Goal: Information Seeking & Learning: Learn about a topic

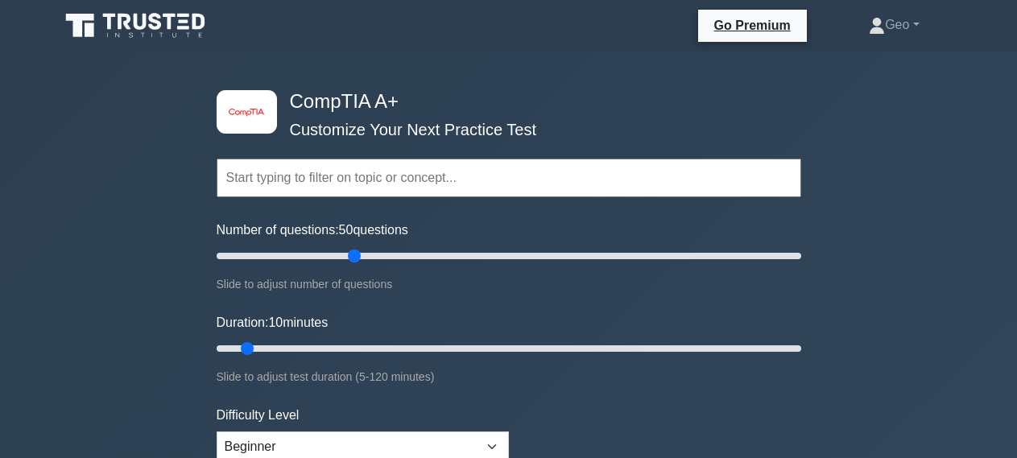
drag, startPoint x: 235, startPoint y: 254, endPoint x: 358, endPoint y: 254, distance: 123.2
type input "50"
click at [358, 254] on input "Number of questions: 50 questions" at bounding box center [509, 255] width 585 height 19
drag, startPoint x: 245, startPoint y: 349, endPoint x: 484, endPoint y: 349, distance: 239.2
click at [484, 349] on input "Duration: 60 minutes" at bounding box center [509, 348] width 585 height 19
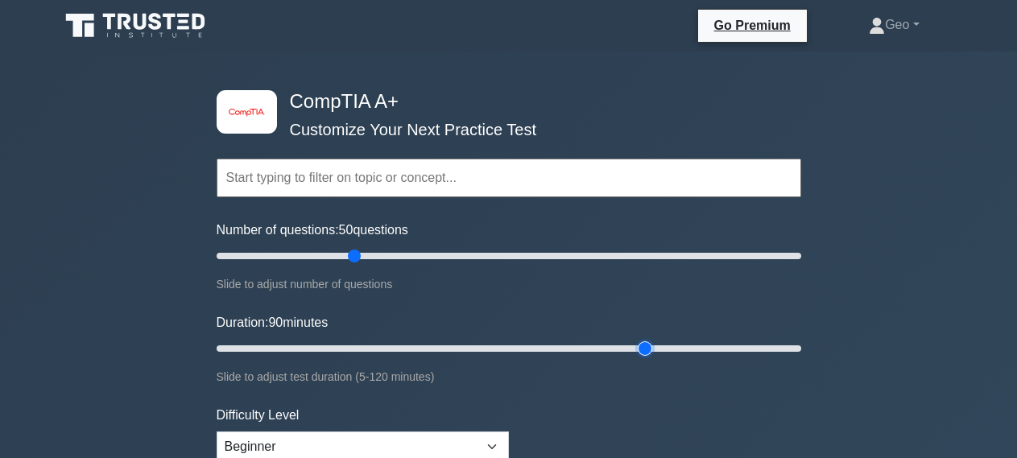
drag, startPoint x: 495, startPoint y: 345, endPoint x: 643, endPoint y: 341, distance: 148.3
type input "90"
click at [643, 341] on input "Duration: 90 minutes" at bounding box center [509, 348] width 585 height 19
click at [491, 308] on form "Topics Hardware Operating Systems Networking Security Troubleshooting Mobile De…" at bounding box center [509, 359] width 585 height 498
click at [483, 178] on input "text" at bounding box center [509, 178] width 585 height 39
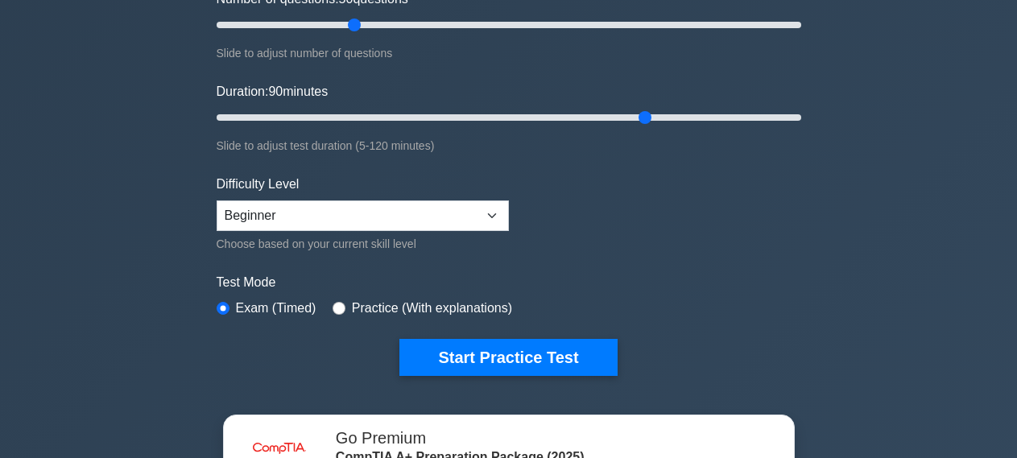
scroll to position [246, 0]
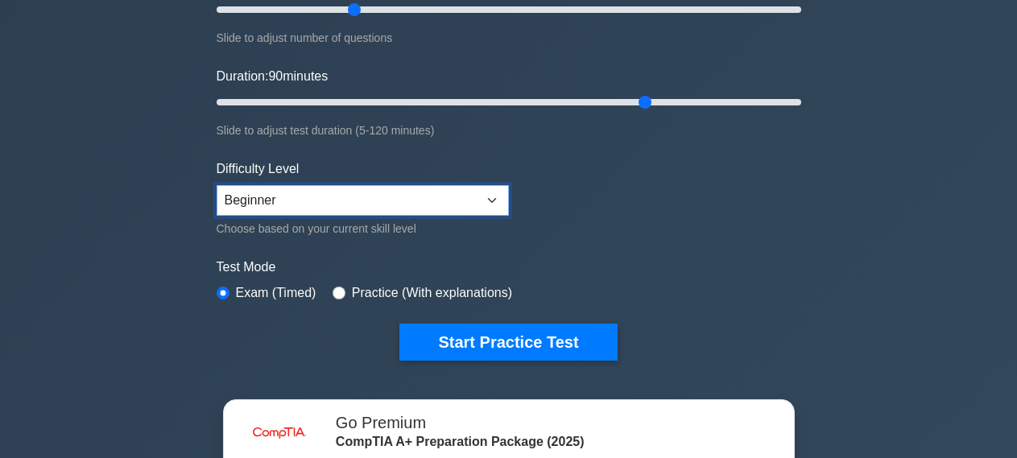
click at [217, 185] on select "Beginner Intermediate Expert" at bounding box center [363, 200] width 292 height 31
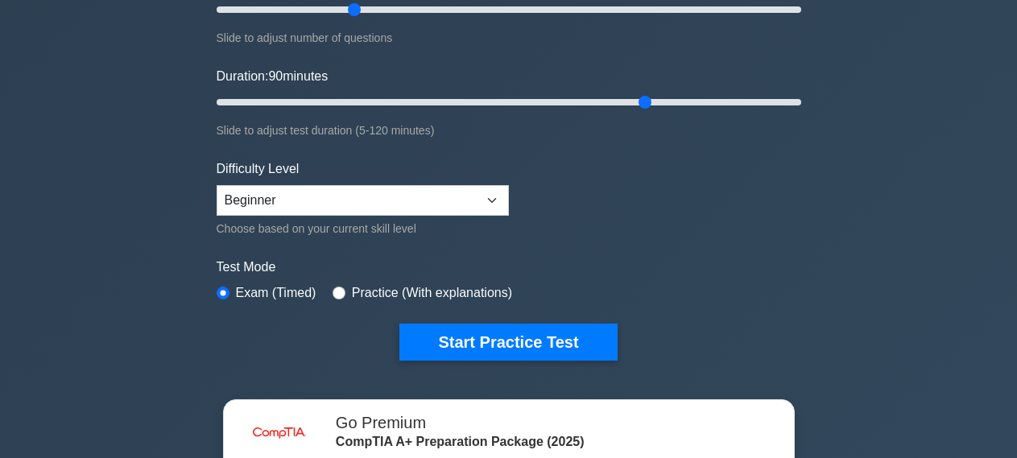
click at [618, 237] on form "Topics Hardware Operating Systems Networking Security Troubleshooting Mobile De…" at bounding box center [509, 112] width 585 height 498
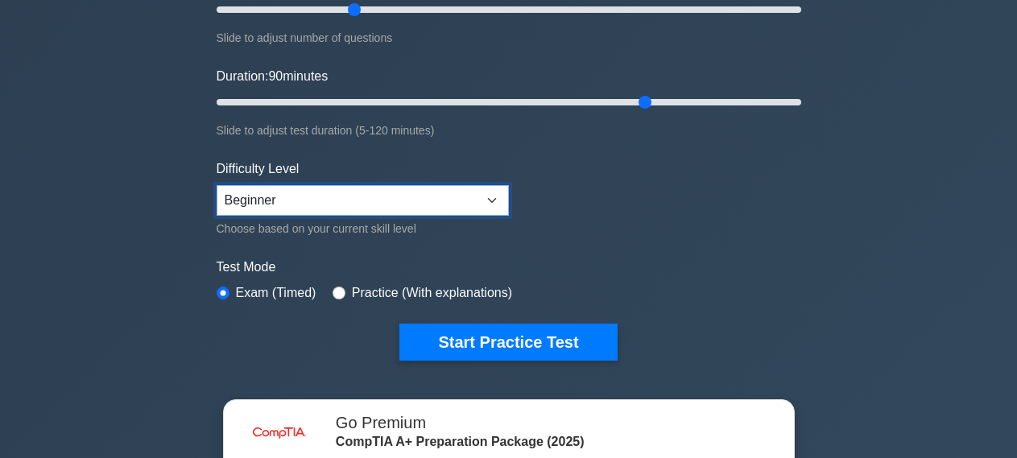
click at [217, 185] on select "Beginner Intermediate Expert" at bounding box center [363, 200] width 292 height 31
click option "Expert" at bounding box center [0, 0] width 0 height 0
click at [217, 185] on select "Beginner Intermediate Expert" at bounding box center [363, 200] width 292 height 31
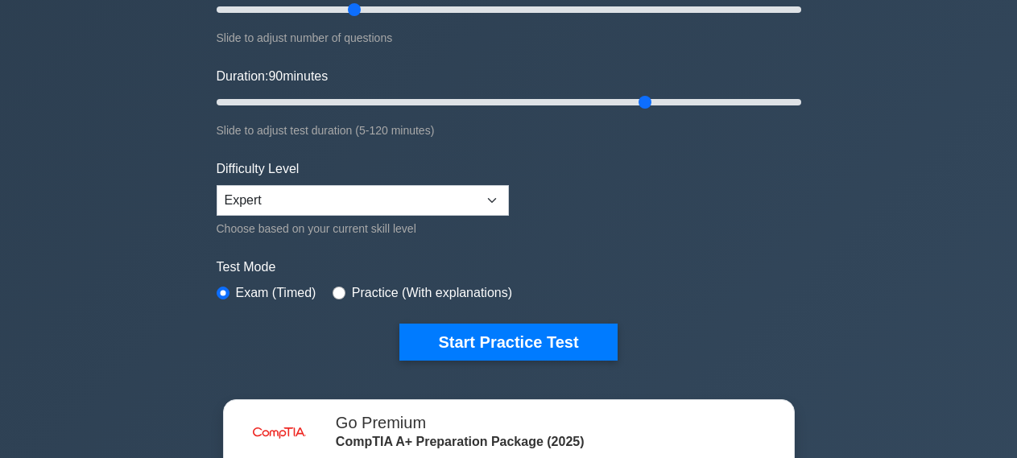
click at [599, 236] on form "Topics Hardware Operating Systems Networking Security Troubleshooting Mobile De…" at bounding box center [509, 112] width 585 height 498
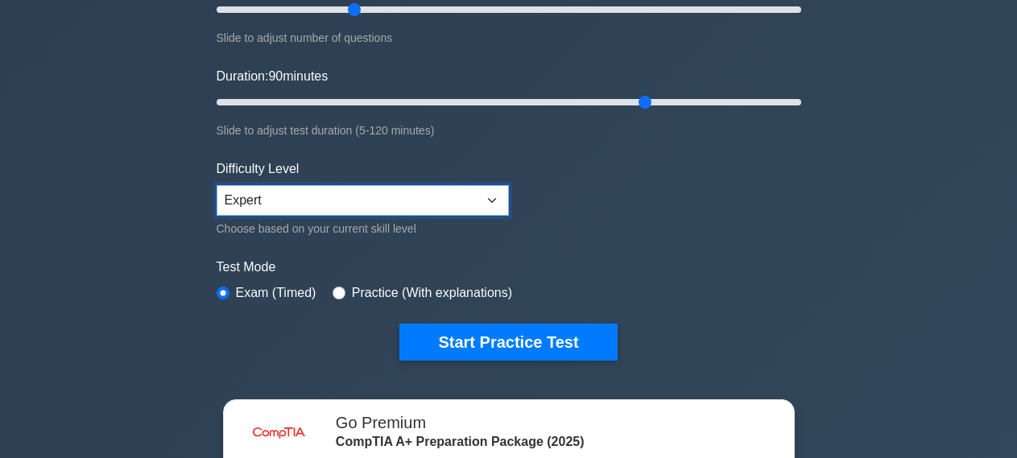
click at [217, 185] on select "Beginner Intermediate Expert" at bounding box center [363, 200] width 292 height 31
select select "beginner"
click option "Beginner" at bounding box center [0, 0] width 0 height 0
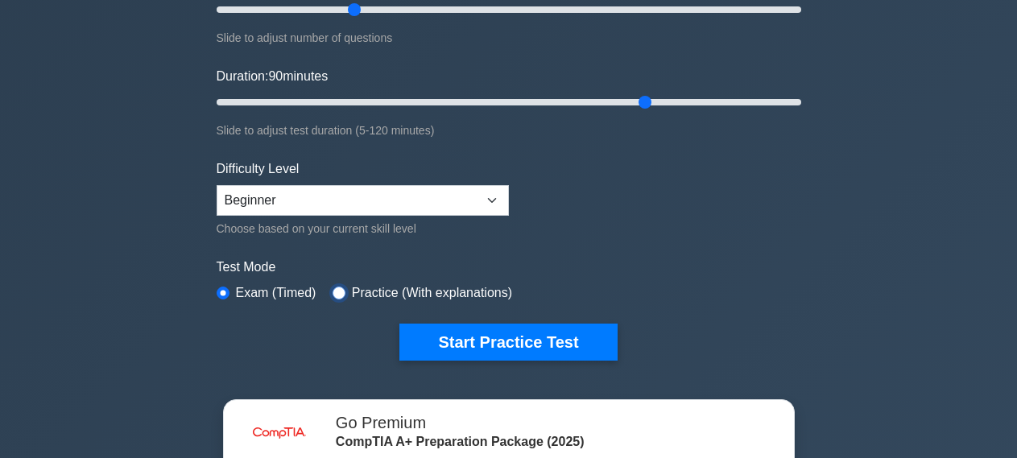
click at [337, 292] on input "radio" at bounding box center [339, 293] width 13 height 13
radio input "true"
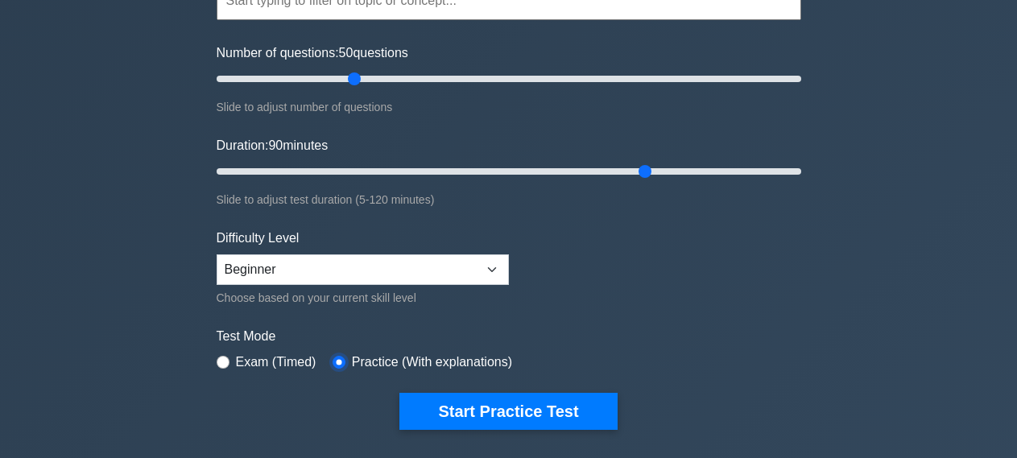
scroll to position [164, 0]
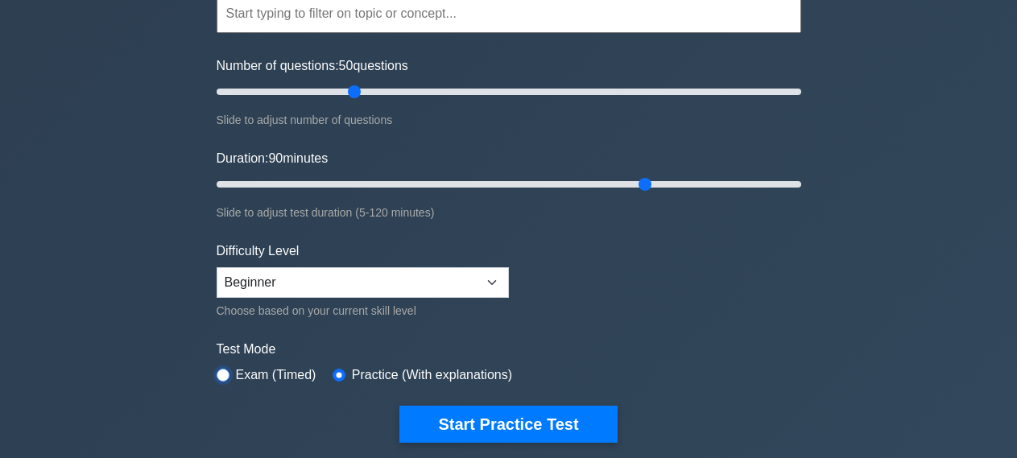
click at [221, 372] on input "radio" at bounding box center [223, 375] width 13 height 13
radio input "true"
click at [313, 235] on form "Topics Hardware Operating Systems Networking Security Troubleshooting Mobile De…" at bounding box center [509, 194] width 585 height 498
click at [217, 267] on select "Beginner Intermediate Expert" at bounding box center [363, 282] width 292 height 31
select select "intermediate"
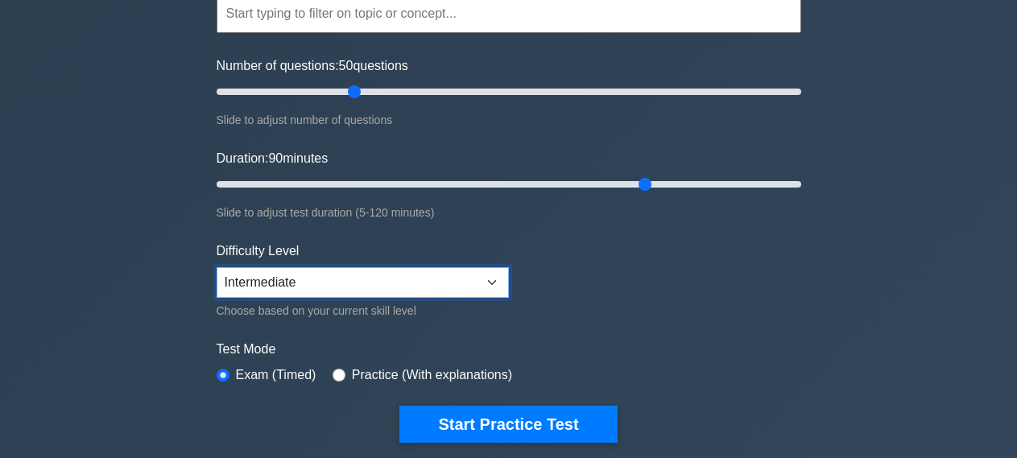
click option "Intermediate" at bounding box center [0, 0] width 0 height 0
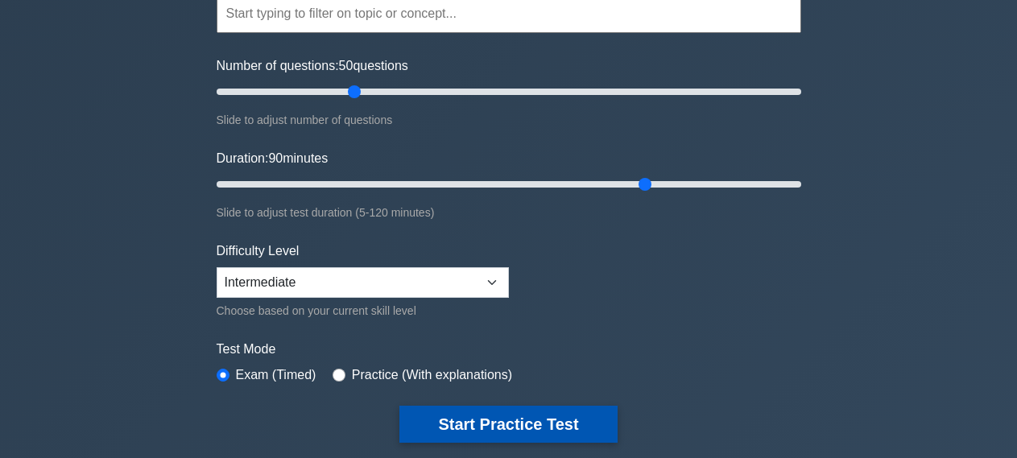
click at [532, 422] on button "Start Practice Test" at bounding box center [507, 424] width 217 height 37
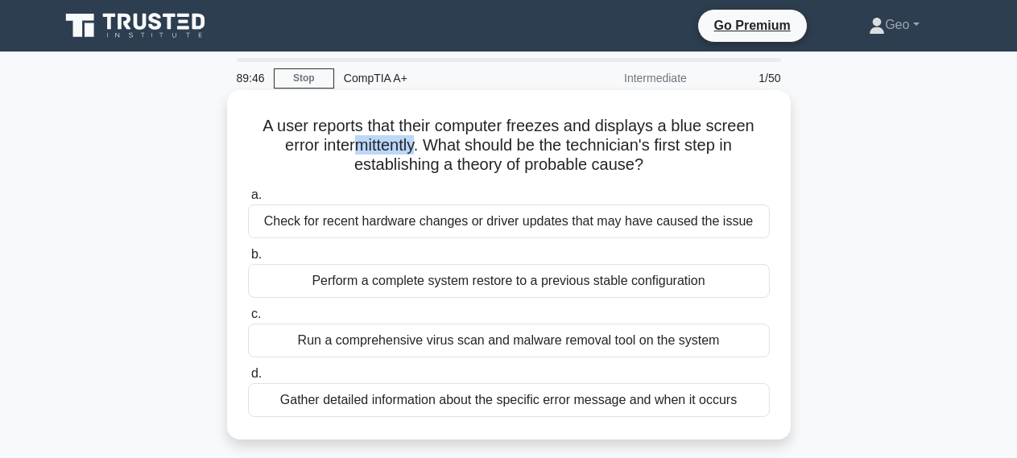
drag, startPoint x: 360, startPoint y: 147, endPoint x: 414, endPoint y: 146, distance: 54.0
click at [414, 146] on h5 "A user reports that their computer freezes and displays a blue screen error int…" at bounding box center [508, 146] width 525 height 60
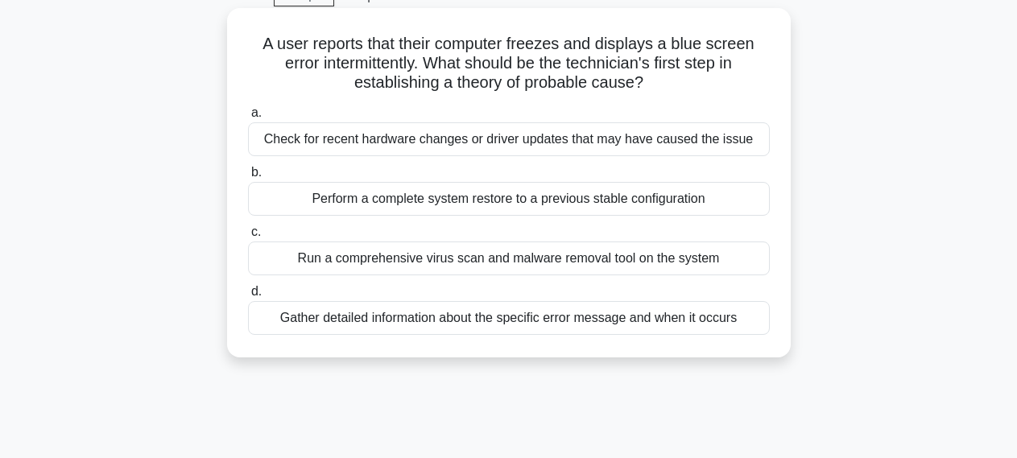
click at [709, 143] on div "Check for recent hardware changes or driver updates that may have caused the is…" at bounding box center [509, 139] width 522 height 34
click at [248, 118] on input "a. Check for recent hardware changes or driver updates that may have caused the…" at bounding box center [248, 113] width 0 height 10
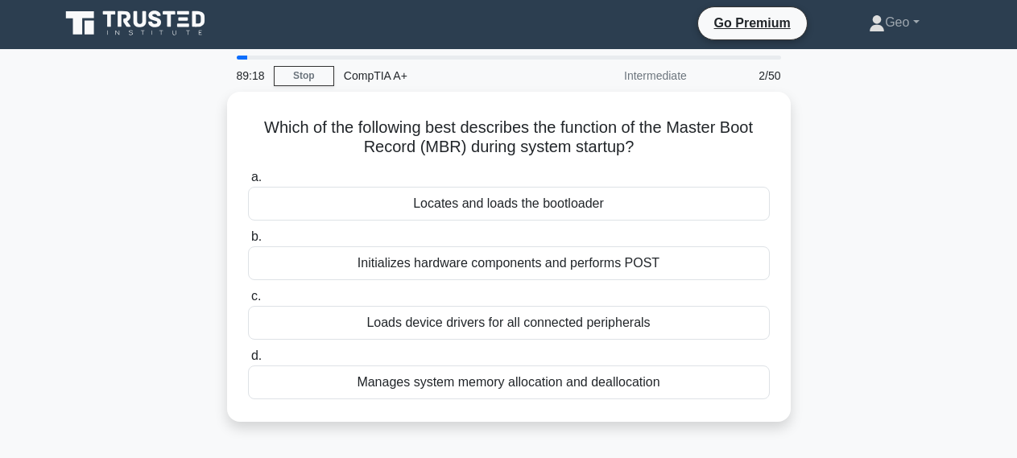
scroll to position [0, 0]
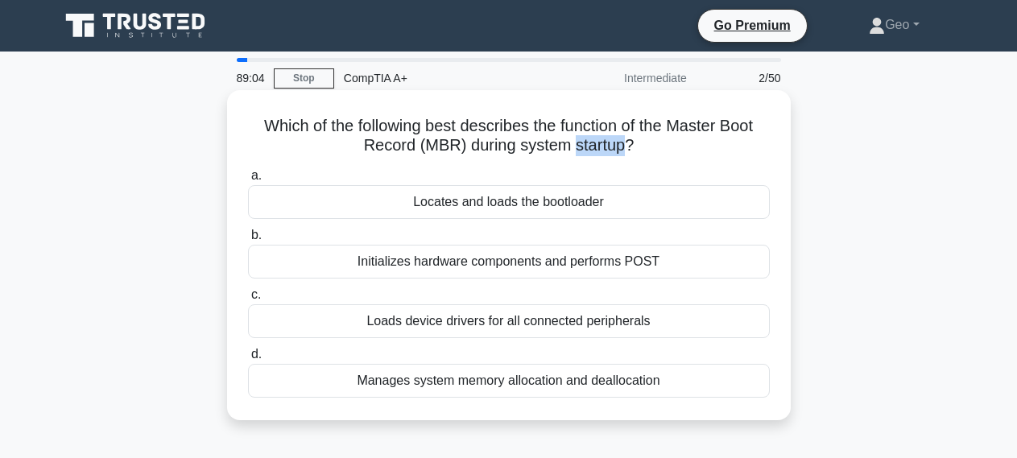
drag, startPoint x: 573, startPoint y: 147, endPoint x: 619, endPoint y: 147, distance: 46.7
click at [619, 147] on h5 "Which of the following best describes the function of the Master Boot Record (M…" at bounding box center [508, 136] width 525 height 40
click at [646, 146] on icon ".spinner_0XTQ{transform-origin:center;animation:spinner_y6GP .75s linear infini…" at bounding box center [643, 146] width 19 height 19
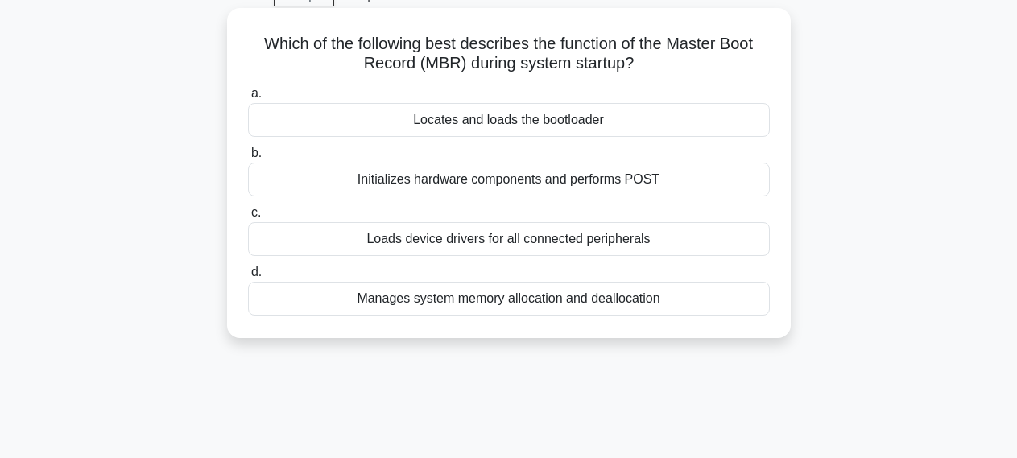
click at [528, 124] on div "Locates and loads the bootloader" at bounding box center [509, 120] width 522 height 34
click at [248, 99] on input "a. Locates and loads the bootloader" at bounding box center [248, 94] width 0 height 10
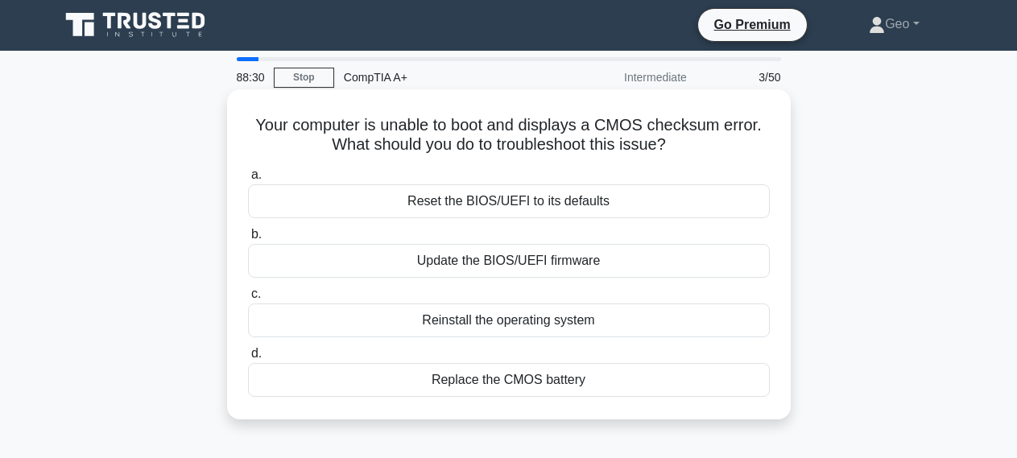
scroll to position [0, 0]
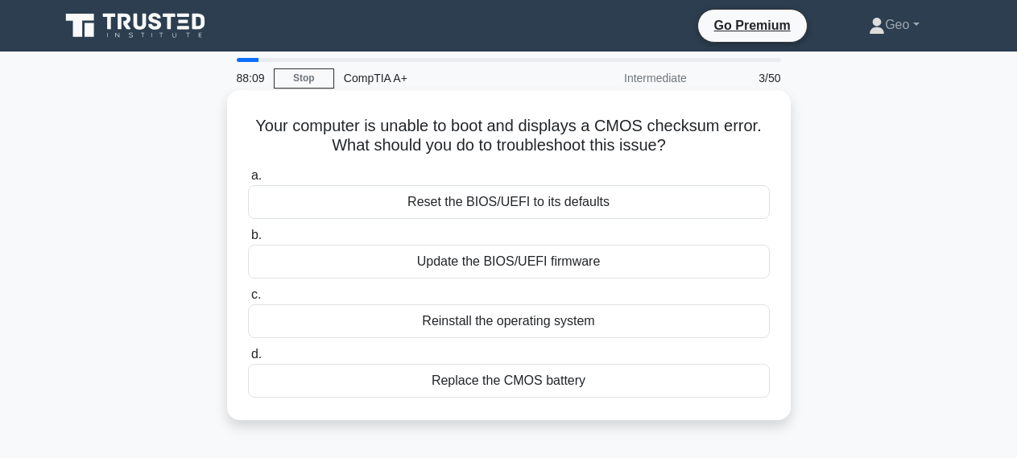
click at [487, 386] on div "Replace the CMOS battery" at bounding box center [509, 381] width 522 height 34
click at [248, 360] on input "d. Replace the CMOS battery" at bounding box center [248, 355] width 0 height 10
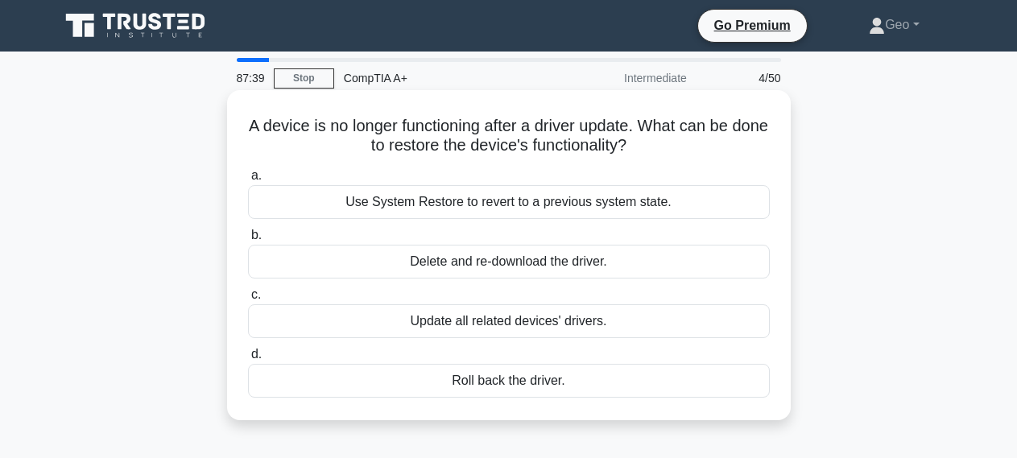
click at [550, 383] on div "Roll back the driver." at bounding box center [509, 381] width 522 height 34
click at [248, 360] on input "d. Roll back the driver." at bounding box center [248, 355] width 0 height 10
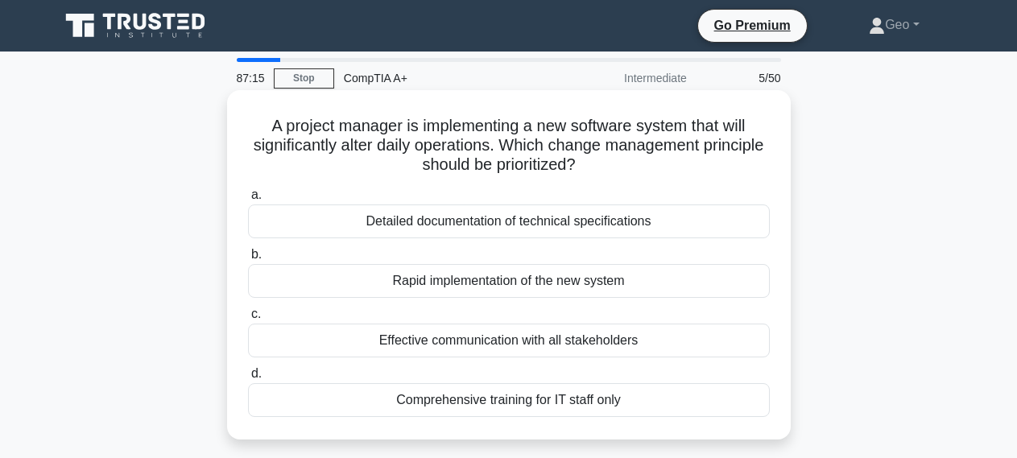
click at [552, 340] on div "Effective communication with all stakeholders" at bounding box center [509, 341] width 522 height 34
click at [248, 320] on input "c. Effective communication with all stakeholders" at bounding box center [248, 314] width 0 height 10
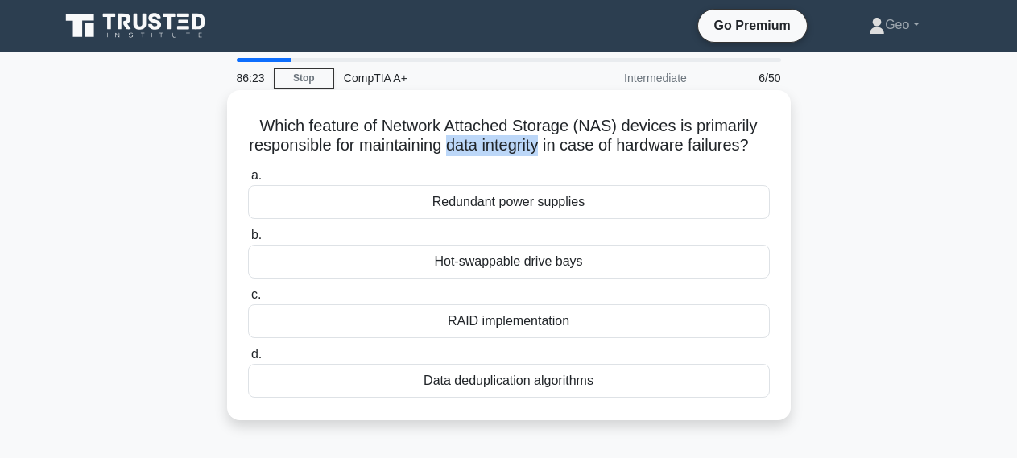
drag, startPoint x: 448, startPoint y: 146, endPoint x: 542, endPoint y: 147, distance: 94.2
click at [542, 147] on h5 "Which feature of Network Attached Storage (NAS) devices is primarily responsibl…" at bounding box center [508, 136] width 525 height 40
click at [501, 267] on div "Hot-swappable drive bays" at bounding box center [509, 262] width 522 height 34
click at [248, 241] on input "b. Hot-swappable drive bays" at bounding box center [248, 235] width 0 height 10
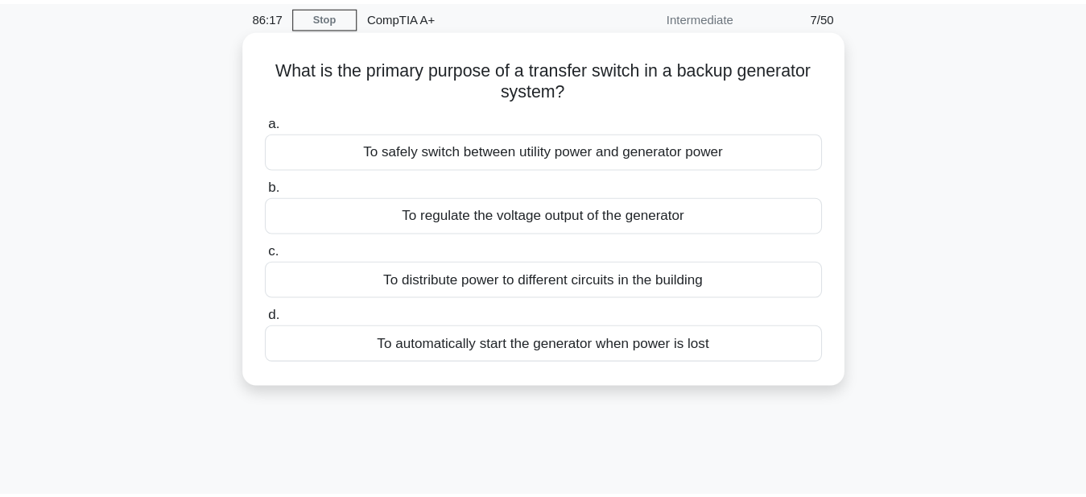
scroll to position [82, 0]
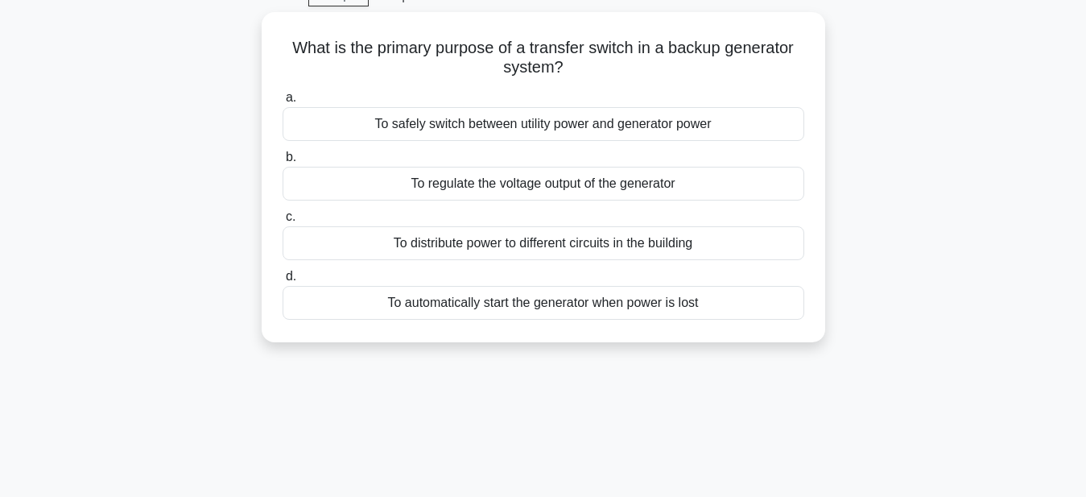
click at [715, 416] on div "86:05 Stop CompTIA A+ Intermediate 7/50 What is the primary purpose of a transf…" at bounding box center [544, 378] width 918 height 805
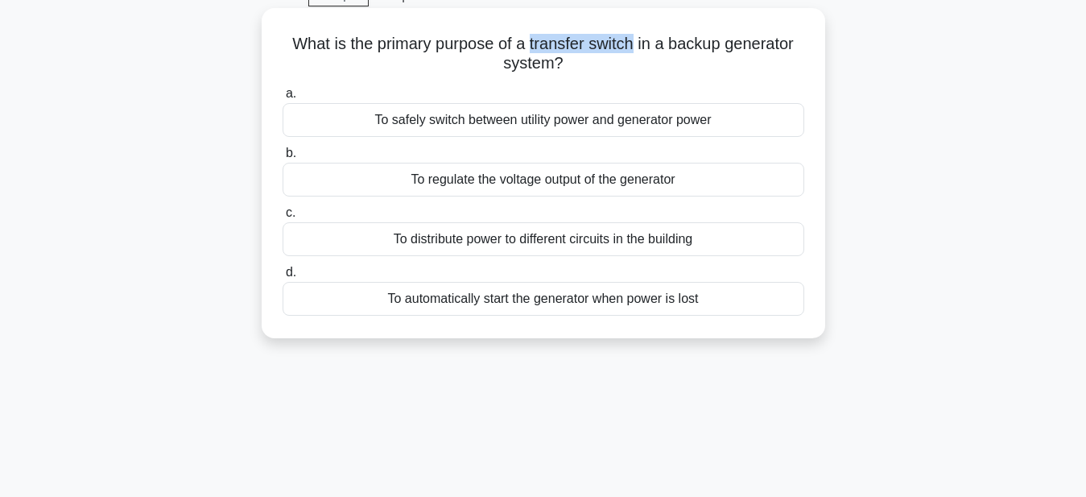
drag, startPoint x: 530, startPoint y: 48, endPoint x: 632, endPoint y: 48, distance: 102.3
click at [632, 48] on h5 "What is the primary purpose of a transfer switch in a backup generator system? …" at bounding box center [543, 54] width 525 height 40
click at [599, 298] on div "To automatically start the generator when power is lost" at bounding box center [544, 299] width 522 height 34
click at [283, 278] on input "d. To automatically start the generator when power is lost" at bounding box center [283, 272] width 0 height 10
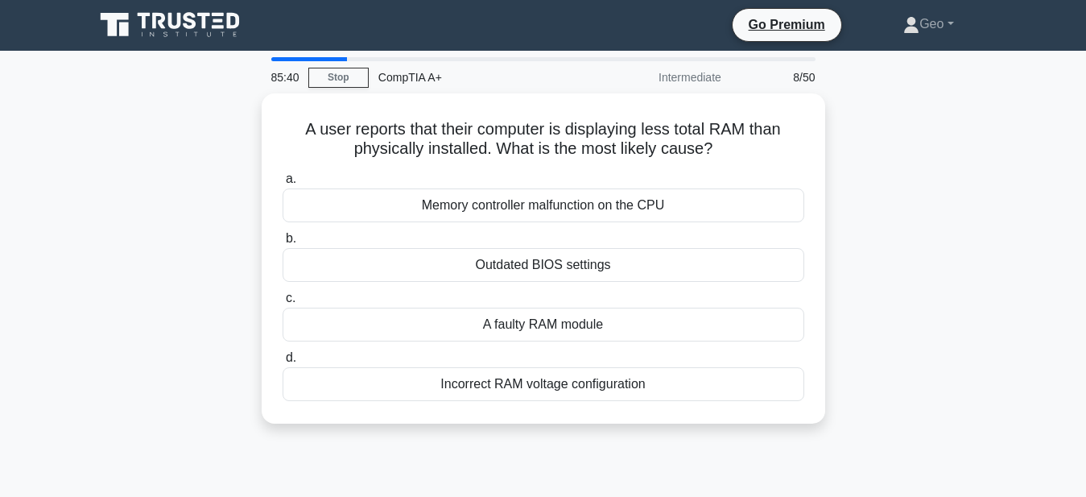
scroll to position [0, 0]
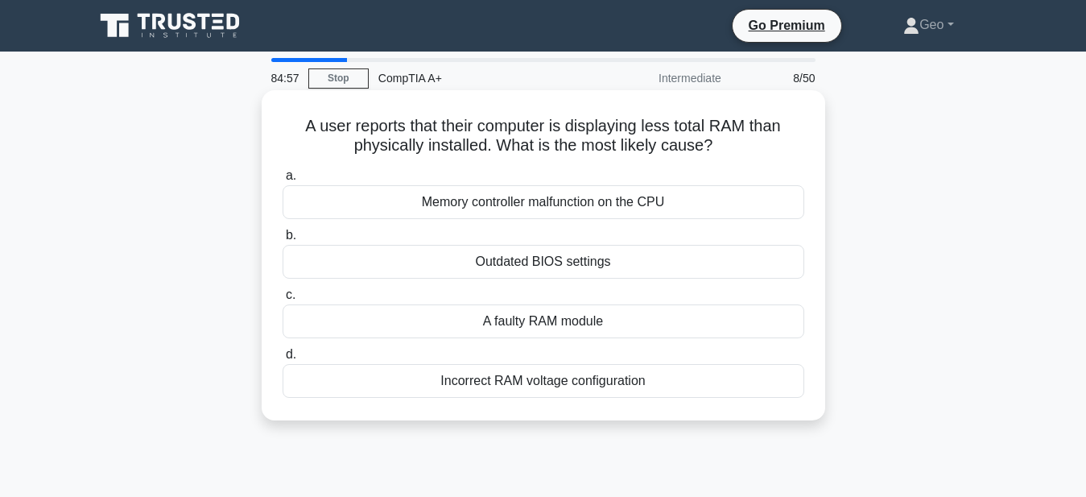
click at [567, 318] on div "A faulty RAM module" at bounding box center [544, 321] width 522 height 34
click at [283, 300] on input "c. A faulty RAM module" at bounding box center [283, 295] width 0 height 10
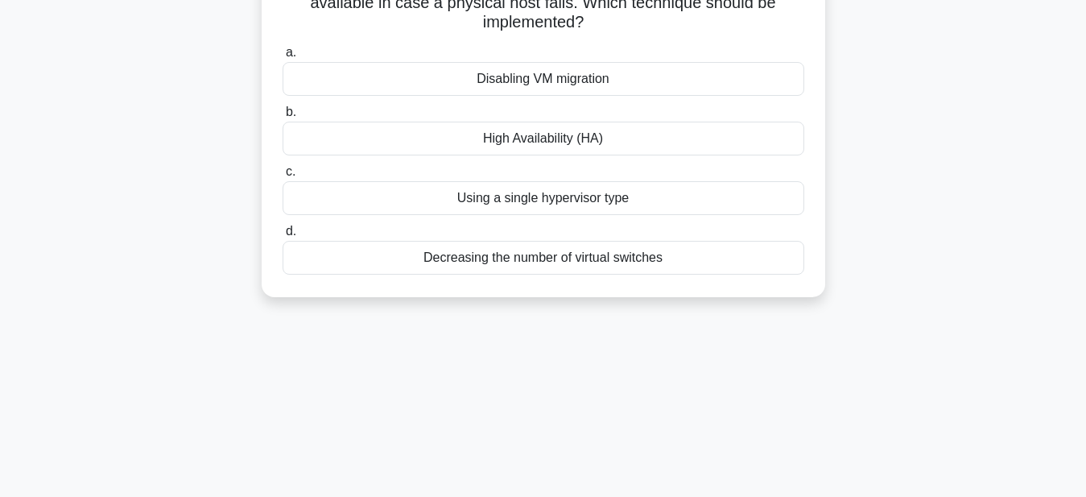
scroll to position [164, 0]
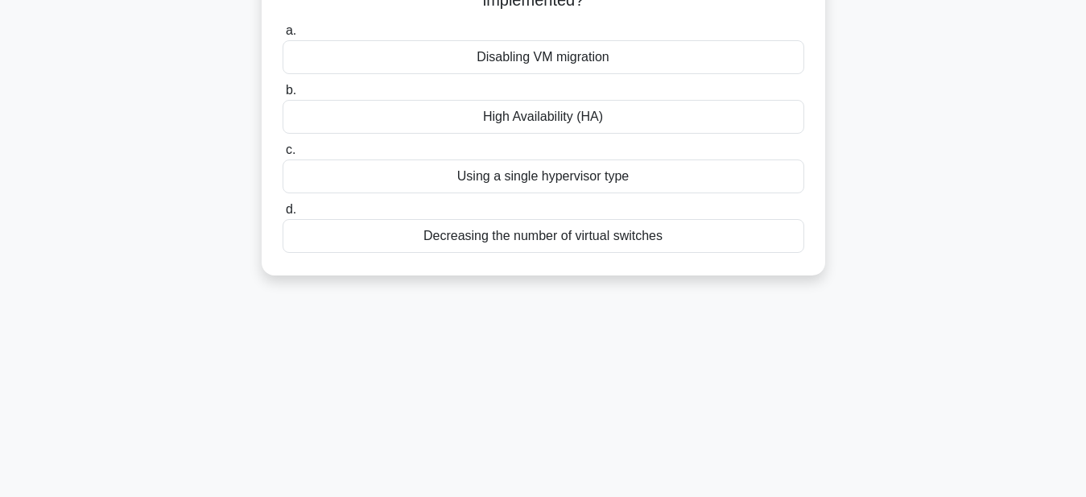
click at [550, 123] on div "High Availability (HA)" at bounding box center [544, 117] width 522 height 34
click at [283, 96] on input "b. High Availability (HA)" at bounding box center [283, 90] width 0 height 10
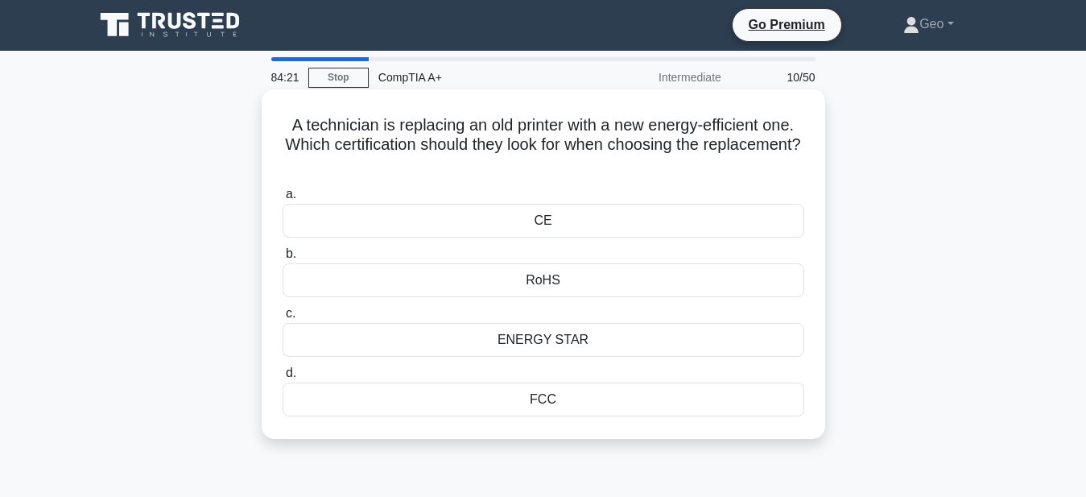
scroll to position [0, 0]
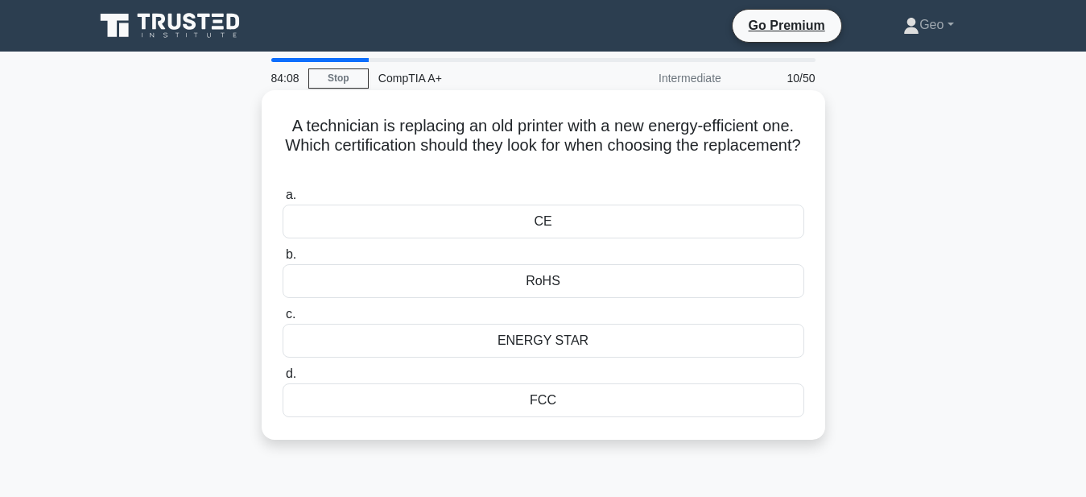
click at [557, 349] on div "ENERGY STAR" at bounding box center [544, 341] width 522 height 34
click at [283, 320] on input "c. ENERGY STAR" at bounding box center [283, 314] width 0 height 10
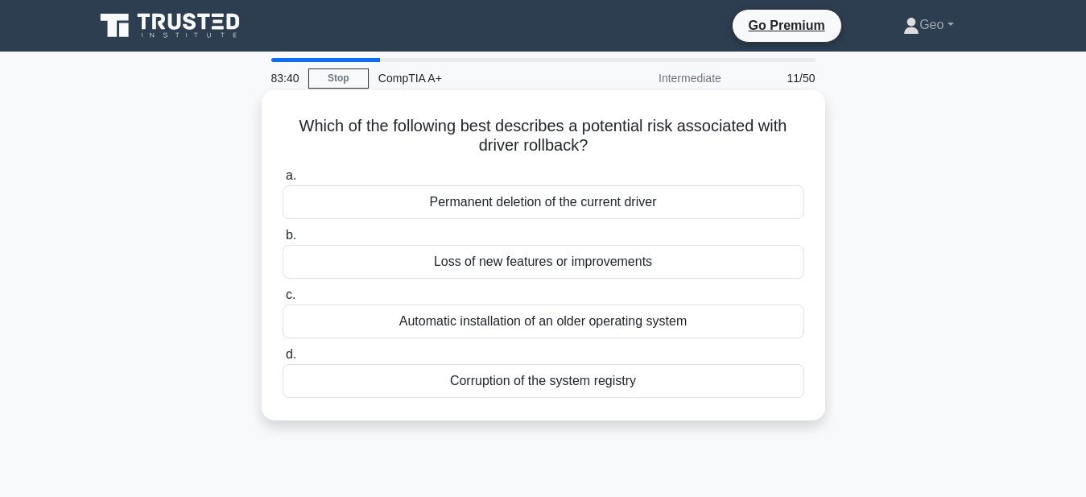
click at [624, 260] on div "Loss of new features or improvements" at bounding box center [544, 262] width 522 height 34
click at [283, 241] on input "b. Loss of new features or improvements" at bounding box center [283, 235] width 0 height 10
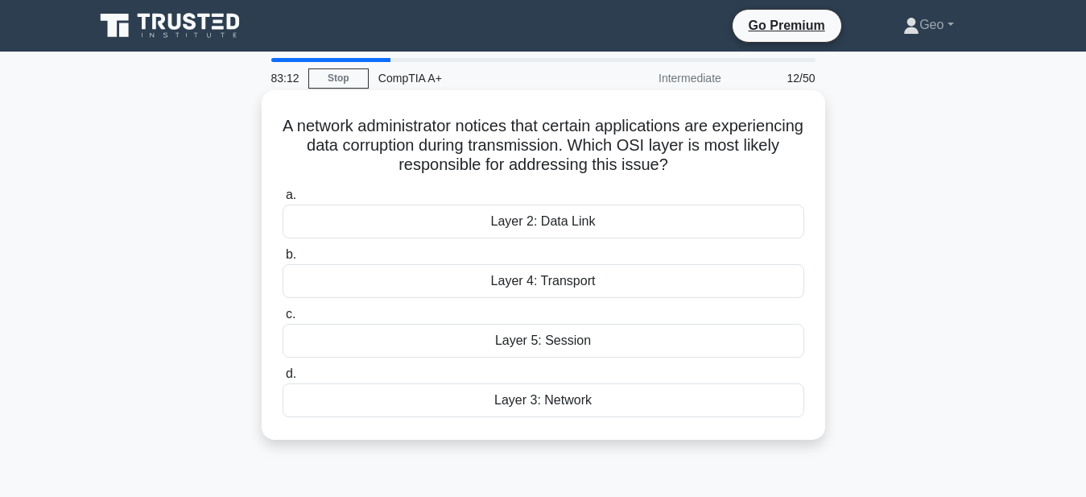
click at [573, 284] on div "Layer 4: Transport" at bounding box center [544, 281] width 522 height 34
click at [283, 260] on input "b. Layer 4: Transport" at bounding box center [283, 255] width 0 height 10
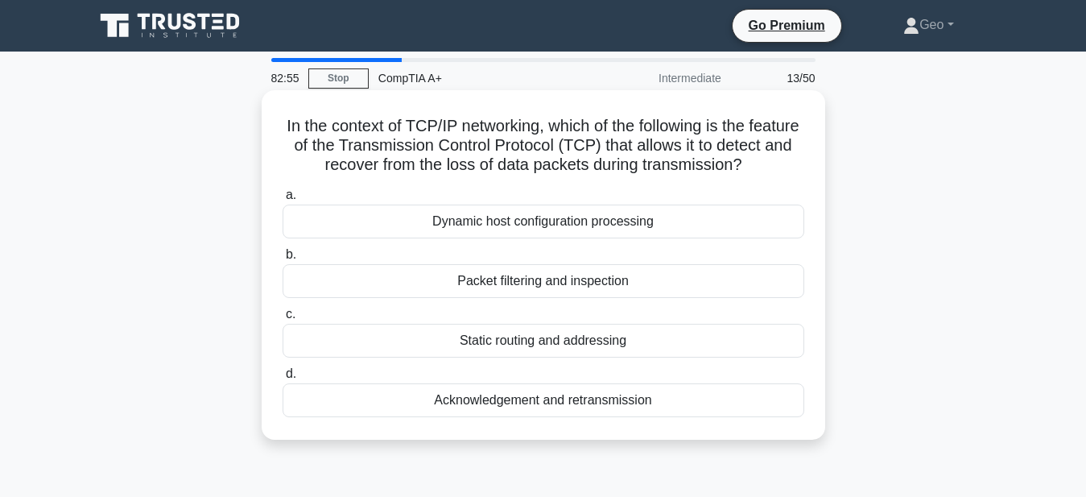
click at [484, 399] on div "Acknowledgement and retransmission" at bounding box center [544, 400] width 522 height 34
click at [283, 379] on input "d. Acknowledgement and retransmission" at bounding box center [283, 374] width 0 height 10
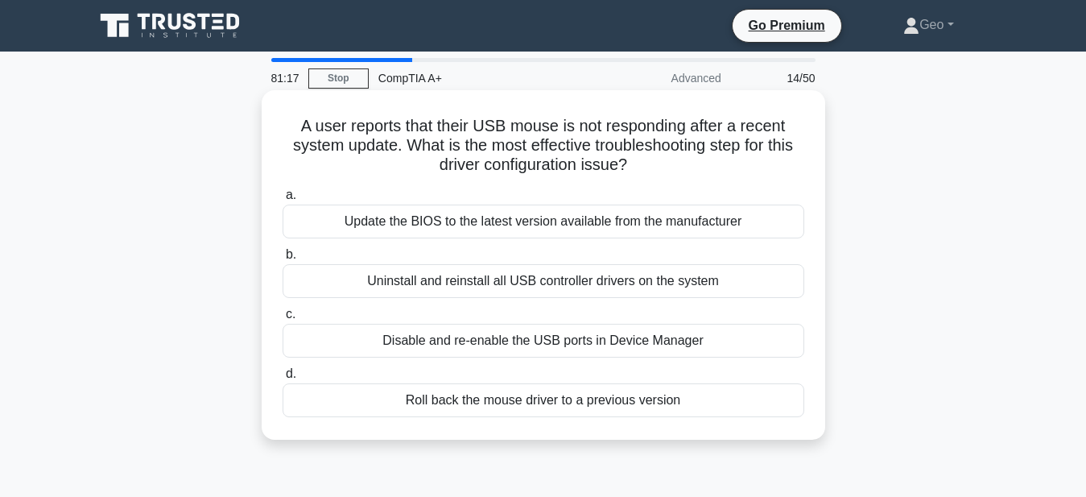
click at [575, 345] on div "Disable and re-enable the USB ports in Device Manager" at bounding box center [544, 341] width 522 height 34
click at [283, 320] on input "c. Disable and re-enable the USB ports in Device Manager" at bounding box center [283, 314] width 0 height 10
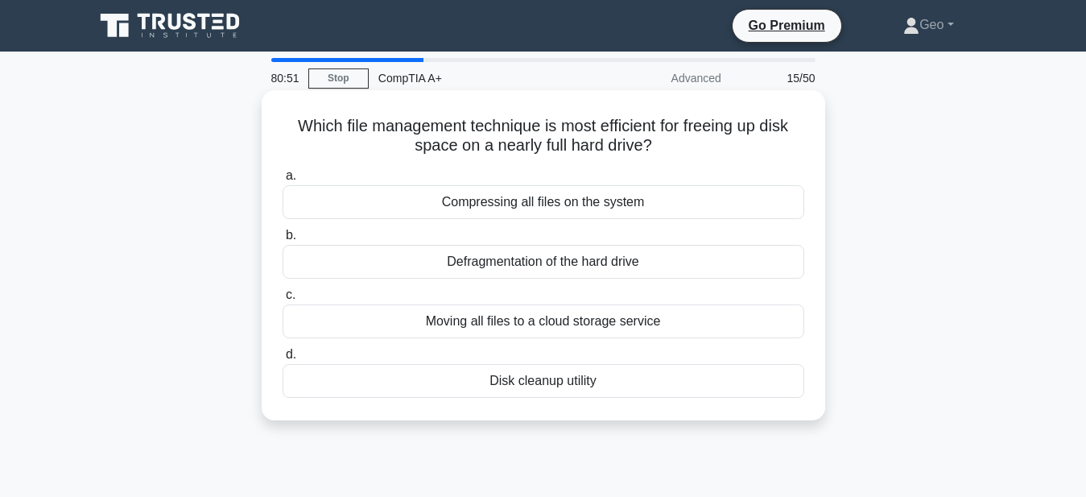
click at [581, 387] on div "Disk cleanup utility" at bounding box center [544, 381] width 522 height 34
click at [283, 360] on input "d. Disk cleanup utility" at bounding box center [283, 355] width 0 height 10
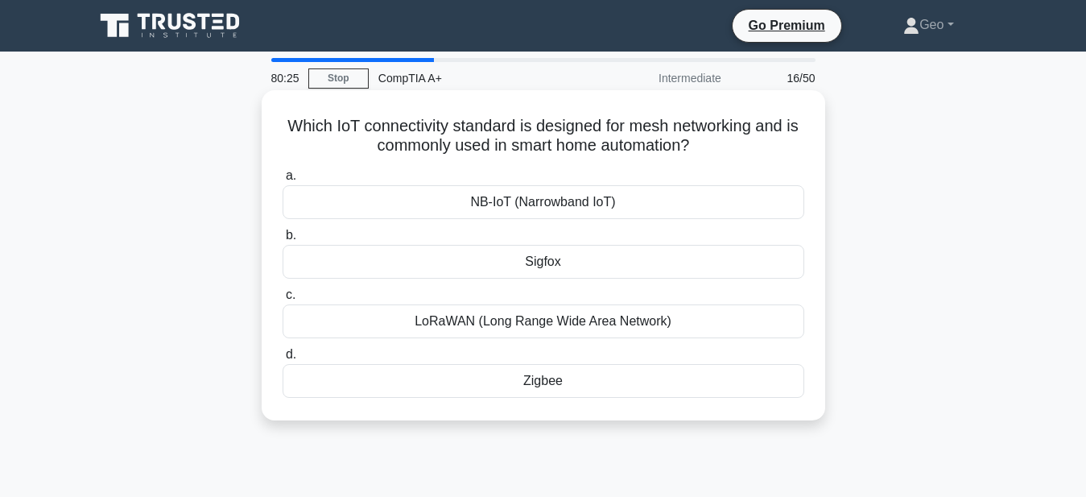
click at [543, 381] on div "Zigbee" at bounding box center [544, 381] width 522 height 34
click at [283, 360] on input "d. Zigbee" at bounding box center [283, 355] width 0 height 10
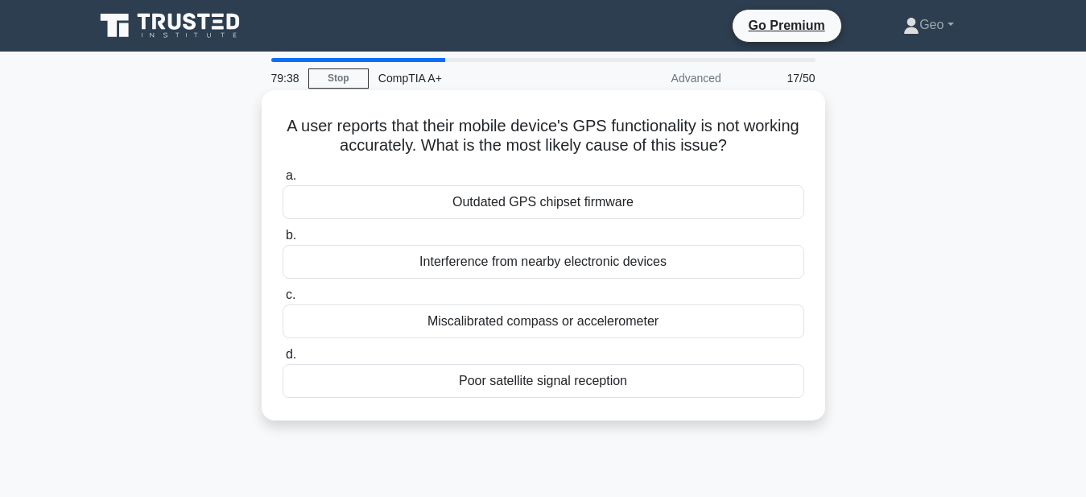
click at [529, 389] on div "Poor satellite signal reception" at bounding box center [544, 381] width 522 height 34
click at [283, 360] on input "d. Poor satellite signal reception" at bounding box center [283, 355] width 0 height 10
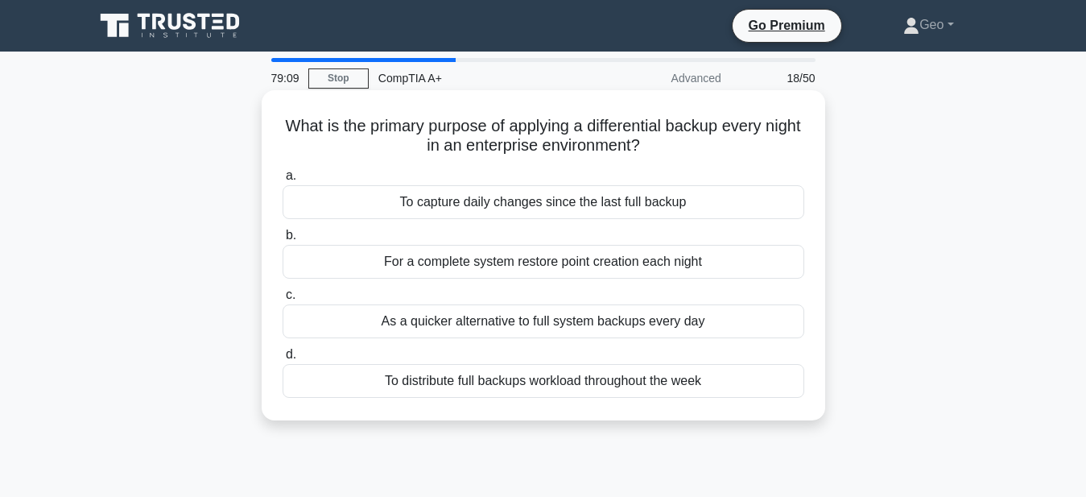
click at [503, 205] on div "To capture daily changes since the last full backup" at bounding box center [544, 202] width 522 height 34
click at [283, 181] on input "a. To capture daily changes since the last full backup" at bounding box center [283, 176] width 0 height 10
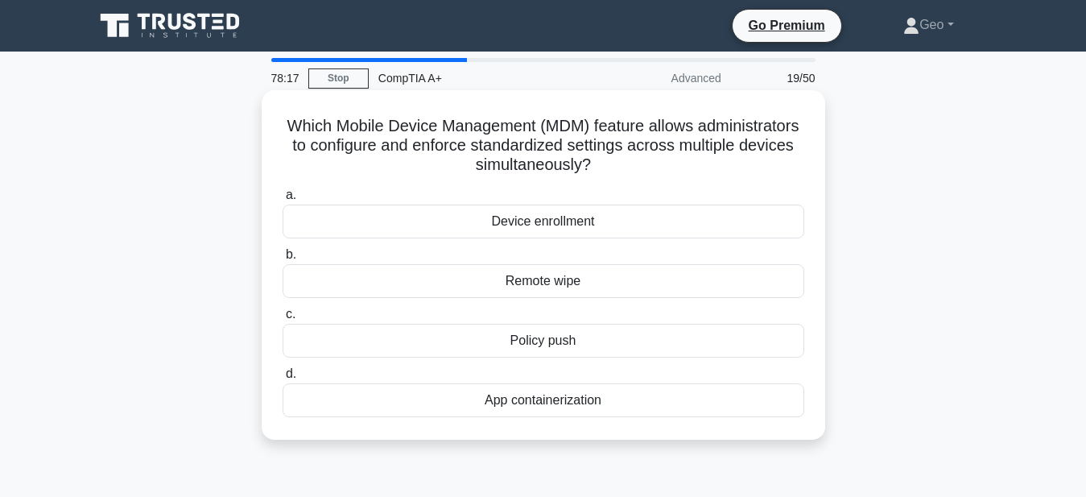
click at [556, 341] on div "Policy push" at bounding box center [544, 341] width 522 height 34
click at [283, 320] on input "c. Policy push" at bounding box center [283, 314] width 0 height 10
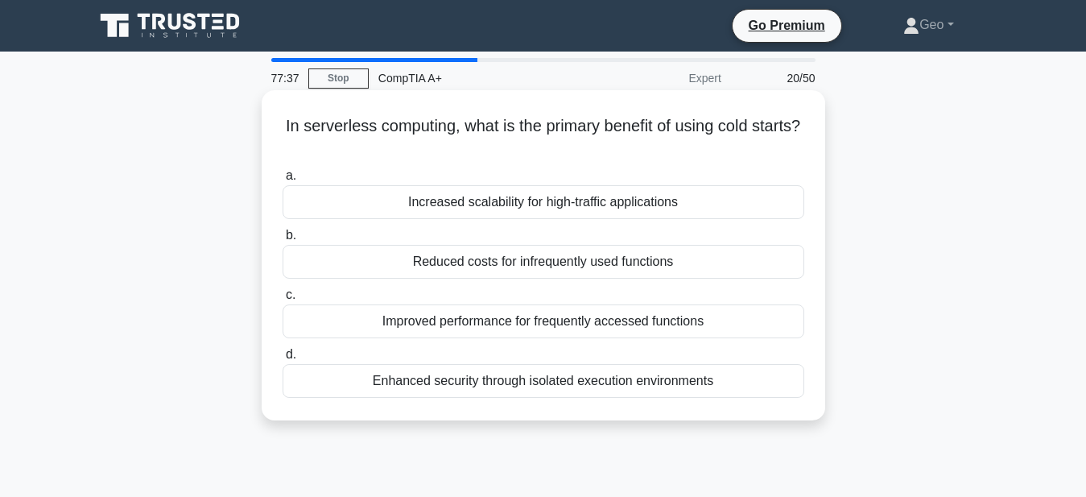
click at [610, 392] on div "Enhanced security through isolated execution environments" at bounding box center [544, 381] width 522 height 34
click at [283, 360] on input "d. Enhanced security through isolated execution environments" at bounding box center [283, 355] width 0 height 10
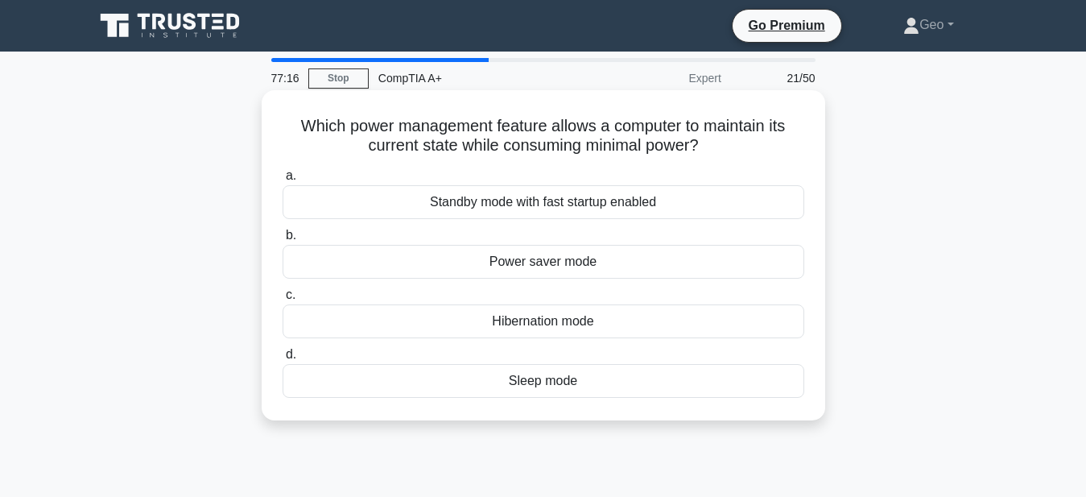
click at [560, 325] on div "Hibernation mode" at bounding box center [544, 321] width 522 height 34
click at [283, 300] on input "c. Hibernation mode" at bounding box center [283, 295] width 0 height 10
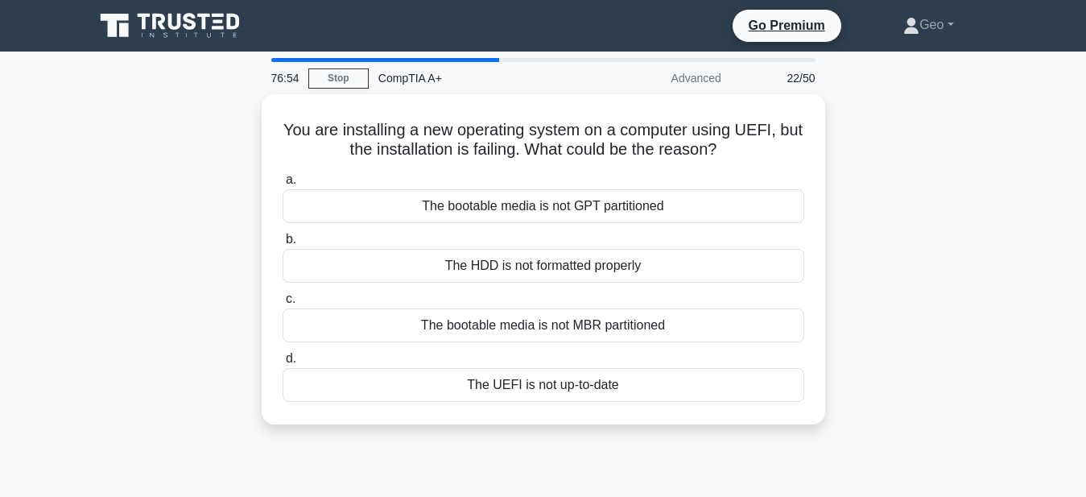
click at [560, 325] on div "The bootable media is not MBR partitioned" at bounding box center [544, 325] width 522 height 34
click at [283, 304] on input "c. The bootable media is not MBR partitioned" at bounding box center [283, 299] width 0 height 10
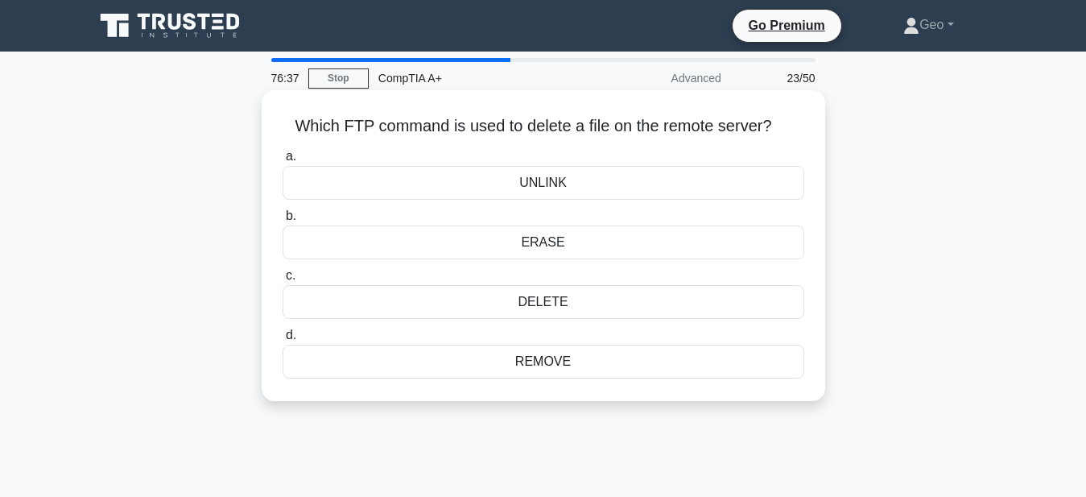
click at [537, 246] on div "ERASE" at bounding box center [544, 242] width 522 height 34
click at [283, 221] on input "b. ERASE" at bounding box center [283, 216] width 0 height 10
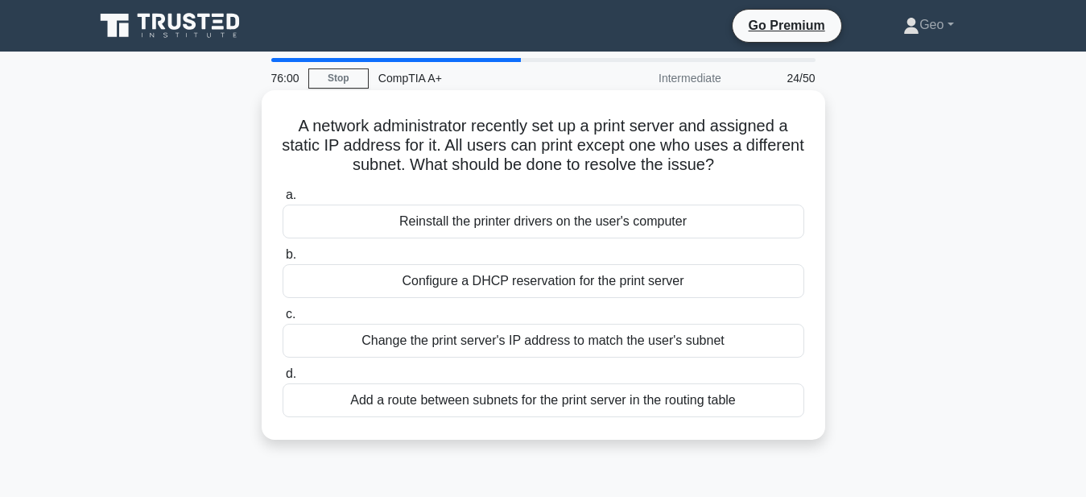
click at [591, 402] on div "Add a route between subnets for the print server in the routing table" at bounding box center [544, 400] width 522 height 34
click at [283, 379] on input "d. Add a route between subnets for the print server in the routing table" at bounding box center [283, 374] width 0 height 10
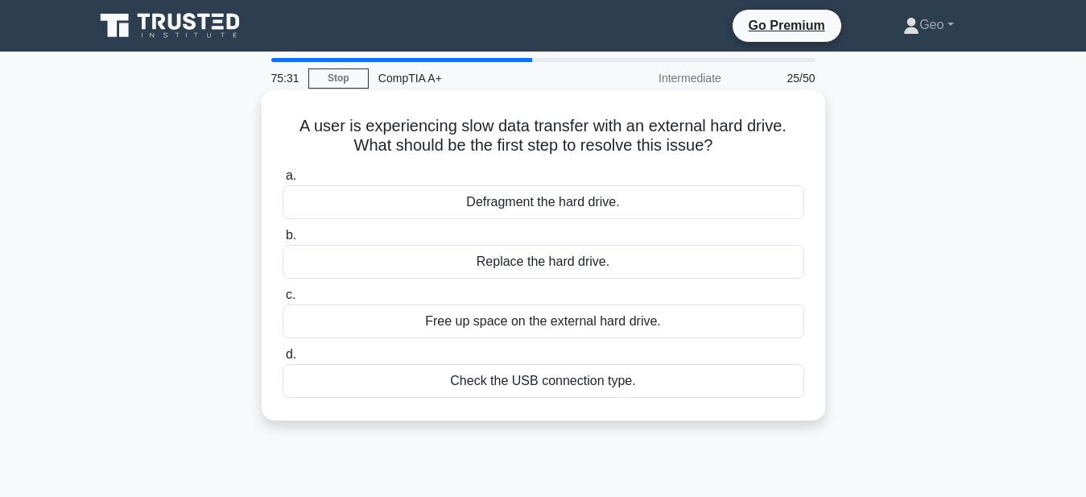
click at [570, 380] on div "Check the USB connection type." at bounding box center [544, 381] width 522 height 34
click at [283, 360] on input "d. Check the USB connection type." at bounding box center [283, 355] width 0 height 10
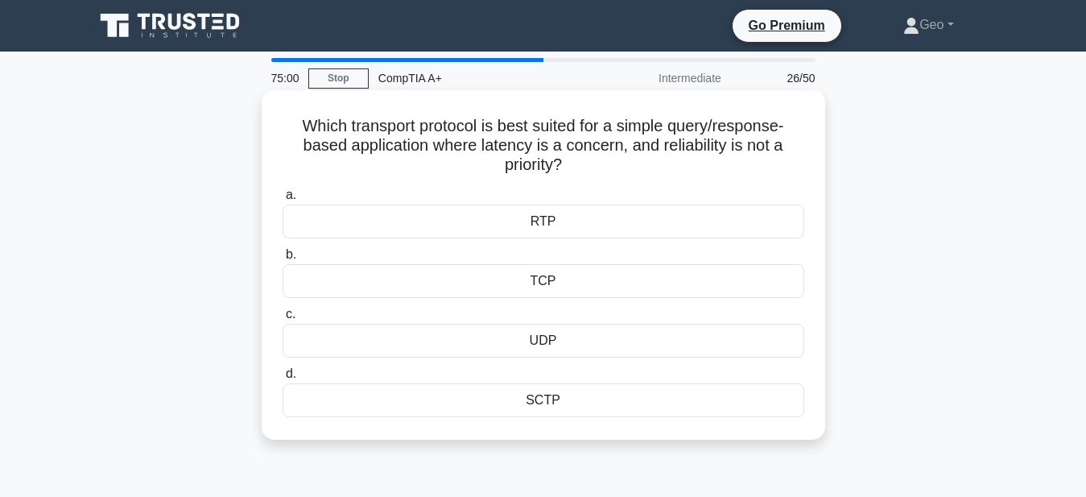
click at [543, 342] on div "UDP" at bounding box center [544, 341] width 522 height 34
click at [283, 320] on input "c. UDP" at bounding box center [283, 314] width 0 height 10
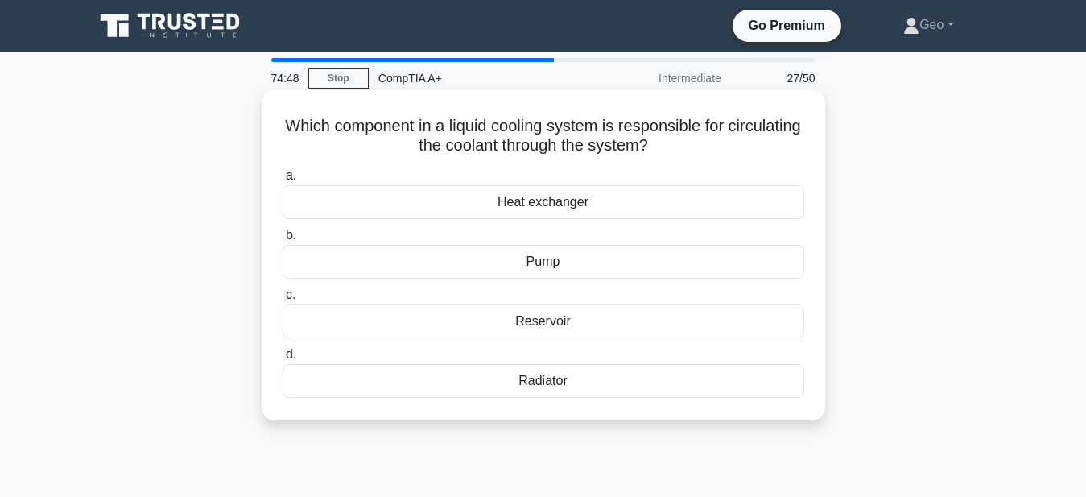
click at [545, 375] on div "Radiator" at bounding box center [544, 381] width 522 height 34
click at [283, 360] on input "d. Radiator" at bounding box center [283, 355] width 0 height 10
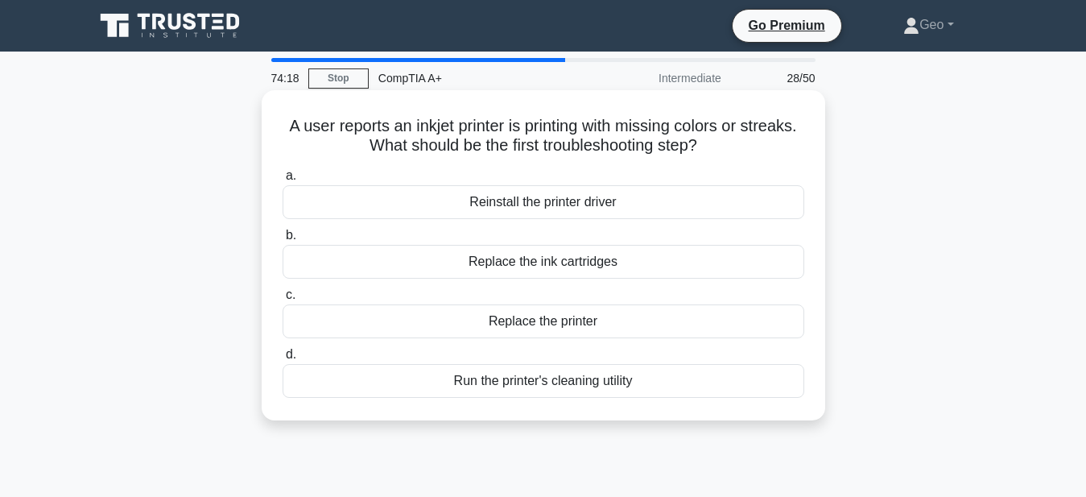
click at [566, 262] on div "Replace the ink cartridges" at bounding box center [544, 262] width 522 height 34
click at [283, 241] on input "b. Replace the ink cartridges" at bounding box center [283, 235] width 0 height 10
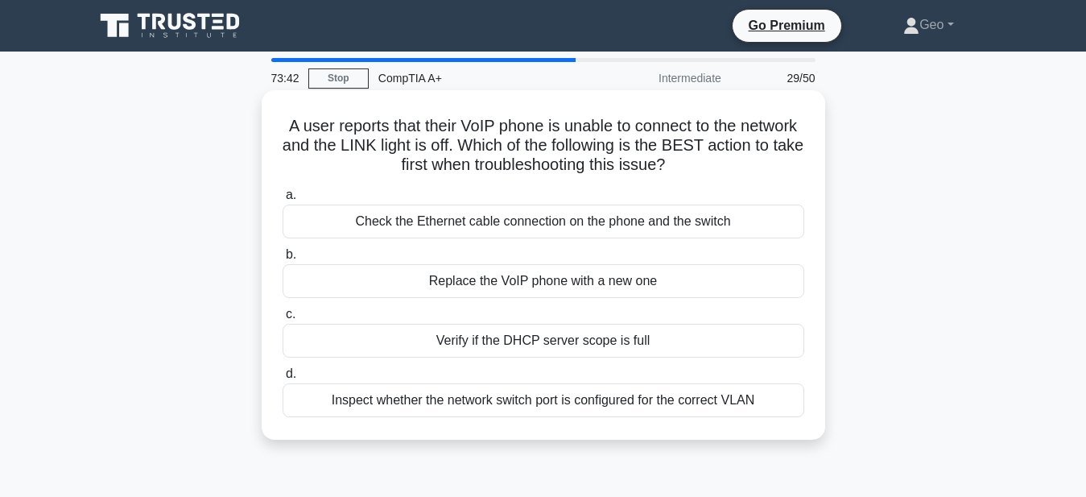
click at [590, 225] on div "Check the Ethernet cable connection on the phone and the switch" at bounding box center [544, 222] width 522 height 34
click at [283, 201] on input "a. Check the Ethernet cable connection on the phone and the switch" at bounding box center [283, 195] width 0 height 10
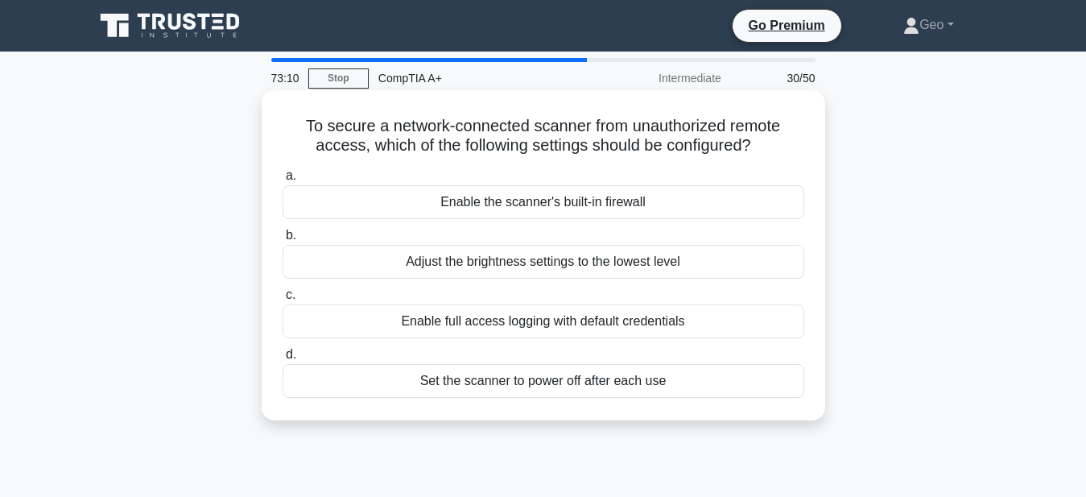
click at [556, 205] on div "Enable the scanner's built-in firewall" at bounding box center [544, 202] width 522 height 34
click at [283, 181] on input "a. Enable the scanner's built-in firewall" at bounding box center [283, 176] width 0 height 10
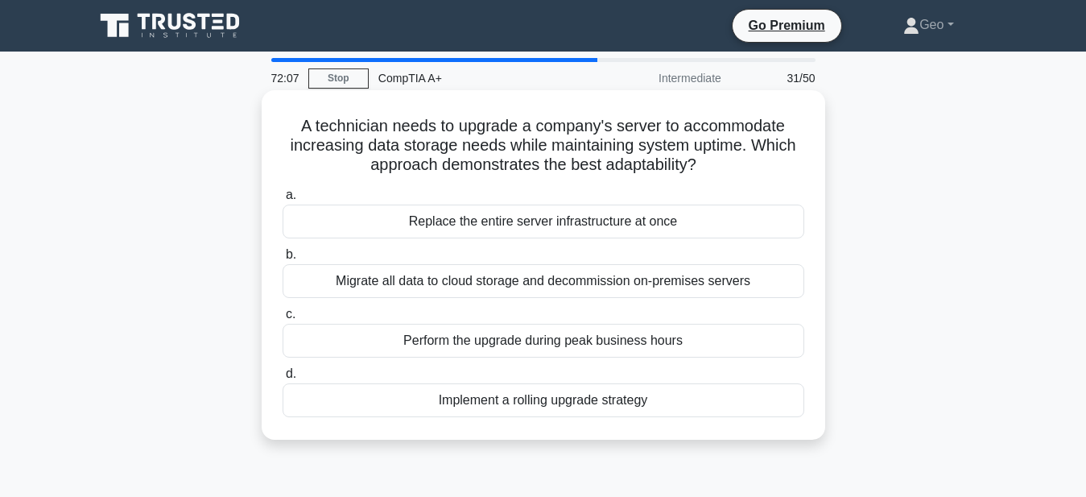
click at [581, 404] on div "Implement a rolling upgrade strategy" at bounding box center [544, 400] width 522 height 34
click at [283, 379] on input "d. Implement a rolling upgrade strategy" at bounding box center [283, 374] width 0 height 10
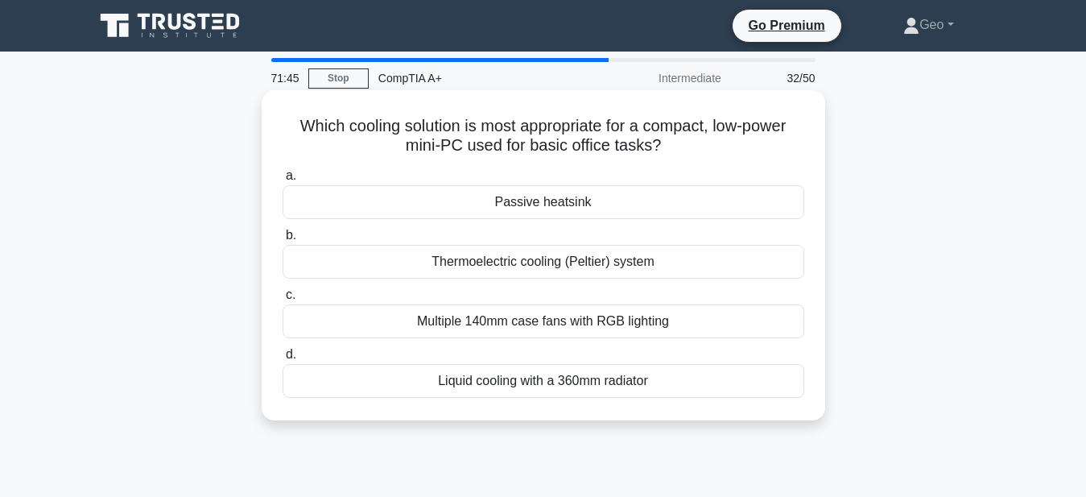
click at [556, 200] on div "Passive heatsink" at bounding box center [544, 202] width 522 height 34
click at [283, 181] on input "a. Passive heatsink" at bounding box center [283, 176] width 0 height 10
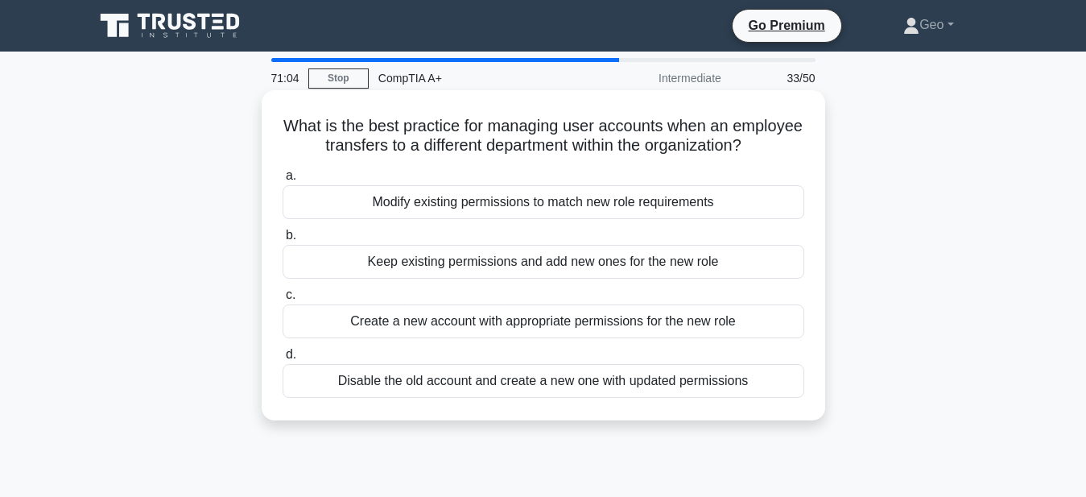
click at [646, 389] on div "Disable the old account and create a new one with updated permissions" at bounding box center [544, 381] width 522 height 34
click at [283, 360] on input "d. Disable the old account and create a new one with updated permissions" at bounding box center [283, 355] width 0 height 10
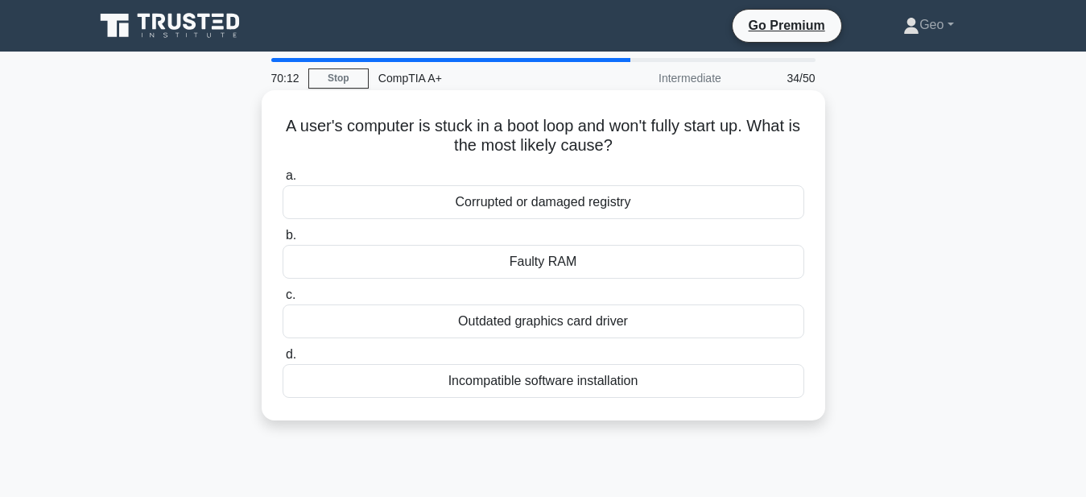
click at [549, 205] on div "Corrupted or damaged registry" at bounding box center [544, 202] width 522 height 34
click at [283, 181] on input "a. Corrupted or damaged registry" at bounding box center [283, 176] width 0 height 10
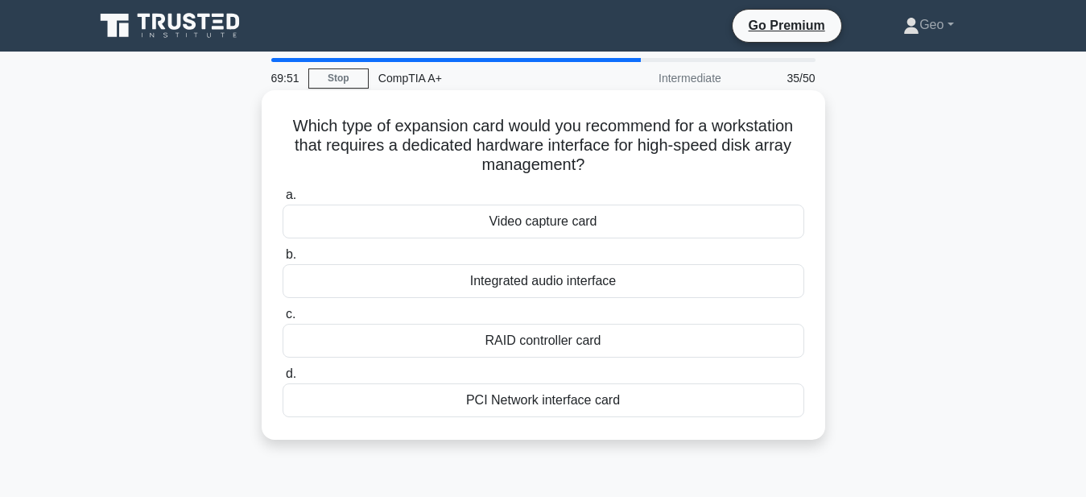
click at [535, 341] on div "RAID controller card" at bounding box center [544, 341] width 522 height 34
click at [283, 320] on input "c. RAID controller card" at bounding box center [283, 314] width 0 height 10
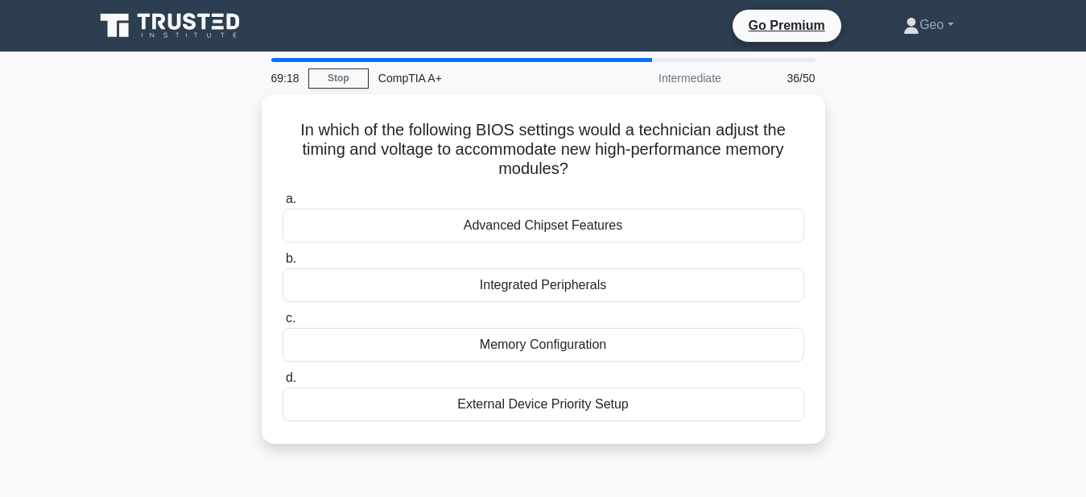
click at [535, 341] on div "Memory Configuration" at bounding box center [544, 345] width 522 height 34
click at [283, 324] on input "c. Memory Configuration" at bounding box center [283, 318] width 0 height 10
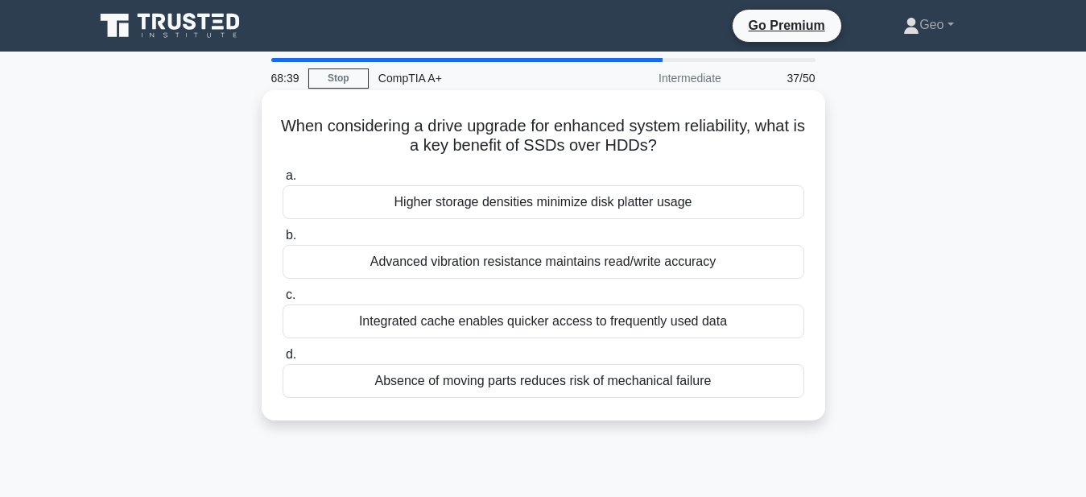
click at [634, 384] on div "Absence of moving parts reduces risk of mechanical failure" at bounding box center [544, 381] width 522 height 34
click at [283, 360] on input "d. Absence of moving parts reduces risk of mechanical failure" at bounding box center [283, 355] width 0 height 10
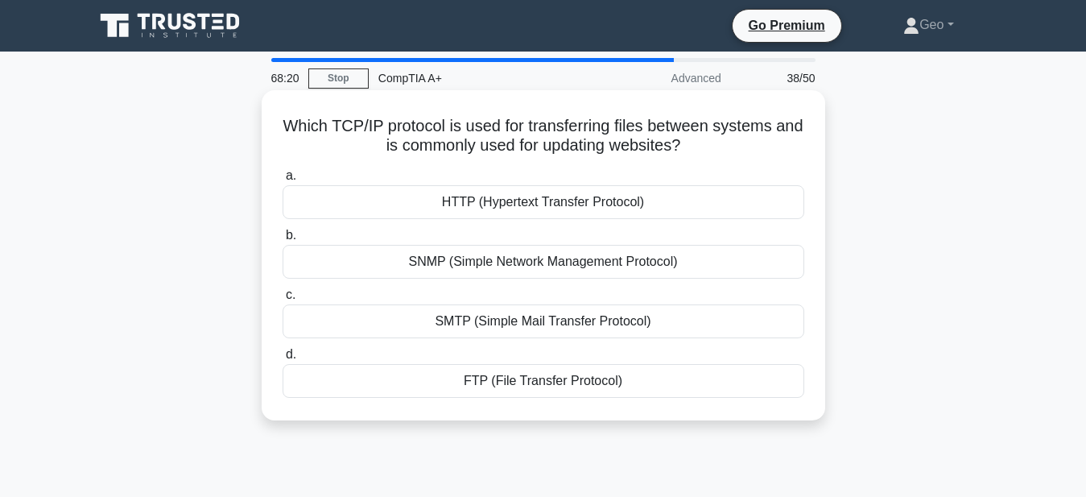
click at [546, 383] on div "FTP (File Transfer Protocol)" at bounding box center [544, 381] width 522 height 34
click at [283, 360] on input "d. FTP (File Transfer Protocol)" at bounding box center [283, 355] width 0 height 10
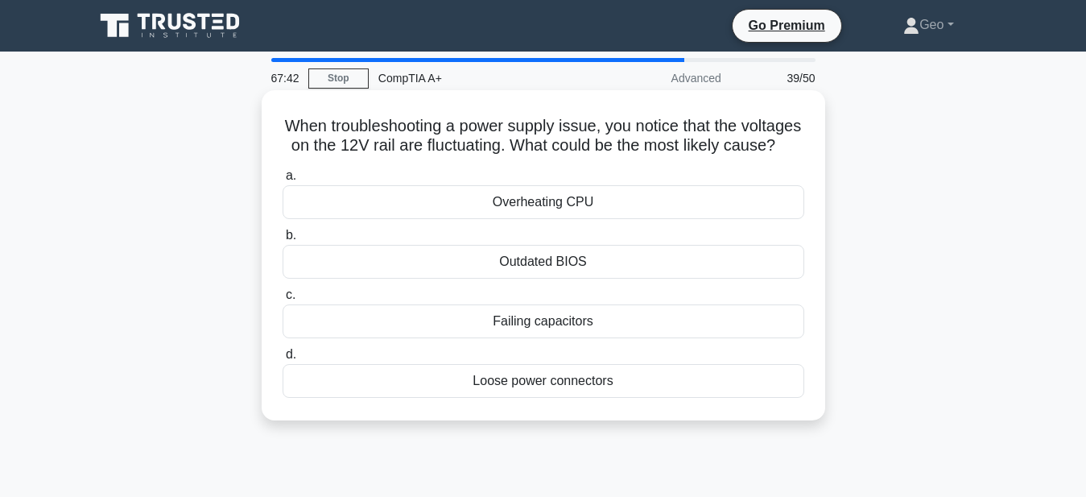
click at [558, 207] on div "Overheating CPU" at bounding box center [544, 202] width 522 height 34
click at [283, 181] on input "a. Overheating CPU" at bounding box center [283, 176] width 0 height 10
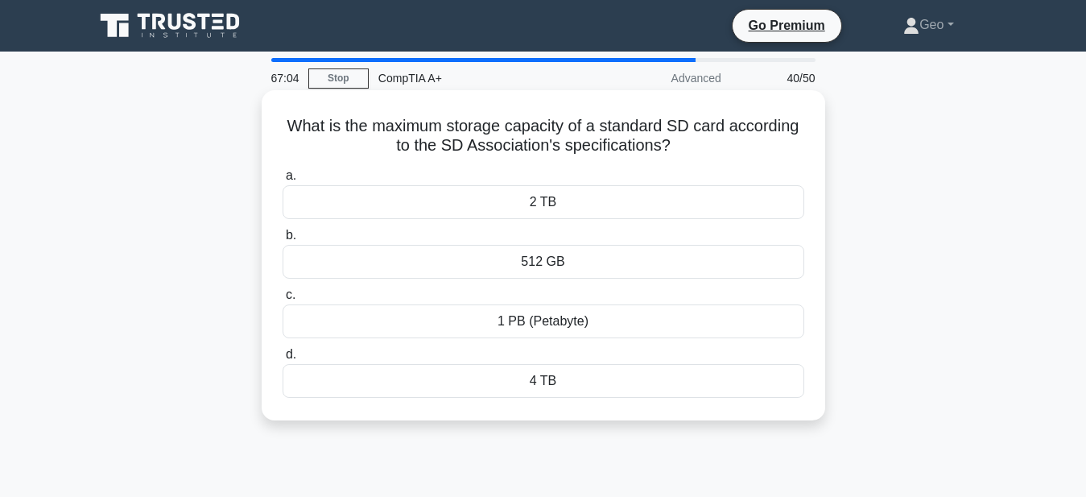
click at [548, 380] on div "4 TB" at bounding box center [544, 381] width 522 height 34
click at [283, 360] on input "d. 4 TB" at bounding box center [283, 355] width 0 height 10
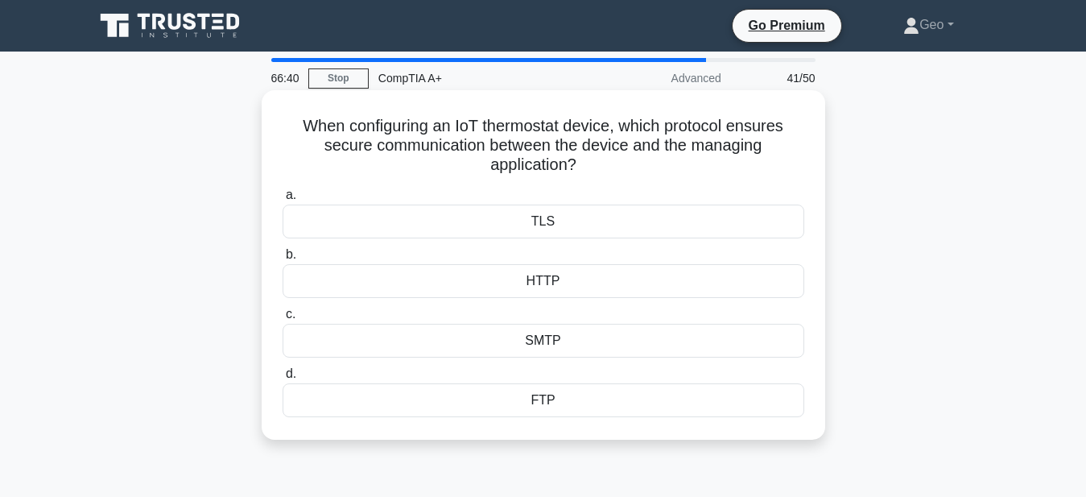
click at [545, 279] on div "HTTP" at bounding box center [544, 281] width 522 height 34
click at [283, 260] on input "b. HTTP" at bounding box center [283, 255] width 0 height 10
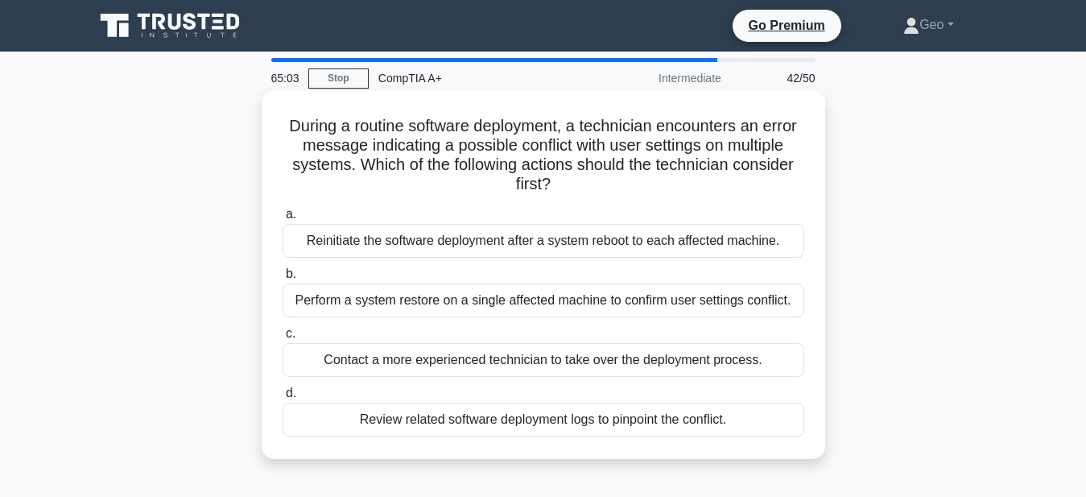
click at [636, 418] on div "Review related software deployment logs to pinpoint the conflict." at bounding box center [544, 420] width 522 height 34
click at [283, 399] on input "d. Review related software deployment logs to pinpoint the conflict." at bounding box center [283, 393] width 0 height 10
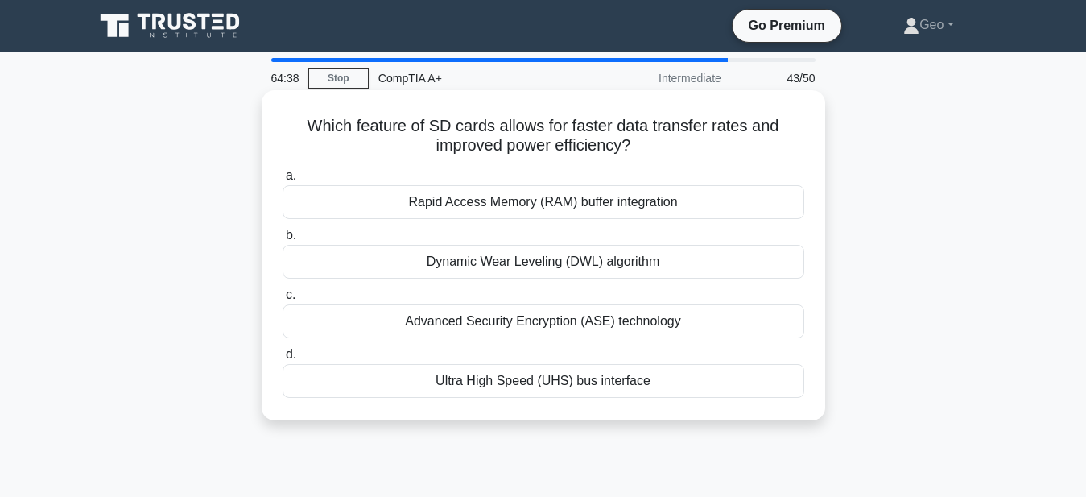
click at [576, 382] on div "Ultra High Speed (UHS) bus interface" at bounding box center [544, 381] width 522 height 34
click at [283, 360] on input "d. Ultra High Speed (UHS) bus interface" at bounding box center [283, 355] width 0 height 10
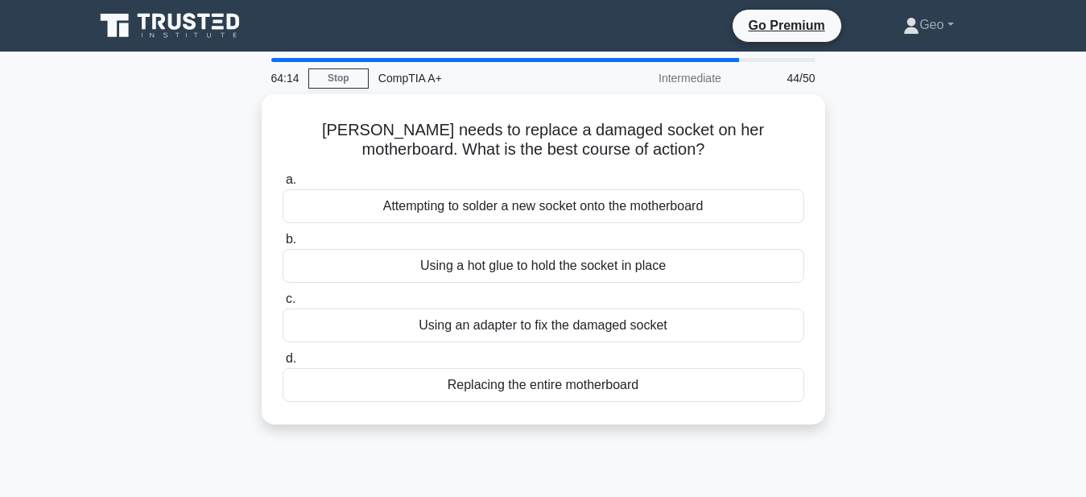
click at [576, 382] on div "Replacing the entire motherboard" at bounding box center [544, 385] width 522 height 34
click at [283, 364] on input "d. Replacing the entire motherboard" at bounding box center [283, 359] width 0 height 10
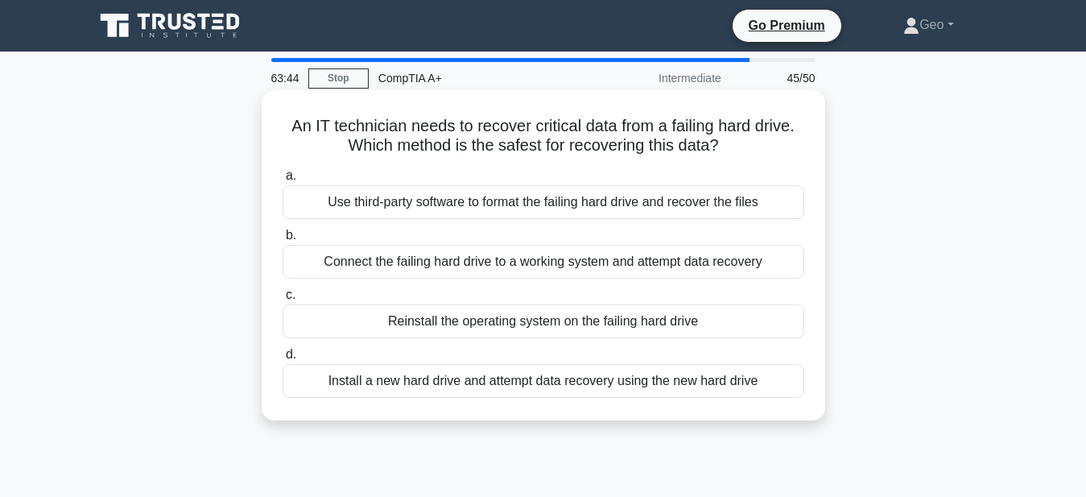
click at [590, 264] on div "Connect the failing hard drive to a working system and attempt data recovery" at bounding box center [544, 262] width 522 height 34
click at [283, 241] on input "b. Connect the failing hard drive to a working system and attempt data recovery" at bounding box center [283, 235] width 0 height 10
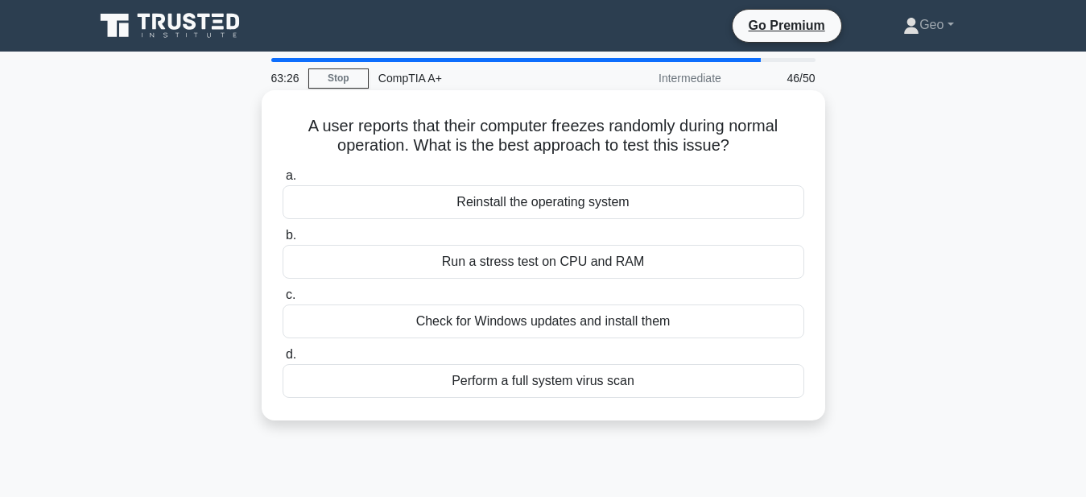
click at [588, 383] on div "Perform a full system virus scan" at bounding box center [544, 381] width 522 height 34
click at [283, 360] on input "d. Perform a full system virus scan" at bounding box center [283, 355] width 0 height 10
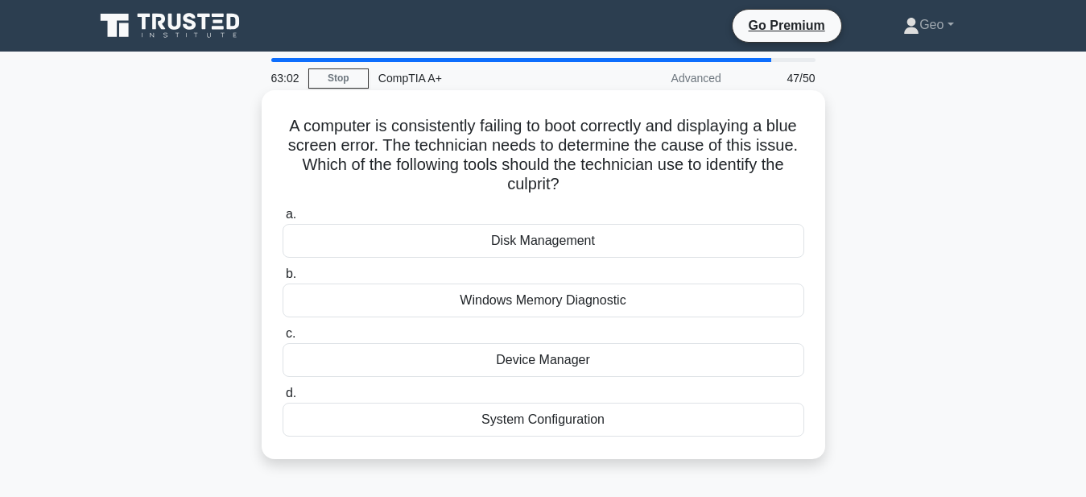
click at [601, 300] on div "Windows Memory Diagnostic" at bounding box center [544, 300] width 522 height 34
click at [283, 279] on input "b. Windows Memory Diagnostic" at bounding box center [283, 274] width 0 height 10
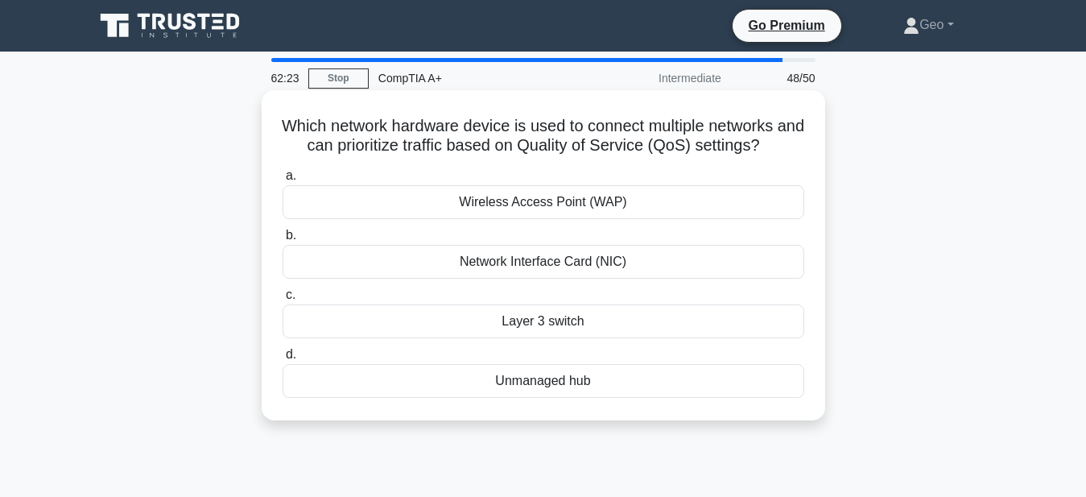
click at [575, 325] on div "Layer 3 switch" at bounding box center [544, 321] width 522 height 34
click at [283, 300] on input "c. Layer 3 switch" at bounding box center [283, 295] width 0 height 10
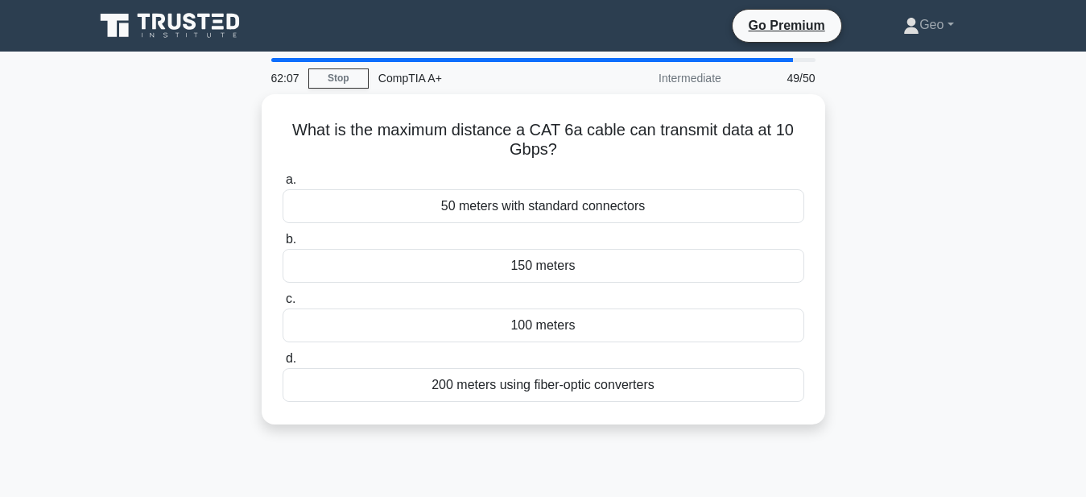
click at [575, 325] on div "100 meters" at bounding box center [544, 325] width 522 height 34
click at [283, 304] on input "c. 100 meters" at bounding box center [283, 299] width 0 height 10
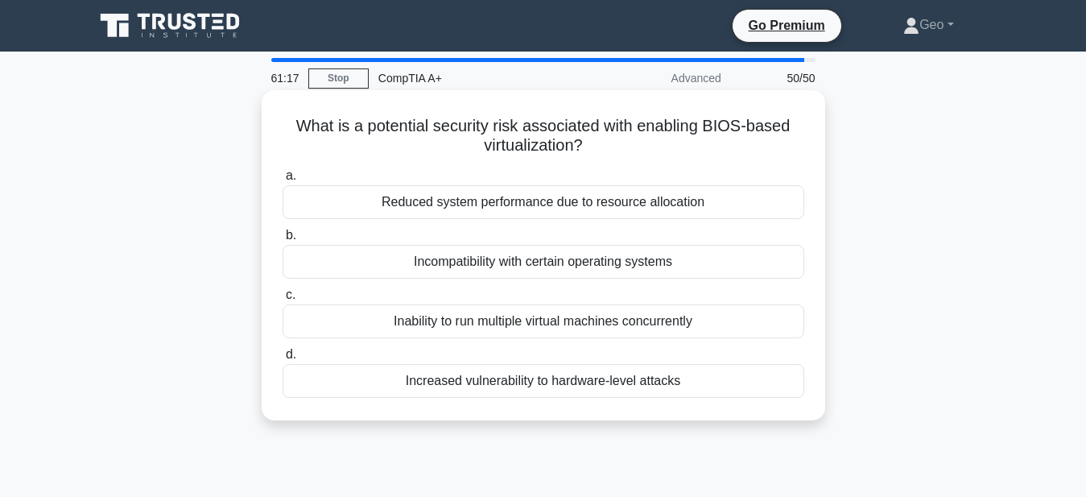
click at [574, 203] on div "Reduced system performance due to resource allocation" at bounding box center [544, 202] width 522 height 34
click at [283, 181] on input "a. Reduced system performance due to resource allocation" at bounding box center [283, 176] width 0 height 10
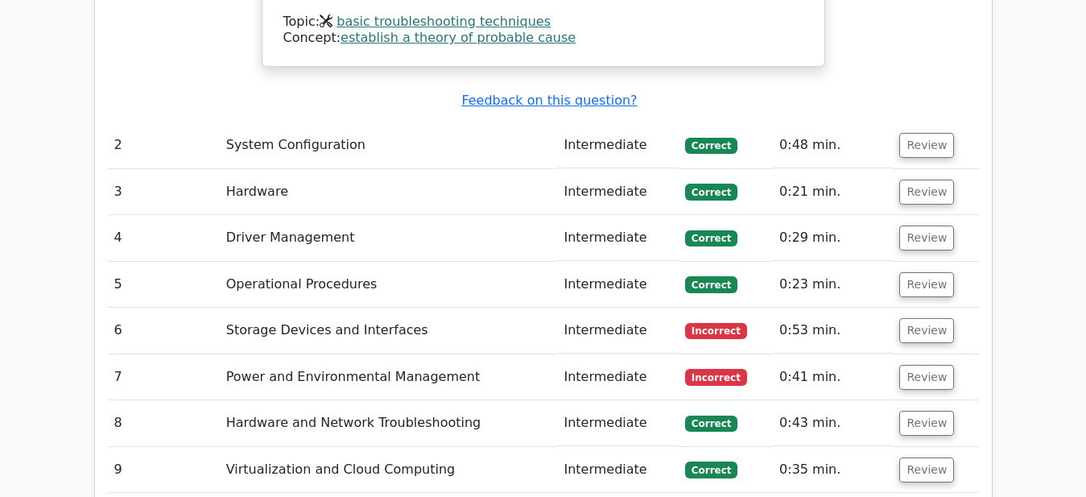
scroll to position [2875, 0]
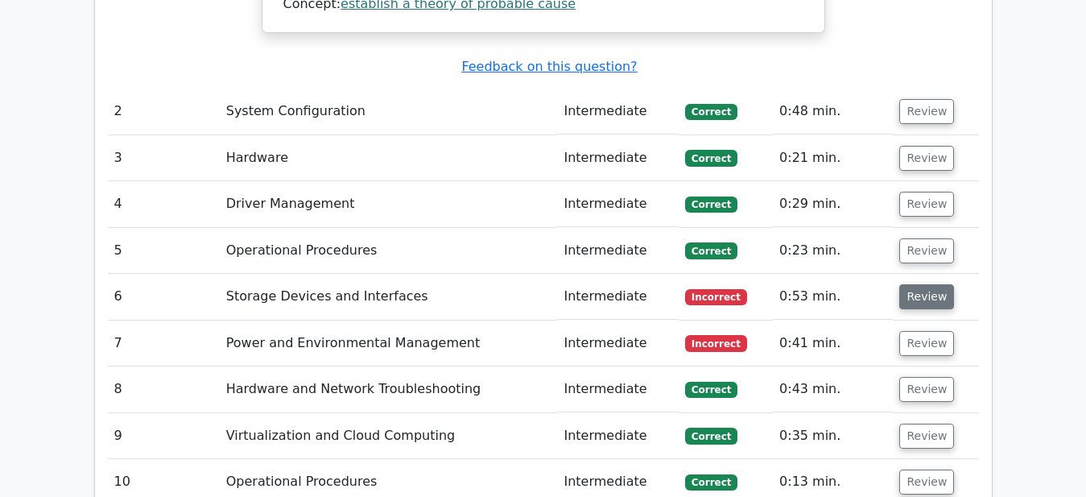
click at [920, 284] on button "Review" at bounding box center [927, 296] width 55 height 25
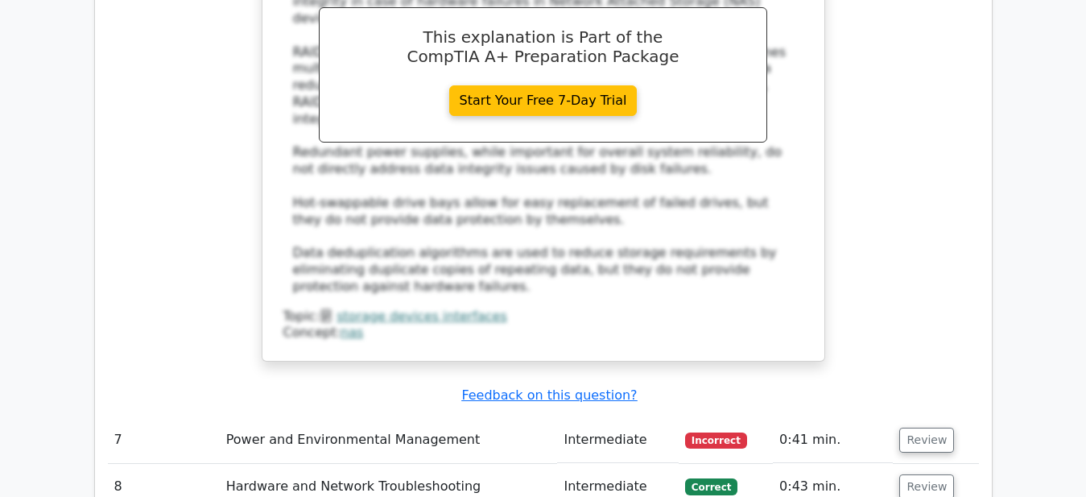
scroll to position [3614, 0]
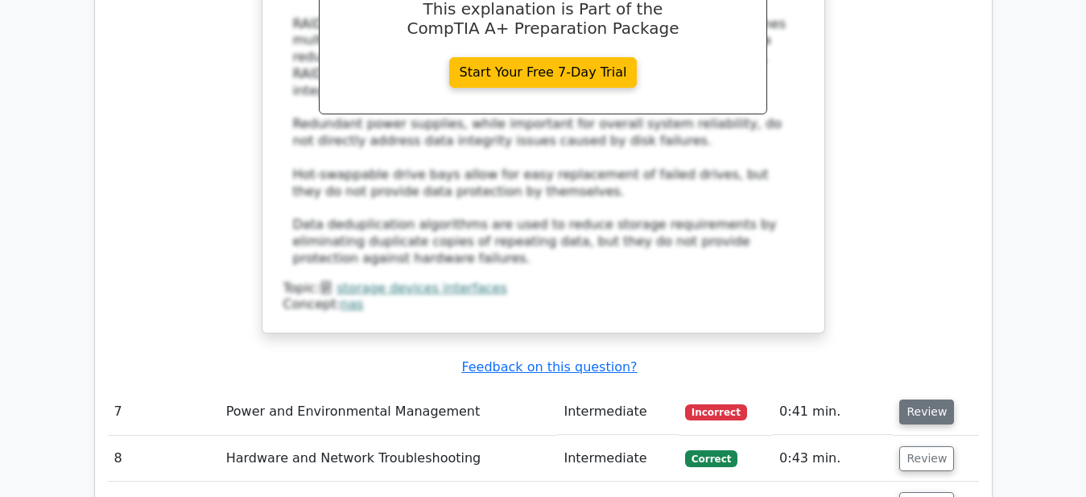
click at [921, 399] on button "Review" at bounding box center [927, 411] width 55 height 25
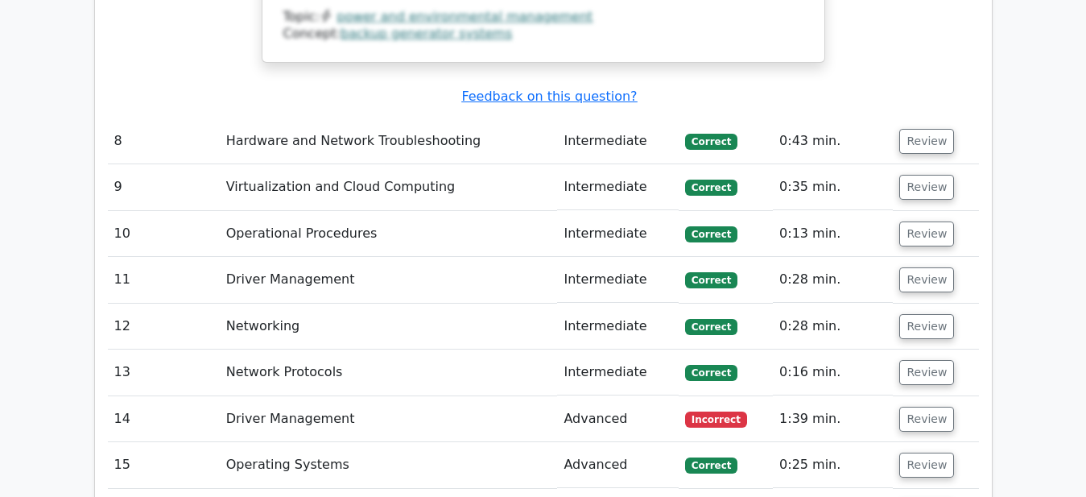
scroll to position [4847, 0]
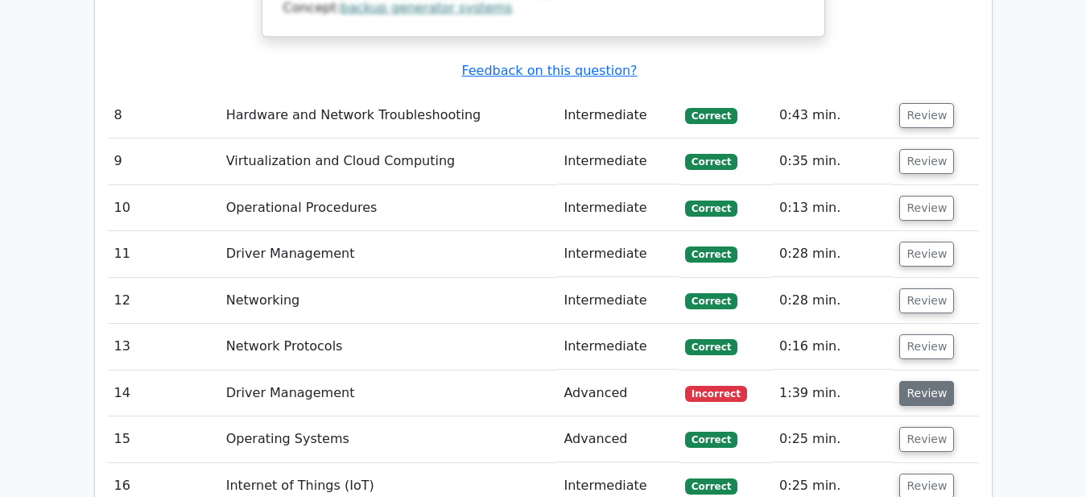
click at [919, 381] on button "Review" at bounding box center [927, 393] width 55 height 25
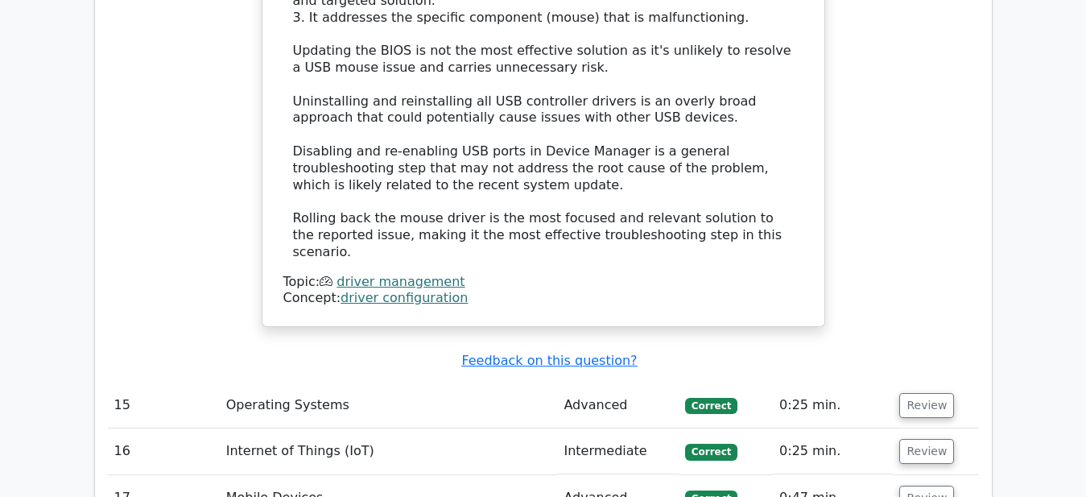
scroll to position [5832, 0]
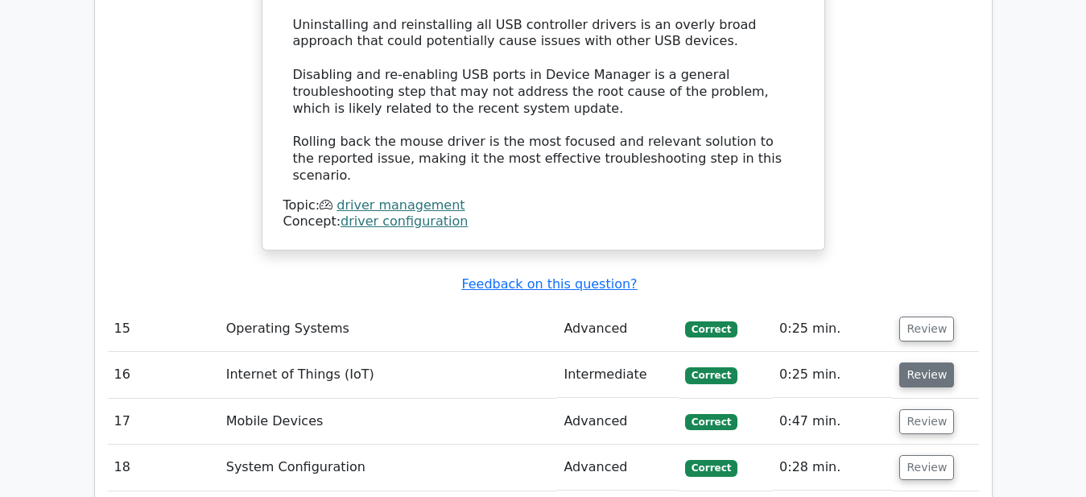
click at [912, 362] on button "Review" at bounding box center [927, 374] width 55 height 25
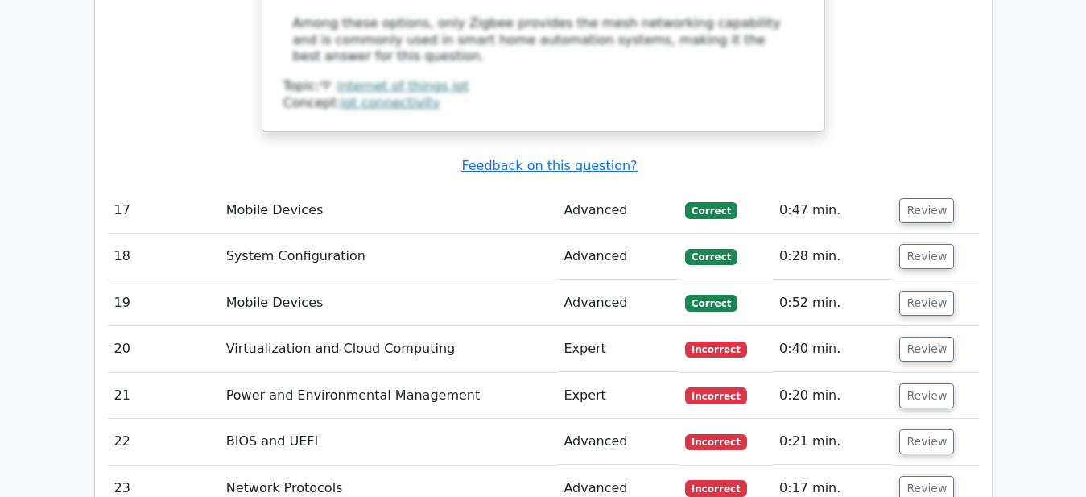
scroll to position [6900, 0]
click at [922, 336] on button "Review" at bounding box center [927, 348] width 55 height 25
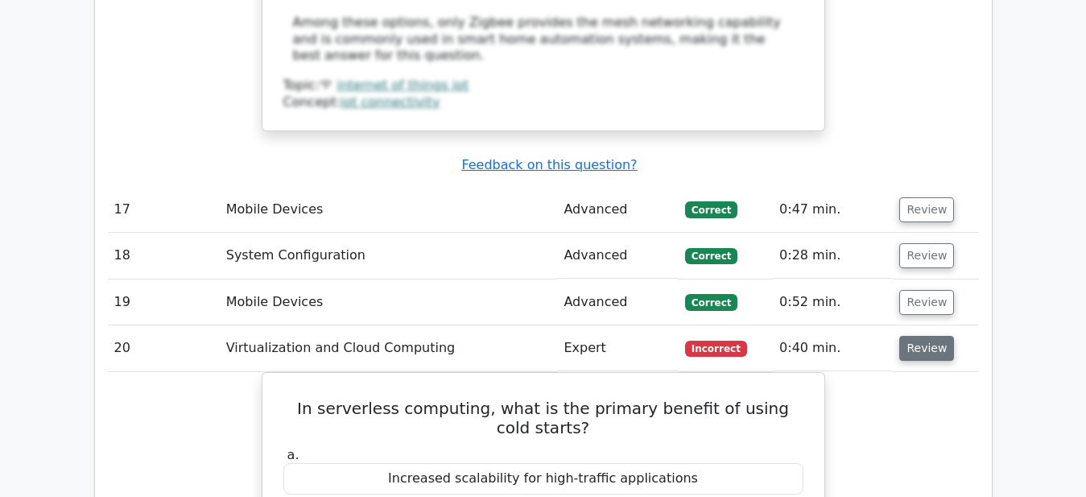
click at [933, 336] on button "Review" at bounding box center [927, 348] width 55 height 25
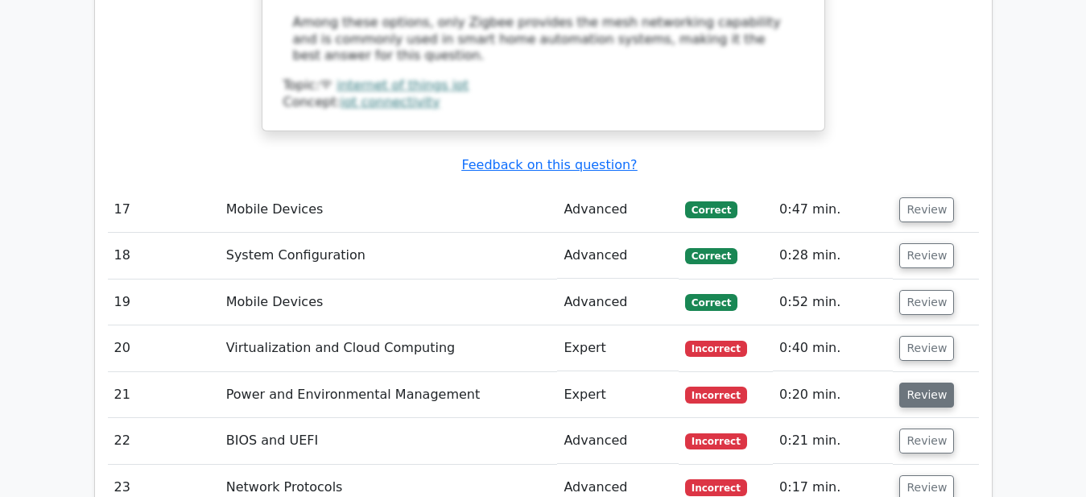
click at [924, 383] on button "Review" at bounding box center [927, 395] width 55 height 25
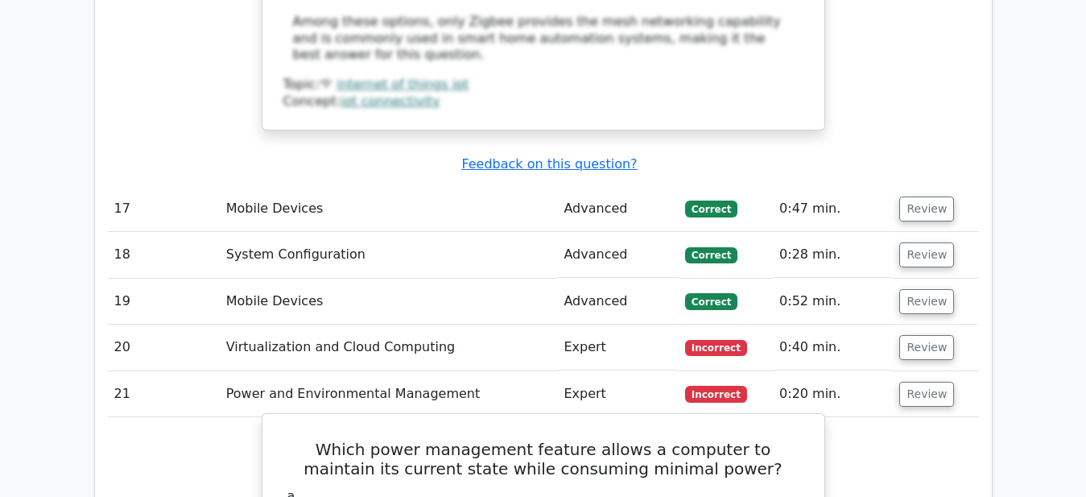
scroll to position [6818, 0]
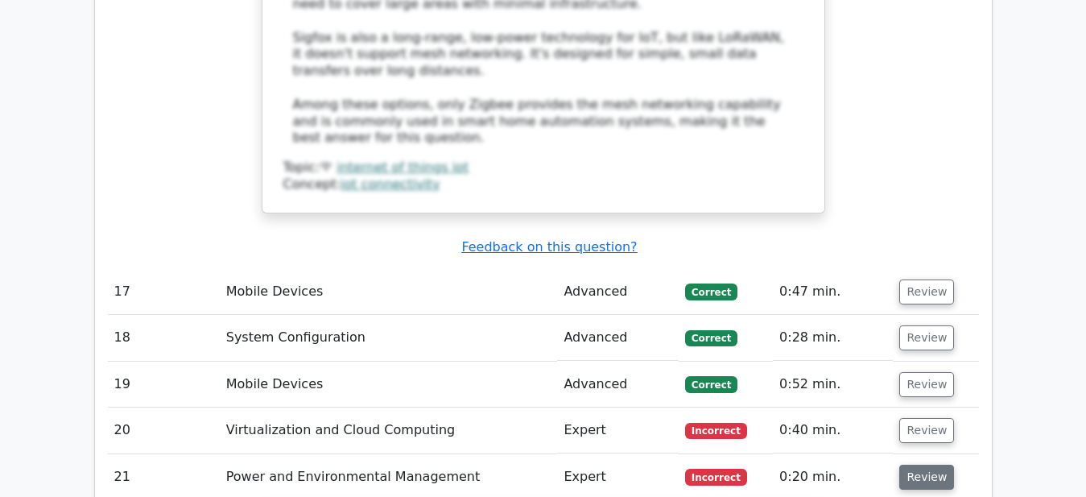
click at [910, 465] on button "Review" at bounding box center [927, 477] width 55 height 25
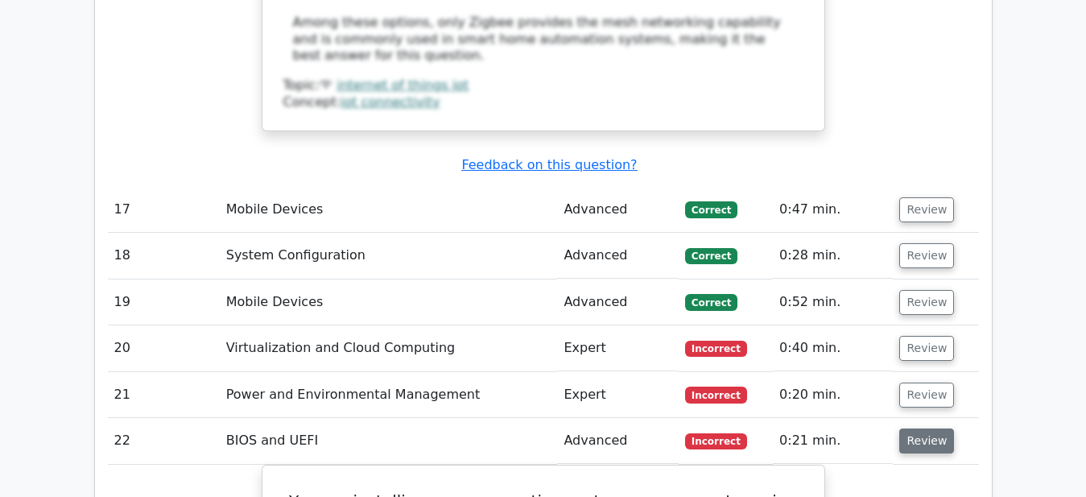
click at [917, 428] on button "Review" at bounding box center [927, 440] width 55 height 25
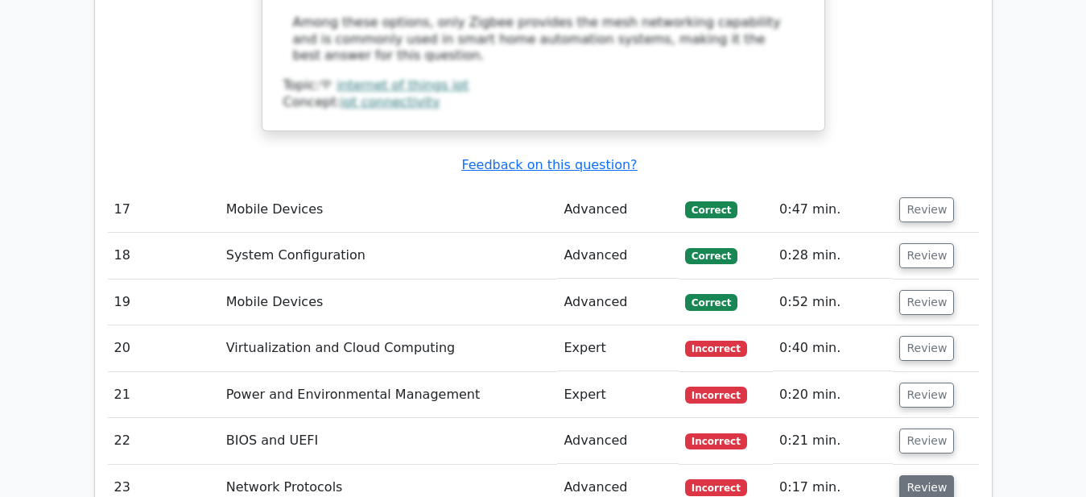
click at [918, 475] on button "Review" at bounding box center [927, 487] width 55 height 25
click at [921, 475] on button "Review" at bounding box center [927, 487] width 55 height 25
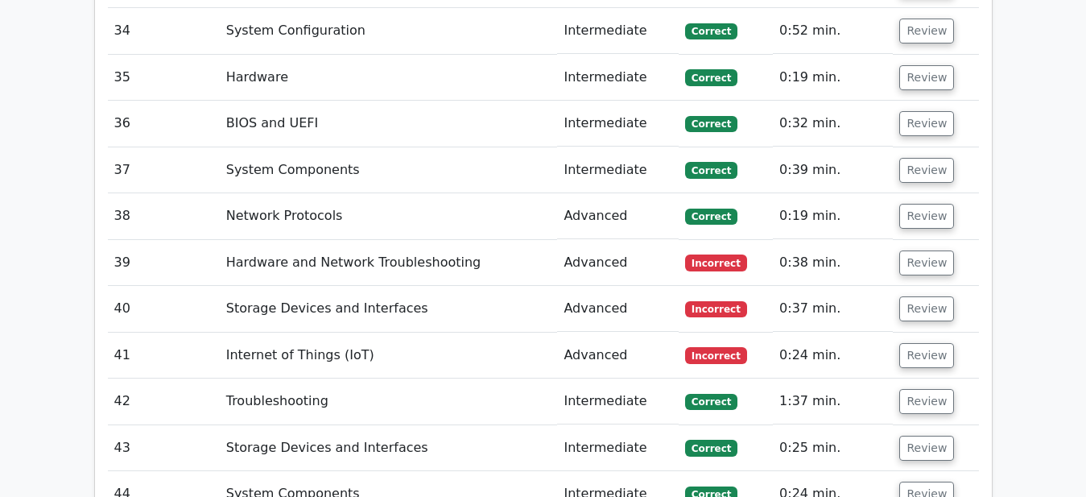
scroll to position [7968, 0]
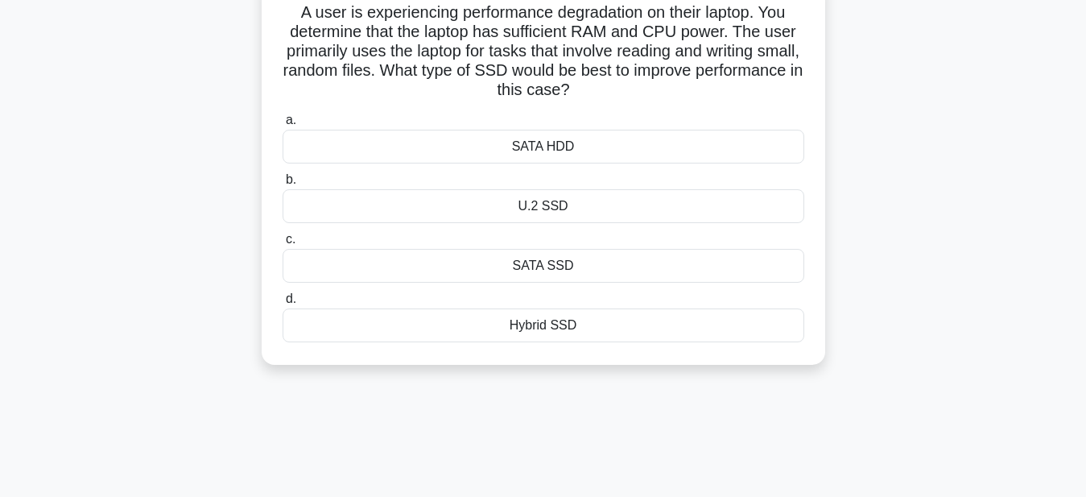
scroll to position [82, 0]
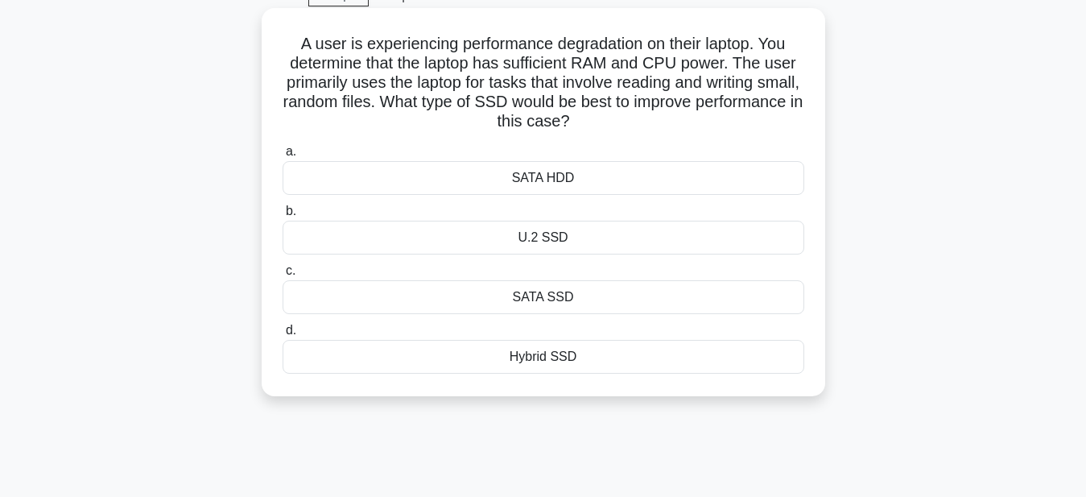
click at [545, 234] on div "U.2 SSD" at bounding box center [544, 238] width 522 height 34
click at [283, 217] on input "b. U.2 SSD" at bounding box center [283, 211] width 0 height 10
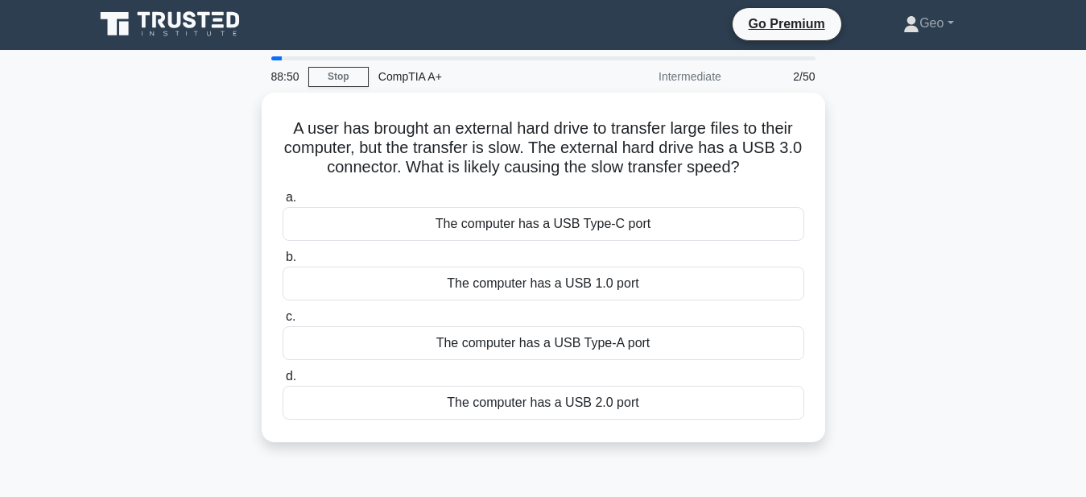
scroll to position [0, 0]
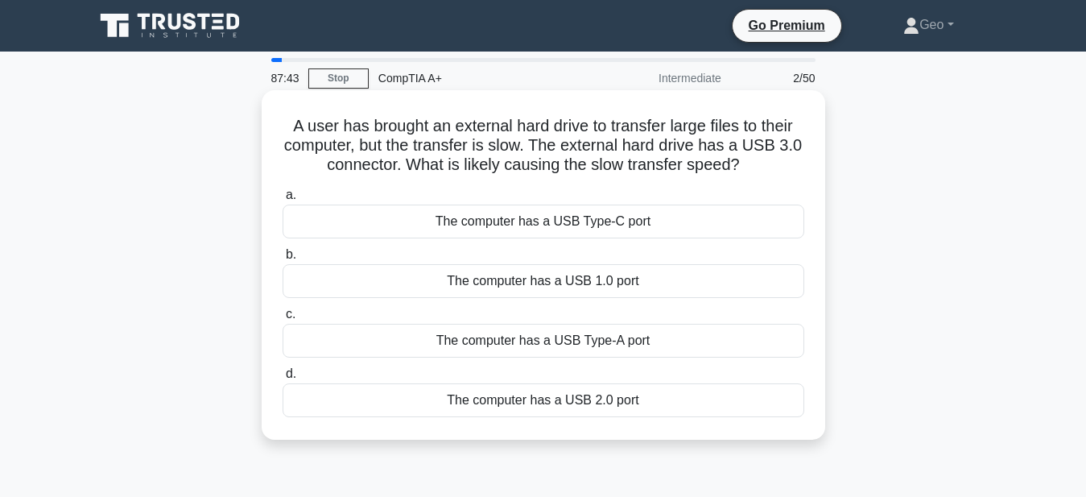
click at [619, 280] on div "The computer has a USB 1.0 port" at bounding box center [544, 281] width 522 height 34
click at [283, 260] on input "b. The computer has a USB 1.0 port" at bounding box center [283, 255] width 0 height 10
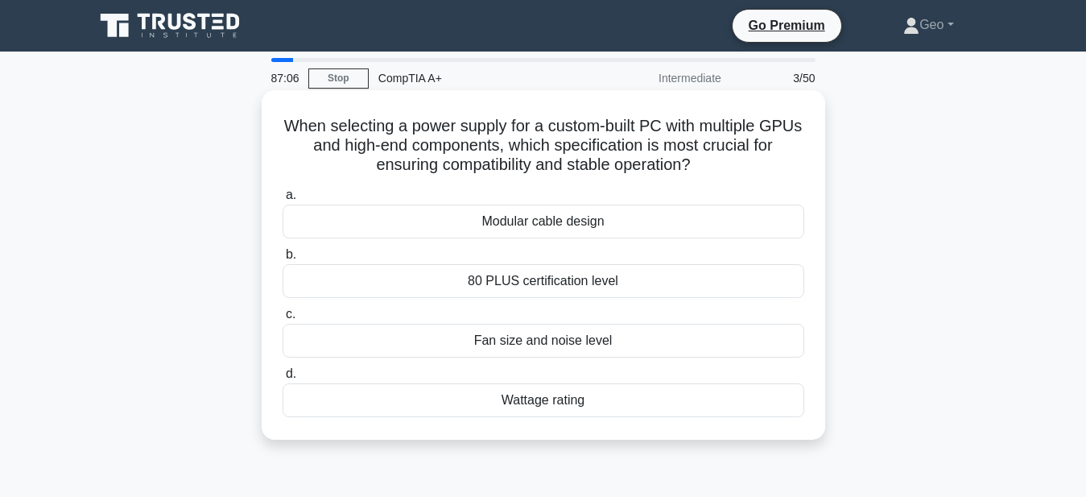
click at [565, 399] on div "Wattage rating" at bounding box center [544, 400] width 522 height 34
click at [283, 379] on input "d. Wattage rating" at bounding box center [283, 374] width 0 height 10
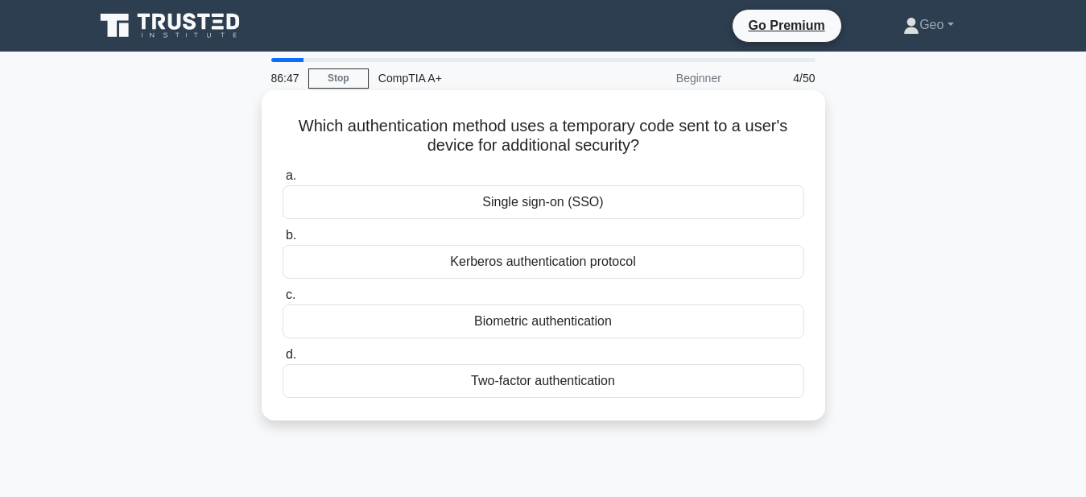
click at [576, 375] on div "Two-factor authentication" at bounding box center [544, 381] width 522 height 34
click at [283, 360] on input "d. Two-factor authentication" at bounding box center [283, 355] width 0 height 10
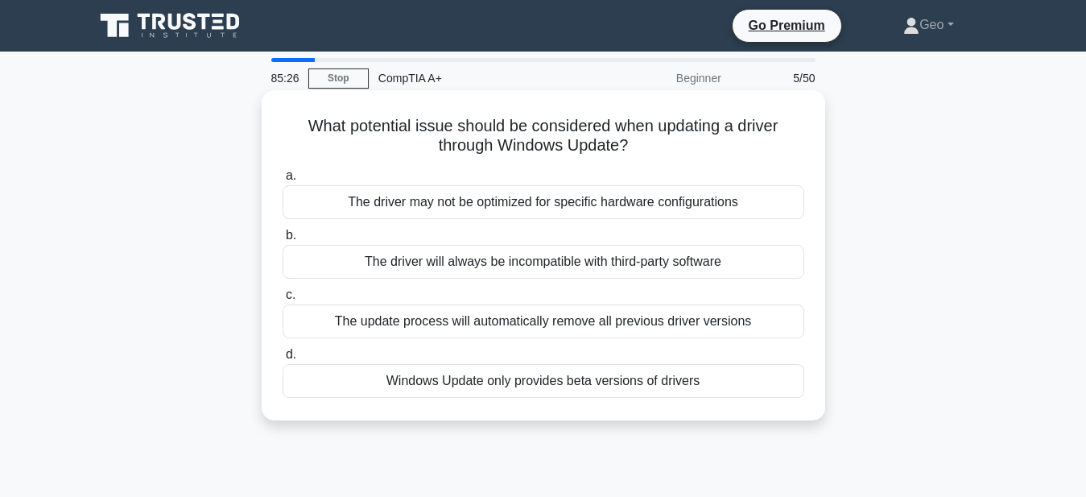
click at [547, 332] on div "The update process will automatically remove all previous driver versions" at bounding box center [544, 321] width 522 height 34
click at [283, 300] on input "c. The update process will automatically remove all previous driver versions" at bounding box center [283, 295] width 0 height 10
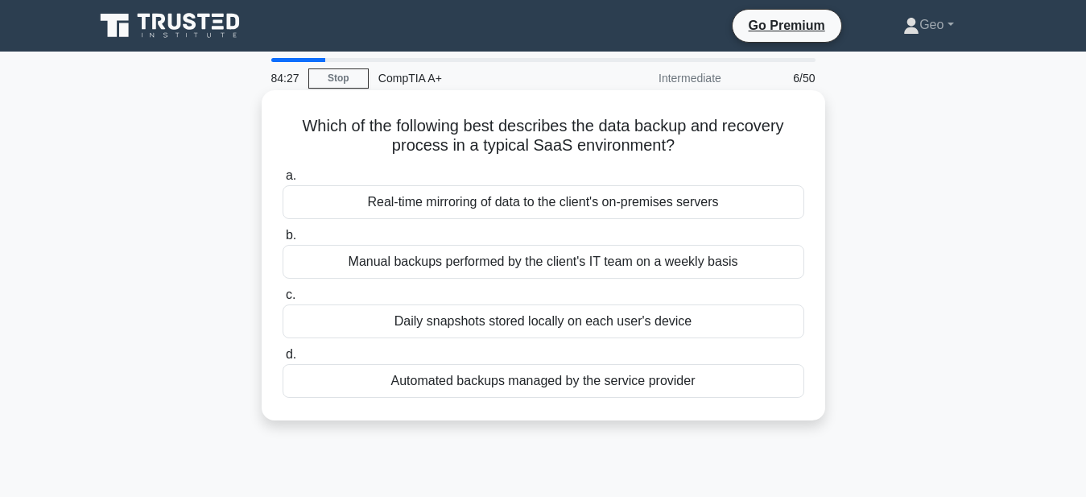
click at [581, 323] on div "Daily snapshots stored locally on each user's device" at bounding box center [544, 321] width 522 height 34
click at [283, 300] on input "c. Daily snapshots stored locally on each user's device" at bounding box center [283, 295] width 0 height 10
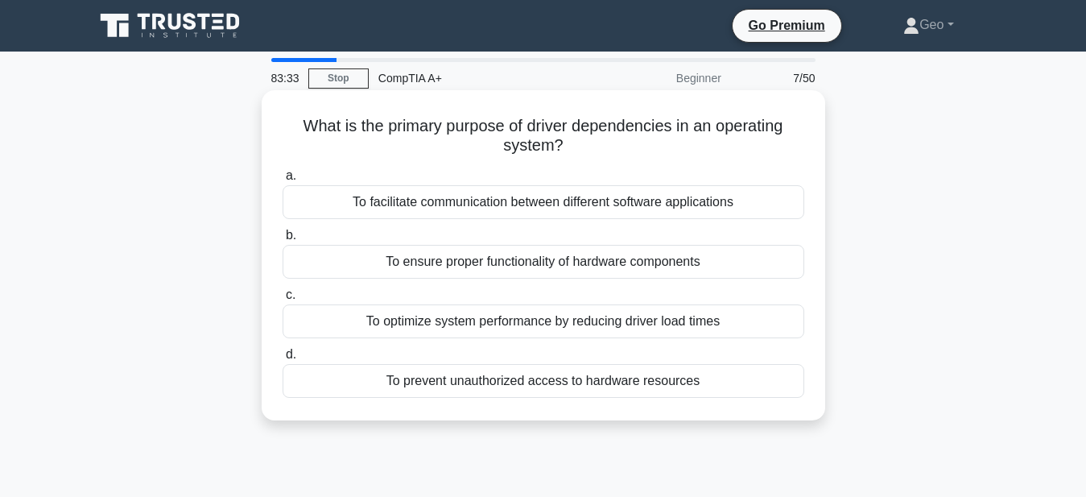
click at [544, 268] on div "To ensure proper functionality of hardware components" at bounding box center [544, 262] width 522 height 34
click at [283, 241] on input "b. To ensure proper functionality of hardware components" at bounding box center [283, 235] width 0 height 10
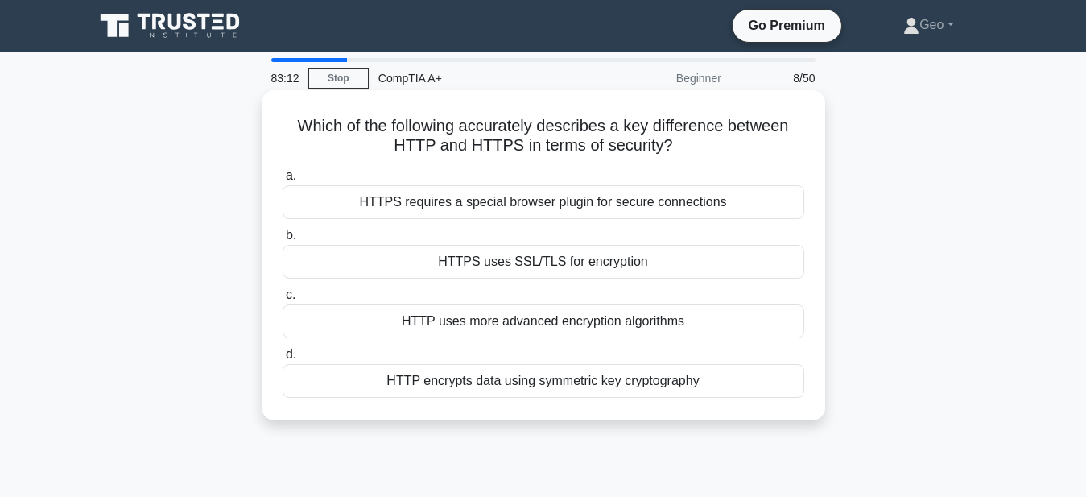
click at [552, 265] on div "HTTPS uses SSL/TLS for encryption" at bounding box center [544, 262] width 522 height 34
click at [283, 241] on input "b. HTTPS uses SSL/TLS for encryption" at bounding box center [283, 235] width 0 height 10
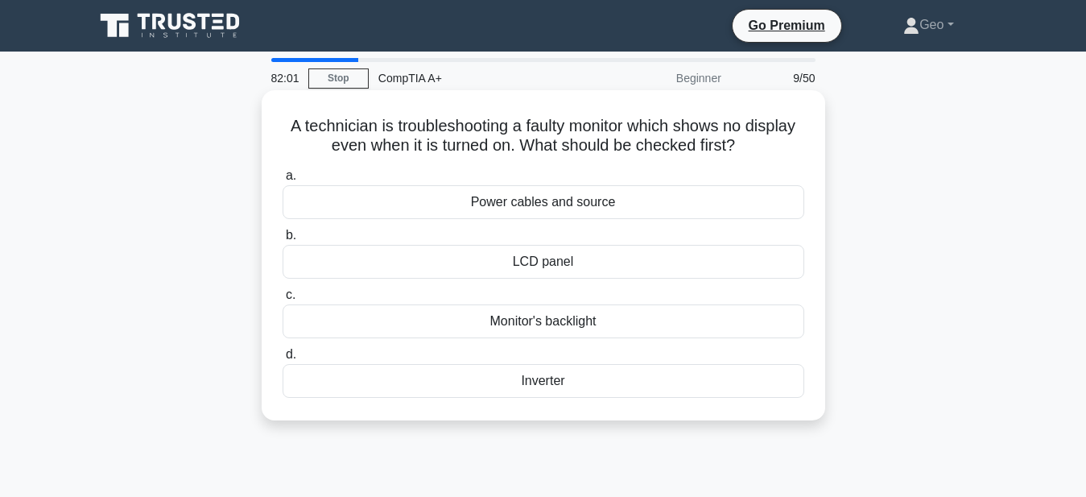
click at [529, 203] on div "Power cables and source" at bounding box center [544, 202] width 522 height 34
click at [283, 181] on input "a. Power cables and source" at bounding box center [283, 176] width 0 height 10
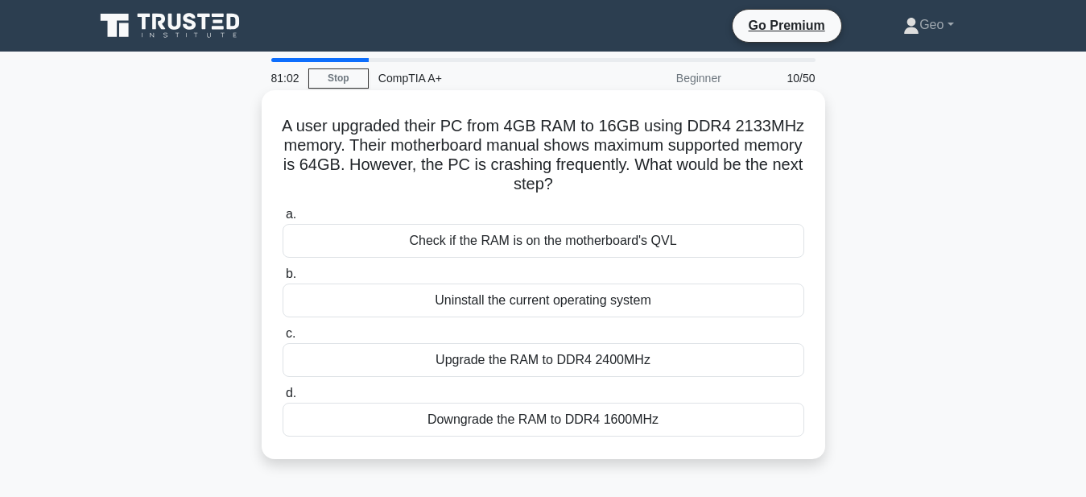
click at [594, 238] on div "Check if the RAM is on the motherboard's QVL" at bounding box center [544, 241] width 522 height 34
click at [283, 220] on input "a. Check if the RAM is on the motherboard's QVL" at bounding box center [283, 214] width 0 height 10
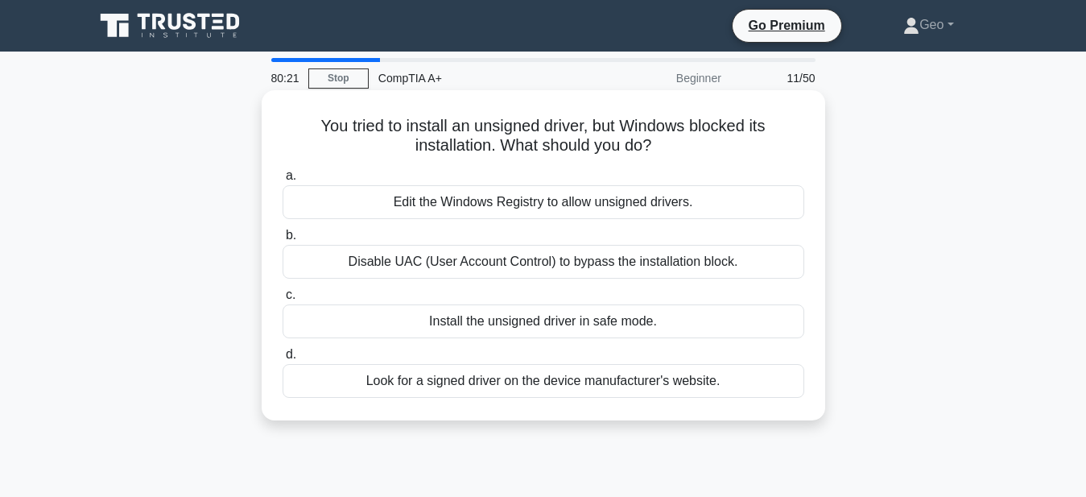
click at [560, 386] on div "Look for a signed driver on the device manufacturer's website." at bounding box center [544, 381] width 522 height 34
click at [283, 360] on input "d. Look for a signed driver on the device manufacturer's website." at bounding box center [283, 355] width 0 height 10
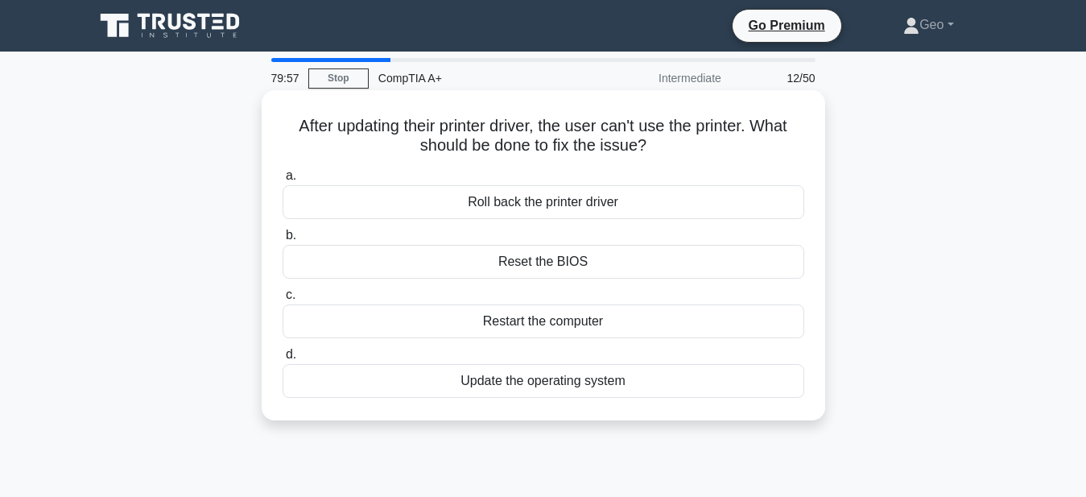
click at [536, 205] on div "Roll back the printer driver" at bounding box center [544, 202] width 522 height 34
click at [283, 181] on input "a. Roll back the printer driver" at bounding box center [283, 176] width 0 height 10
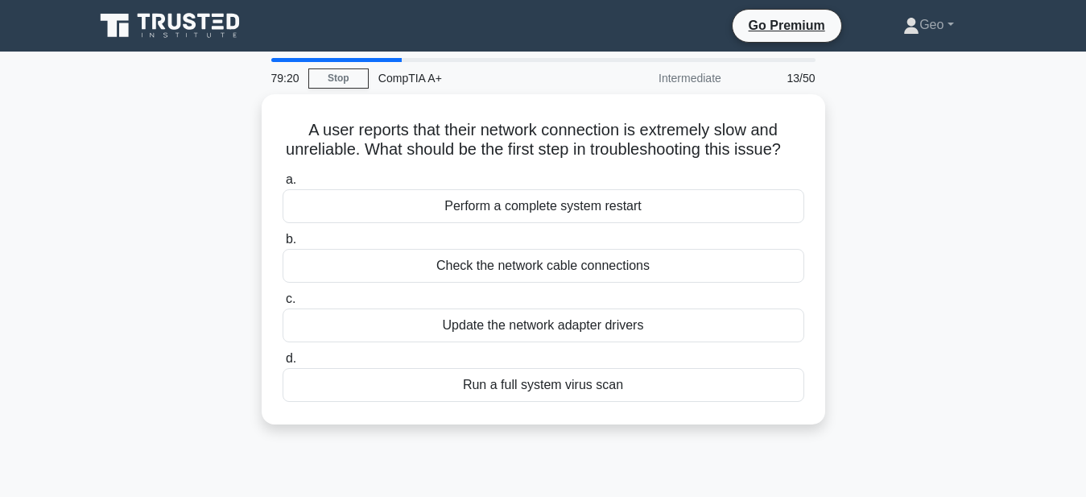
click at [536, 205] on div "Perform a complete system restart" at bounding box center [544, 206] width 522 height 34
click at [283, 185] on input "a. Perform a complete system restart" at bounding box center [283, 180] width 0 height 10
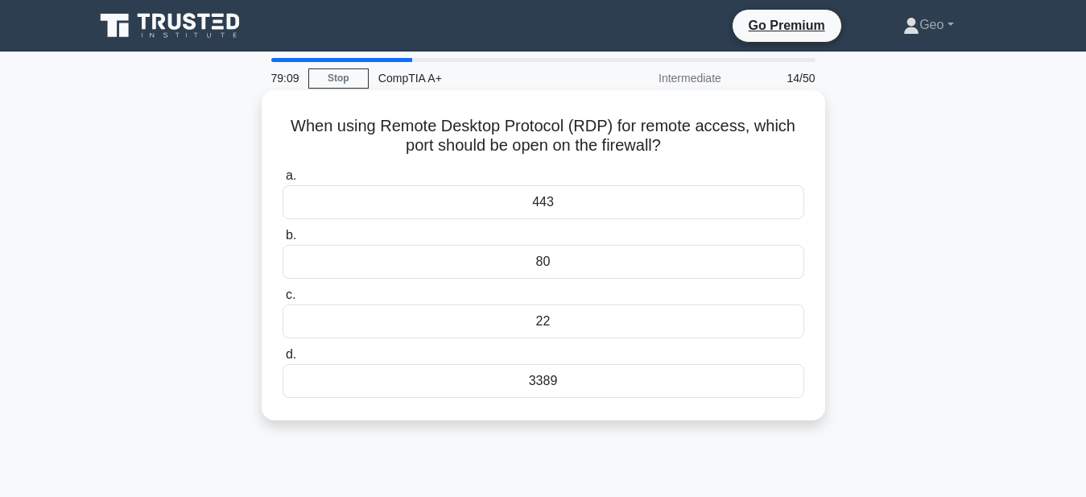
click at [548, 382] on div "3389" at bounding box center [544, 381] width 522 height 34
click at [283, 360] on input "d. 3389" at bounding box center [283, 355] width 0 height 10
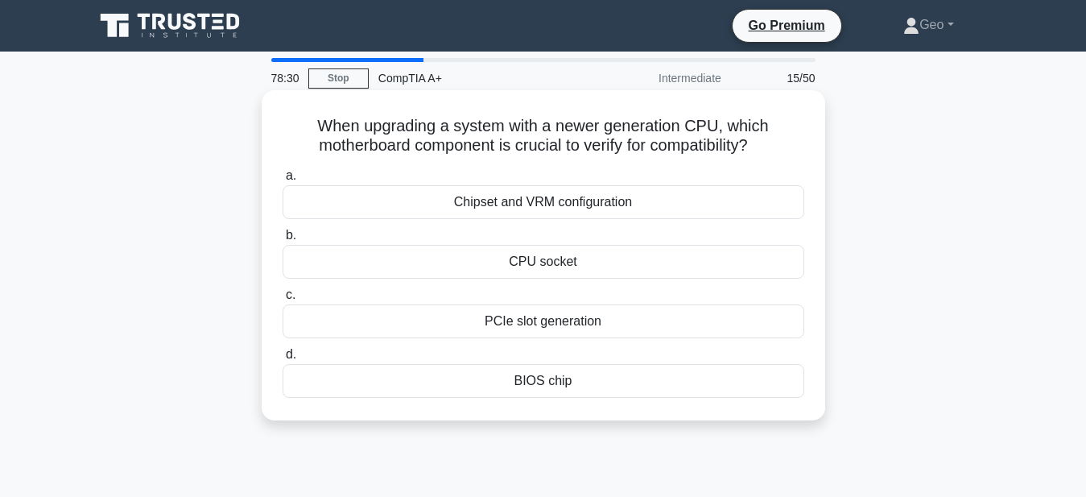
click at [540, 267] on div "CPU socket" at bounding box center [544, 262] width 522 height 34
click at [283, 241] on input "b. CPU socket" at bounding box center [283, 235] width 0 height 10
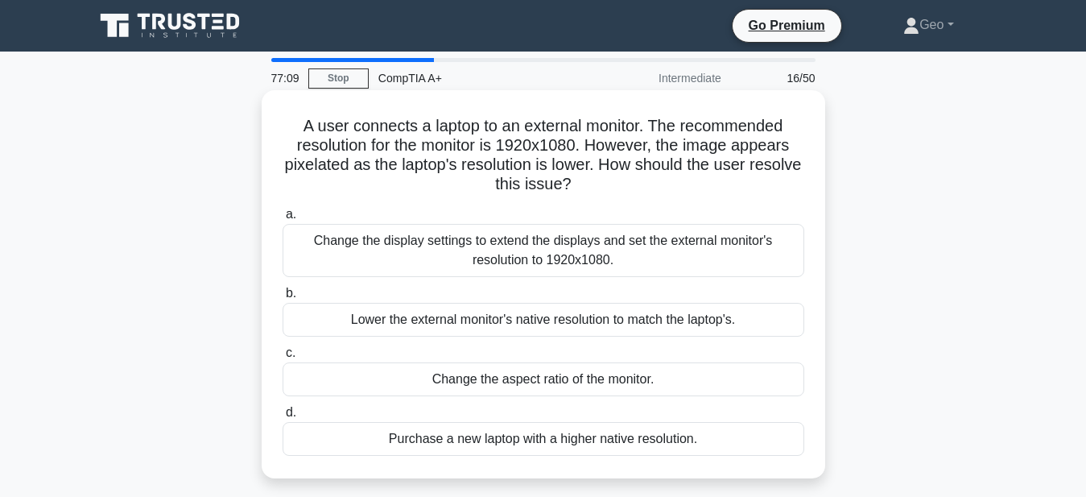
click at [652, 251] on div "Change the display settings to extend the displays and set the external monitor…" at bounding box center [544, 250] width 522 height 53
click at [283, 220] on input "a. Change the display settings to extend the displays and set the external moni…" at bounding box center [283, 214] width 0 height 10
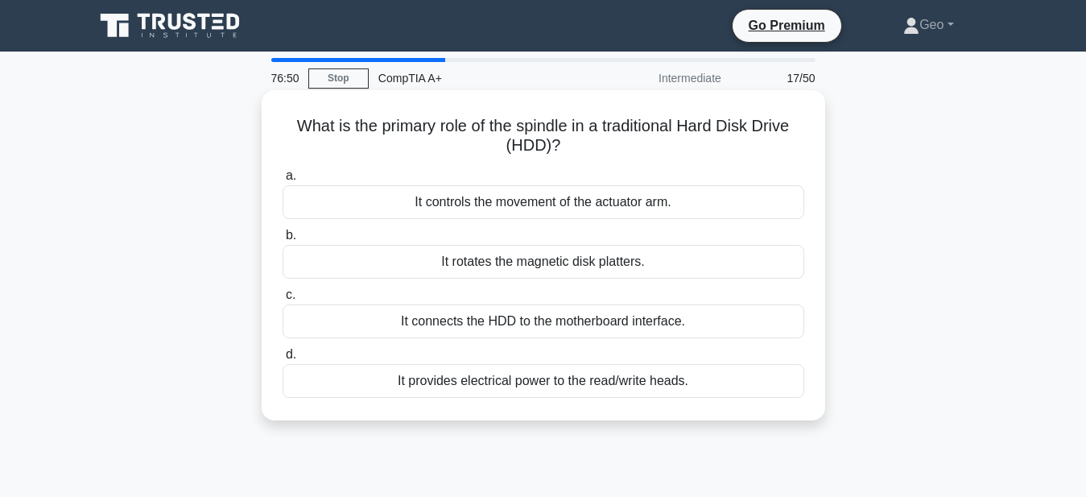
click at [625, 267] on div "It rotates the magnetic disk platters." at bounding box center [544, 262] width 522 height 34
click at [283, 241] on input "b. It rotates the magnetic disk platters." at bounding box center [283, 235] width 0 height 10
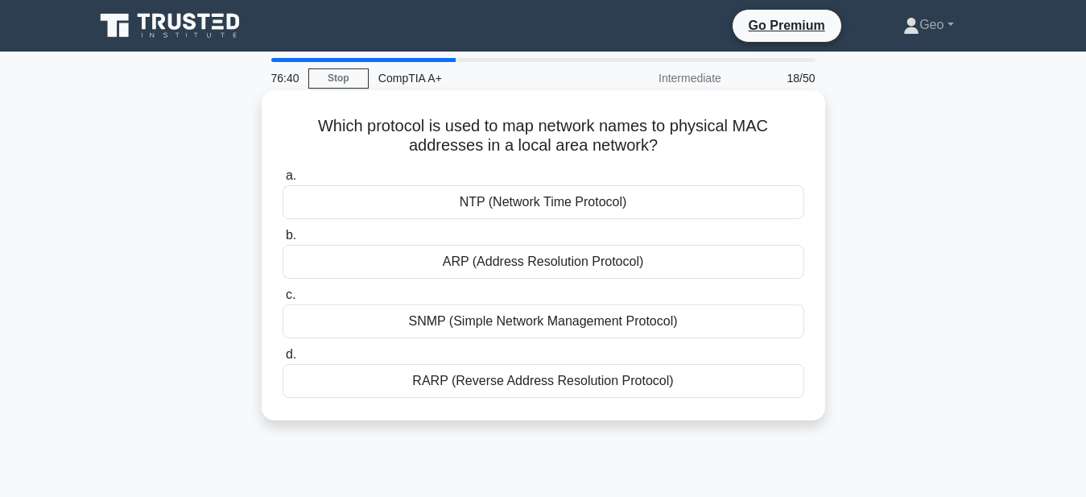
click at [569, 267] on div "ARP (Address Resolution Protocol)" at bounding box center [544, 262] width 522 height 34
click at [283, 241] on input "b. ARP (Address Resolution Protocol)" at bounding box center [283, 235] width 0 height 10
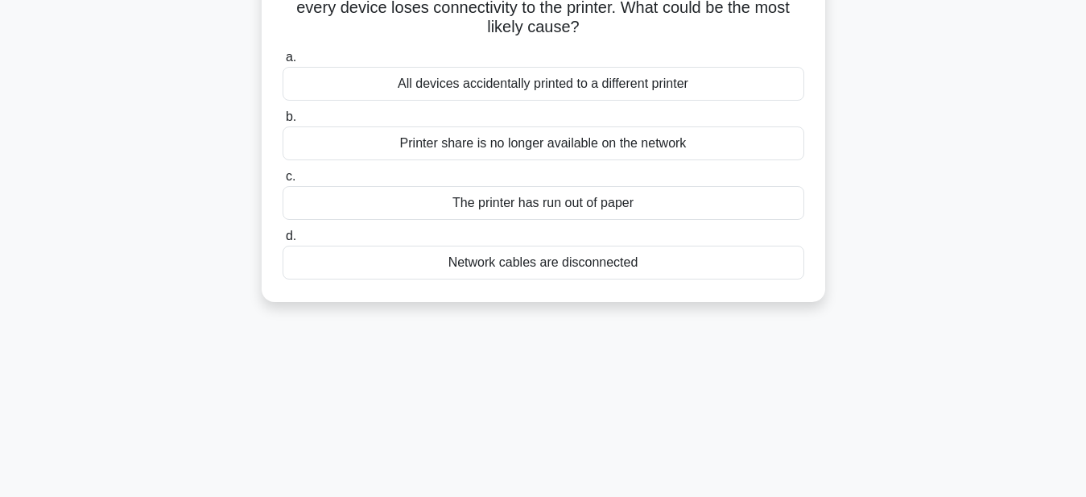
scroll to position [164, 0]
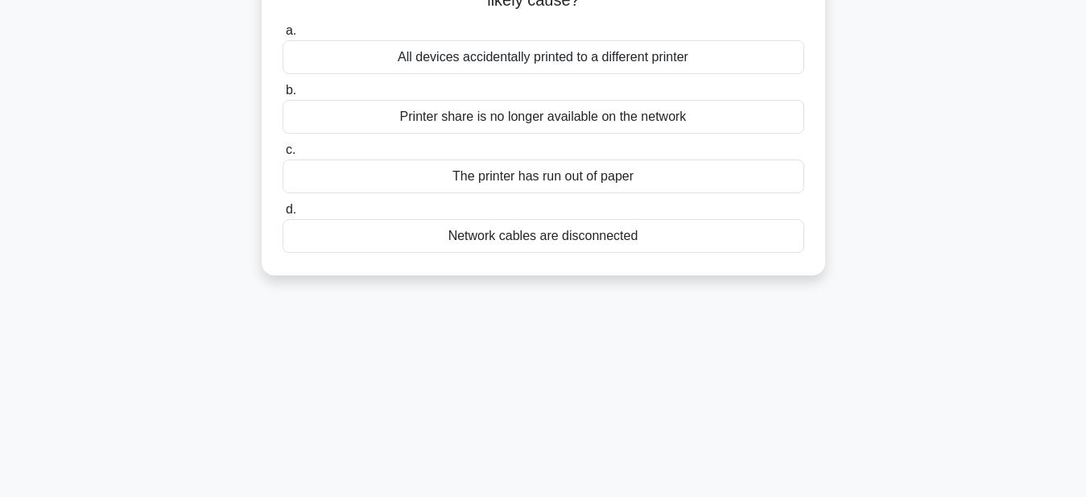
click at [597, 244] on div "Network cables are disconnected" at bounding box center [544, 236] width 522 height 34
click at [283, 215] on input "d. Network cables are disconnected" at bounding box center [283, 210] width 0 height 10
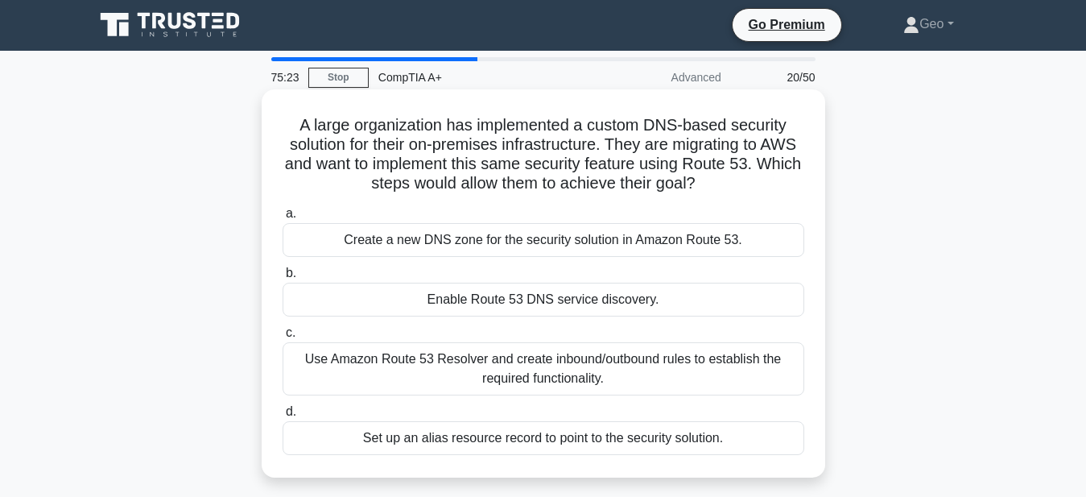
scroll to position [0, 0]
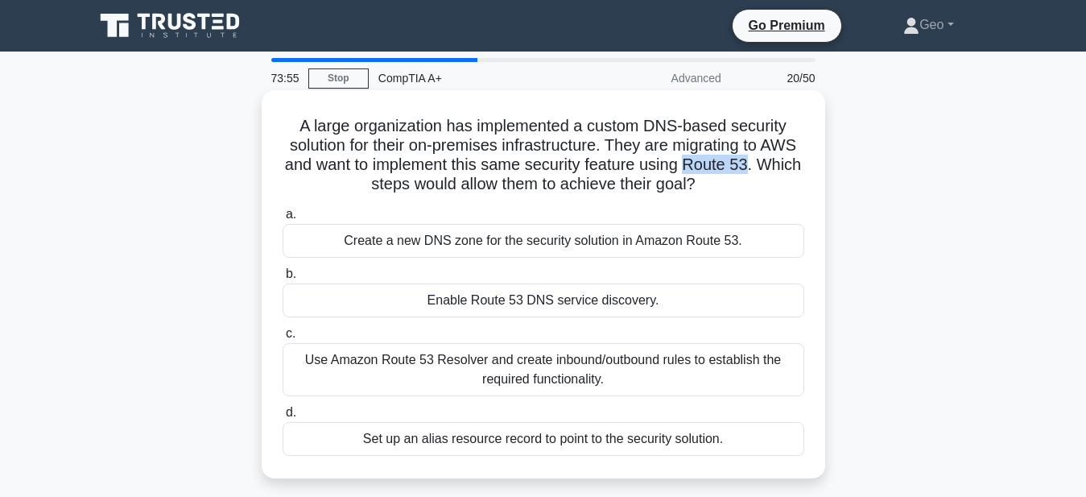
drag, startPoint x: 687, startPoint y: 165, endPoint x: 747, endPoint y: 168, distance: 59.6
click at [747, 168] on h5 "A large organization has implemented a custom DNS-based security solution for t…" at bounding box center [543, 155] width 525 height 79
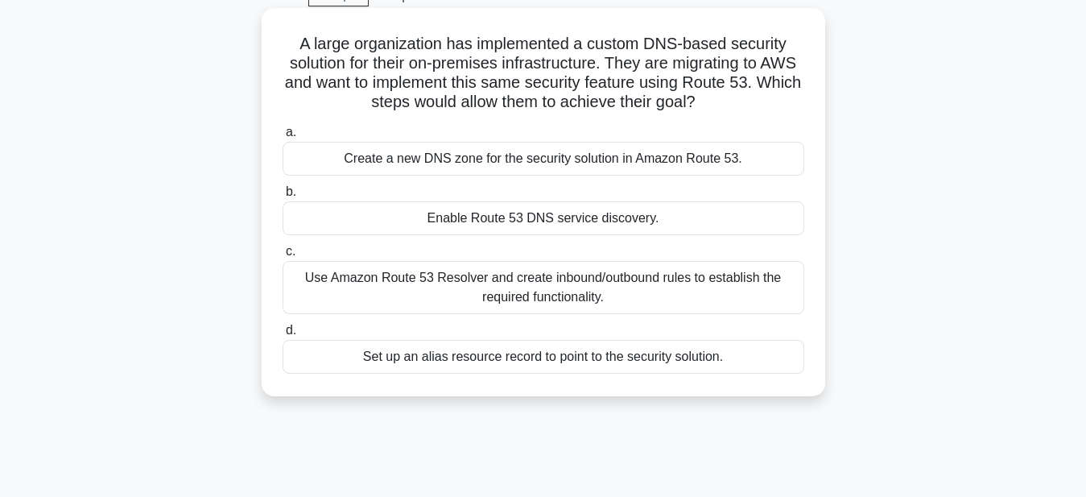
click at [621, 217] on div "Enable Route 53 DNS service discovery." at bounding box center [544, 218] width 522 height 34
click at [283, 197] on input "b. Enable Route 53 DNS service discovery." at bounding box center [283, 192] width 0 height 10
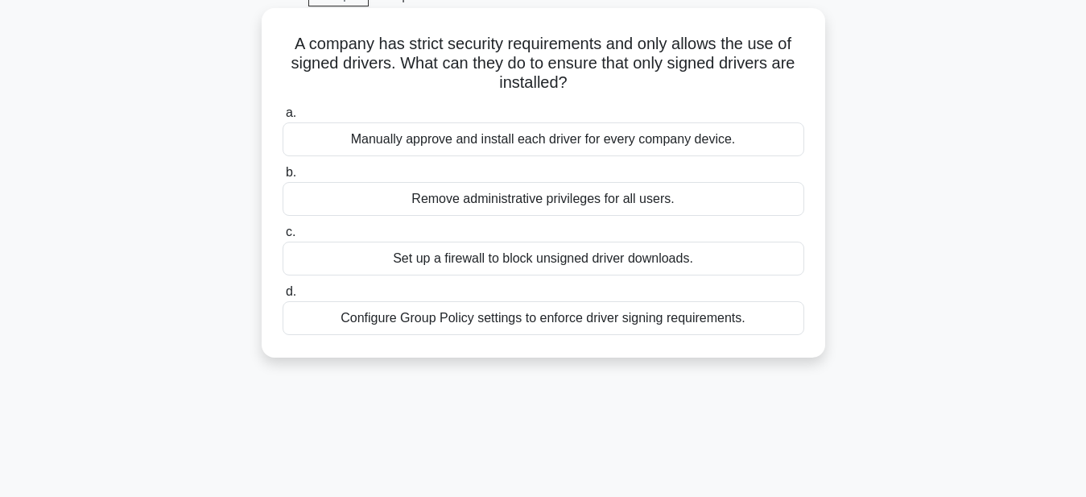
click at [569, 320] on div "Configure Group Policy settings to enforce driver signing requirements." at bounding box center [544, 318] width 522 height 34
click at [283, 297] on input "d. Configure Group Policy settings to enforce driver signing requirements." at bounding box center [283, 292] width 0 height 10
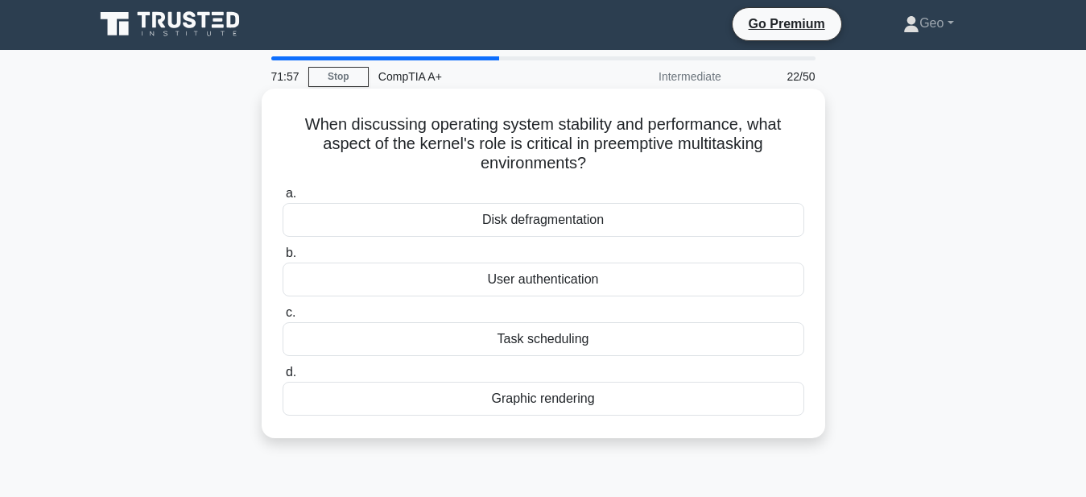
scroll to position [0, 0]
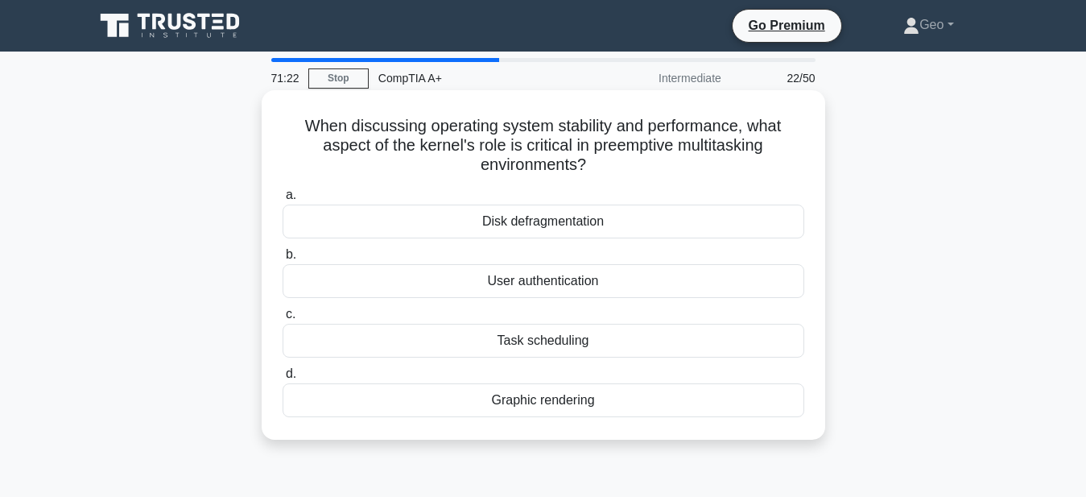
click at [560, 326] on div "Task scheduling" at bounding box center [544, 341] width 522 height 34
click at [283, 320] on input "c. Task scheduling" at bounding box center [283, 314] width 0 height 10
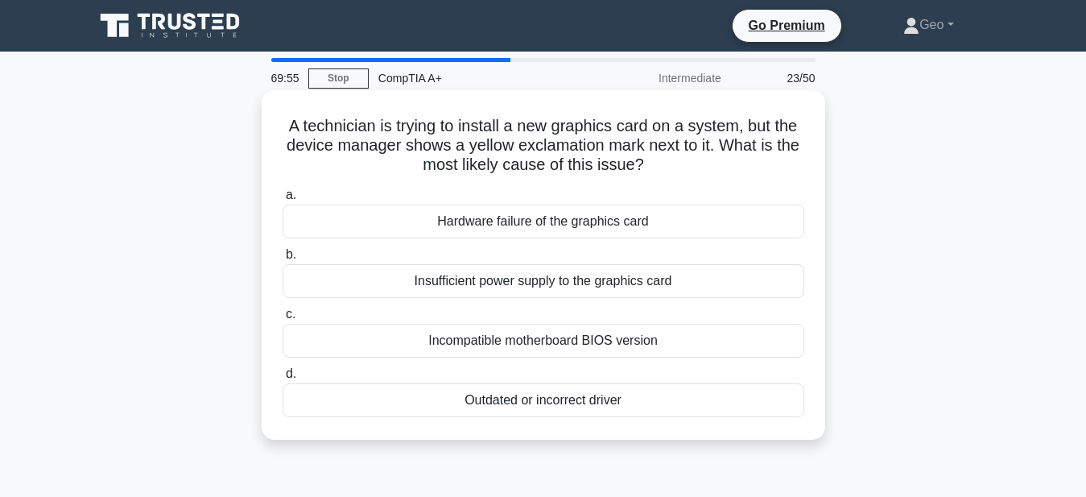
scroll to position [82, 0]
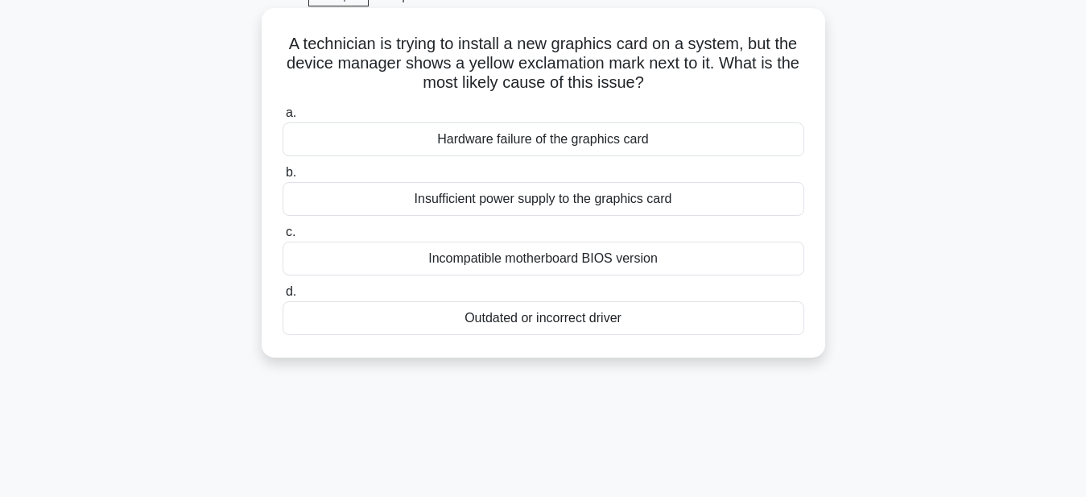
click at [561, 319] on div "Outdated or incorrect driver" at bounding box center [544, 318] width 522 height 34
click at [283, 297] on input "d. Outdated or incorrect driver" at bounding box center [283, 292] width 0 height 10
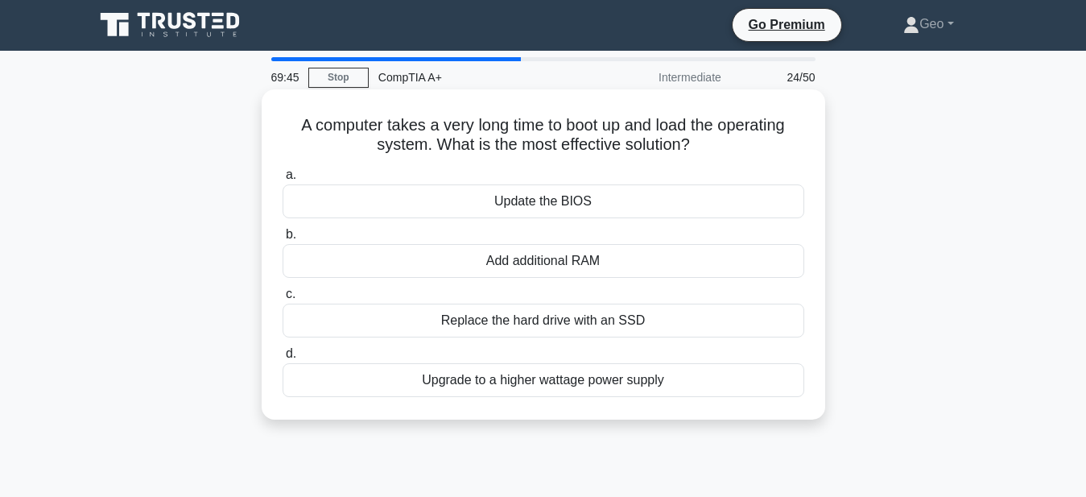
scroll to position [0, 0]
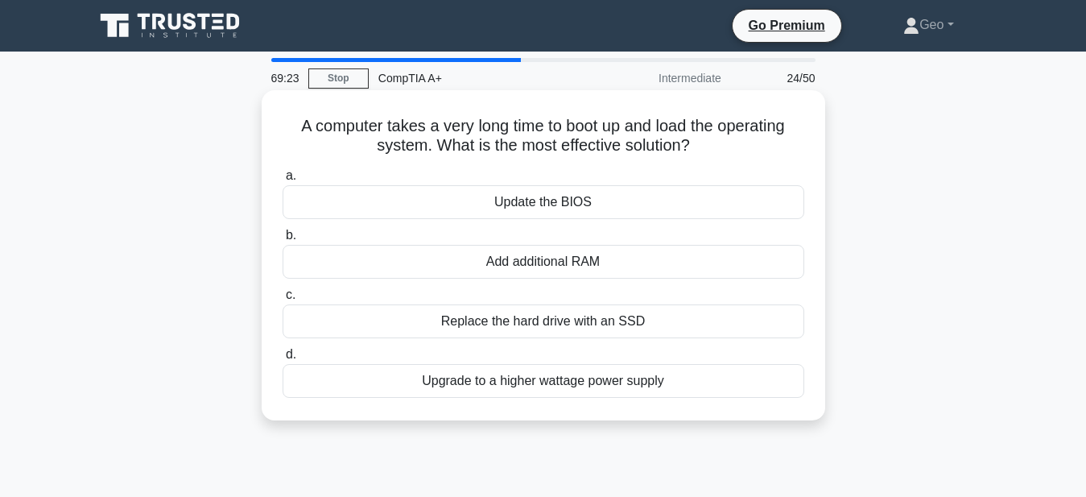
click at [582, 317] on div "Replace the hard drive with an SSD" at bounding box center [544, 321] width 522 height 34
click at [283, 300] on input "c. Replace the hard drive with an SSD" at bounding box center [283, 295] width 0 height 10
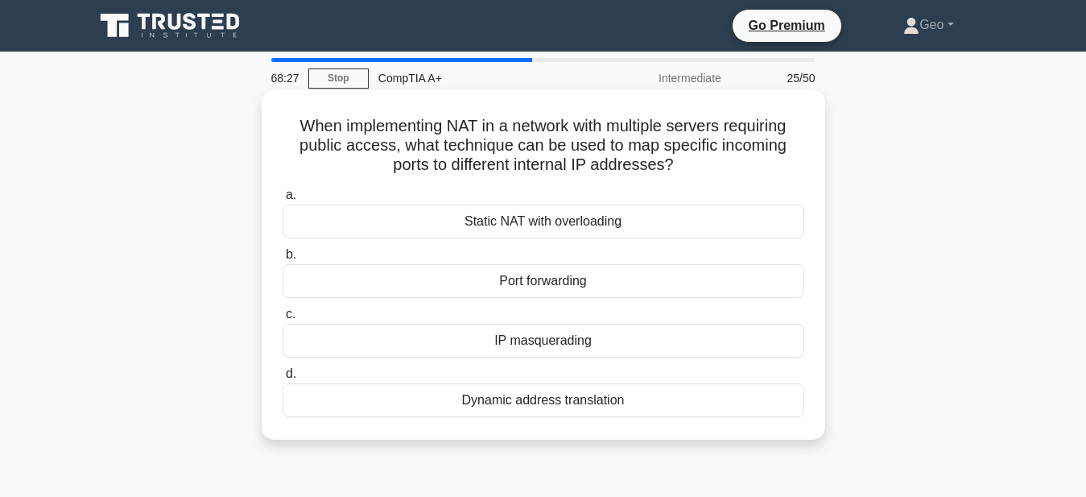
click at [553, 223] on div "Static NAT with overloading" at bounding box center [544, 222] width 522 height 34
click at [283, 201] on input "a. Static NAT with overloading" at bounding box center [283, 195] width 0 height 10
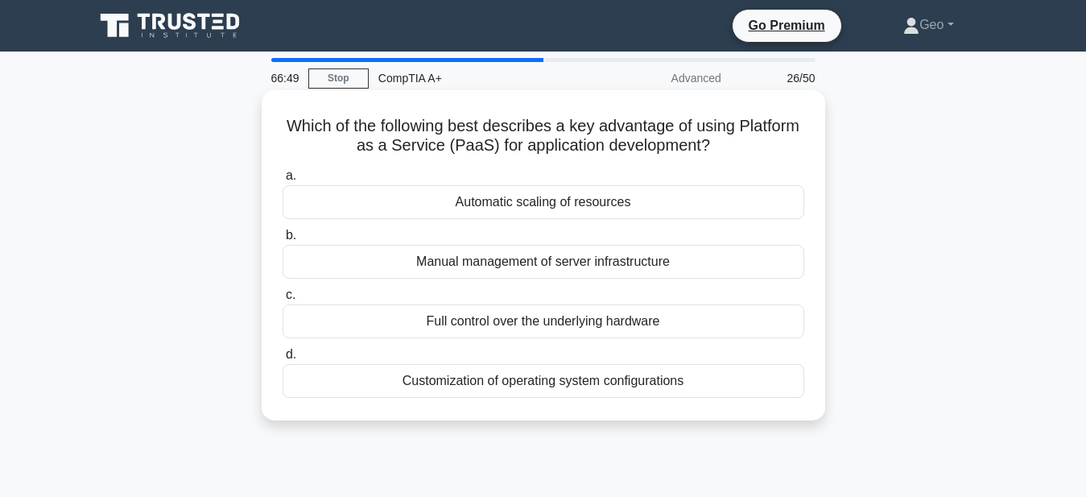
click at [559, 197] on div "Automatic scaling of resources" at bounding box center [544, 202] width 522 height 34
click at [283, 181] on input "a. Automatic scaling of resources" at bounding box center [283, 176] width 0 height 10
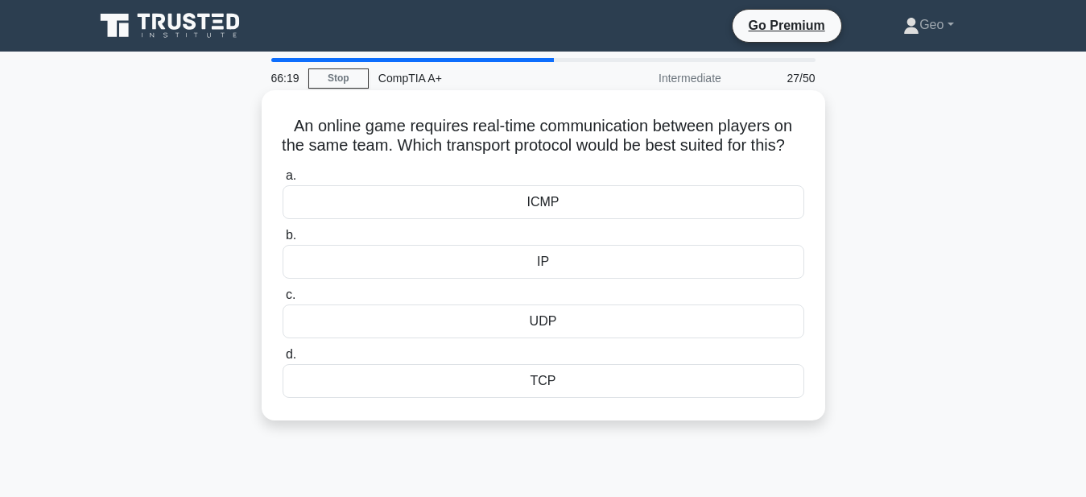
click at [544, 398] on div "TCP" at bounding box center [544, 381] width 522 height 34
click at [283, 360] on input "d. TCP" at bounding box center [283, 355] width 0 height 10
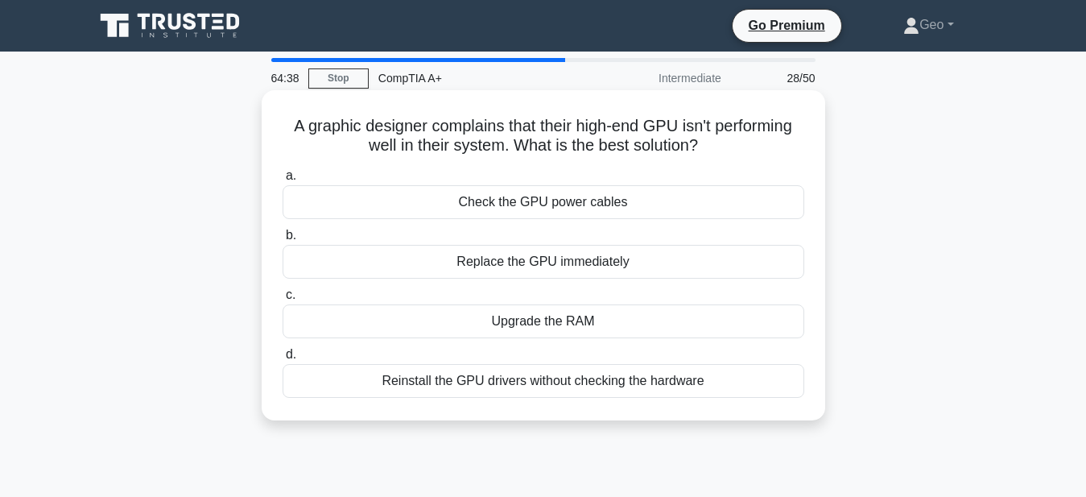
click at [555, 205] on div "Check the GPU power cables" at bounding box center [544, 202] width 522 height 34
click at [283, 181] on input "a. Check the GPU power cables" at bounding box center [283, 176] width 0 height 10
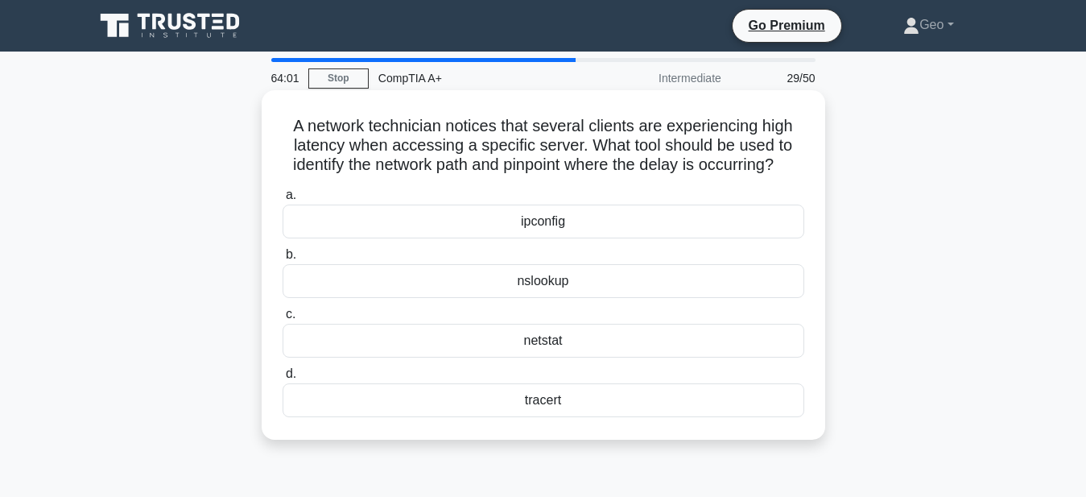
click at [554, 405] on div "tracert" at bounding box center [544, 400] width 522 height 34
click at [283, 379] on input "d. tracert" at bounding box center [283, 374] width 0 height 10
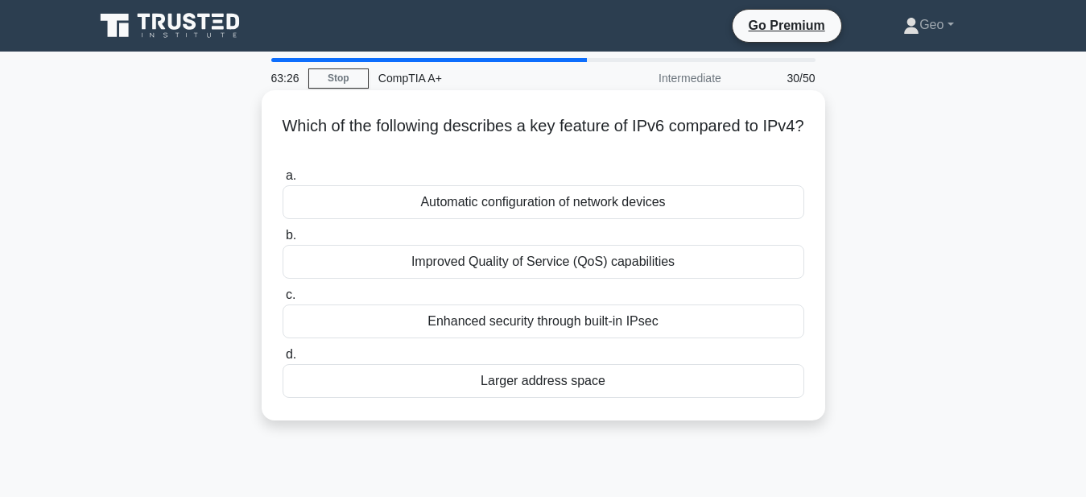
click at [542, 383] on div "Larger address space" at bounding box center [544, 381] width 522 height 34
click at [283, 360] on input "d. Larger address space" at bounding box center [283, 355] width 0 height 10
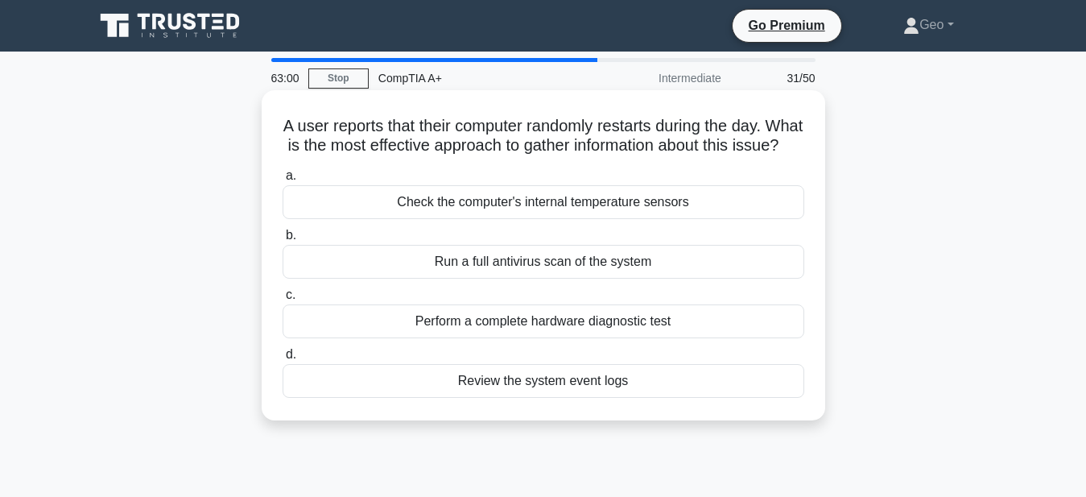
click at [590, 398] on div "Review the system event logs" at bounding box center [544, 381] width 522 height 34
click at [283, 360] on input "d. Review the system event logs" at bounding box center [283, 355] width 0 height 10
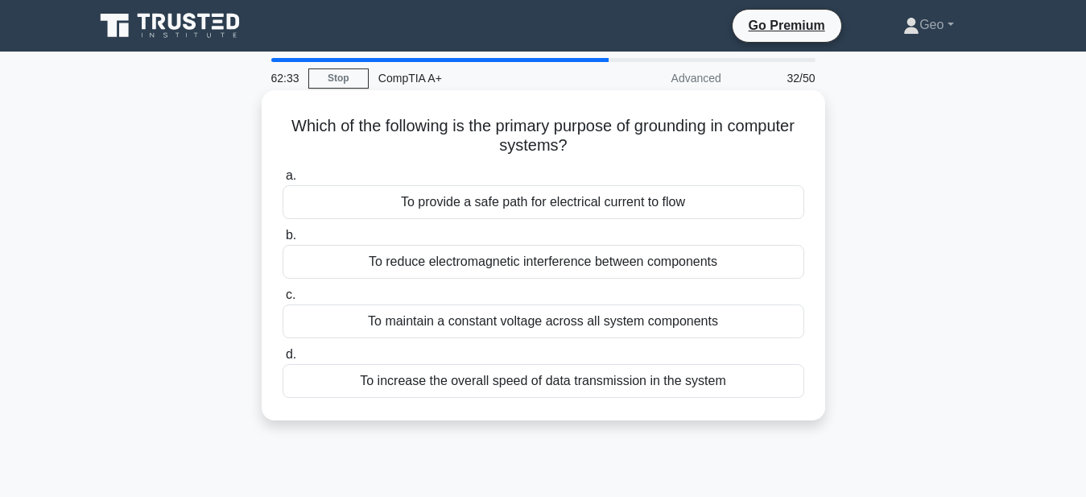
click at [583, 202] on div "To provide a safe path for electrical current to flow" at bounding box center [544, 202] width 522 height 34
click at [283, 181] on input "a. To provide a safe path for electrical current to flow" at bounding box center [283, 176] width 0 height 10
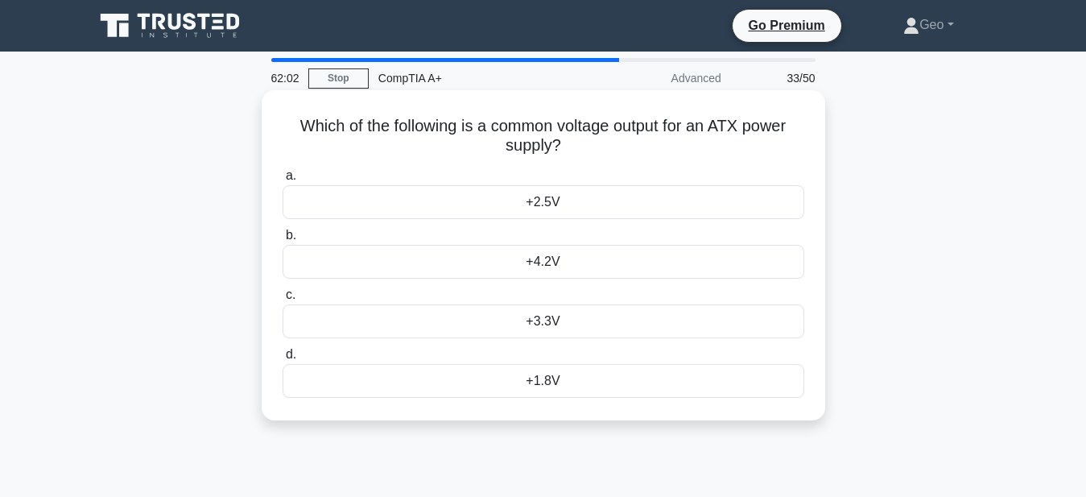
click at [552, 326] on div "+3.3V" at bounding box center [544, 321] width 522 height 34
click at [283, 300] on input "c. +3.3V" at bounding box center [283, 295] width 0 height 10
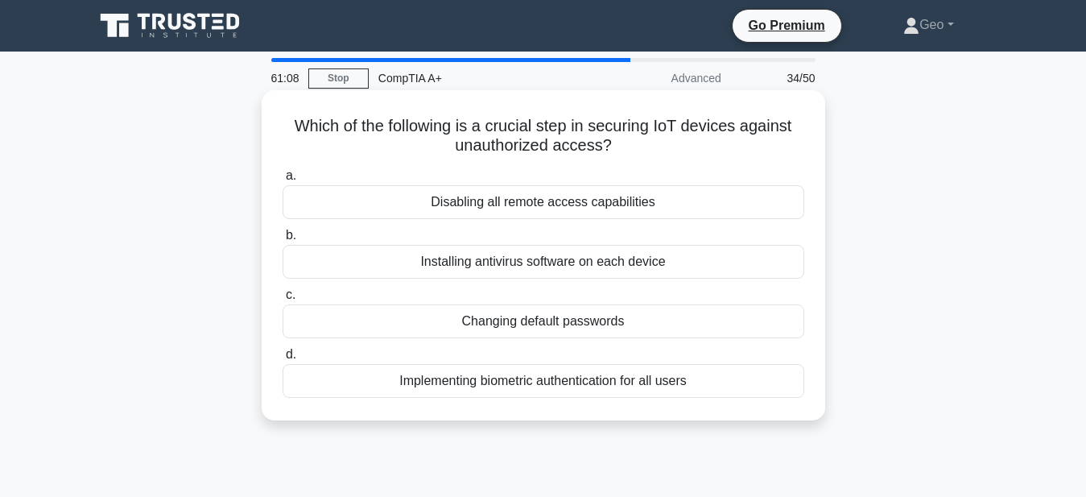
click at [564, 386] on div "Implementing biometric authentication for all users" at bounding box center [544, 381] width 522 height 34
click at [283, 360] on input "d. Implementing biometric authentication for all users" at bounding box center [283, 355] width 0 height 10
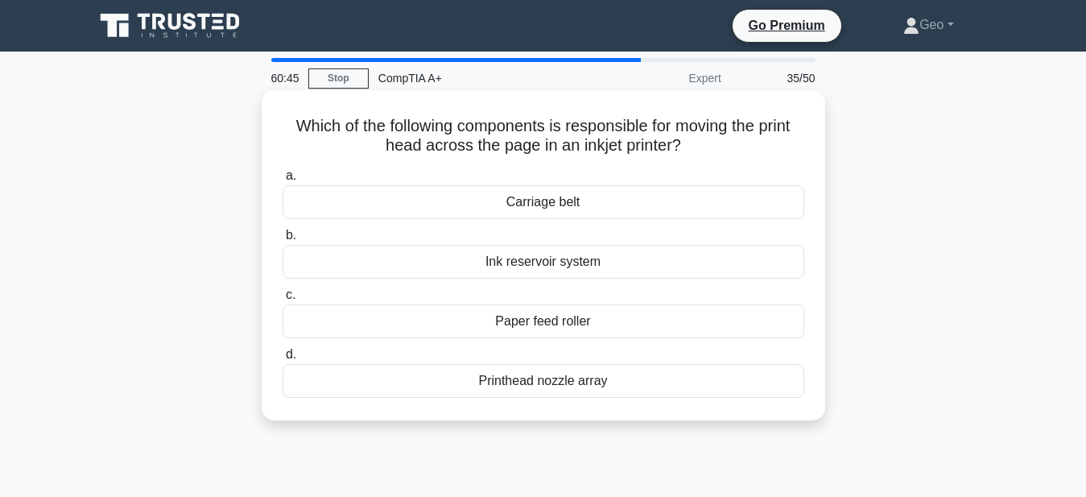
click at [547, 202] on div "Carriage belt" at bounding box center [544, 202] width 522 height 34
click at [283, 181] on input "a. Carriage belt" at bounding box center [283, 176] width 0 height 10
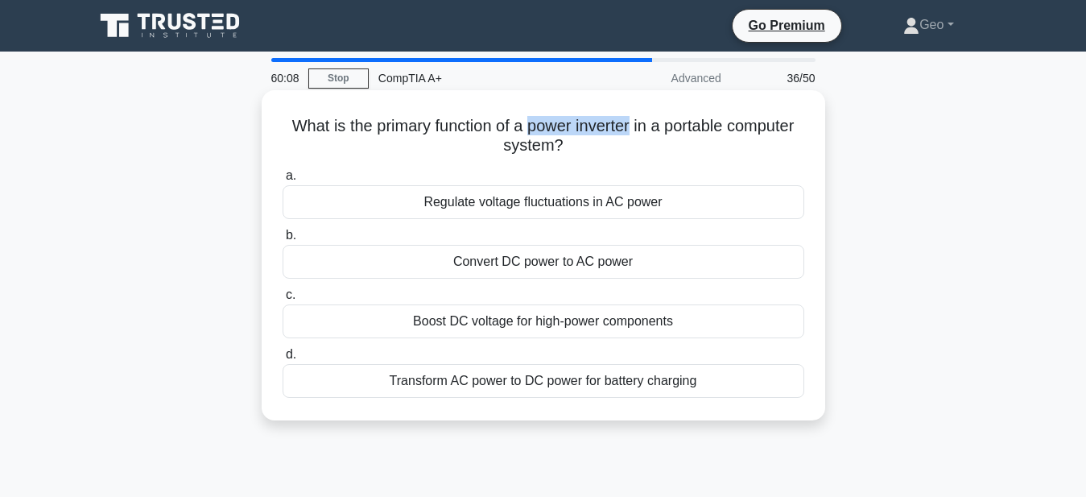
drag, startPoint x: 630, startPoint y: 128, endPoint x: 527, endPoint y: 129, distance: 103.1
click at [527, 129] on h5 "What is the primary function of a power inverter in a portable computer system?…" at bounding box center [543, 136] width 525 height 40
click at [581, 263] on div "Convert DC power to AC power" at bounding box center [544, 262] width 522 height 34
click at [283, 241] on input "b. Convert DC power to AC power" at bounding box center [283, 235] width 0 height 10
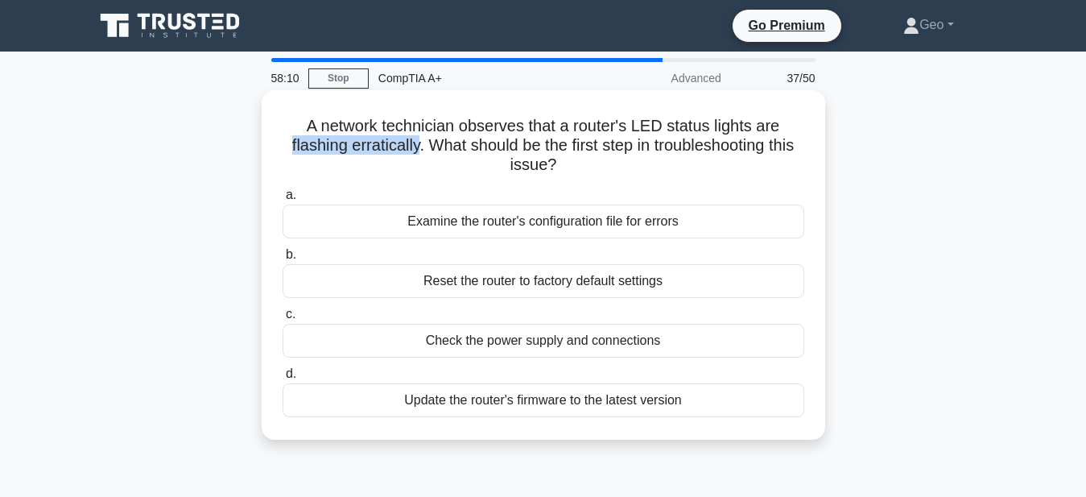
drag, startPoint x: 290, startPoint y: 147, endPoint x: 416, endPoint y: 147, distance: 126.4
click at [416, 147] on h5 "A network technician observes that a router's LED status lights are flashing er…" at bounding box center [543, 146] width 525 height 60
click at [595, 341] on div "Check the power supply and connections" at bounding box center [544, 341] width 522 height 34
click at [283, 320] on input "c. Check the power supply and connections" at bounding box center [283, 314] width 0 height 10
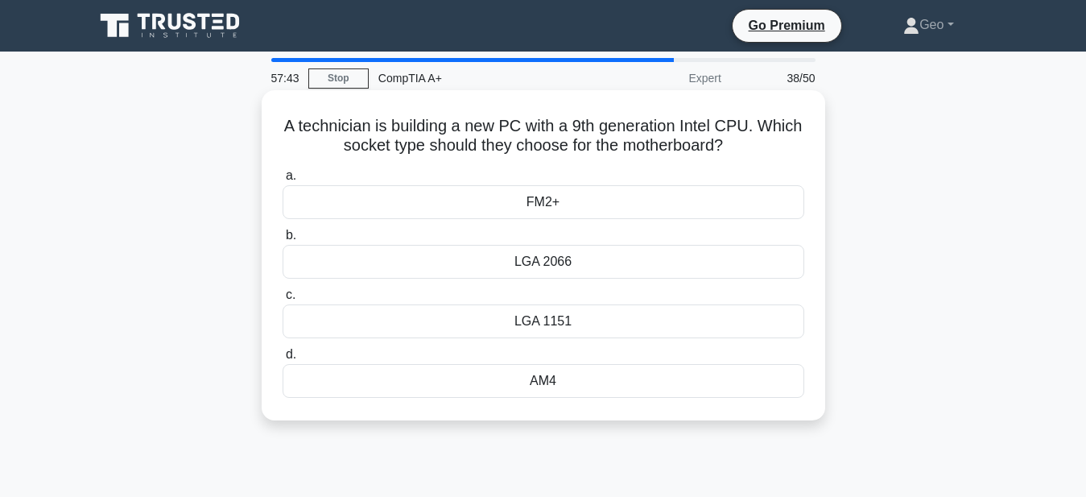
click at [557, 265] on div "LGA 2066" at bounding box center [544, 262] width 522 height 34
click at [283, 241] on input "b. LGA 2066" at bounding box center [283, 235] width 0 height 10
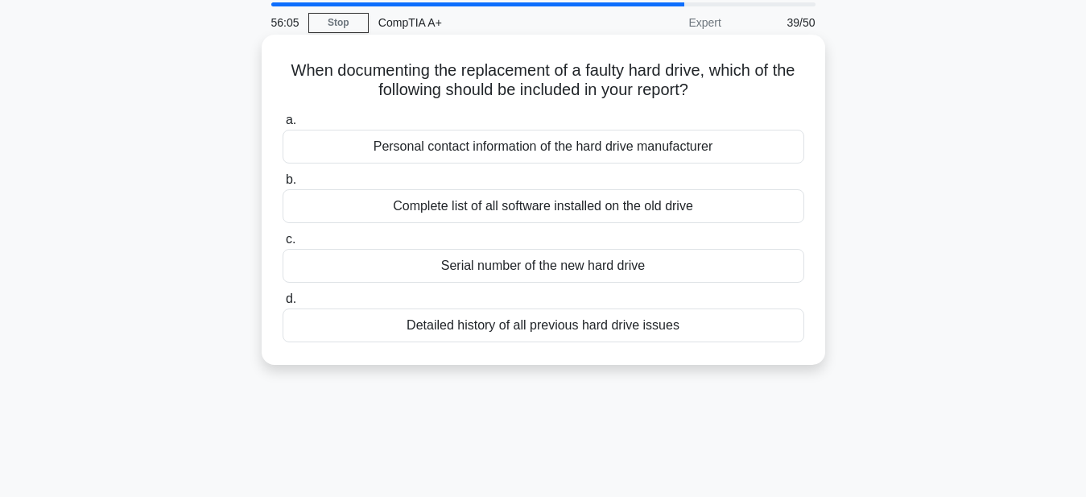
scroll to position [82, 0]
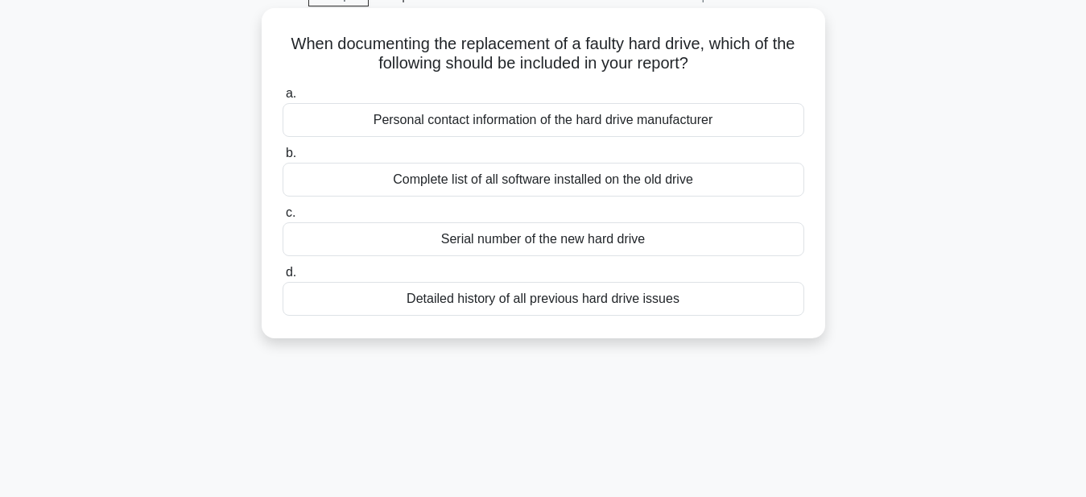
click at [597, 239] on div "Serial number of the new hard drive" at bounding box center [544, 239] width 522 height 34
click at [283, 218] on input "c. Serial number of the new hard drive" at bounding box center [283, 213] width 0 height 10
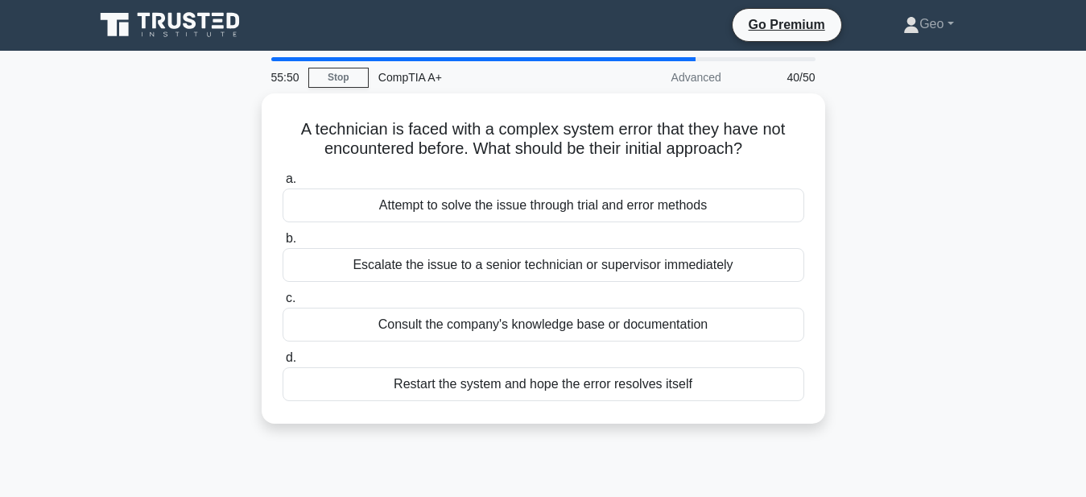
scroll to position [0, 0]
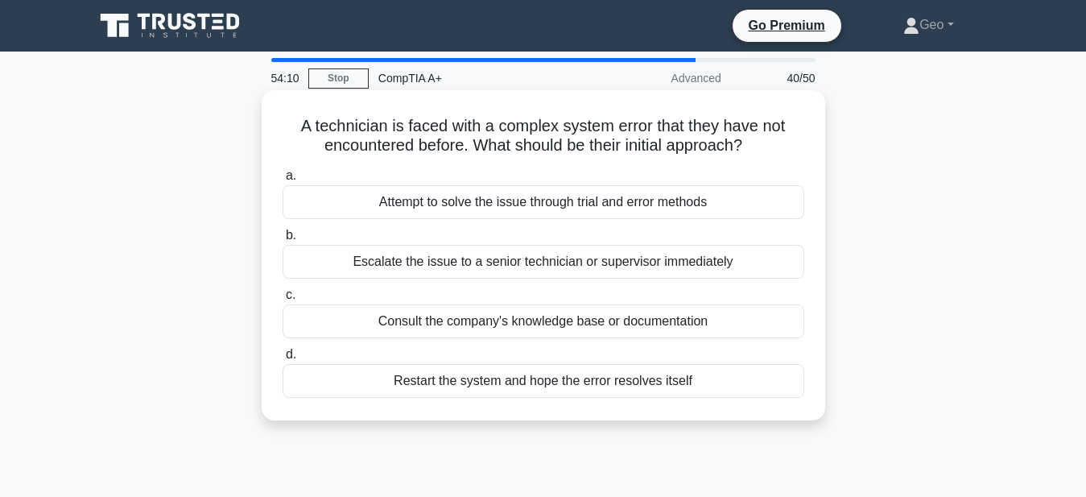
click at [578, 322] on div "Consult the company's knowledge base or documentation" at bounding box center [544, 321] width 522 height 34
click at [283, 300] on input "c. Consult the company's knowledge base or documentation" at bounding box center [283, 295] width 0 height 10
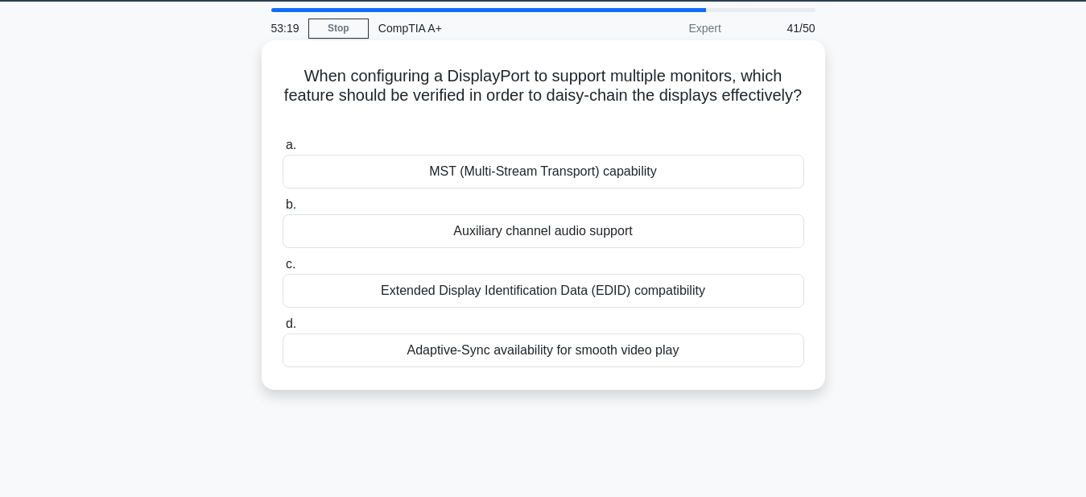
scroll to position [82, 0]
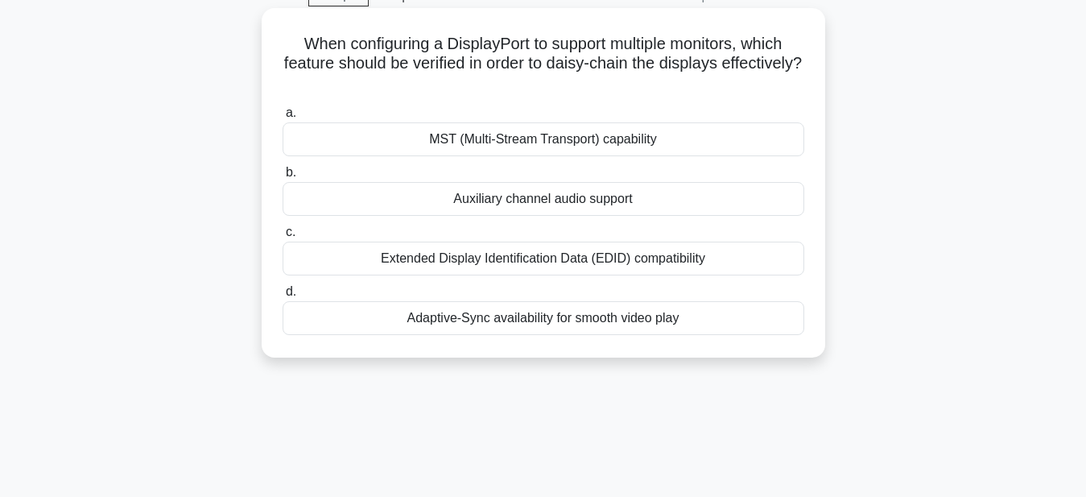
click at [652, 264] on div "Extended Display Identification Data (EDID) compatibility" at bounding box center [544, 259] width 522 height 34
click at [283, 238] on input "c. Extended Display Identification Data (EDID) compatibility" at bounding box center [283, 232] width 0 height 10
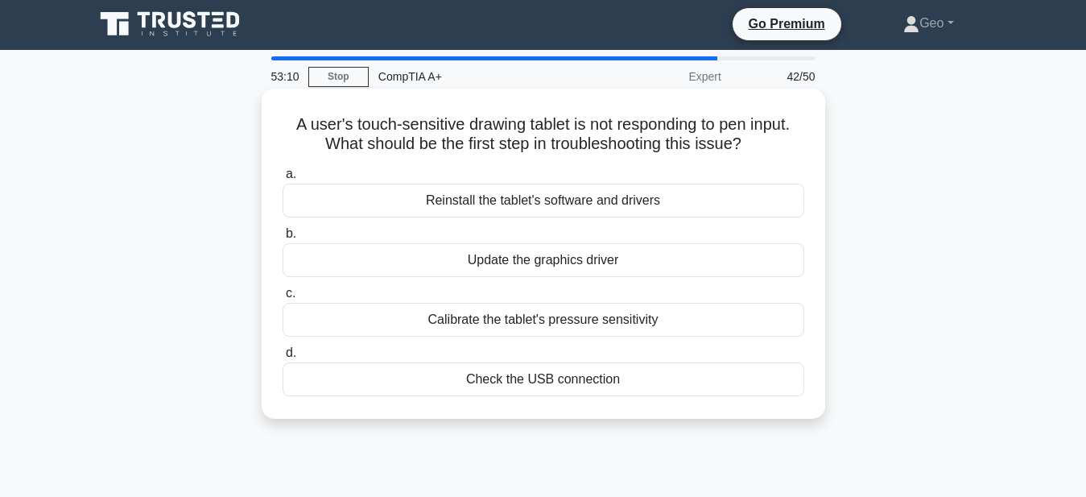
scroll to position [0, 0]
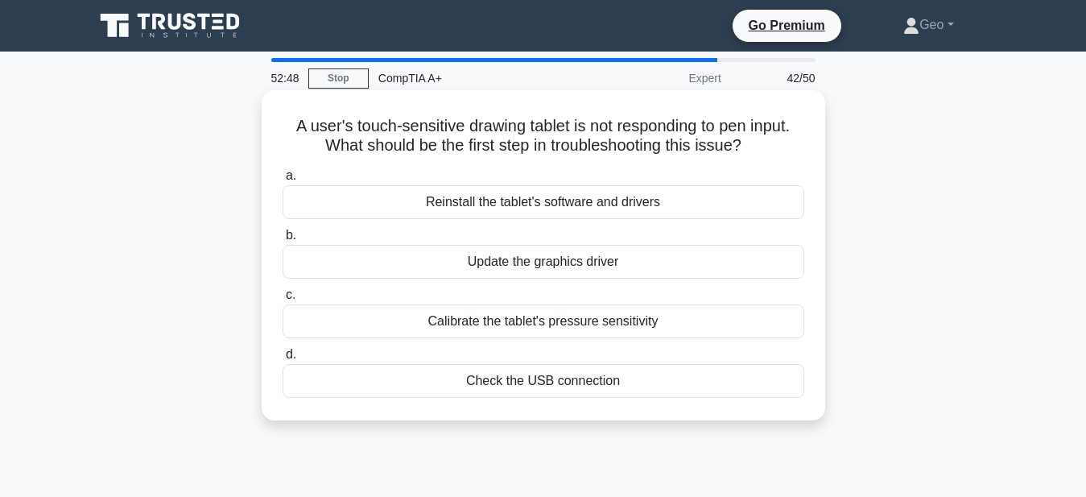
click at [553, 384] on div "Check the USB connection" at bounding box center [544, 381] width 522 height 34
click at [283, 360] on input "d. Check the USB connection" at bounding box center [283, 355] width 0 height 10
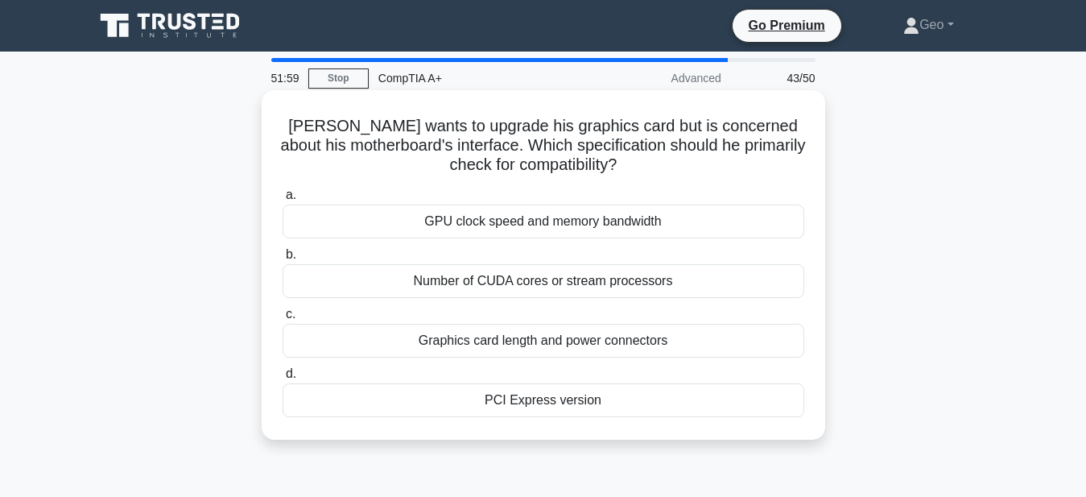
click at [563, 399] on div "PCI Express version" at bounding box center [544, 400] width 522 height 34
click at [283, 379] on input "d. PCI Express version" at bounding box center [283, 374] width 0 height 10
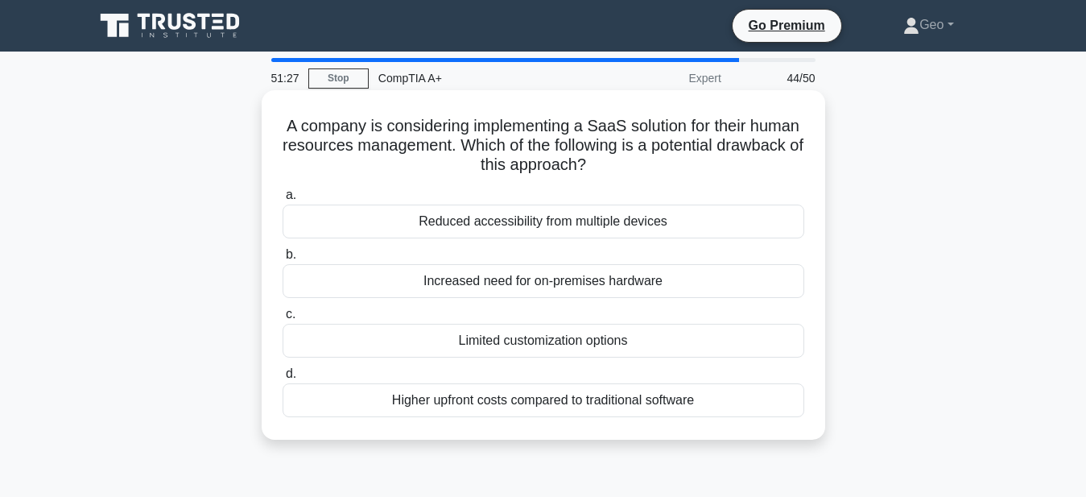
click at [573, 347] on div "Limited customization options" at bounding box center [544, 341] width 522 height 34
click at [283, 320] on input "c. Limited customization options" at bounding box center [283, 314] width 0 height 10
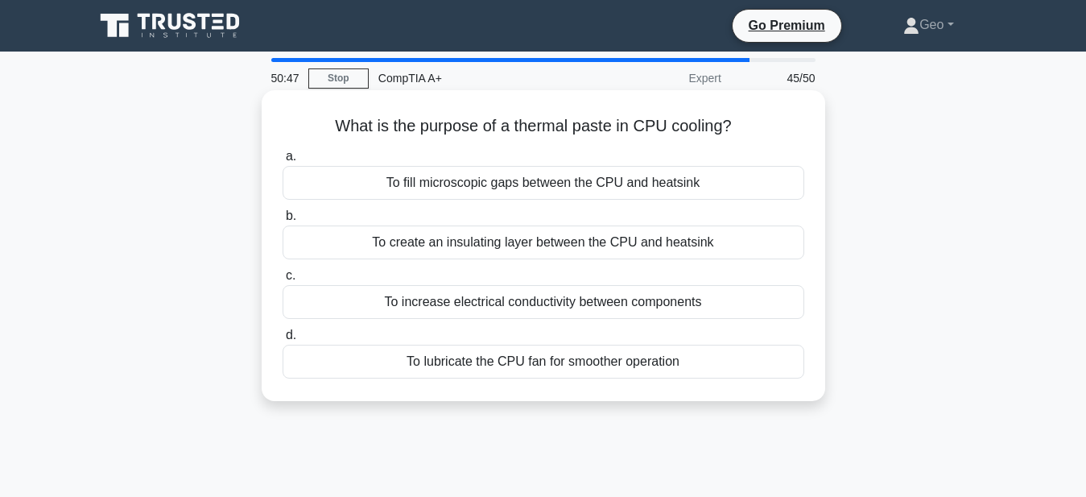
click at [522, 245] on div "To create an insulating layer between the CPU and heatsink" at bounding box center [544, 242] width 522 height 34
click at [283, 221] on input "b. To create an insulating layer between the CPU and heatsink" at bounding box center [283, 216] width 0 height 10
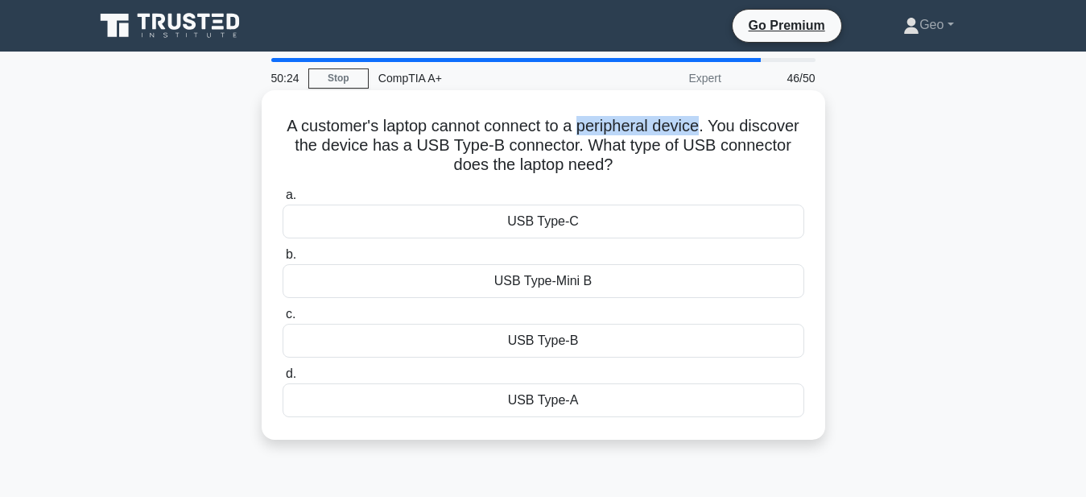
drag, startPoint x: 700, startPoint y: 128, endPoint x: 583, endPoint y: 130, distance: 116.8
click at [583, 130] on h5 "A customer's laptop cannot connect to a peripheral device. You discover the dev…" at bounding box center [543, 146] width 525 height 60
click at [703, 213] on div "USB Type-C" at bounding box center [544, 222] width 522 height 34
click at [283, 201] on input "a. USB Type-C" at bounding box center [283, 195] width 0 height 10
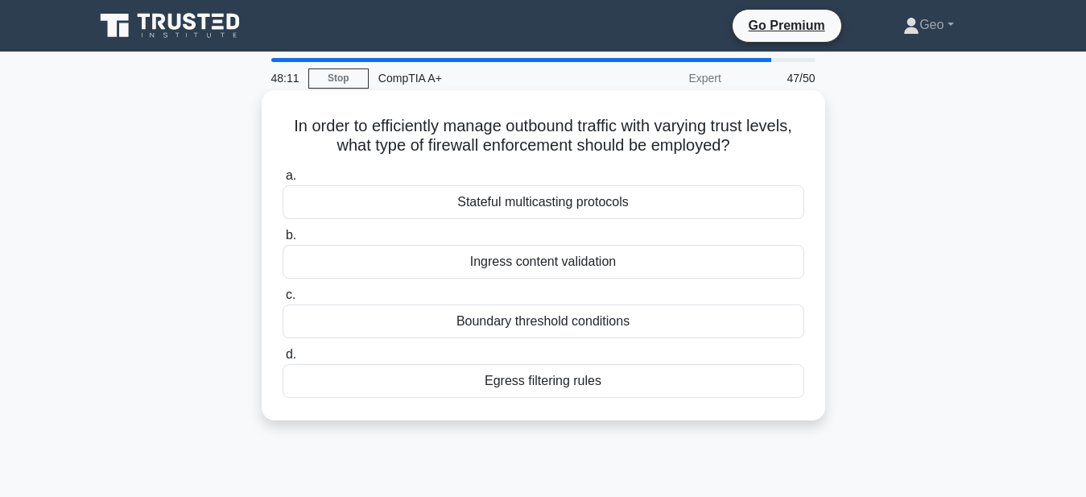
click at [573, 387] on div "Egress filtering rules" at bounding box center [544, 381] width 522 height 34
click at [283, 360] on input "d. Egress filtering rules" at bounding box center [283, 355] width 0 height 10
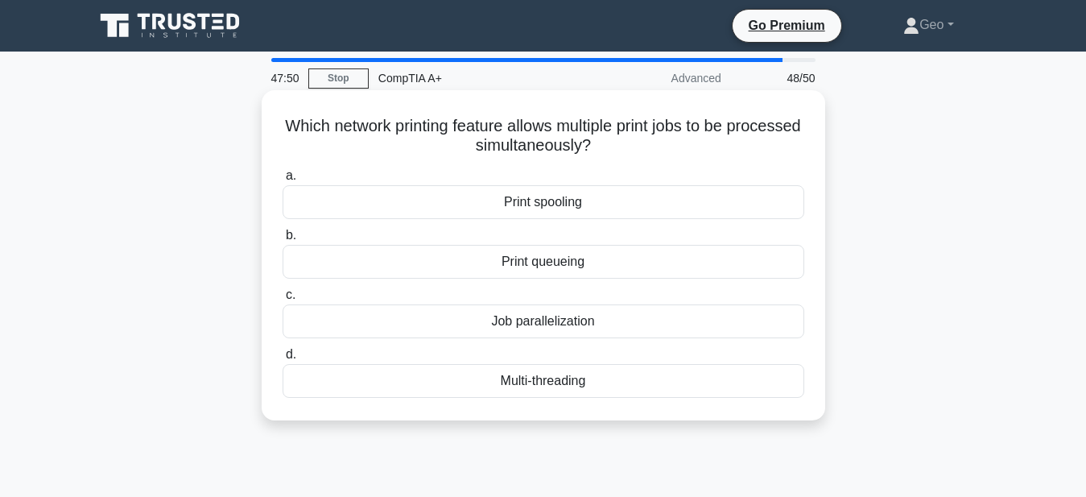
click at [557, 195] on div "Print spooling" at bounding box center [544, 202] width 522 height 34
click at [283, 181] on input "a. Print spooling" at bounding box center [283, 176] width 0 height 10
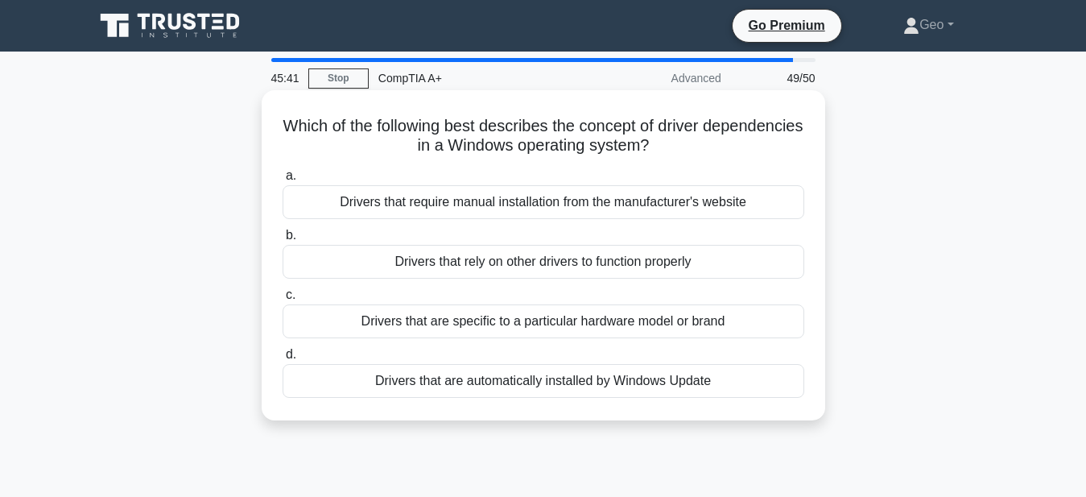
click at [567, 264] on div "Drivers that rely on other drivers to function properly" at bounding box center [544, 262] width 522 height 34
click at [283, 241] on input "b. Drivers that rely on other drivers to function properly" at bounding box center [283, 235] width 0 height 10
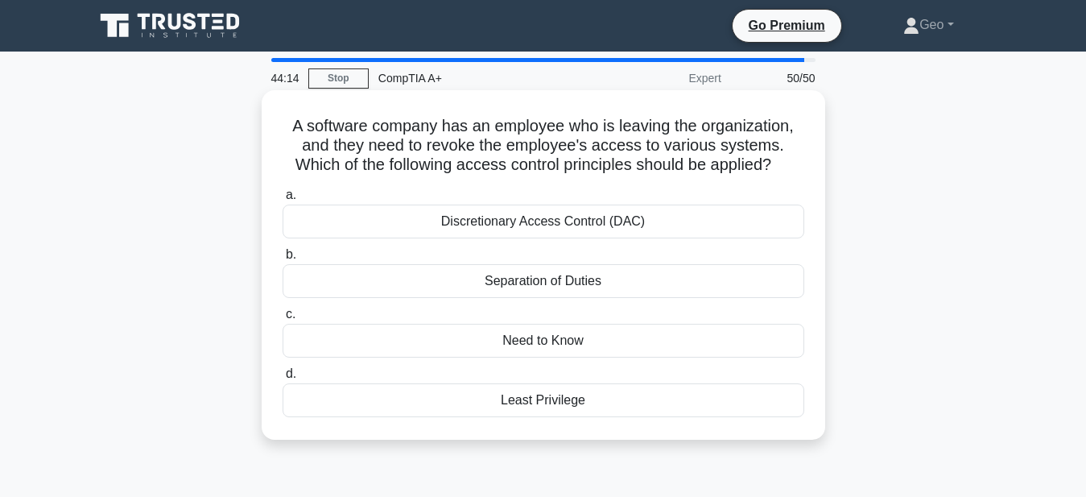
click at [547, 341] on div "Need to Know" at bounding box center [544, 341] width 522 height 34
click at [283, 320] on input "c. Need to Know" at bounding box center [283, 314] width 0 height 10
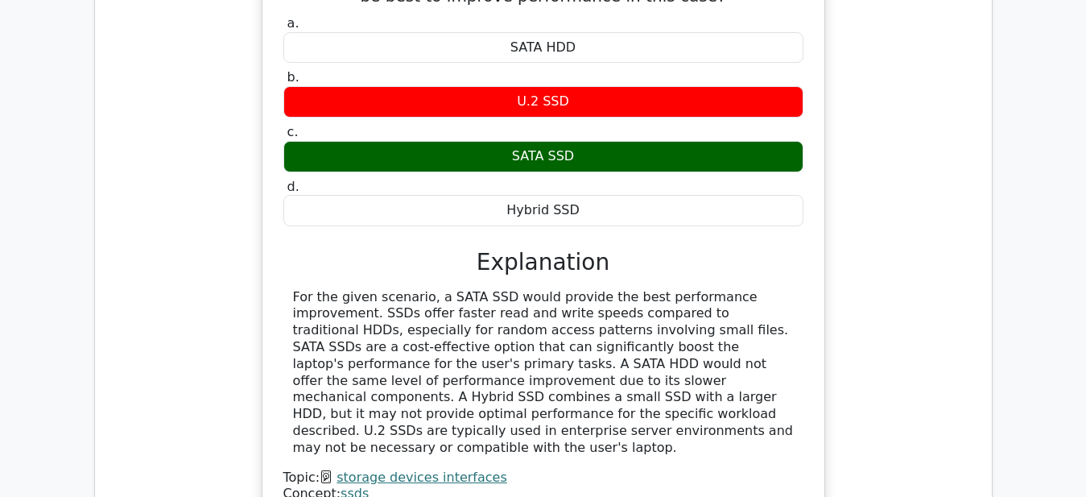
scroll to position [2136, 0]
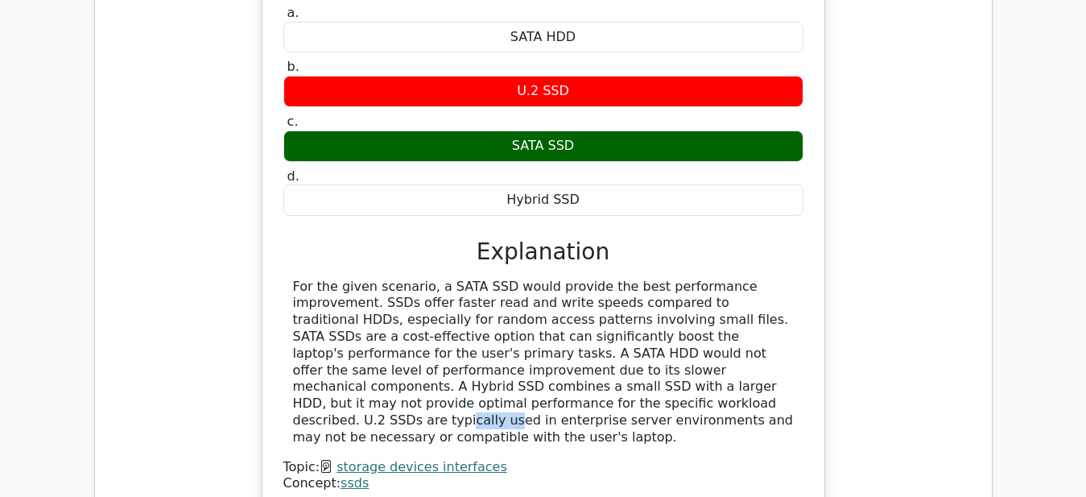
drag, startPoint x: 718, startPoint y: 329, endPoint x: 767, endPoint y: 329, distance: 49.9
click at [767, 329] on div "For the given scenario, a SATA SSD would provide the best performance improveme…" at bounding box center [543, 363] width 501 height 168
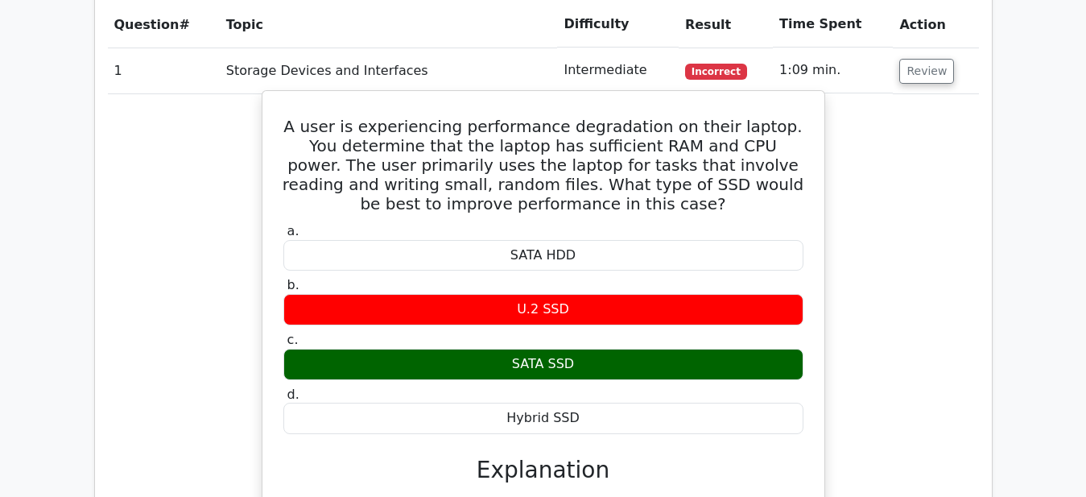
scroll to position [1725, 0]
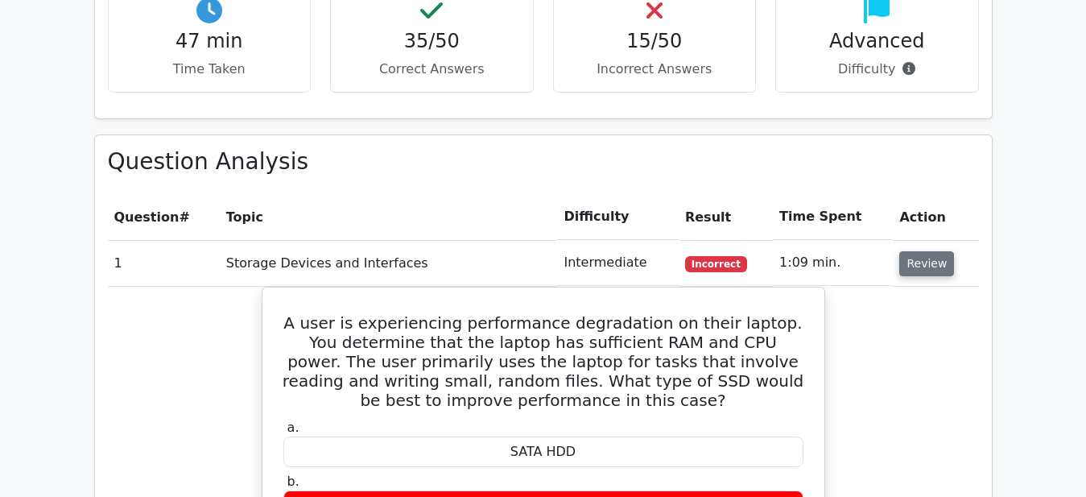
click at [927, 251] on button "Review" at bounding box center [927, 263] width 55 height 25
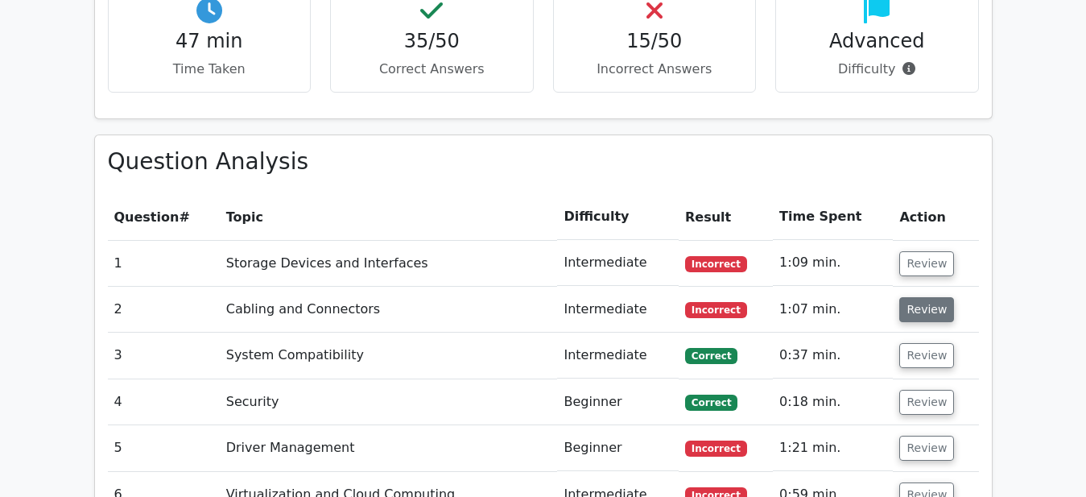
click at [929, 297] on button "Review" at bounding box center [927, 309] width 55 height 25
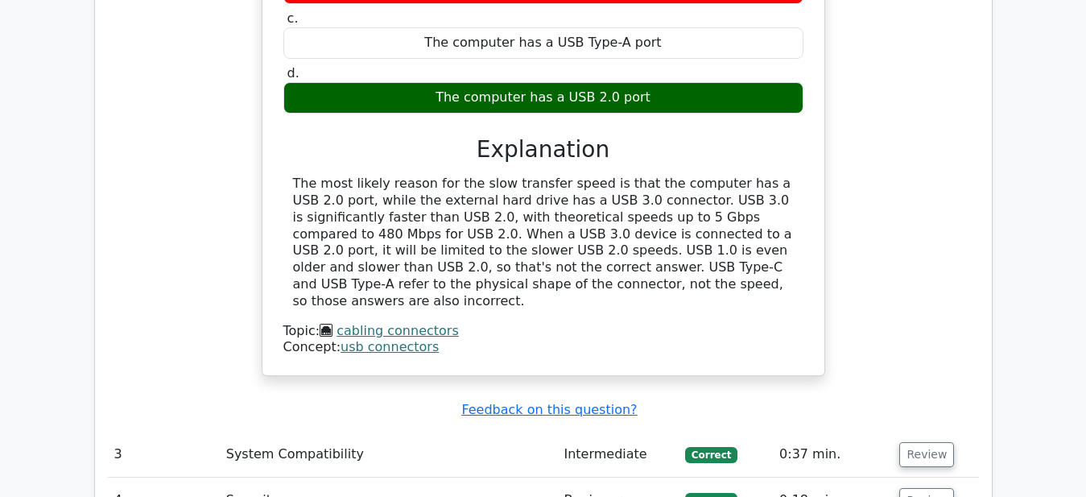
scroll to position [2300, 0]
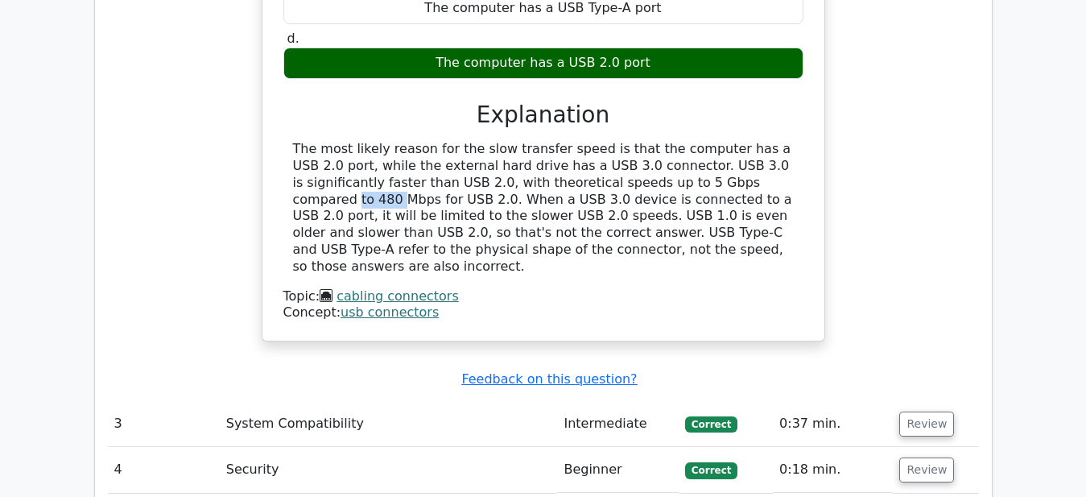
drag, startPoint x: 537, startPoint y: 104, endPoint x: 579, endPoint y: 110, distance: 42.3
click at [579, 141] on div "The most likely reason for the slow transfer speed is that the computer has a U…" at bounding box center [543, 208] width 501 height 134
drag, startPoint x: 661, startPoint y: 104, endPoint x: 784, endPoint y: 110, distance: 123.3
click at [784, 141] on div "The most likely reason for the slow transfer speed is that the computer has a U…" at bounding box center [543, 208] width 501 height 134
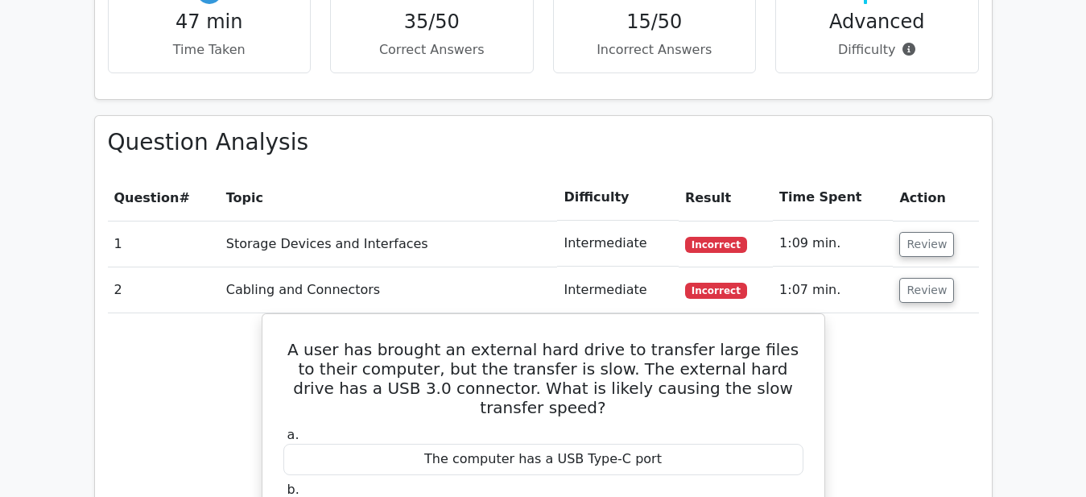
scroll to position [1725, 0]
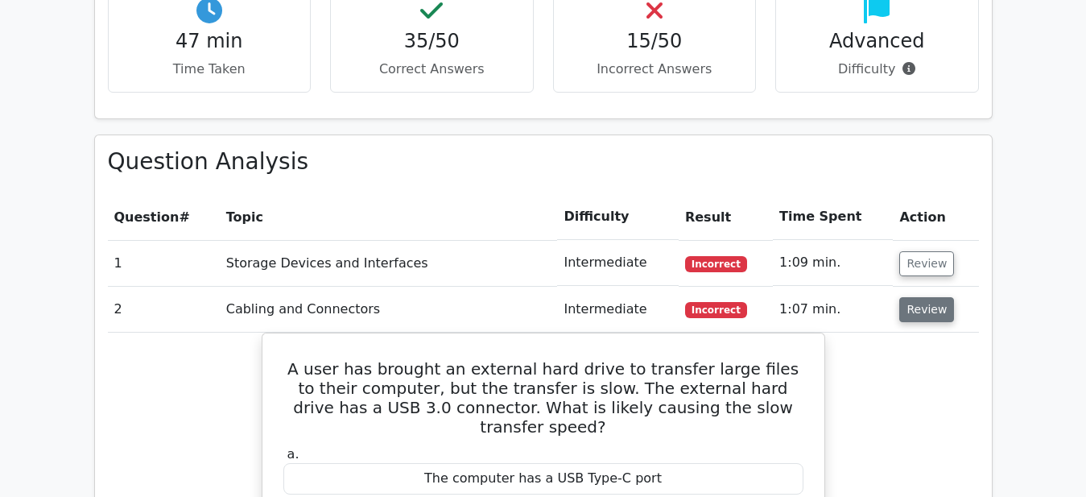
click at [923, 297] on button "Review" at bounding box center [927, 309] width 55 height 25
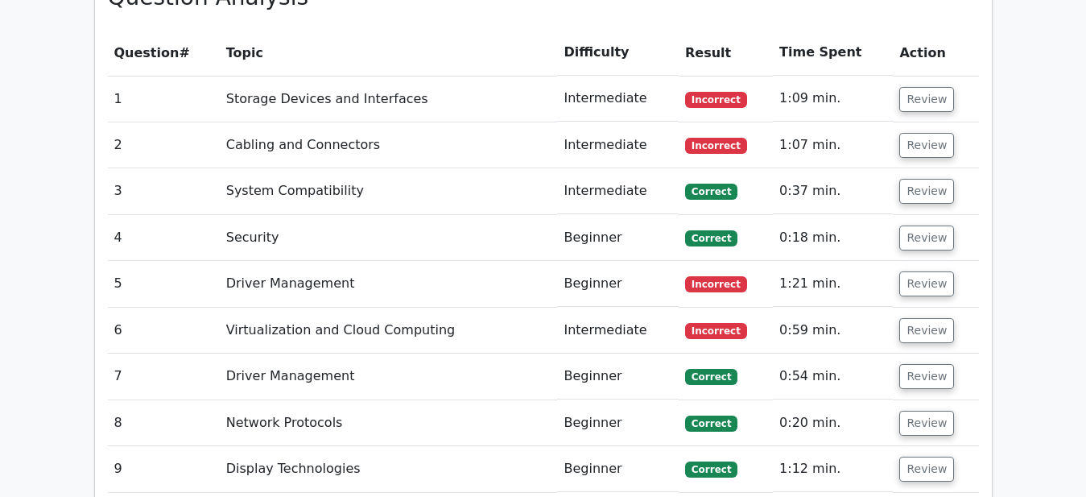
scroll to position [1971, 0]
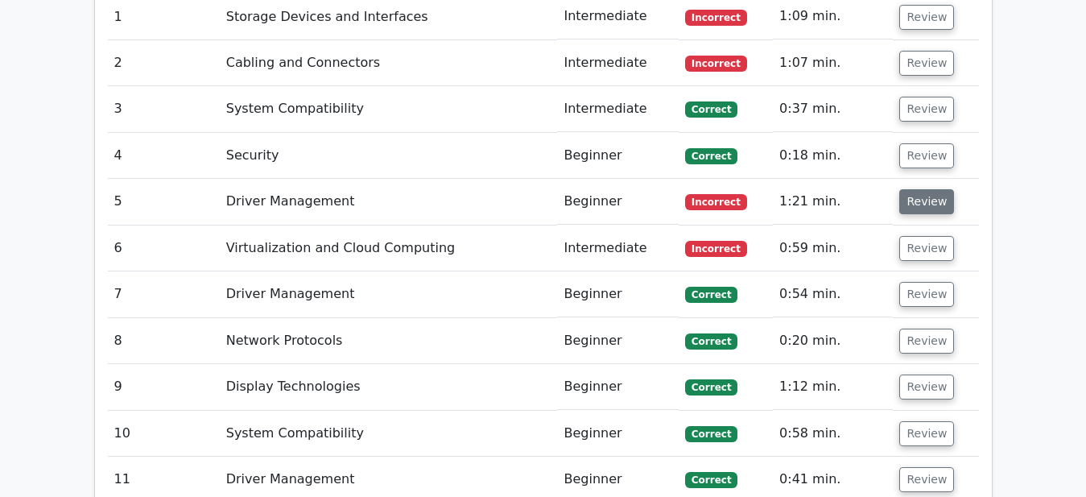
click at [922, 189] on button "Review" at bounding box center [927, 201] width 55 height 25
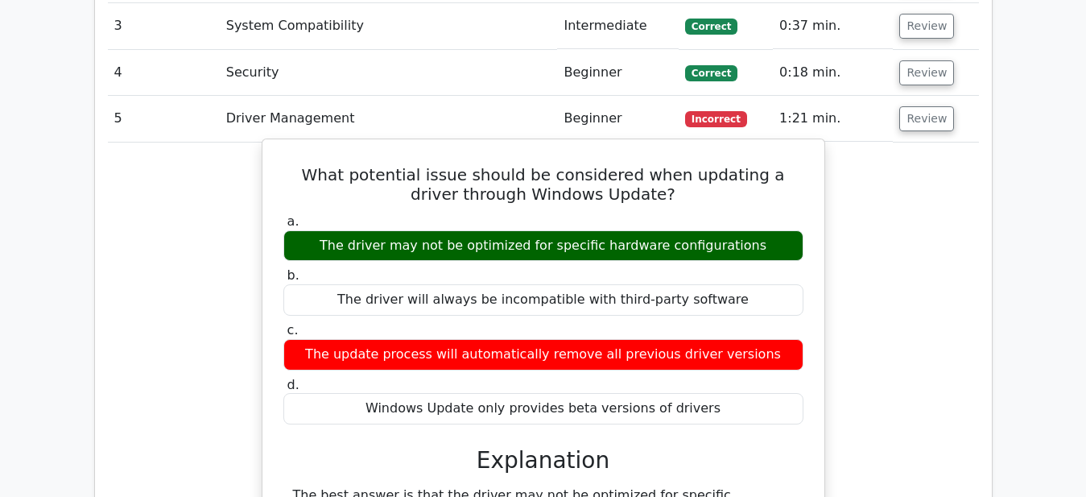
scroll to position [2054, 0]
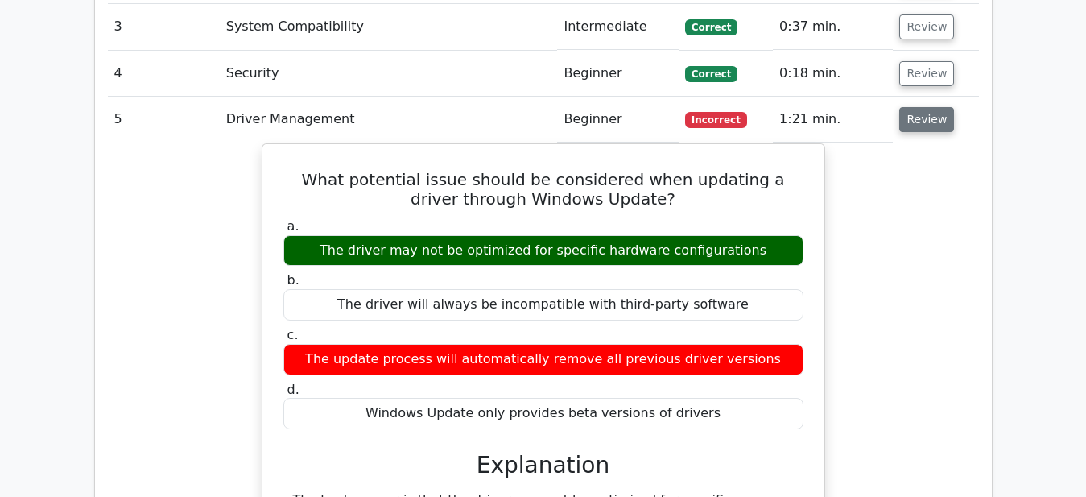
click at [931, 107] on button "Review" at bounding box center [927, 119] width 55 height 25
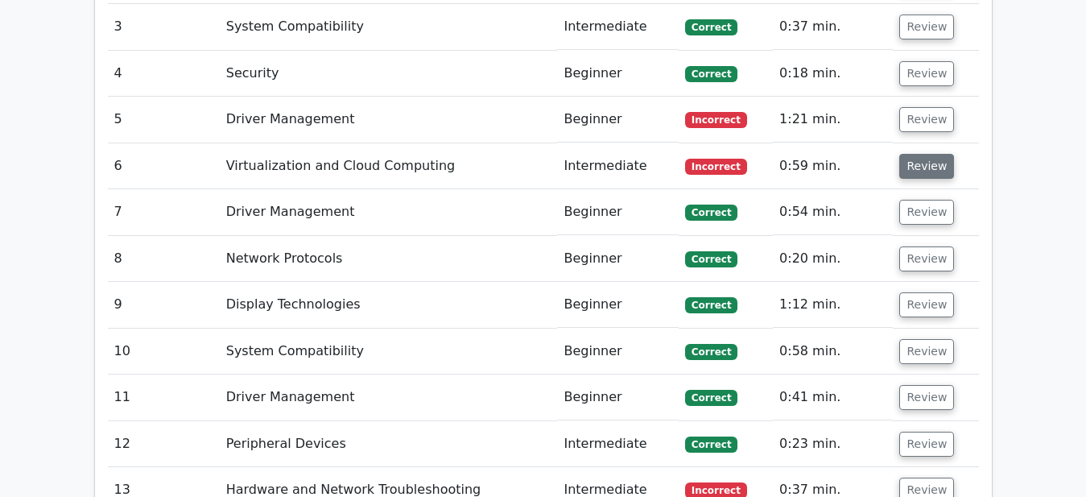
click at [924, 154] on button "Review" at bounding box center [927, 166] width 55 height 25
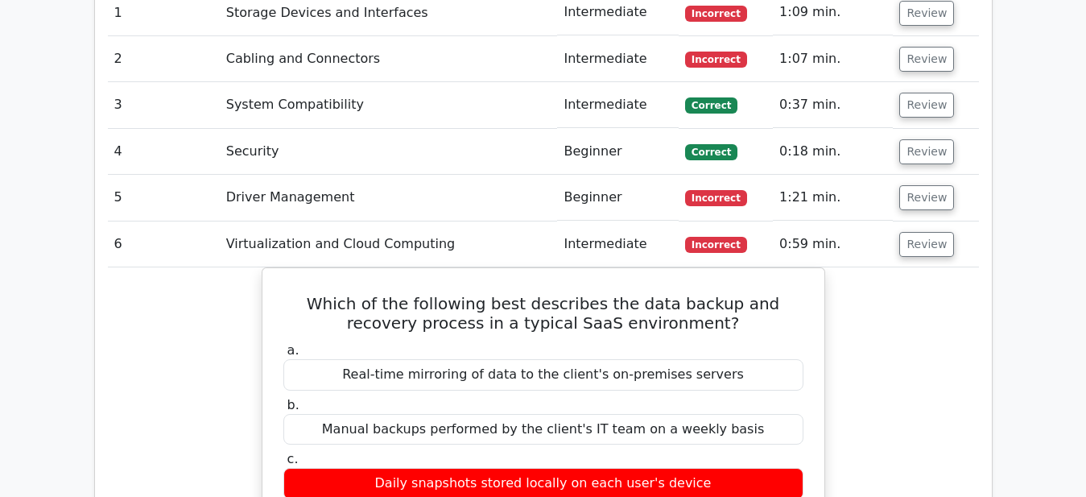
scroll to position [1971, 0]
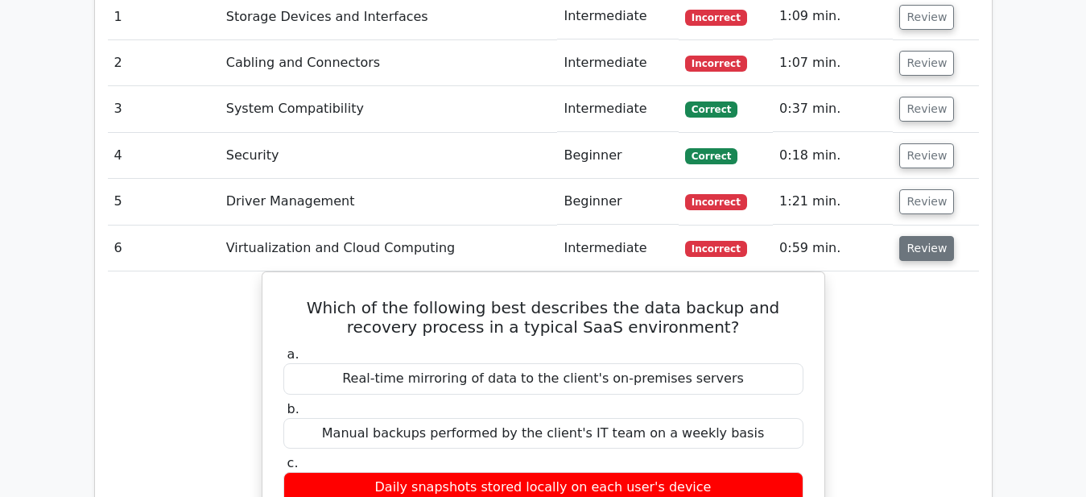
click at [926, 236] on button "Review" at bounding box center [927, 248] width 55 height 25
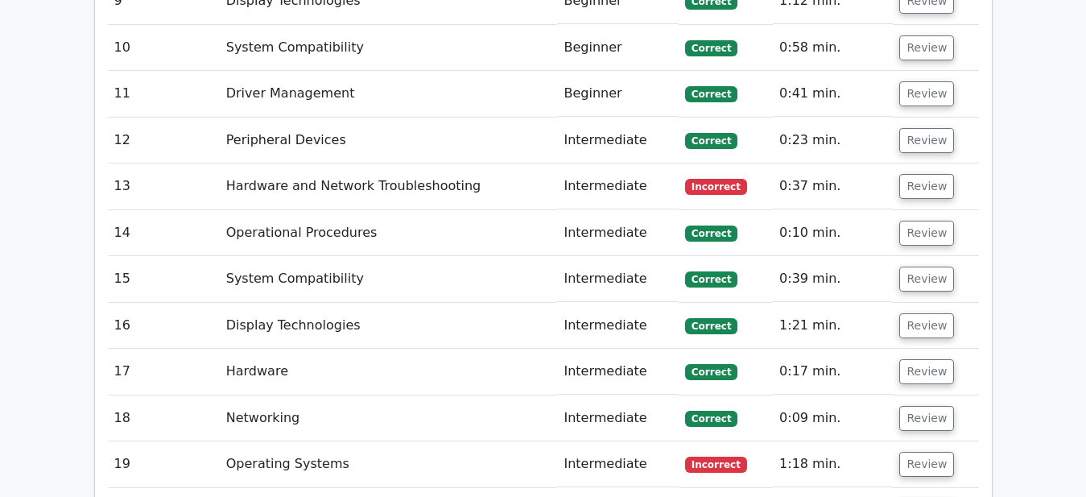
scroll to position [2382, 0]
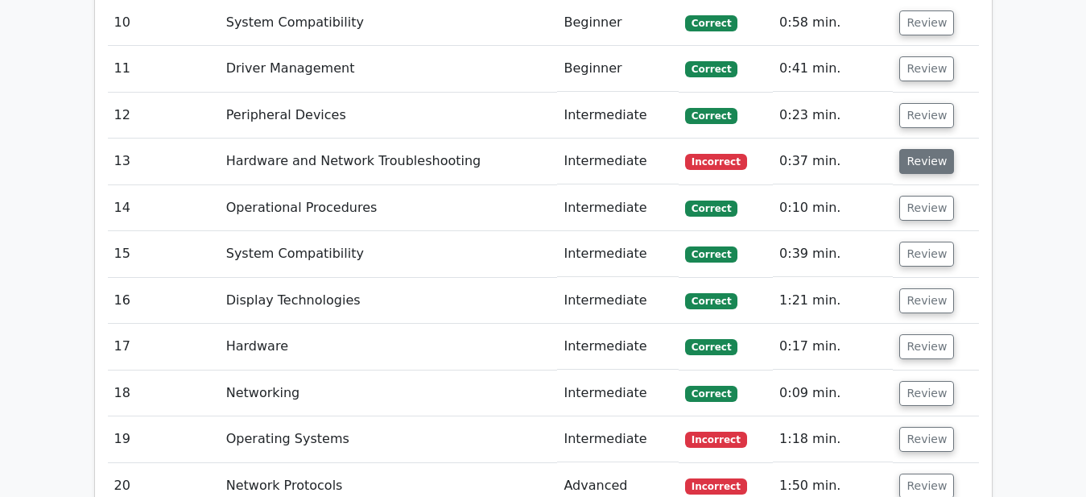
click at [925, 149] on button "Review" at bounding box center [927, 161] width 55 height 25
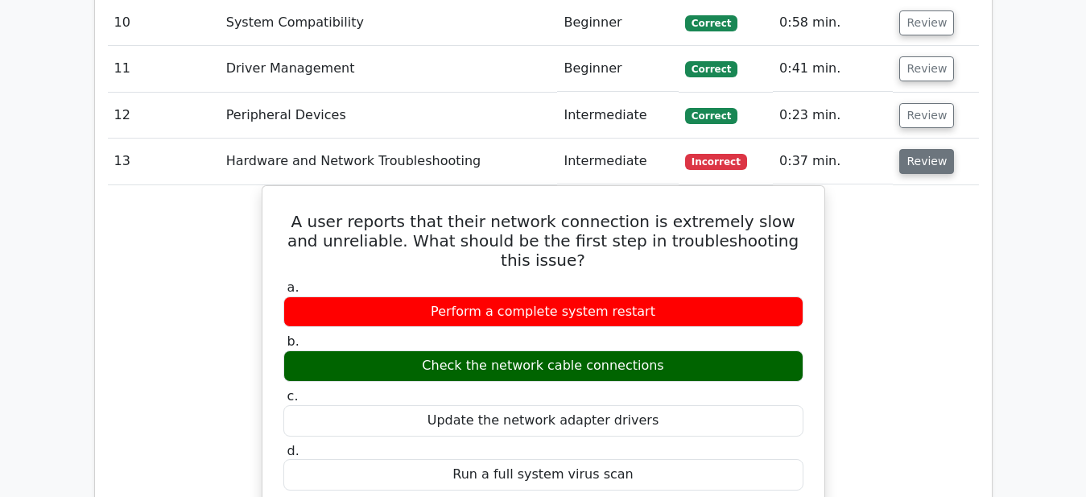
click at [925, 149] on button "Review" at bounding box center [927, 161] width 55 height 25
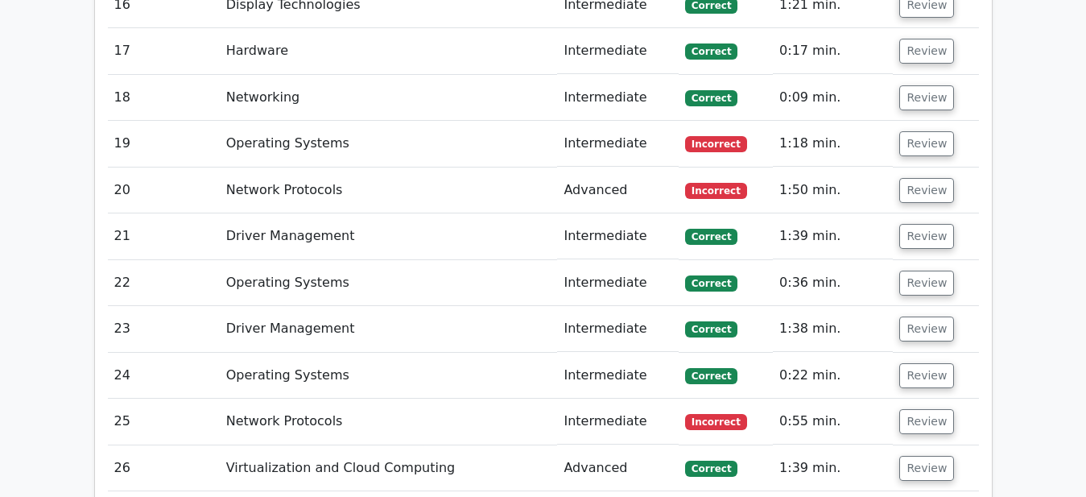
scroll to position [2711, 0]
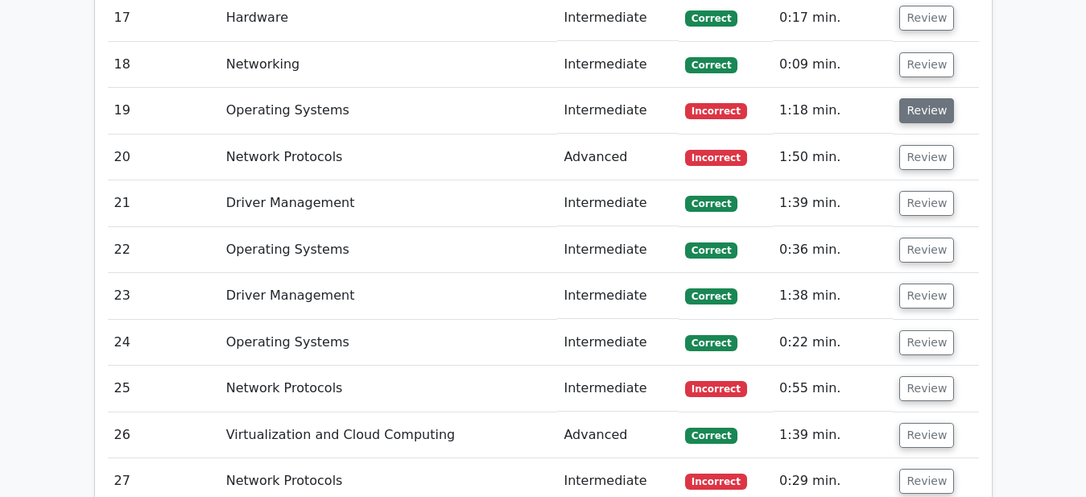
click at [923, 98] on button "Review" at bounding box center [927, 110] width 55 height 25
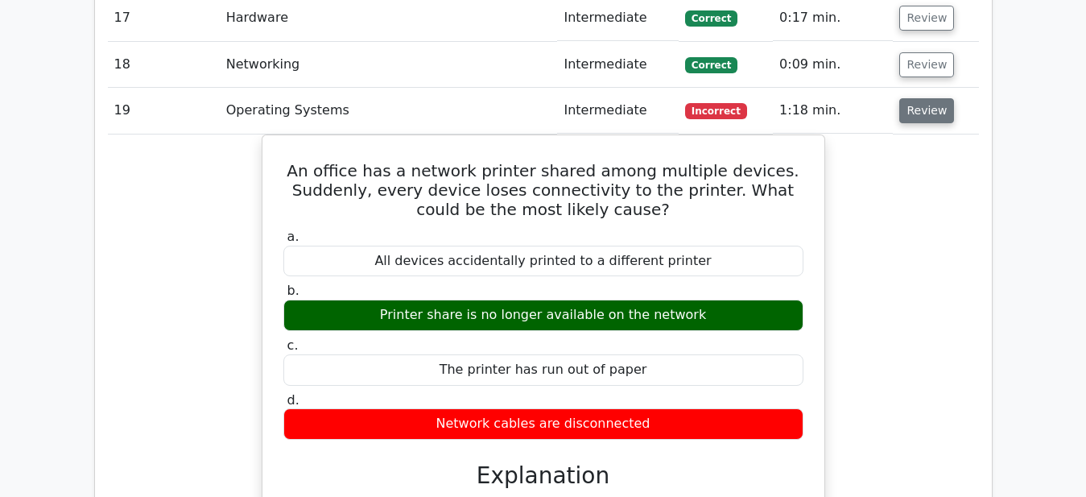
click at [923, 98] on button "Review" at bounding box center [927, 110] width 55 height 25
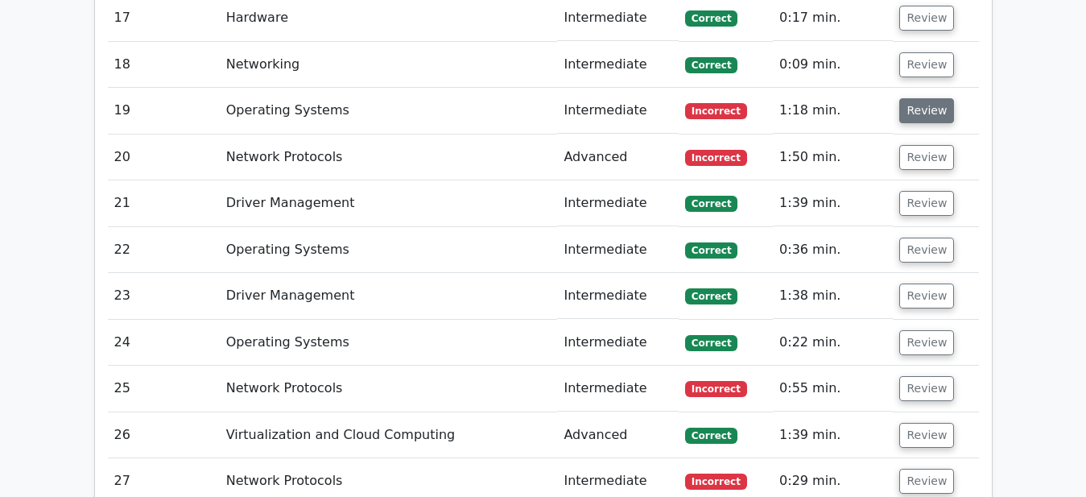
click at [922, 98] on button "Review" at bounding box center [927, 110] width 55 height 25
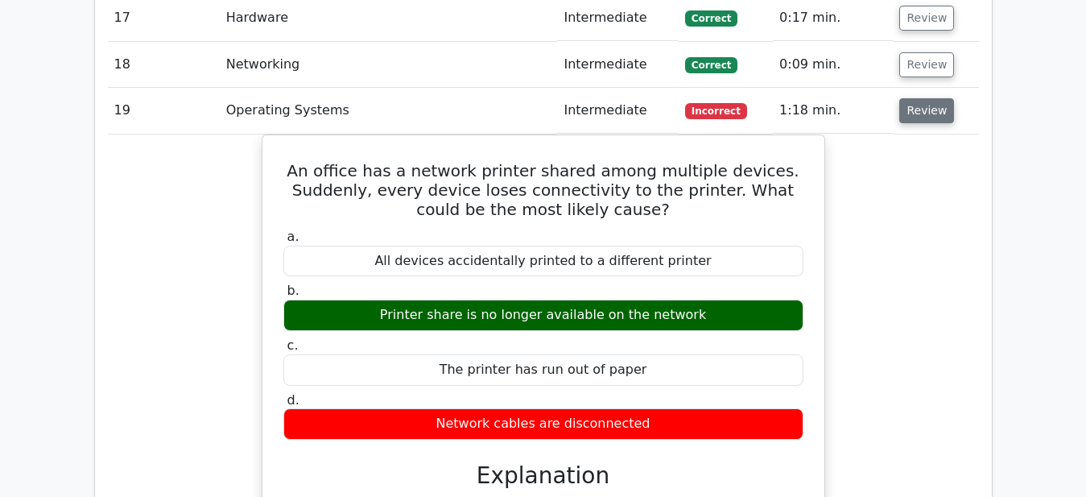
click at [921, 98] on button "Review" at bounding box center [927, 110] width 55 height 25
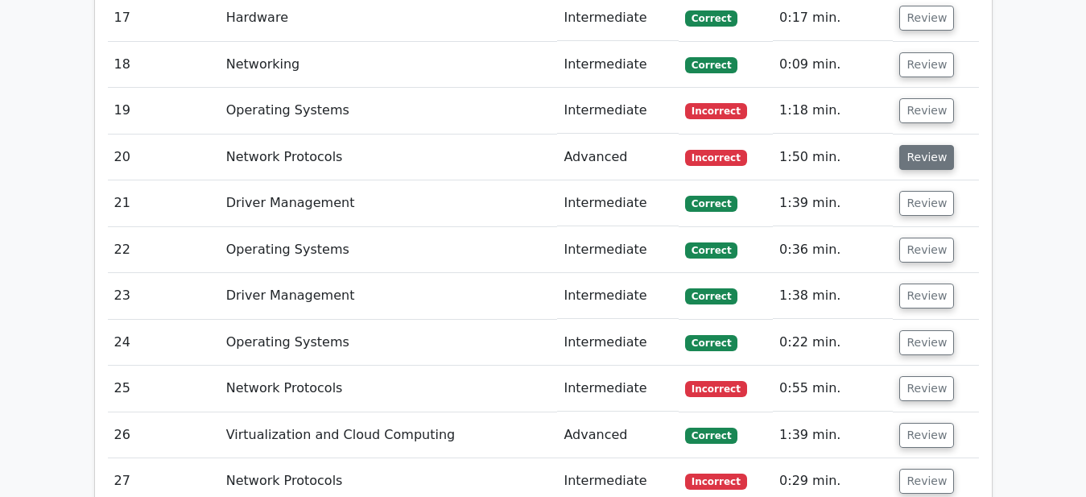
click at [917, 145] on button "Review" at bounding box center [927, 157] width 55 height 25
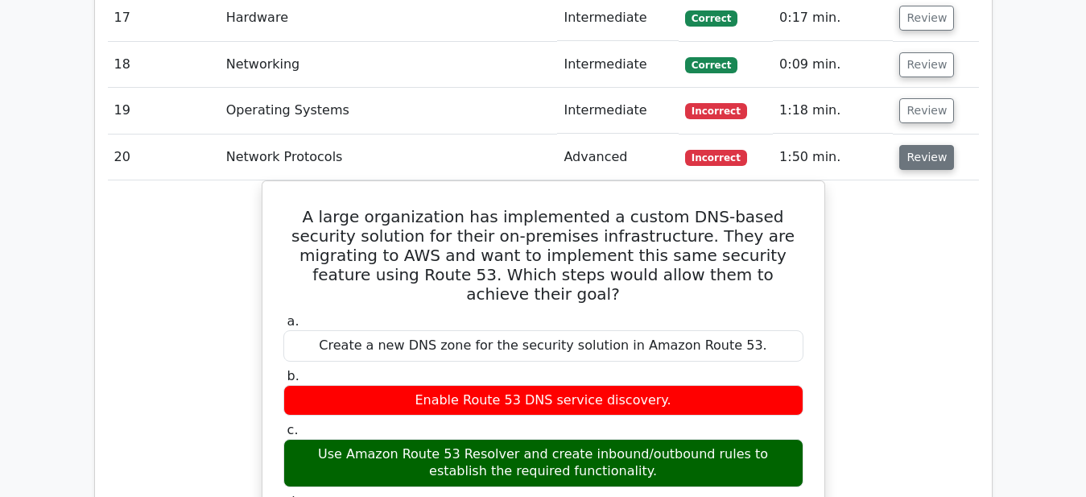
click at [912, 145] on button "Review" at bounding box center [927, 157] width 55 height 25
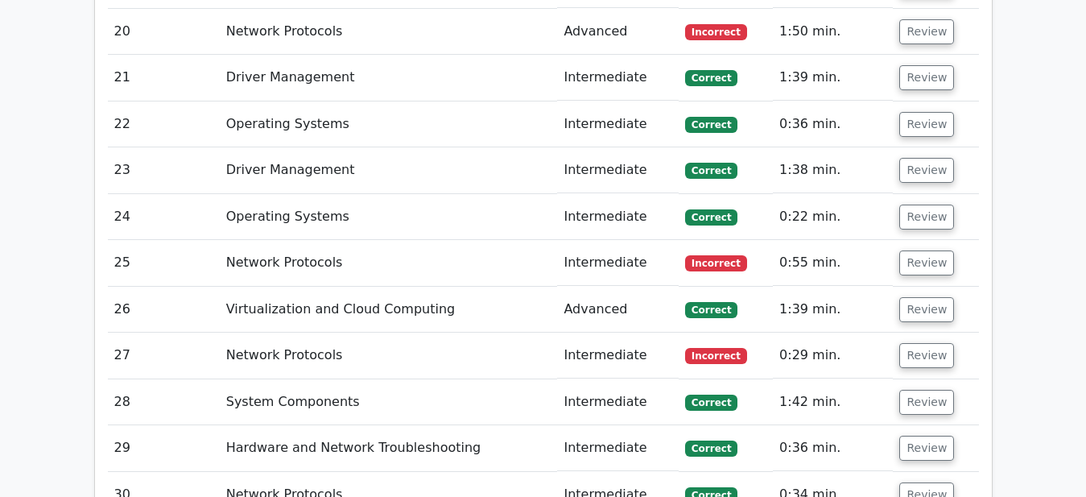
scroll to position [2875, 0]
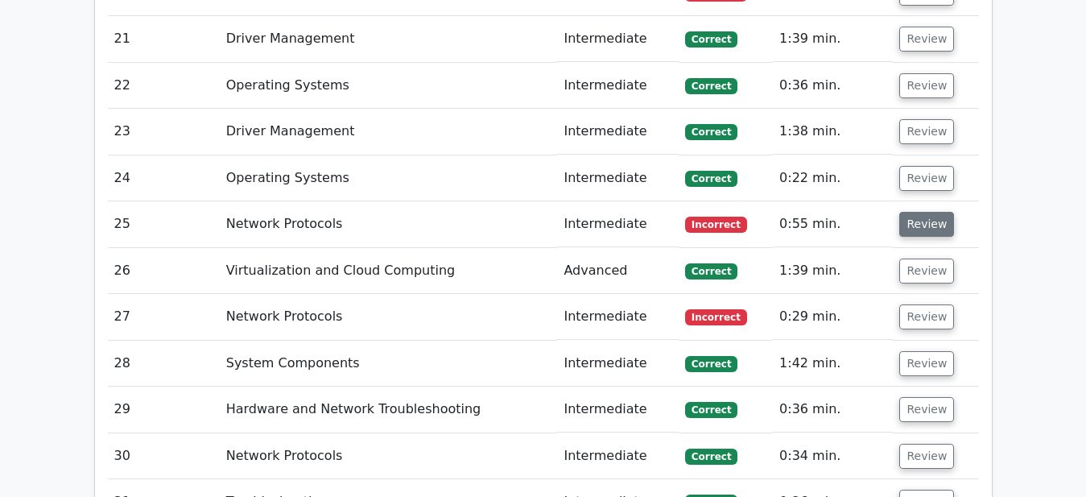
click at [920, 212] on button "Review" at bounding box center [927, 224] width 55 height 25
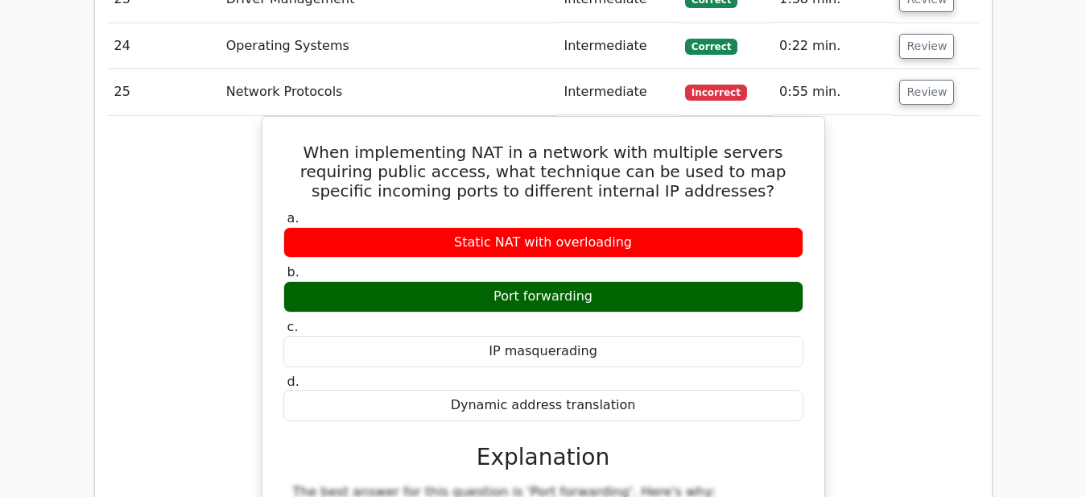
scroll to position [3039, 0]
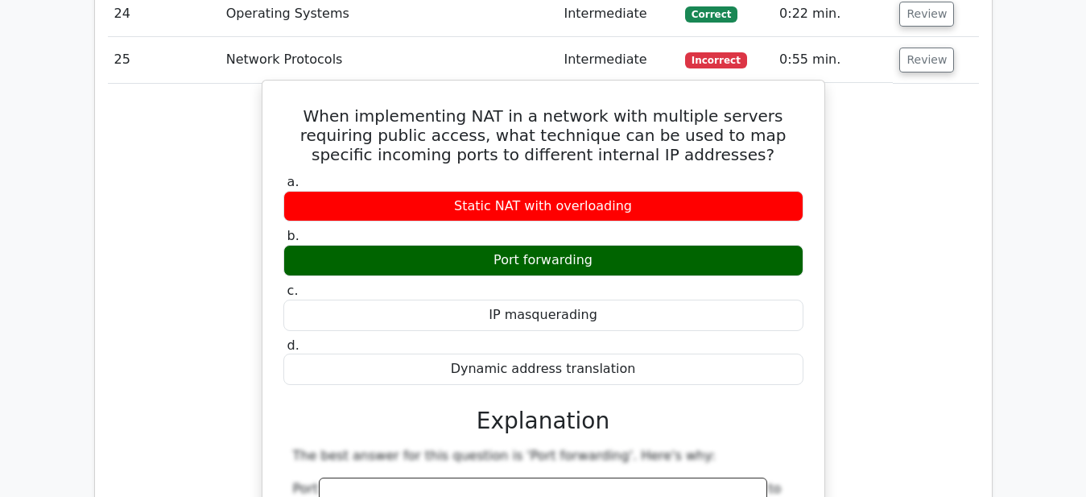
drag, startPoint x: 502, startPoint y: 194, endPoint x: 593, endPoint y: 193, distance: 91.0
click at [593, 245] on div "Port forwarding" at bounding box center [543, 260] width 520 height 31
click at [612, 245] on div "Port forwarding" at bounding box center [543, 260] width 520 height 31
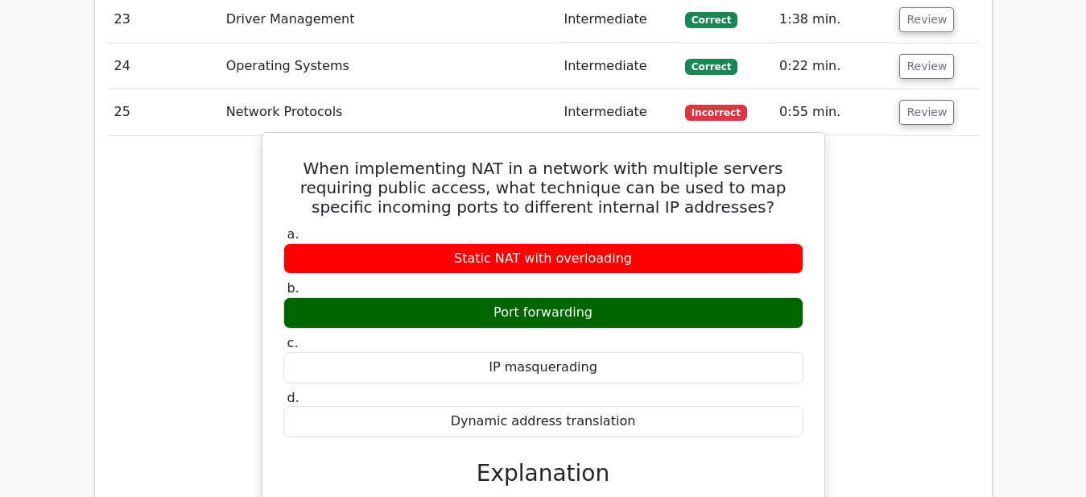
scroll to position [2957, 0]
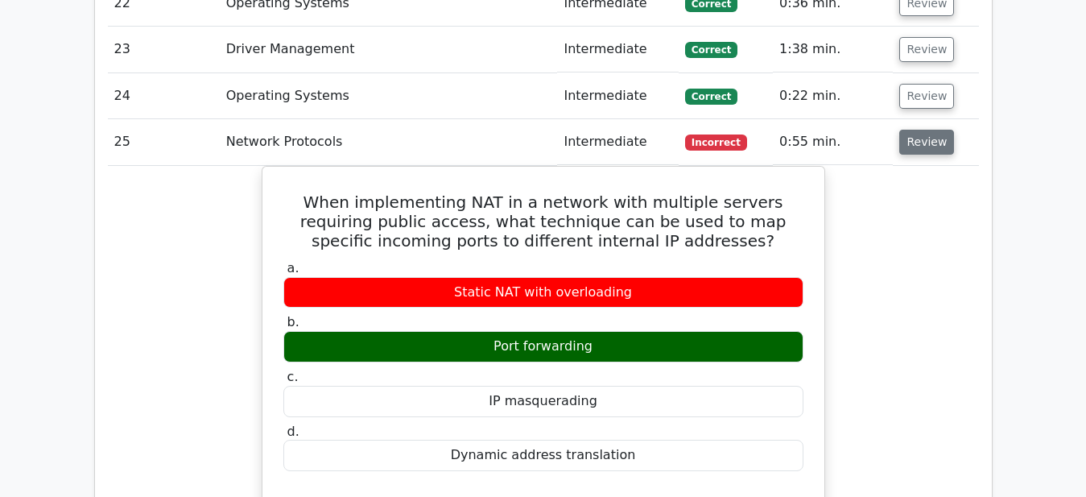
click at [922, 130] on button "Review" at bounding box center [927, 142] width 55 height 25
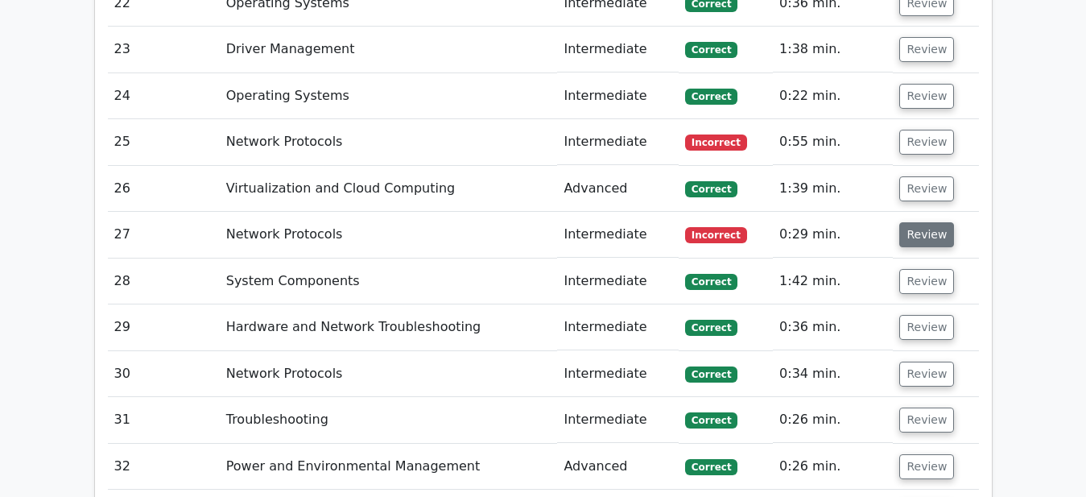
click at [926, 222] on button "Review" at bounding box center [927, 234] width 55 height 25
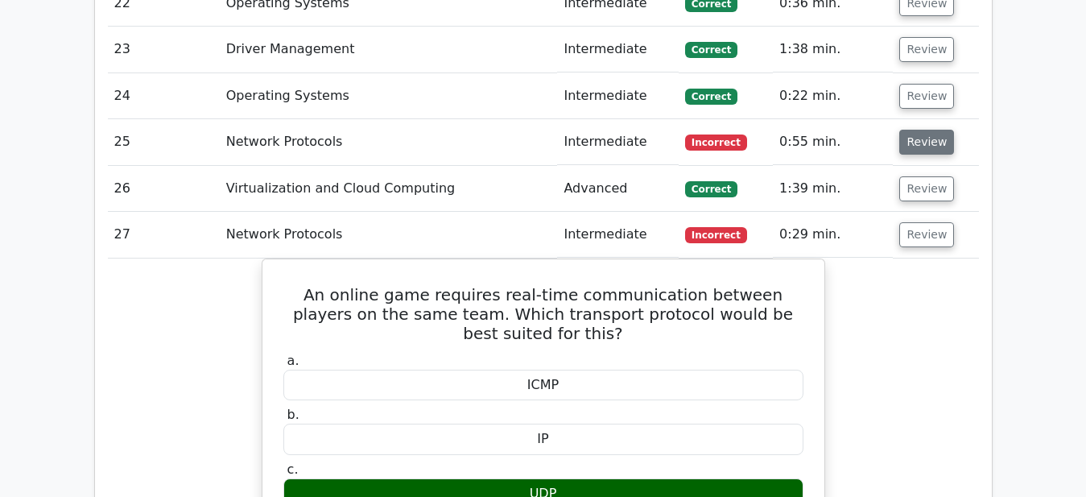
click at [914, 130] on button "Review" at bounding box center [927, 142] width 55 height 25
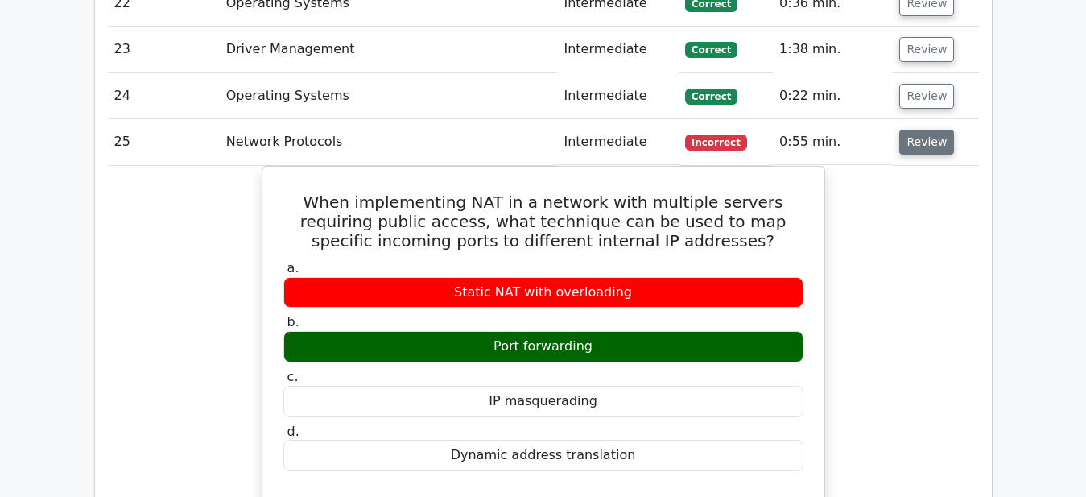
click at [921, 130] on button "Review" at bounding box center [927, 142] width 55 height 25
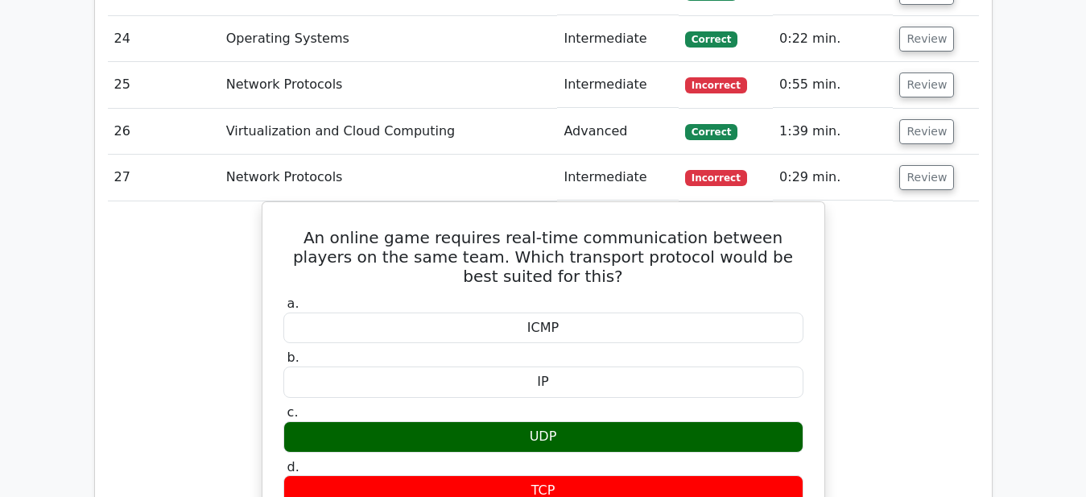
scroll to position [3039, 0]
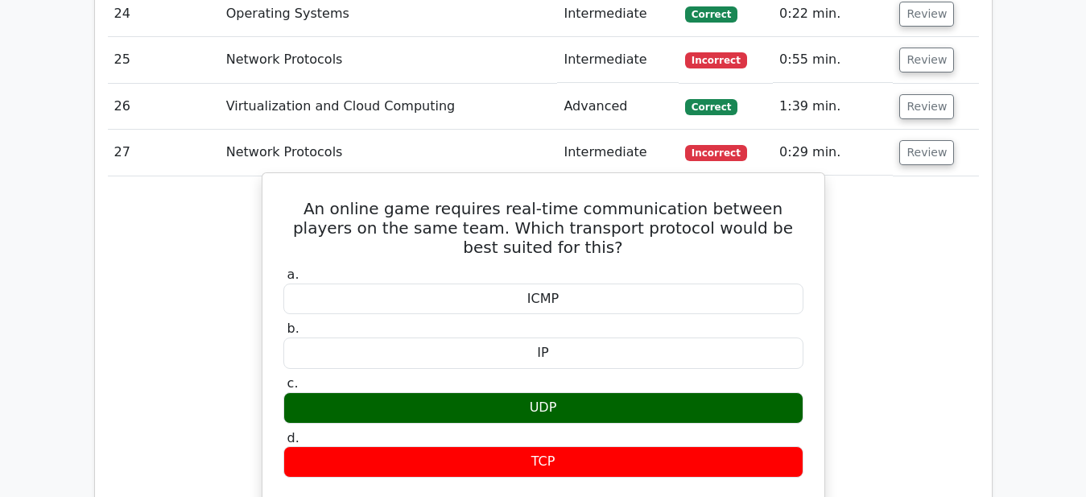
click at [577, 392] on div "UDP" at bounding box center [543, 407] width 520 height 31
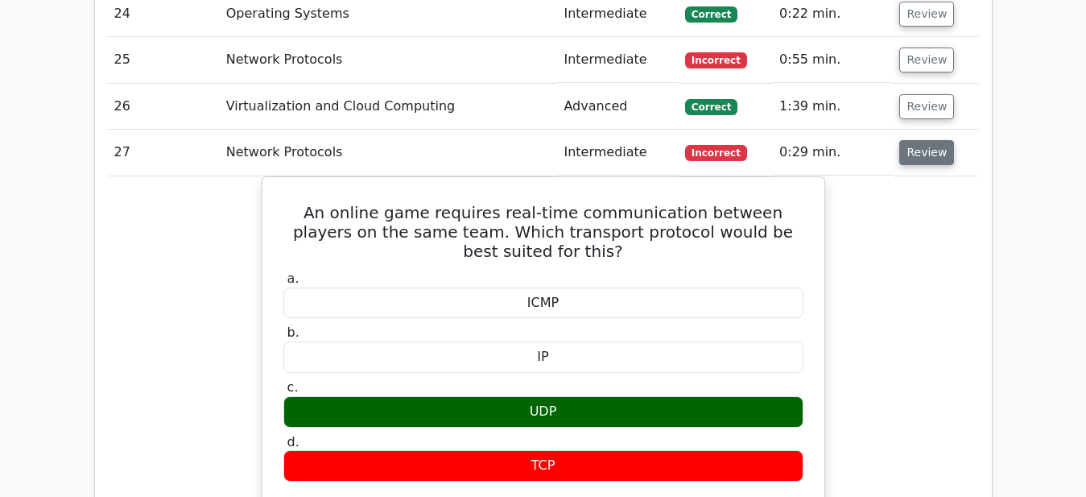
click at [924, 140] on button "Review" at bounding box center [927, 152] width 55 height 25
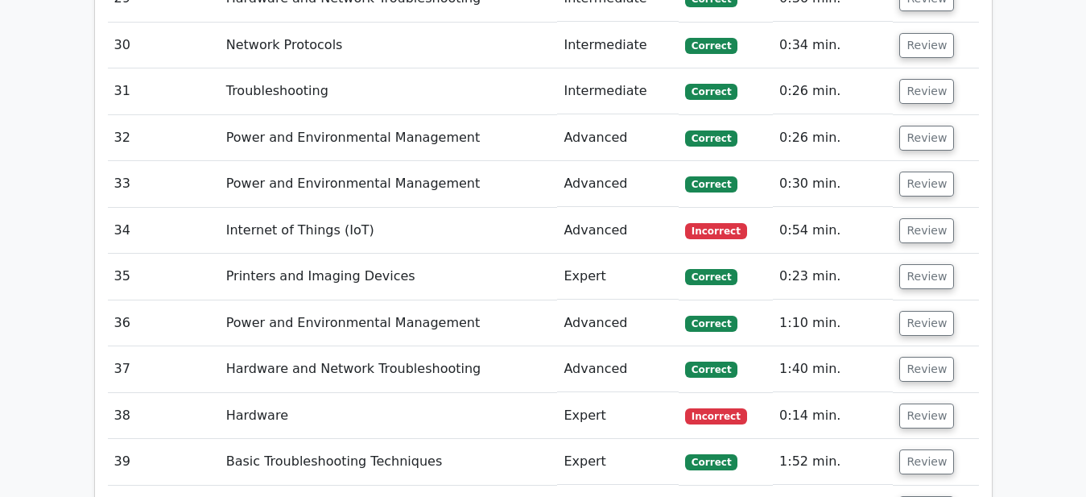
scroll to position [3368, 0]
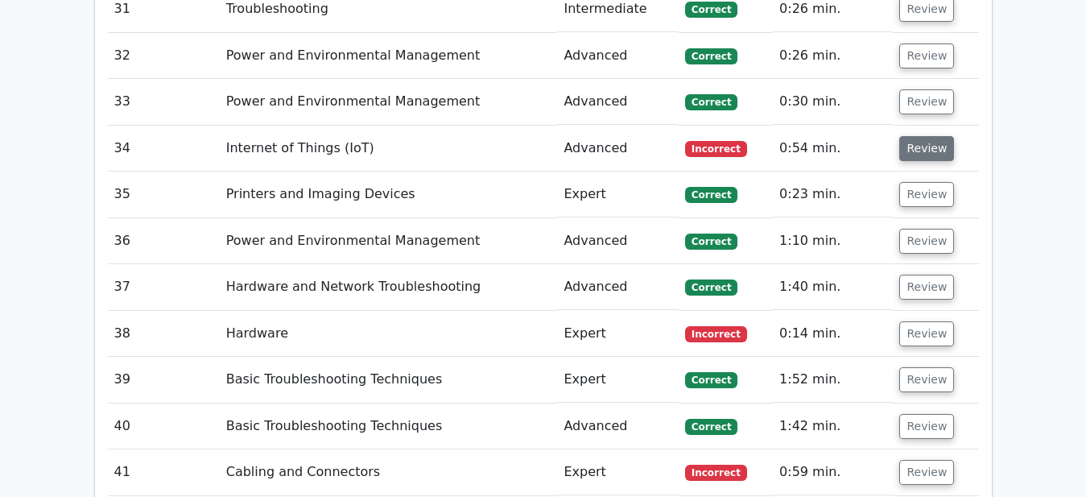
click at [925, 136] on button "Review" at bounding box center [927, 148] width 55 height 25
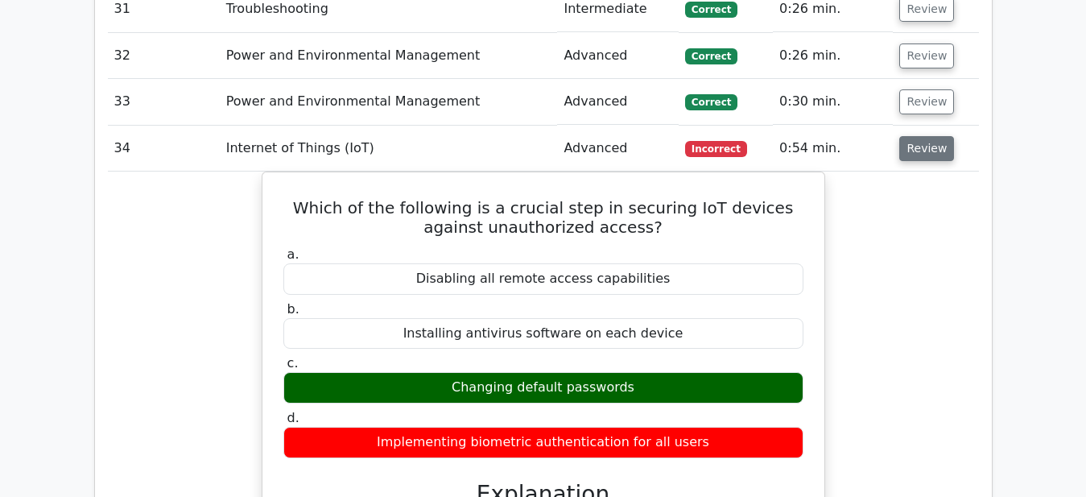
click at [925, 136] on button "Review" at bounding box center [927, 148] width 55 height 25
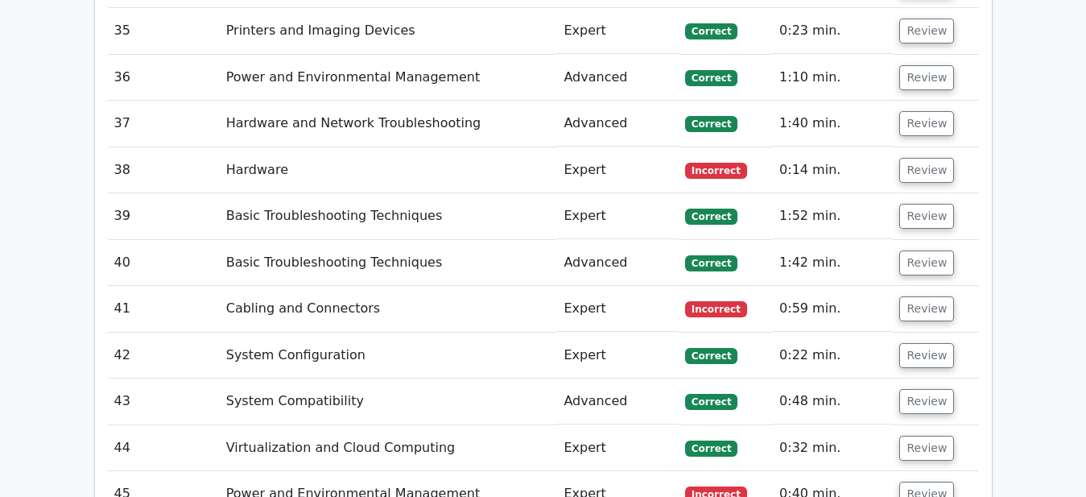
scroll to position [3532, 0]
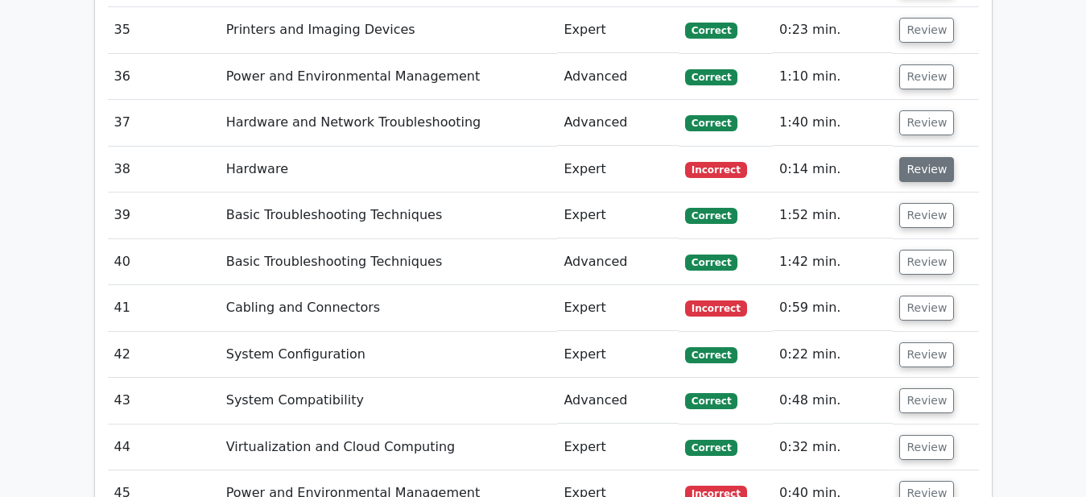
click at [918, 157] on button "Review" at bounding box center [927, 169] width 55 height 25
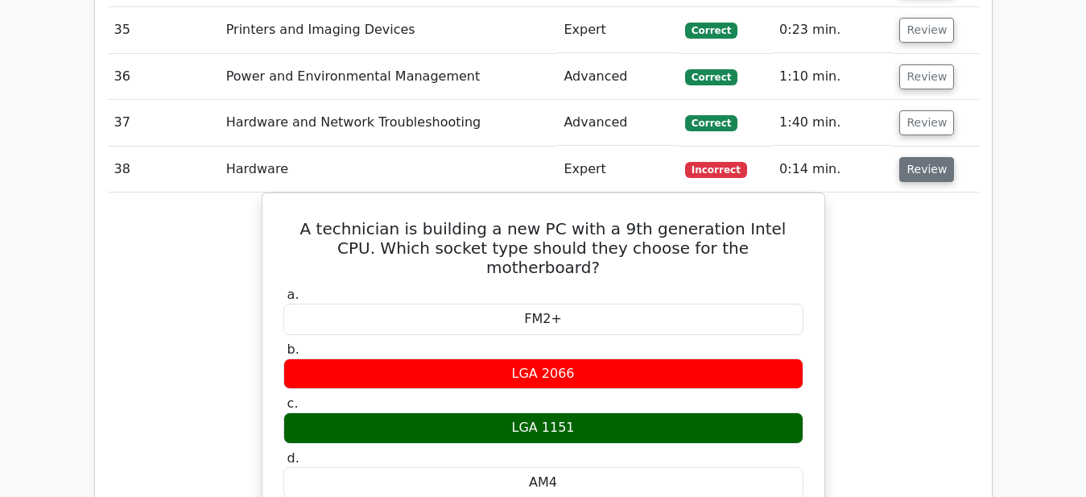
click at [919, 157] on button "Review" at bounding box center [927, 169] width 55 height 25
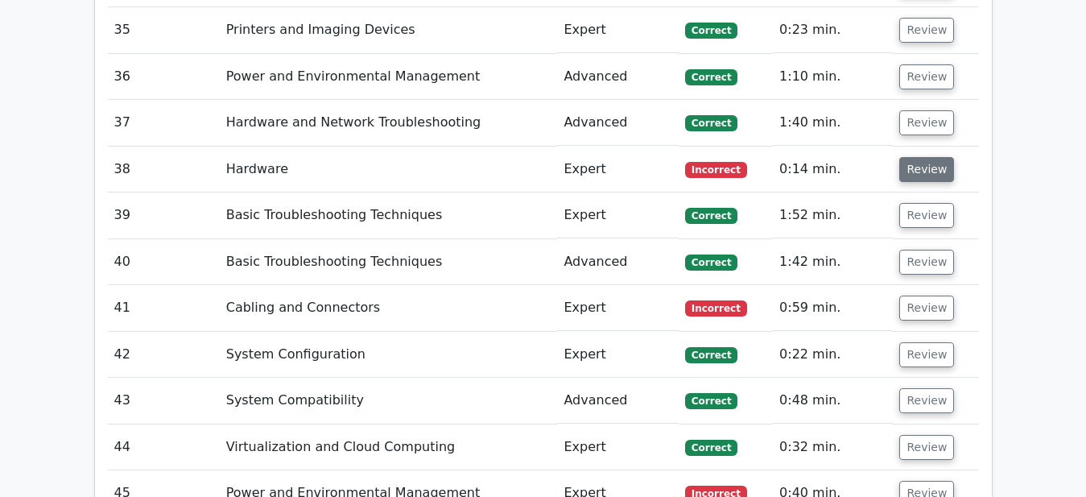
click at [919, 157] on button "Review" at bounding box center [927, 169] width 55 height 25
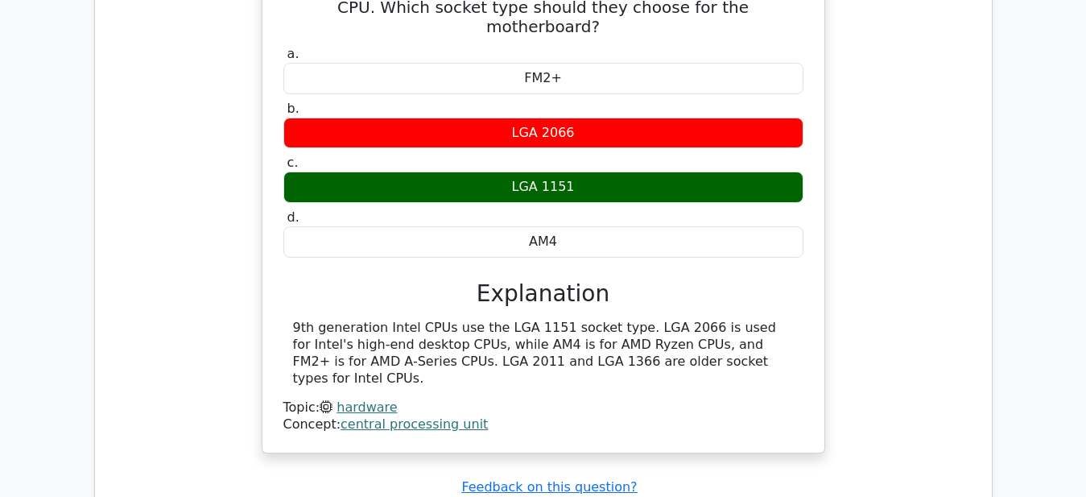
scroll to position [3779, 0]
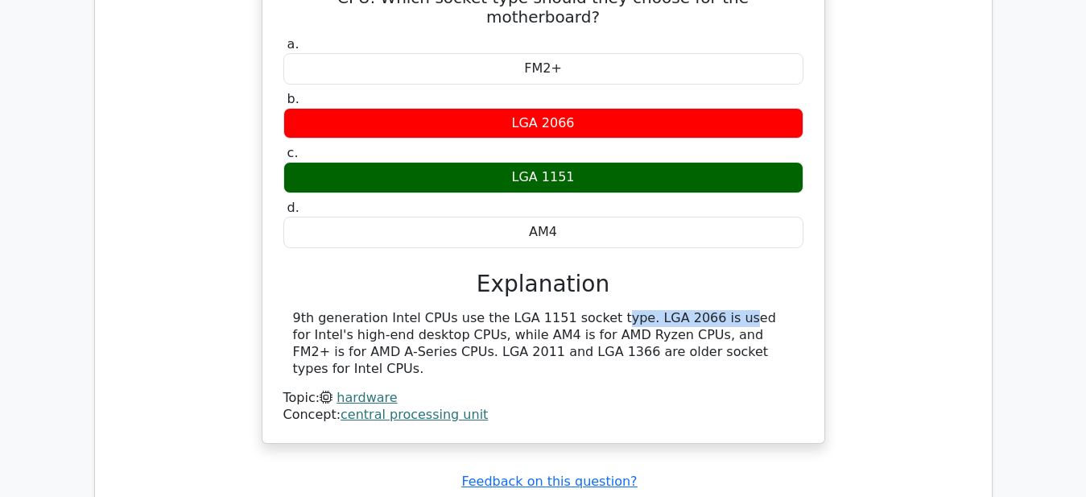
drag, startPoint x: 487, startPoint y: 226, endPoint x: 600, endPoint y: 224, distance: 112.8
click at [600, 310] on div "9th generation Intel CPUs use the LGA 1151 socket type. LGA 2066 is used for In…" at bounding box center [543, 343] width 501 height 67
drag, startPoint x: 366, startPoint y: 261, endPoint x: 503, endPoint y: 263, distance: 136.9
click at [503, 310] on div "9th generation Intel CPUs use the LGA 1151 socket type. LGA 2066 is used for In…" at bounding box center [543, 343] width 501 height 67
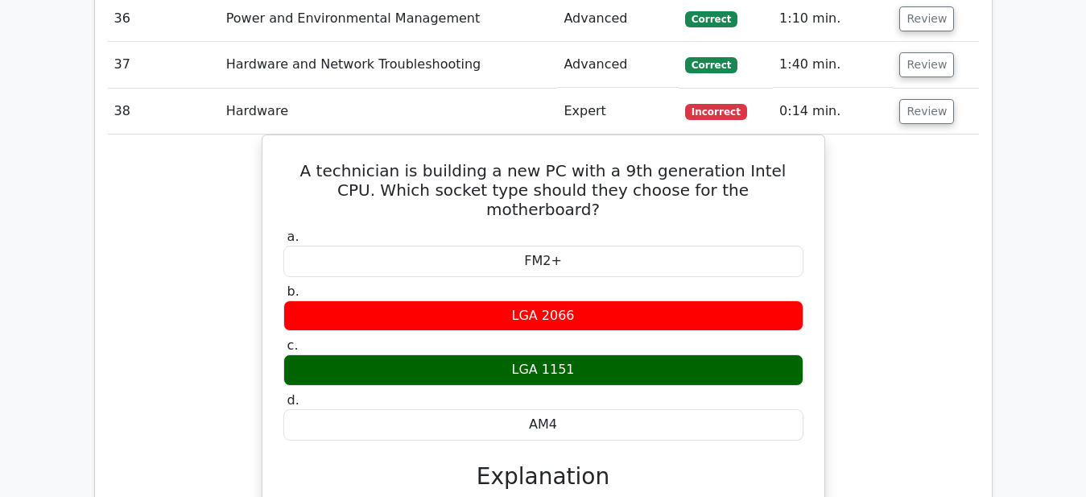
scroll to position [3532, 0]
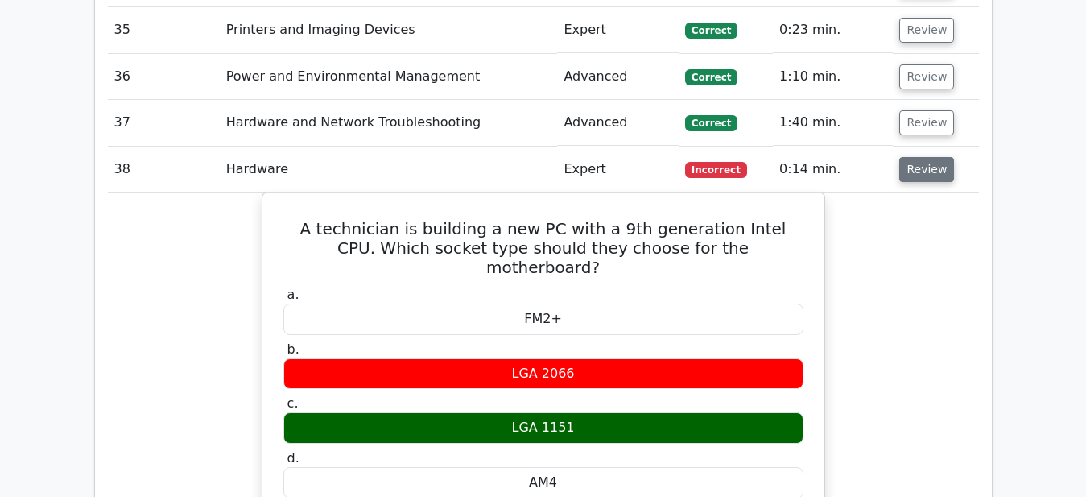
click at [929, 157] on button "Review" at bounding box center [927, 169] width 55 height 25
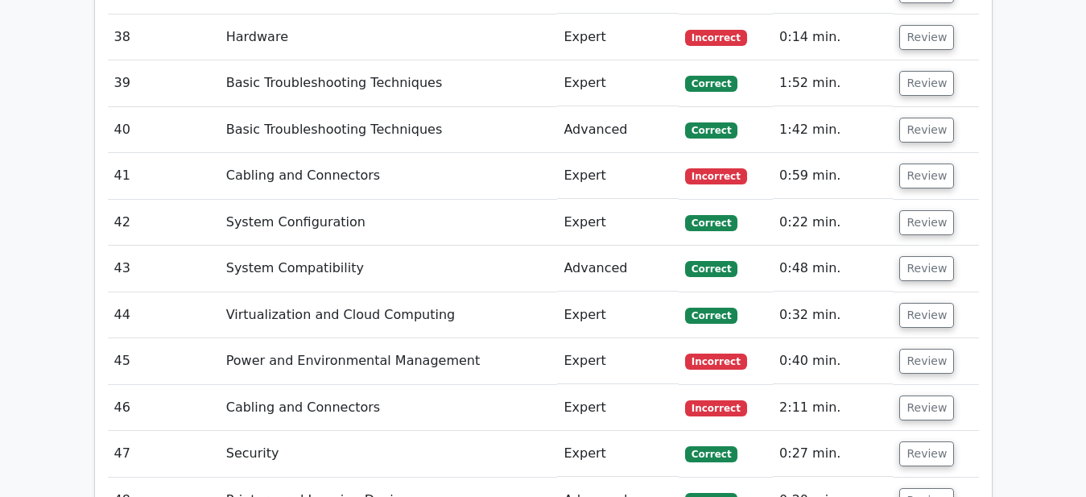
scroll to position [3614, 0]
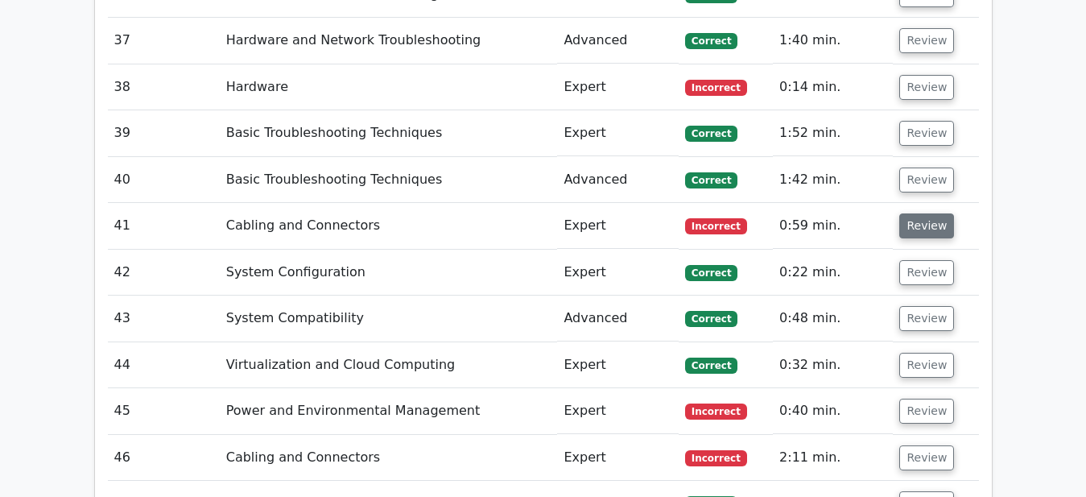
click at [916, 213] on button "Review" at bounding box center [927, 225] width 55 height 25
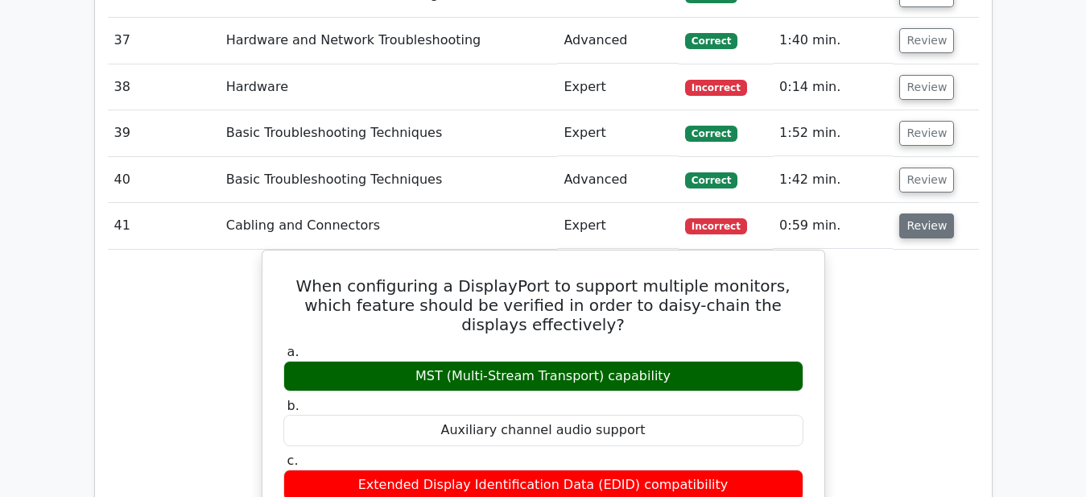
click at [911, 213] on button "Review" at bounding box center [927, 225] width 55 height 25
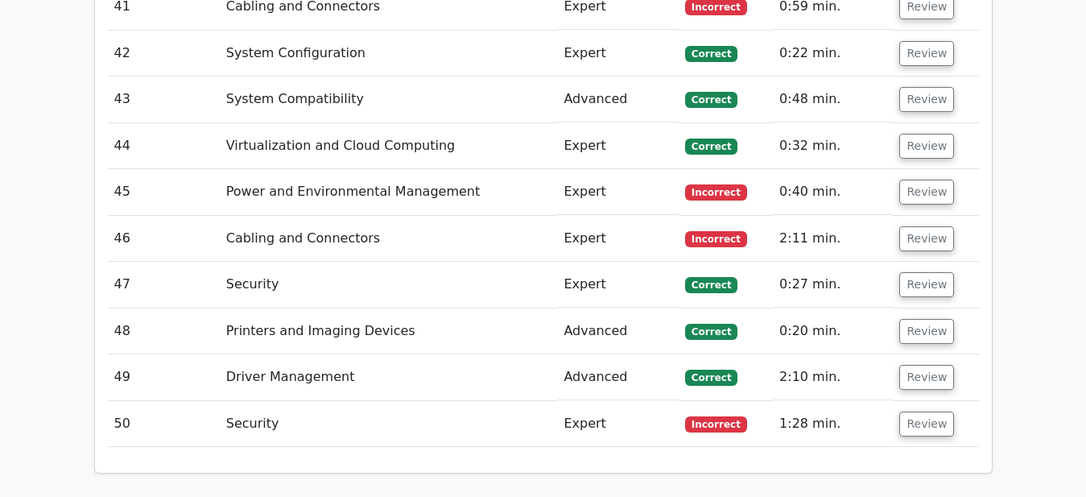
scroll to position [3861, 0]
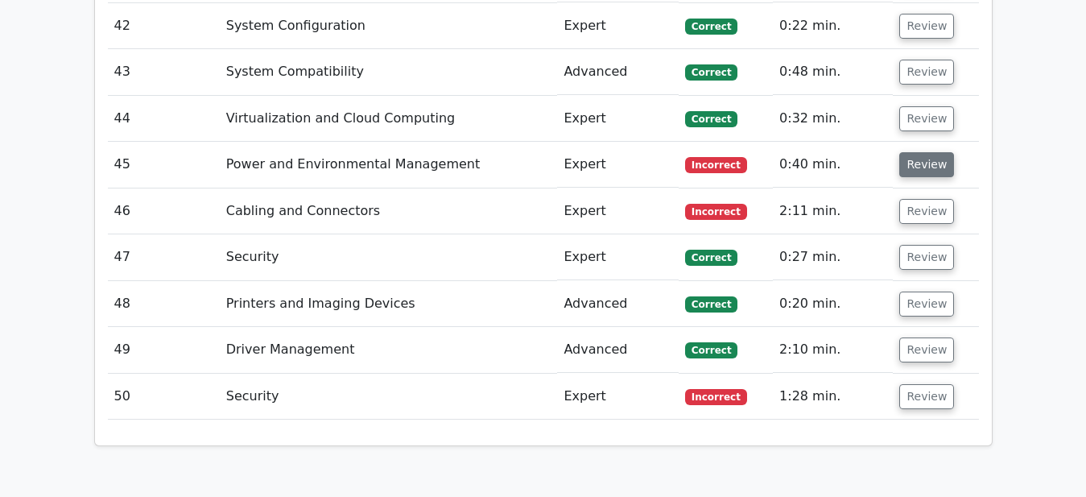
click at [916, 152] on button "Review" at bounding box center [927, 164] width 55 height 25
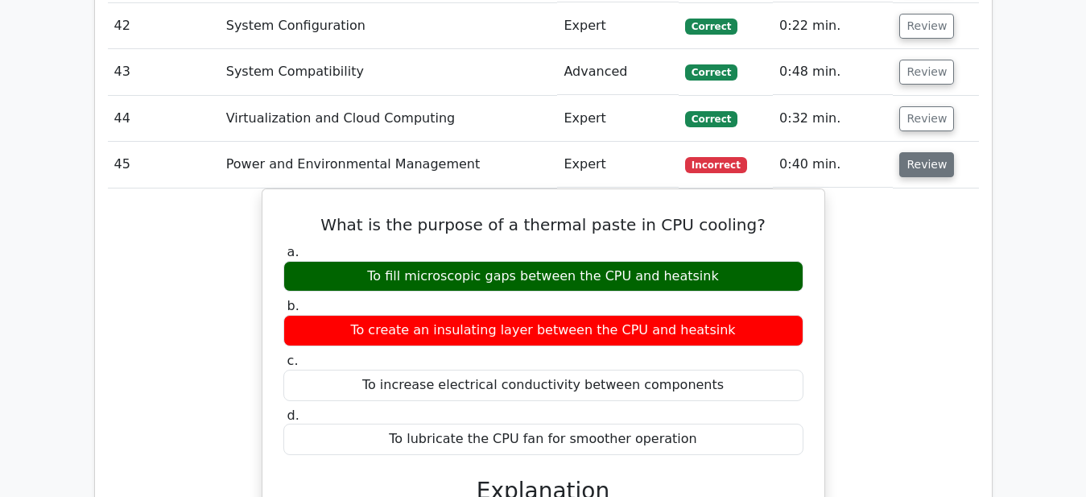
click at [920, 152] on button "Review" at bounding box center [927, 164] width 55 height 25
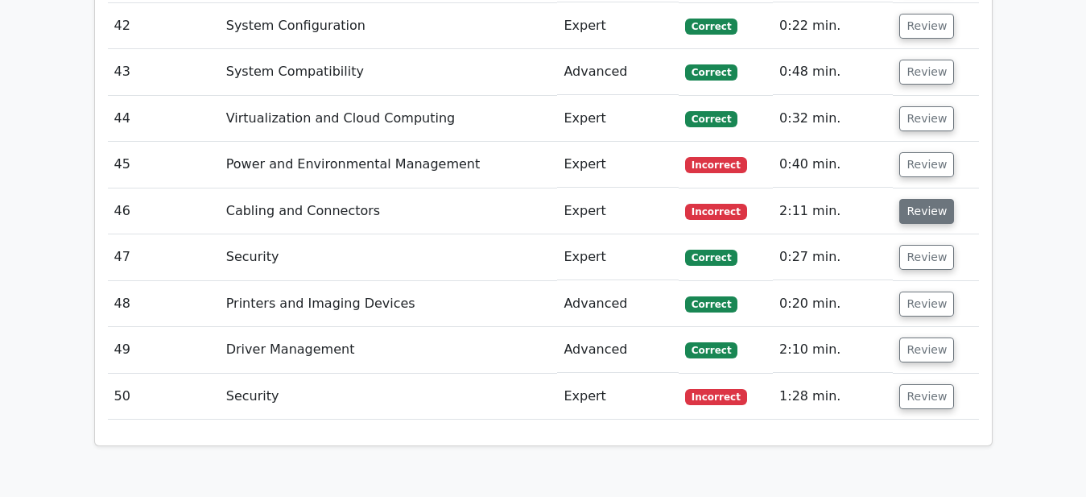
click at [930, 199] on button "Review" at bounding box center [927, 211] width 55 height 25
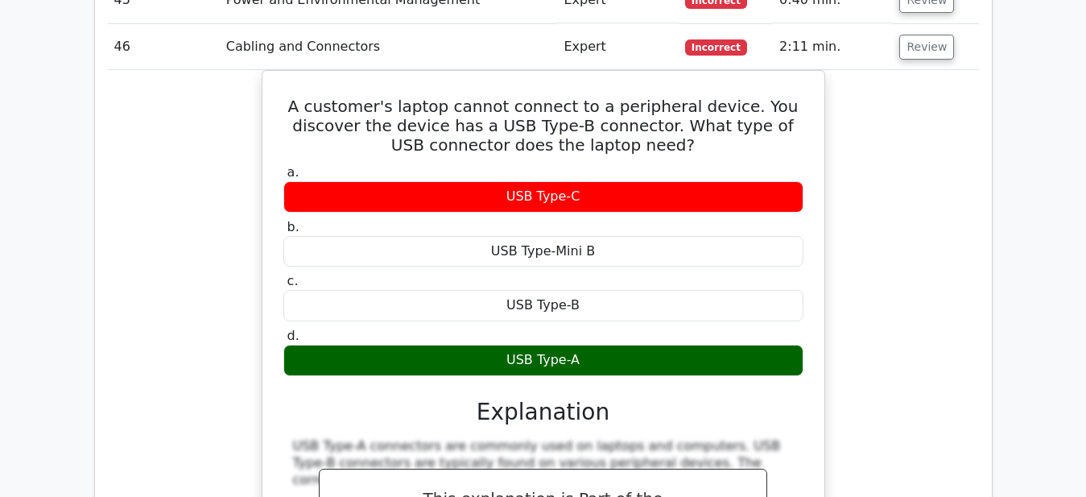
scroll to position [3943, 0]
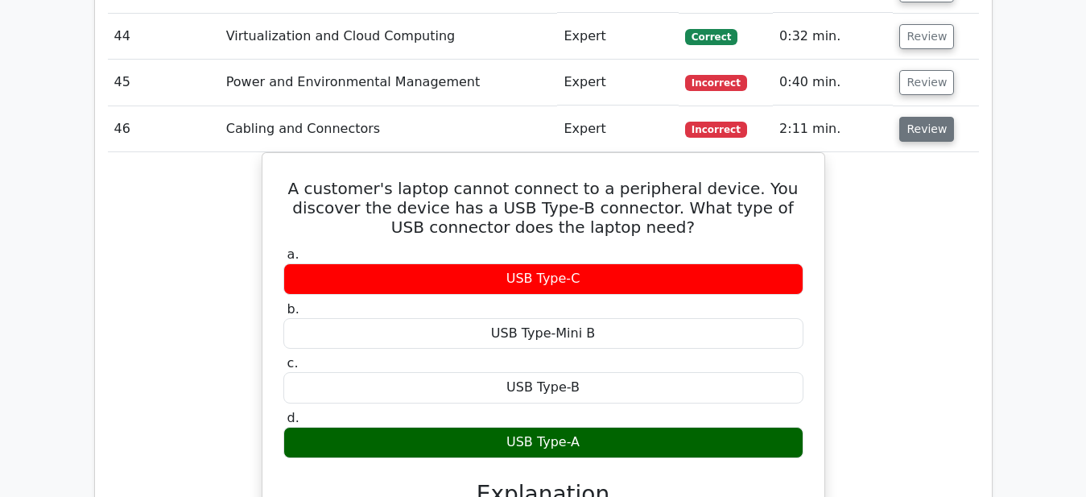
click at [926, 117] on button "Review" at bounding box center [927, 129] width 55 height 25
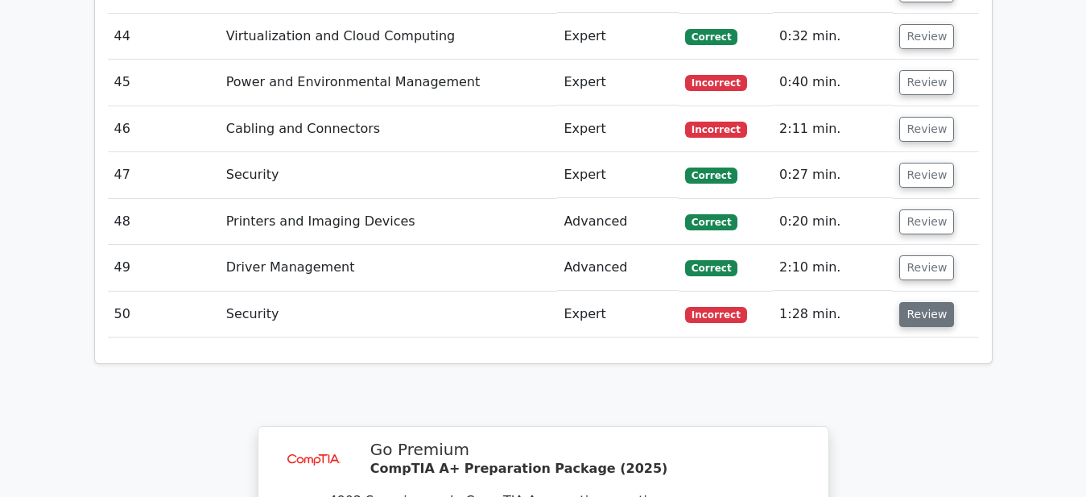
click at [929, 302] on button "Review" at bounding box center [927, 314] width 55 height 25
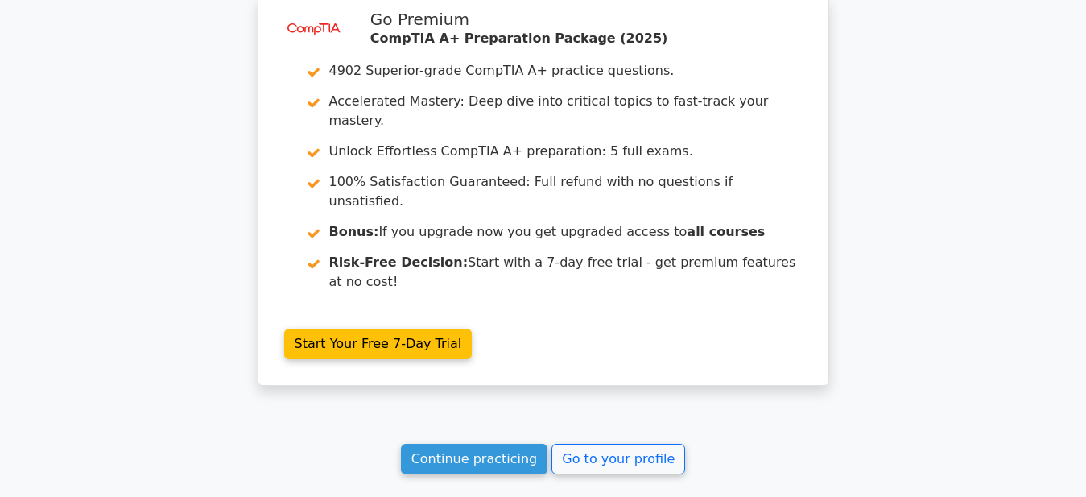
scroll to position [4981, 0]
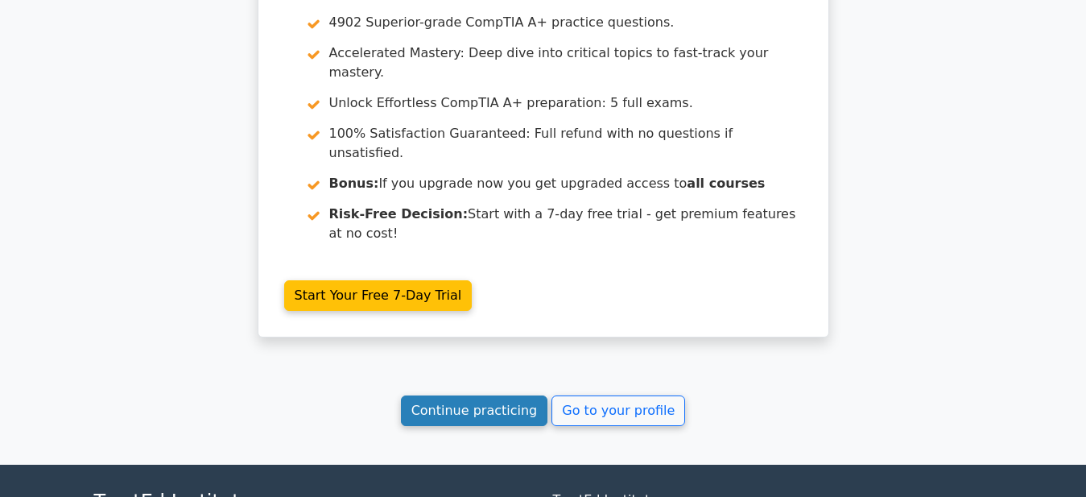
click at [481, 395] on link "Continue practicing" at bounding box center [474, 410] width 147 height 31
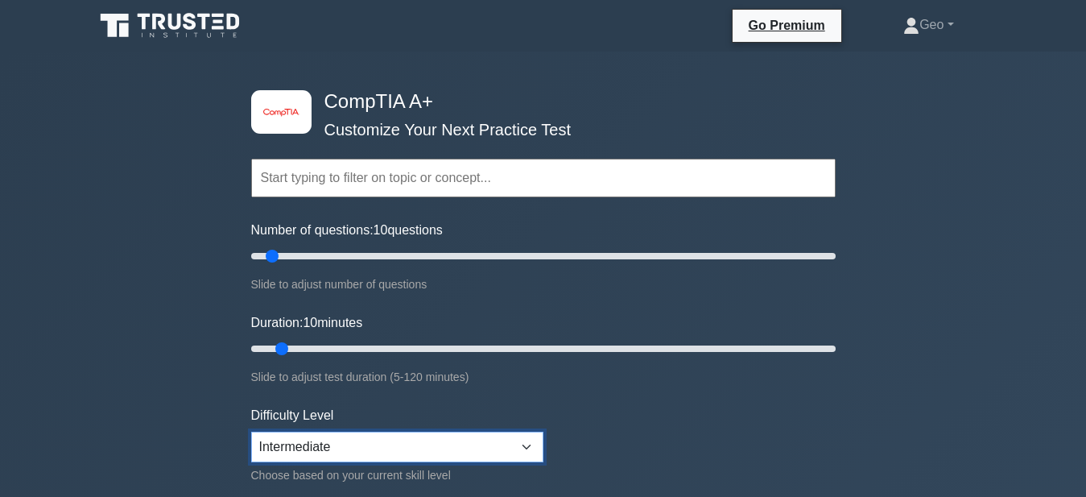
click at [251, 432] on select "Beginner Intermediate Expert" at bounding box center [397, 447] width 292 height 31
select select "expert"
click option "Expert" at bounding box center [0, 0] width 0 height 0
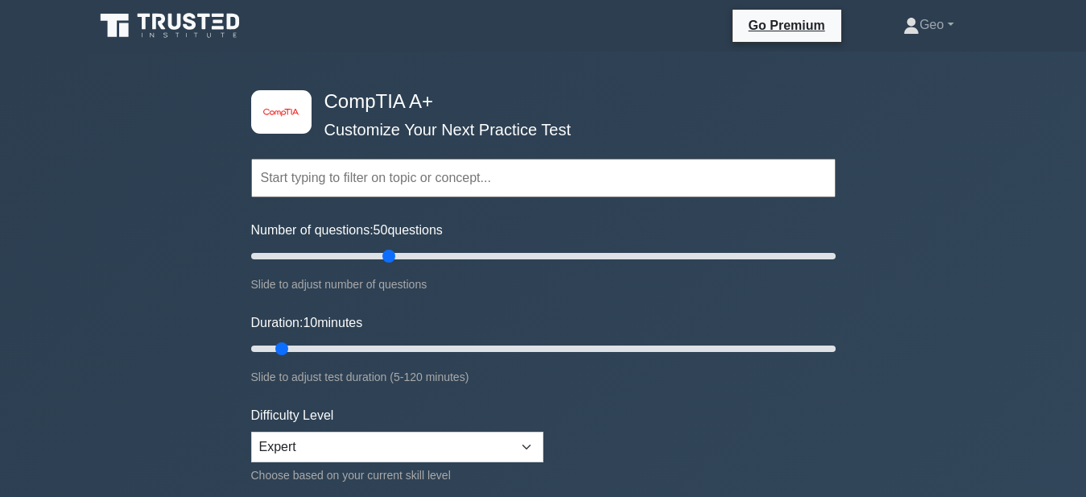
drag, startPoint x: 272, startPoint y: 251, endPoint x: 392, endPoint y: 260, distance: 120.3
type input "50"
click at [392, 260] on input "Number of questions: 50 questions" at bounding box center [543, 255] width 585 height 19
drag, startPoint x: 285, startPoint y: 347, endPoint x: 540, endPoint y: 356, distance: 254.6
type input "60"
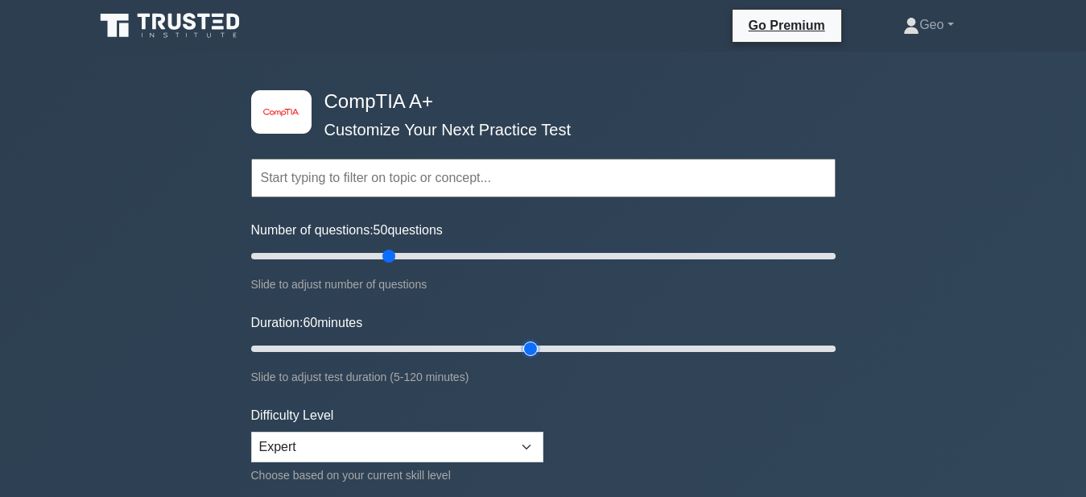
click at [540, 356] on input "Duration: 60 minutes" at bounding box center [543, 348] width 585 height 19
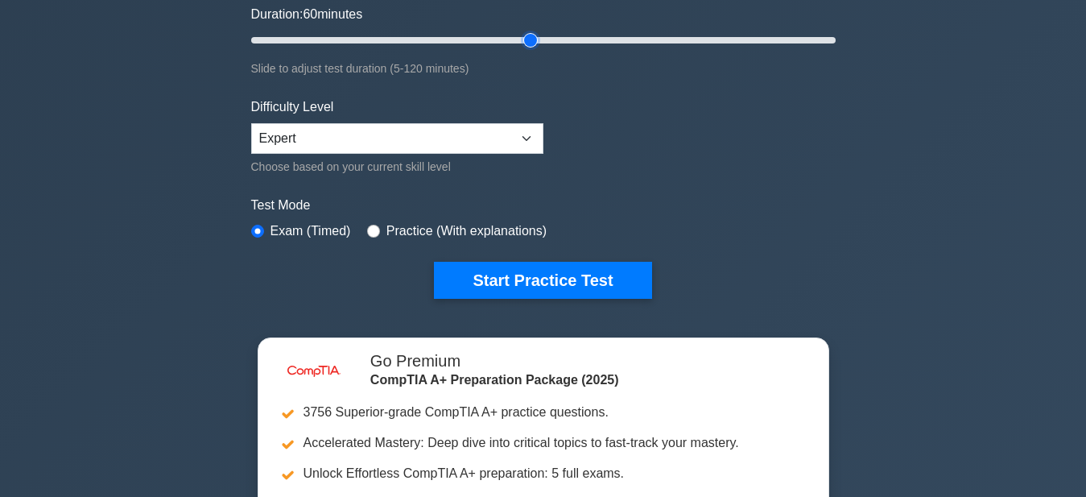
scroll to position [329, 0]
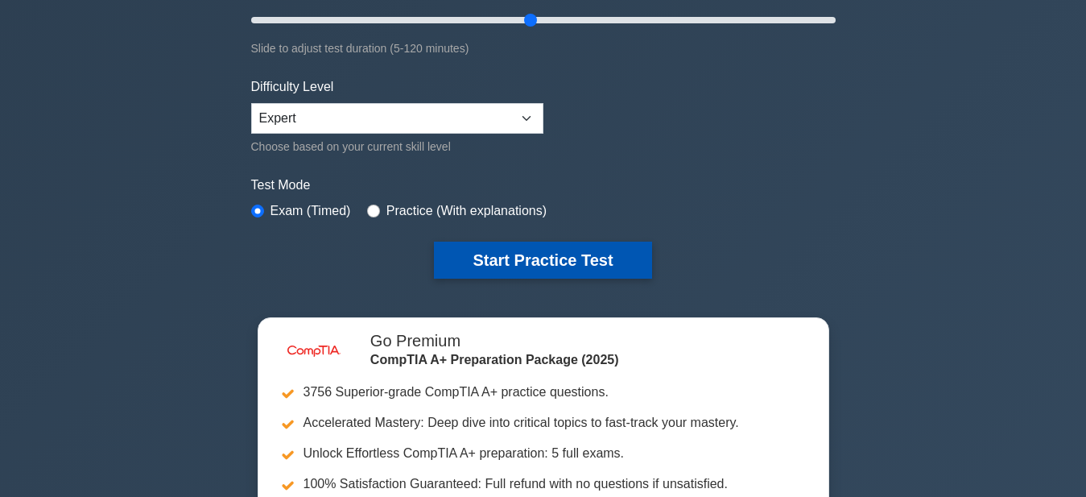
click at [560, 250] on button "Start Practice Test" at bounding box center [542, 260] width 217 height 37
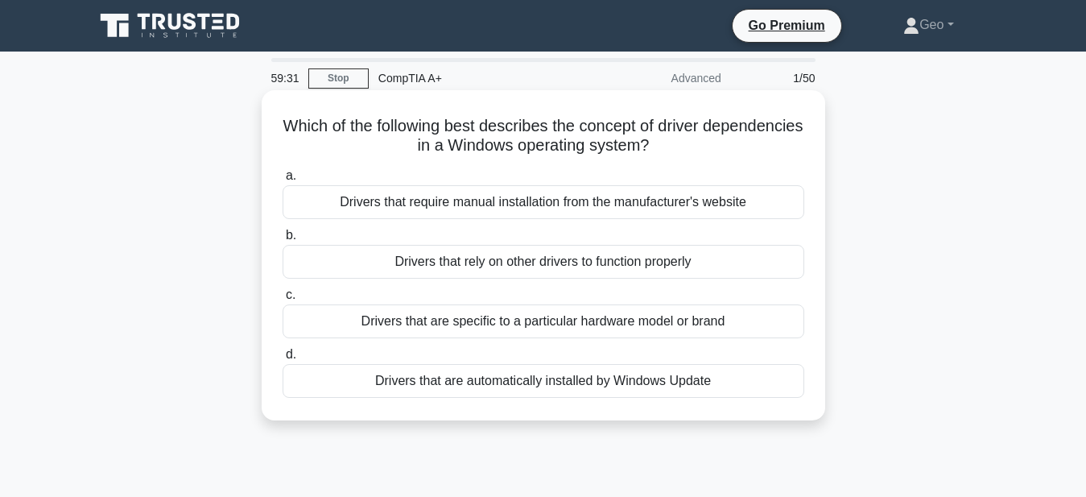
click at [550, 265] on div "Drivers that rely on other drivers to function properly" at bounding box center [544, 262] width 522 height 34
click at [283, 241] on input "b. Drivers that rely on other drivers to function properly" at bounding box center [283, 235] width 0 height 10
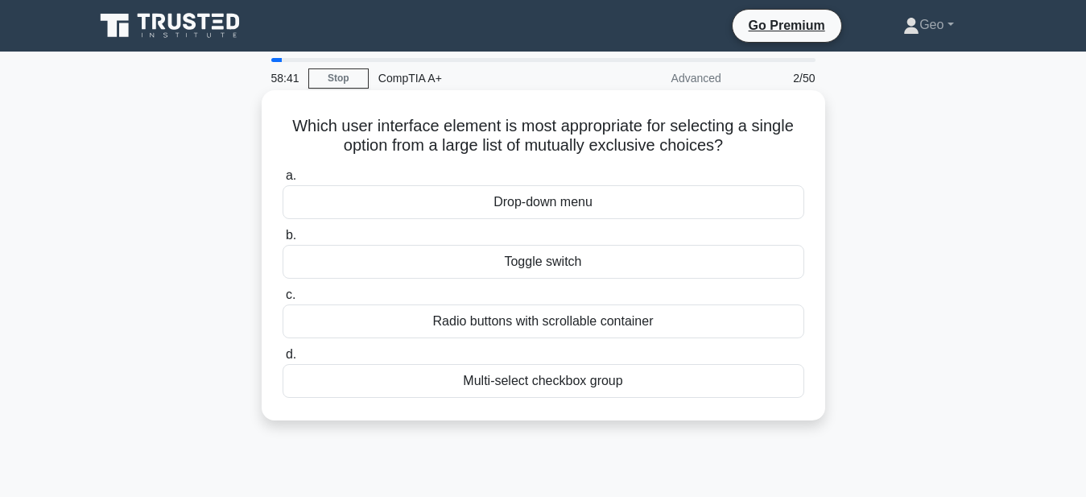
click at [646, 323] on div "Radio buttons with scrollable container" at bounding box center [544, 321] width 522 height 34
click at [283, 300] on input "c. Radio buttons with scrollable container" at bounding box center [283, 295] width 0 height 10
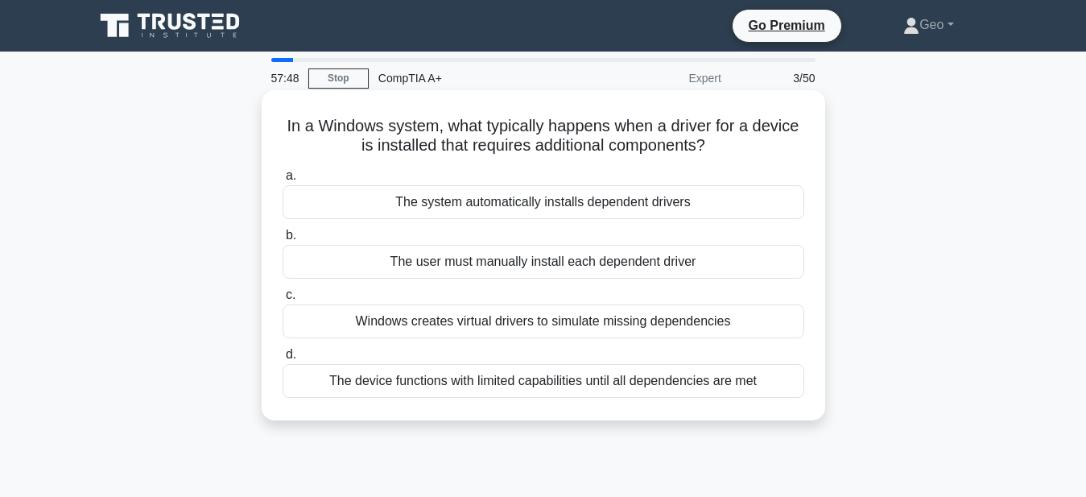
click at [606, 202] on div "The system automatically installs dependent drivers" at bounding box center [544, 202] width 522 height 34
click at [283, 181] on input "a. The system automatically installs dependent drivers" at bounding box center [283, 176] width 0 height 10
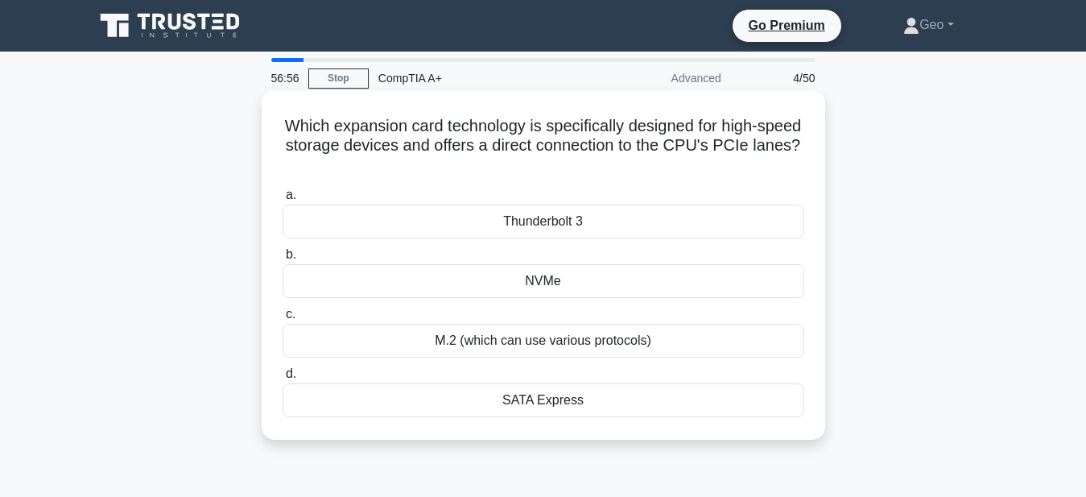
click at [604, 338] on div "M.2 (which can use various protocols)" at bounding box center [544, 341] width 522 height 34
click at [283, 320] on input "c. M.2 (which can use various protocols)" at bounding box center [283, 314] width 0 height 10
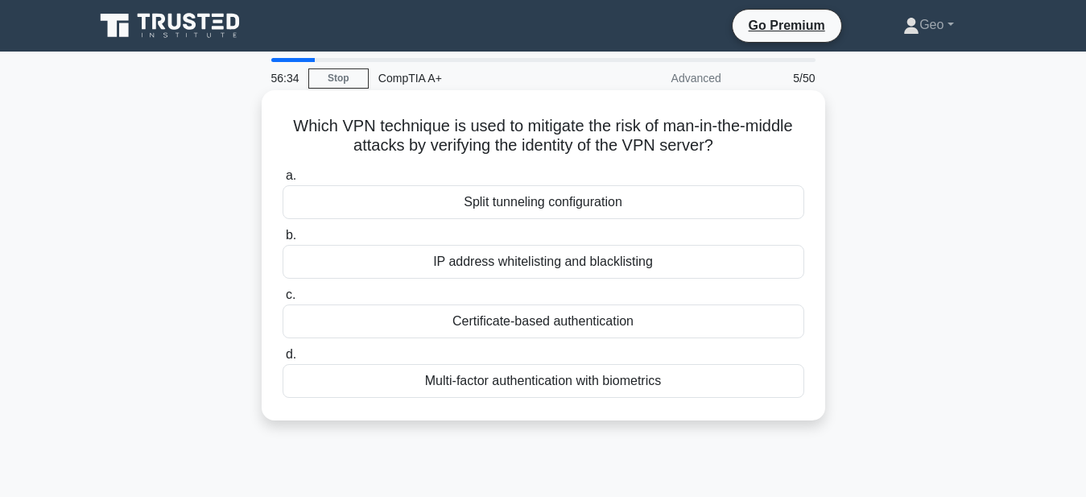
click at [609, 327] on div "Certificate-based authentication" at bounding box center [544, 321] width 522 height 34
click at [283, 300] on input "c. Certificate-based authentication" at bounding box center [283, 295] width 0 height 10
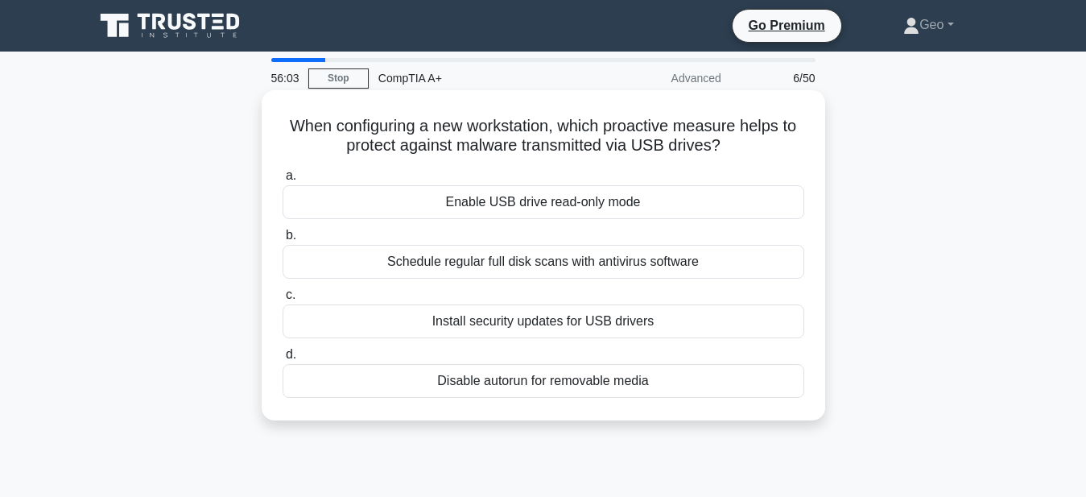
click at [575, 383] on div "Disable autorun for removable media" at bounding box center [544, 381] width 522 height 34
click at [283, 360] on input "d. Disable autorun for removable media" at bounding box center [283, 355] width 0 height 10
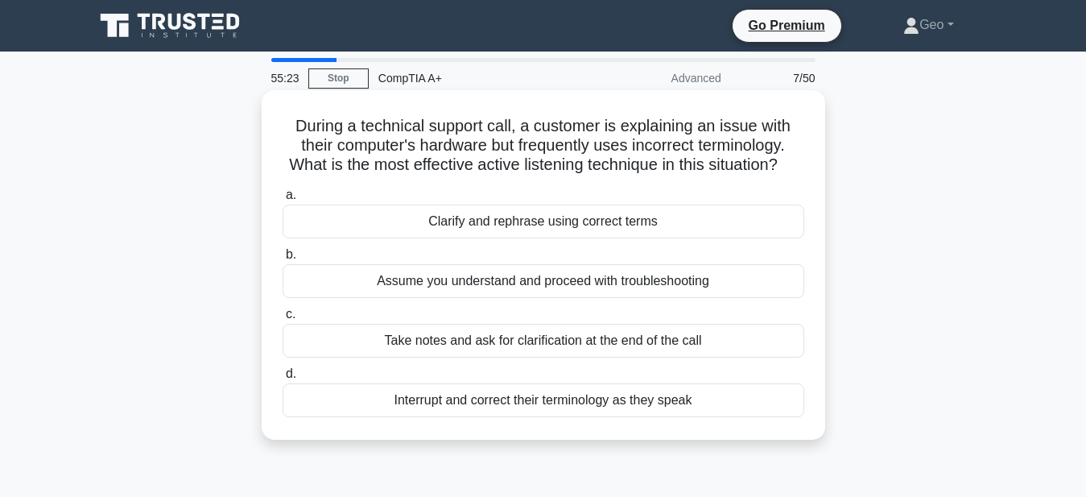
click at [565, 223] on div "Clarify and rephrase using correct terms" at bounding box center [544, 222] width 522 height 34
click at [283, 201] on input "a. Clarify and rephrase using correct terms" at bounding box center [283, 195] width 0 height 10
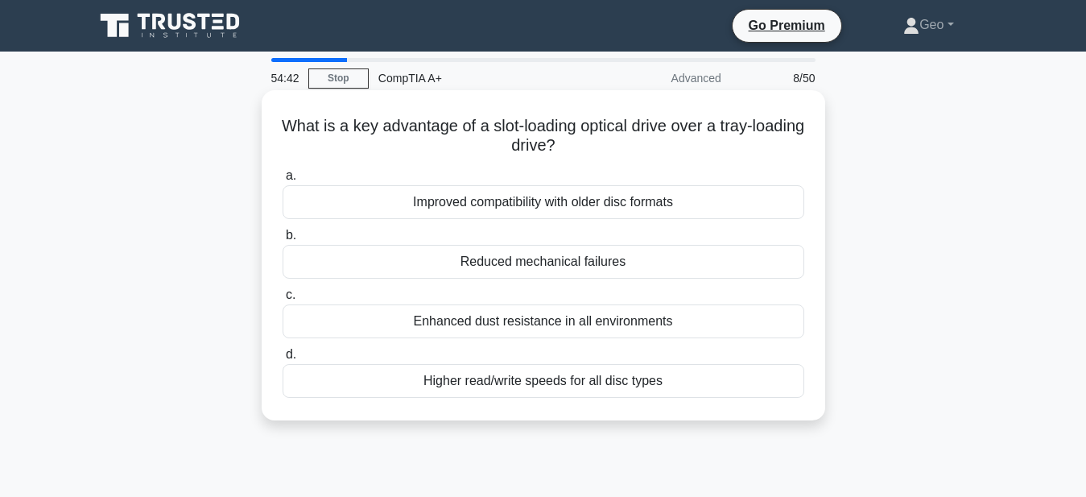
click at [561, 260] on div "Reduced mechanical failures" at bounding box center [544, 262] width 522 height 34
click at [283, 241] on input "b. Reduced mechanical failures" at bounding box center [283, 235] width 0 height 10
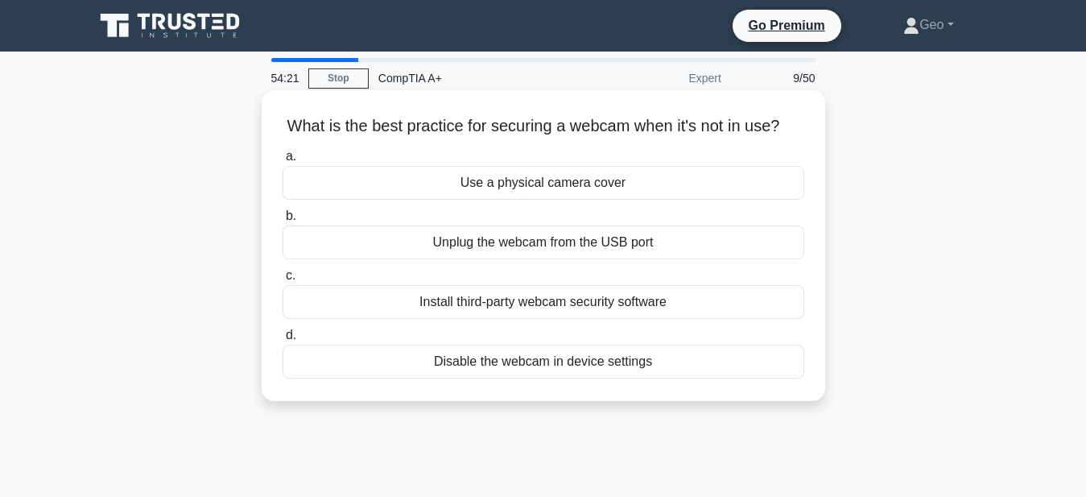
click at [590, 362] on div "Disable the webcam in device settings" at bounding box center [544, 362] width 522 height 34
click at [283, 341] on input "d. Disable the webcam in device settings" at bounding box center [283, 335] width 0 height 10
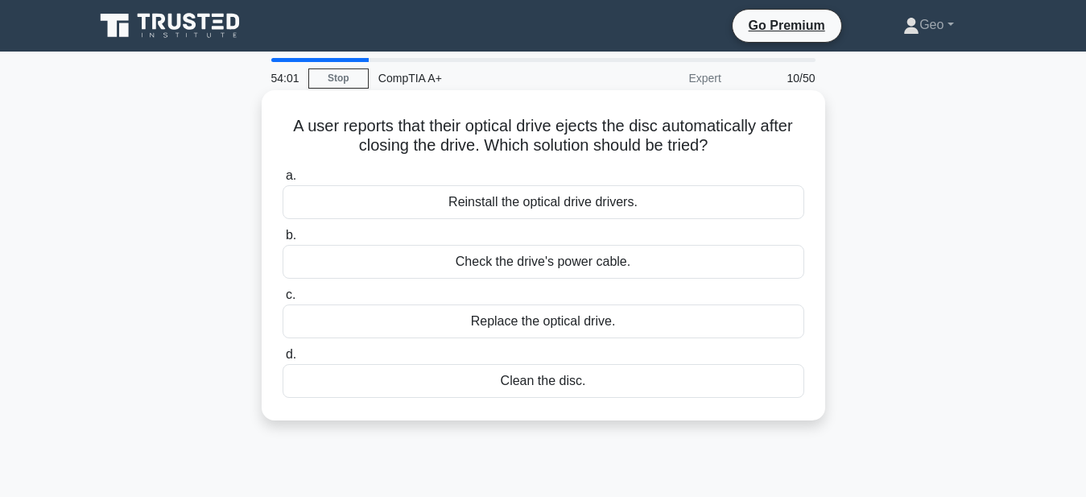
click at [558, 382] on div "Clean the disc." at bounding box center [544, 381] width 522 height 34
click at [283, 360] on input "d. Clean the disc." at bounding box center [283, 355] width 0 height 10
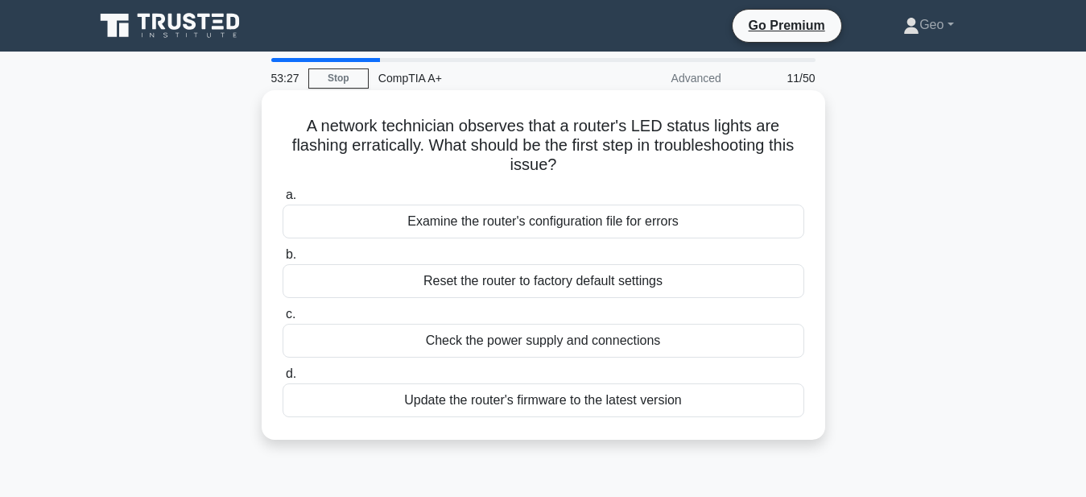
click at [581, 339] on div "Check the power supply and connections" at bounding box center [544, 341] width 522 height 34
click at [283, 320] on input "c. Check the power supply and connections" at bounding box center [283, 314] width 0 height 10
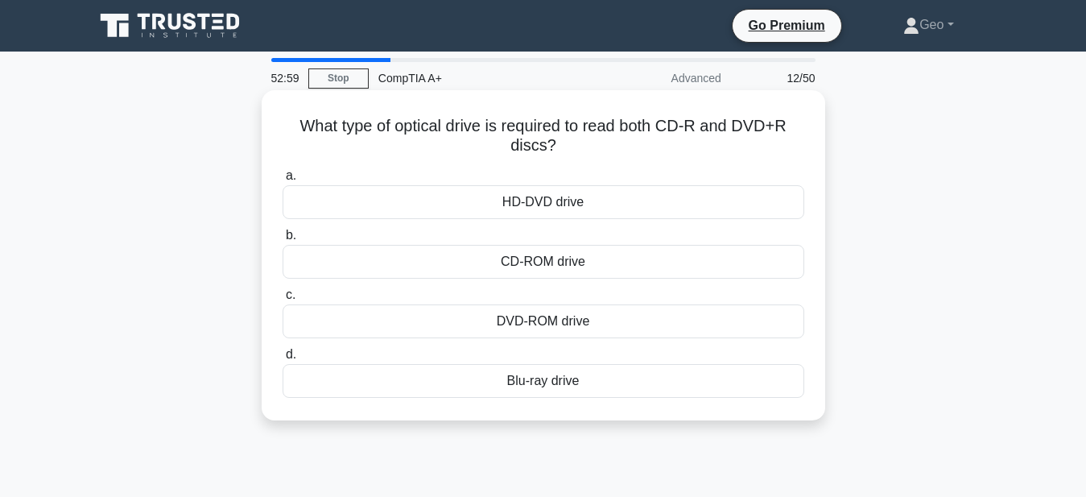
click at [577, 327] on div "DVD-ROM drive" at bounding box center [544, 321] width 522 height 34
click at [283, 300] on input "c. DVD-ROM drive" at bounding box center [283, 295] width 0 height 10
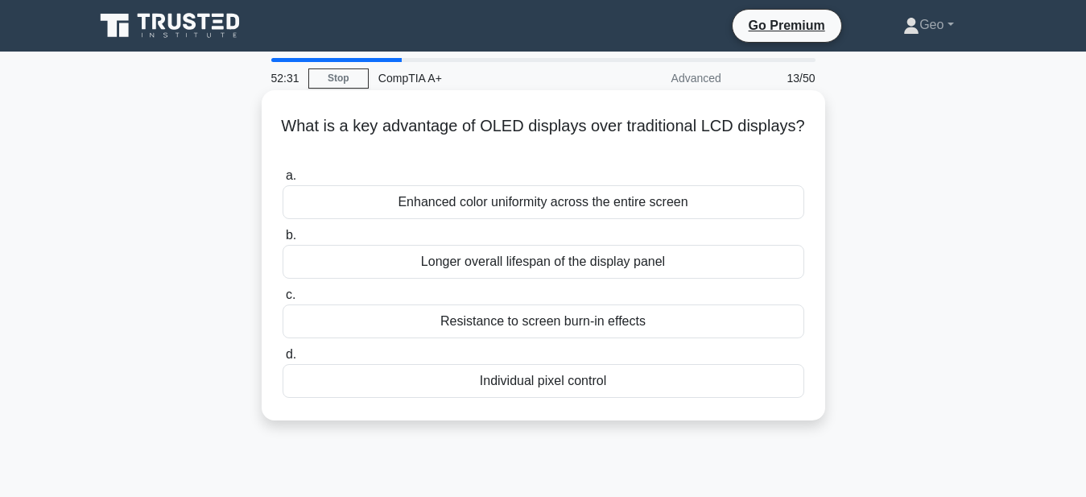
click at [577, 325] on div "Resistance to screen burn-in effects" at bounding box center [544, 321] width 522 height 34
click at [283, 300] on input "c. Resistance to screen burn-in effects" at bounding box center [283, 295] width 0 height 10
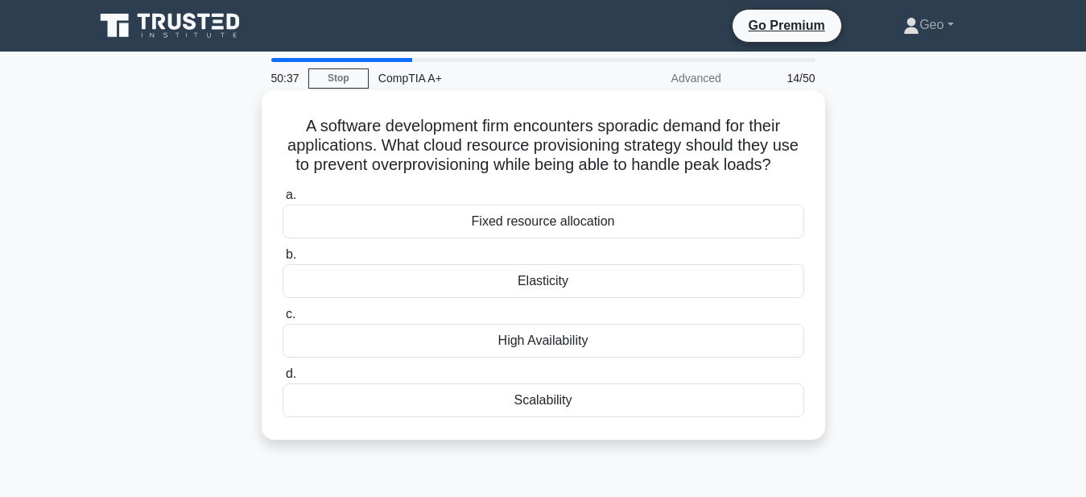
click at [548, 283] on div "Elasticity" at bounding box center [544, 281] width 522 height 34
click at [283, 260] on input "b. Elasticity" at bounding box center [283, 255] width 0 height 10
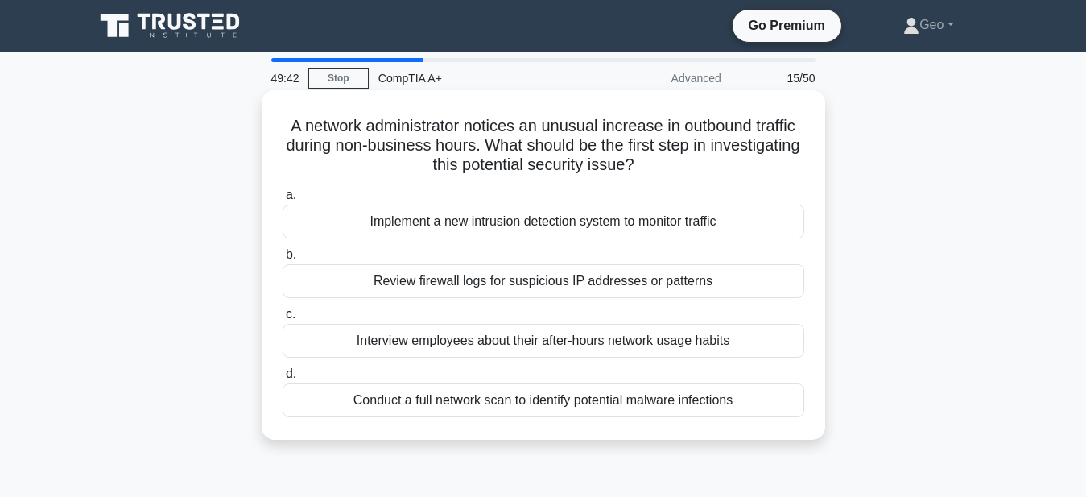
click at [602, 403] on div "Conduct a full network scan to identify potential malware infections" at bounding box center [544, 400] width 522 height 34
click at [283, 379] on input "d. Conduct a full network scan to identify potential malware infections" at bounding box center [283, 374] width 0 height 10
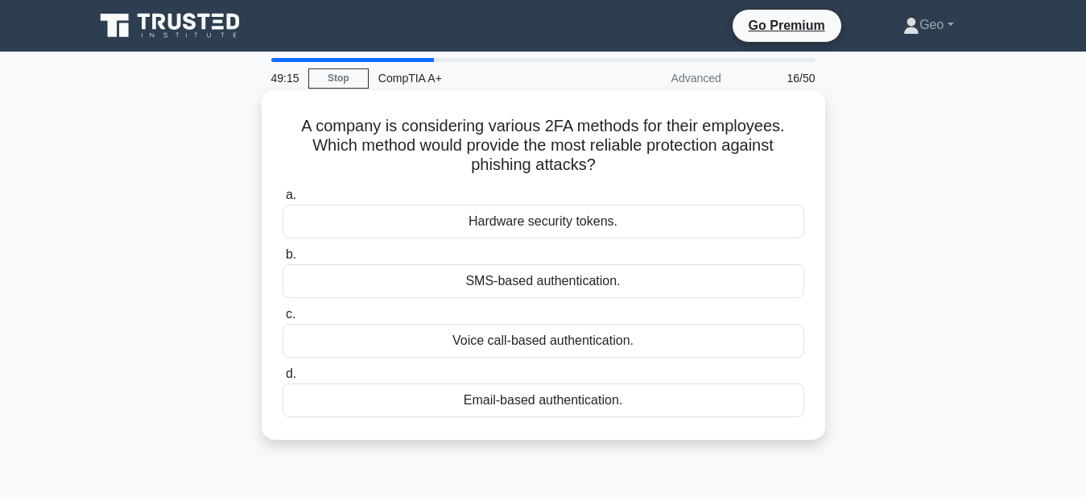
click at [600, 227] on div "Hardware security tokens." at bounding box center [544, 222] width 522 height 34
click at [283, 201] on input "a. Hardware security tokens." at bounding box center [283, 195] width 0 height 10
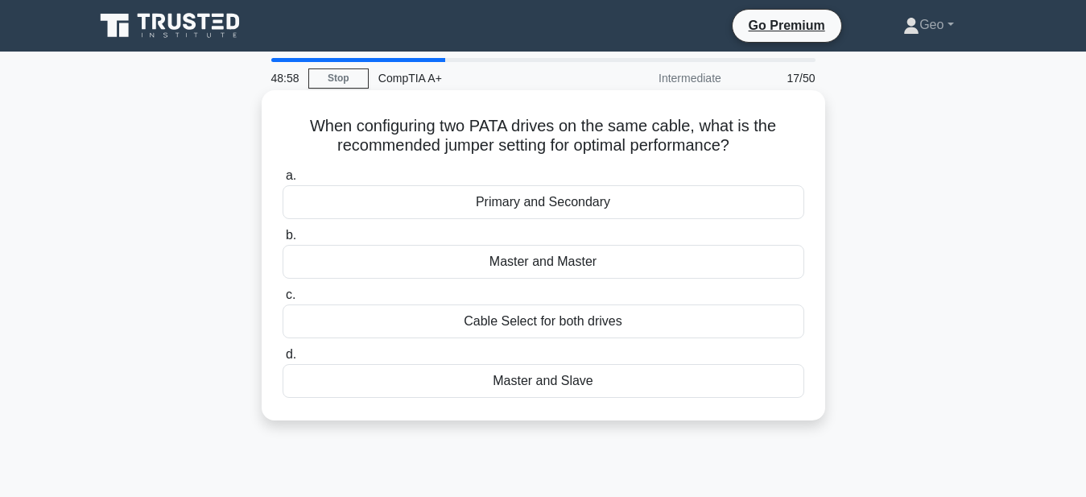
click at [556, 384] on div "Master and Slave" at bounding box center [544, 381] width 522 height 34
click at [283, 360] on input "d. Master and Slave" at bounding box center [283, 355] width 0 height 10
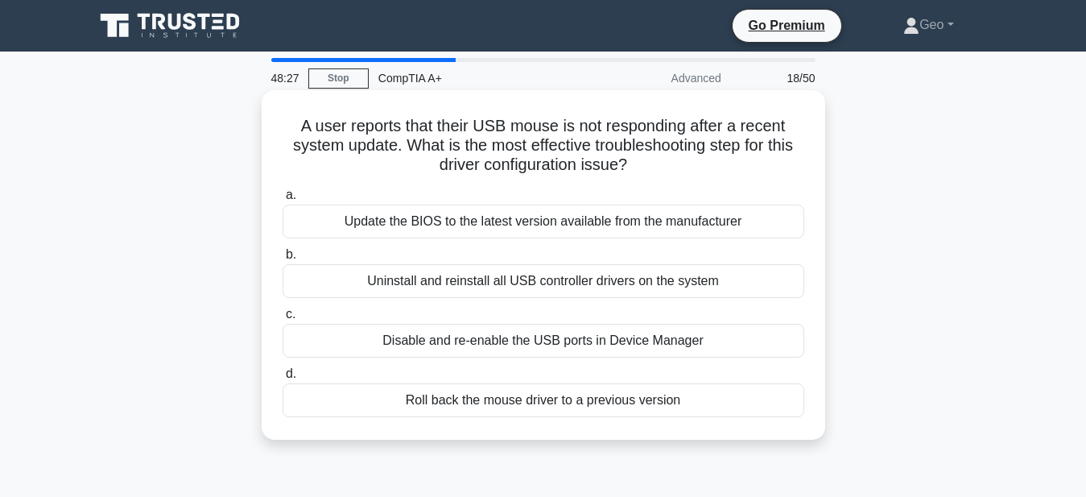
click at [573, 408] on div "Roll back the mouse driver to a previous version" at bounding box center [544, 400] width 522 height 34
click at [283, 379] on input "d. Roll back the mouse driver to a previous version" at bounding box center [283, 374] width 0 height 10
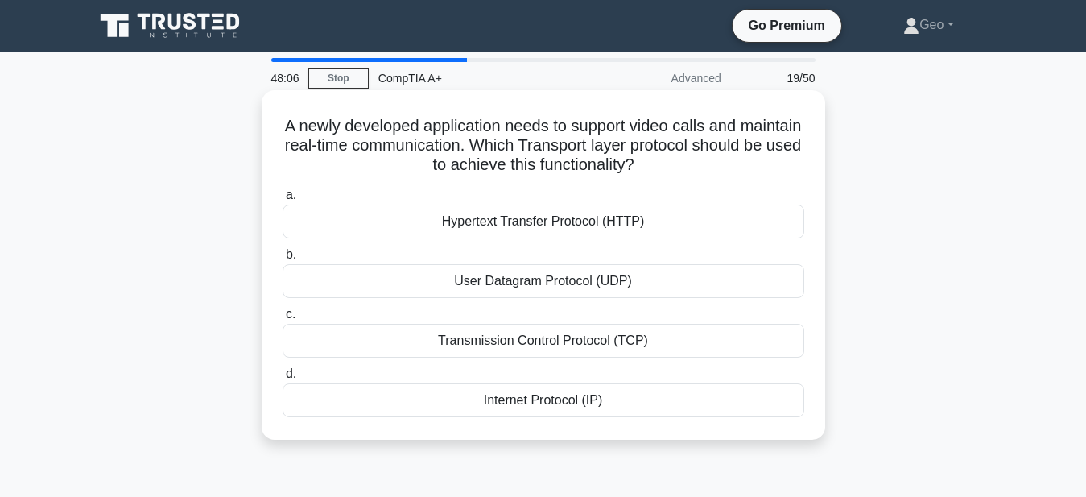
click at [556, 287] on div "User Datagram Protocol (UDP)" at bounding box center [544, 281] width 522 height 34
click at [283, 260] on input "b. User Datagram Protocol (UDP)" at bounding box center [283, 255] width 0 height 10
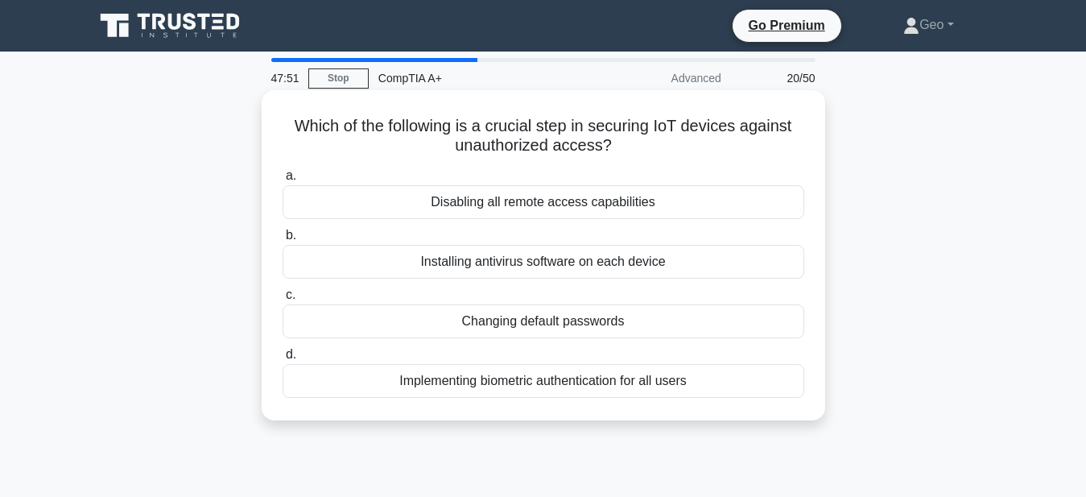
click at [520, 323] on div "Changing default passwords" at bounding box center [544, 321] width 522 height 34
click at [283, 300] on input "c. Changing default passwords" at bounding box center [283, 295] width 0 height 10
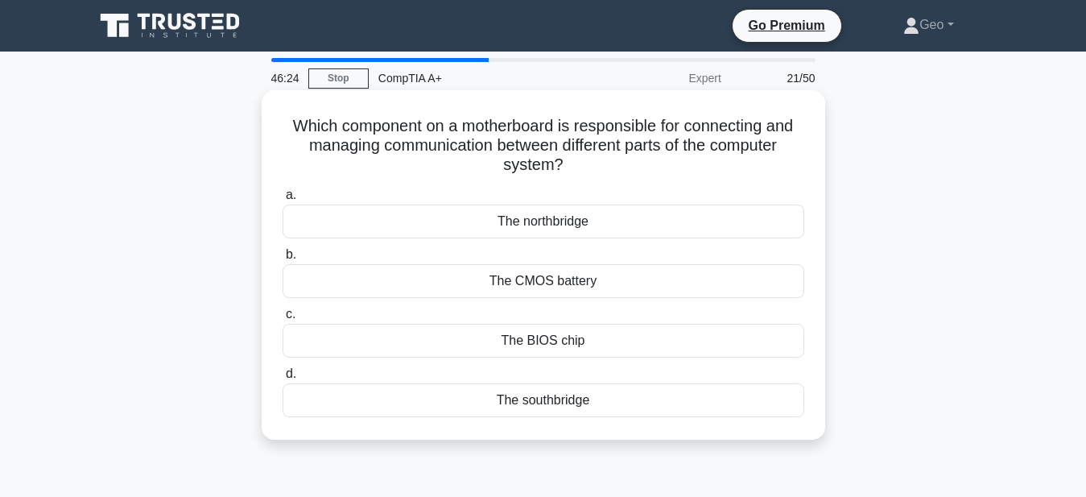
click at [532, 221] on div "The northbridge" at bounding box center [544, 222] width 522 height 34
click at [283, 201] on input "a. The northbridge" at bounding box center [283, 195] width 0 height 10
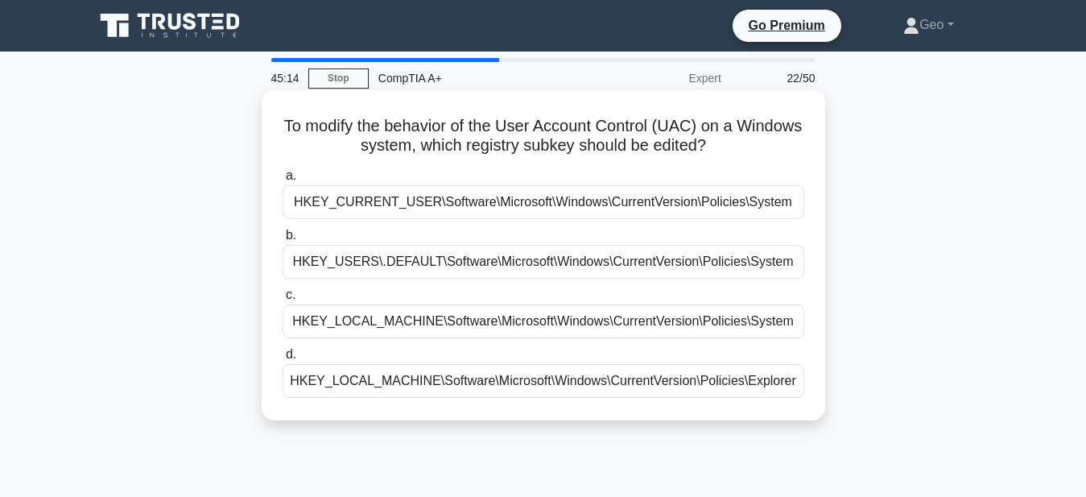
click at [465, 201] on div "HKEY_CURRENT_USER\Software\Microsoft\Windows\CurrentVersion\Policies\System" at bounding box center [544, 202] width 522 height 34
click at [283, 181] on input "a. HKEY_CURRENT_USER\Software\Microsoft\Windows\CurrentVersion\Policies\System" at bounding box center [283, 176] width 0 height 10
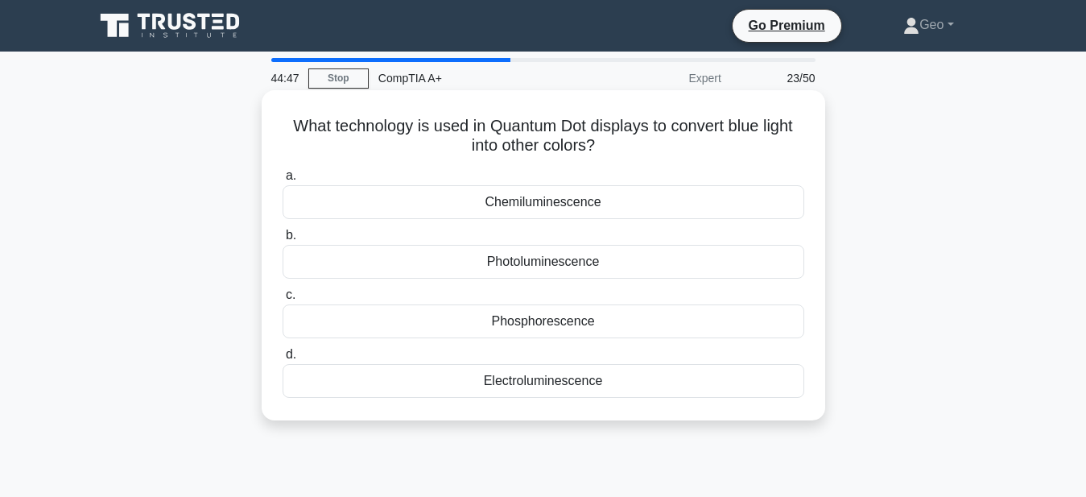
click at [558, 321] on div "Phosphorescence" at bounding box center [544, 321] width 522 height 34
click at [283, 300] on input "c. Phosphorescence" at bounding box center [283, 295] width 0 height 10
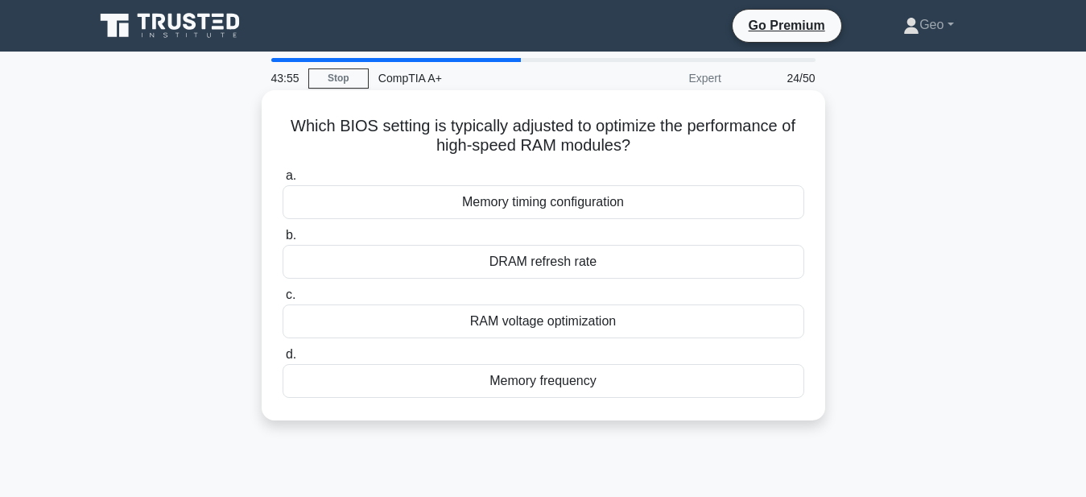
click at [552, 393] on div "Memory frequency" at bounding box center [544, 381] width 522 height 34
click at [283, 360] on input "d. Memory frequency" at bounding box center [283, 355] width 0 height 10
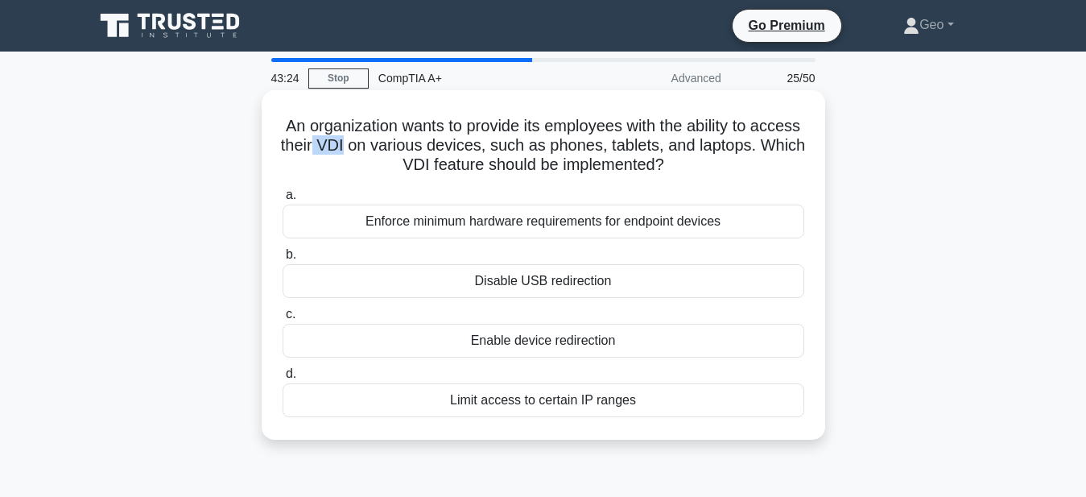
drag, startPoint x: 321, startPoint y: 143, endPoint x: 348, endPoint y: 147, distance: 27.7
click at [348, 147] on h5 "An organization wants to provide its employees with the ability to access their…" at bounding box center [543, 146] width 525 height 60
click at [577, 342] on div "Enable device redirection" at bounding box center [544, 341] width 522 height 34
click at [283, 320] on input "c. Enable device redirection" at bounding box center [283, 314] width 0 height 10
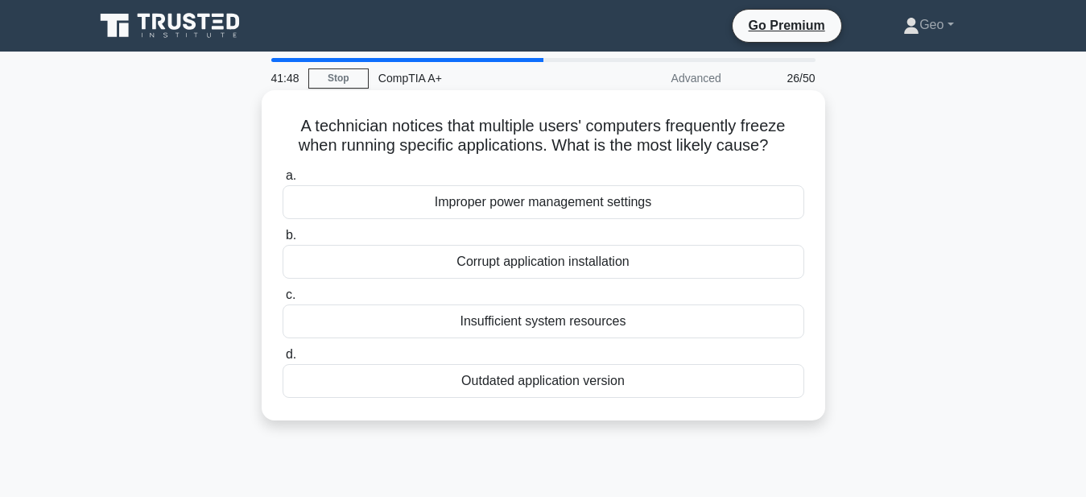
click at [558, 321] on div "Insufficient system resources" at bounding box center [544, 321] width 522 height 34
click at [283, 300] on input "c. Insufficient system resources" at bounding box center [283, 295] width 0 height 10
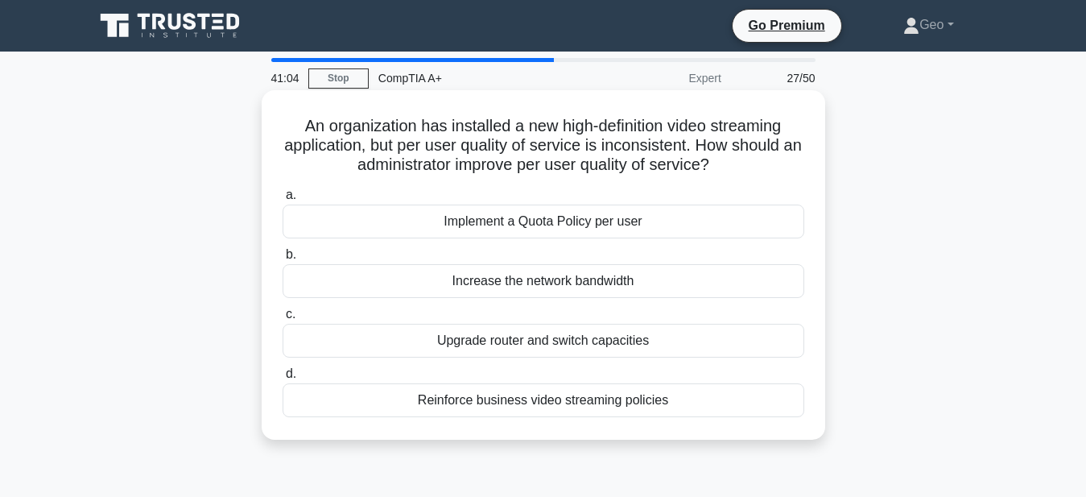
click at [565, 221] on div "Implement a Quota Policy per user" at bounding box center [544, 222] width 522 height 34
click at [283, 201] on input "a. Implement a Quota Policy per user" at bounding box center [283, 195] width 0 height 10
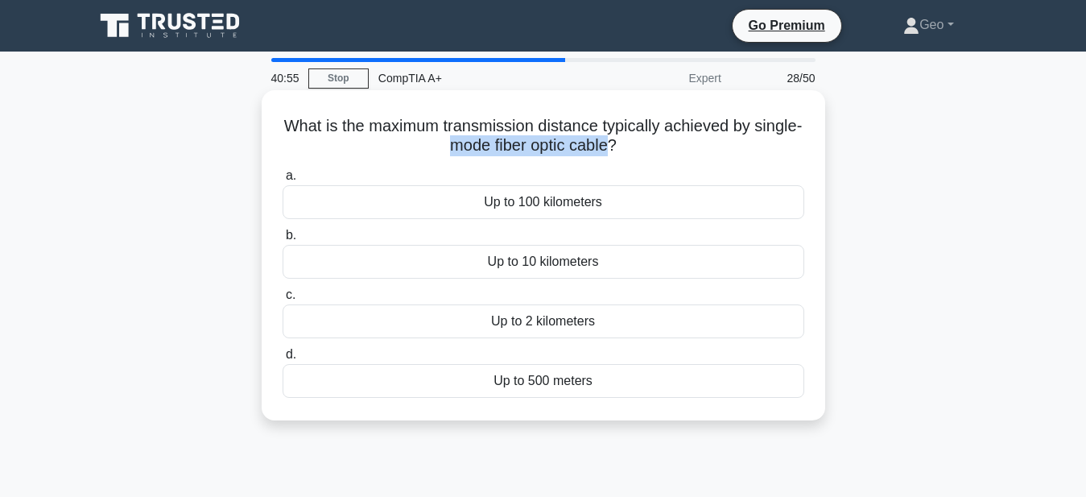
drag, startPoint x: 447, startPoint y: 147, endPoint x: 610, endPoint y: 147, distance: 162.7
click at [610, 147] on h5 "What is the maximum transmission distance typically achieved by single-mode fib…" at bounding box center [543, 136] width 525 height 40
click at [556, 261] on div "Up to 10 kilometers" at bounding box center [544, 262] width 522 height 34
click at [283, 241] on input "b. Up to 10 kilometers" at bounding box center [283, 235] width 0 height 10
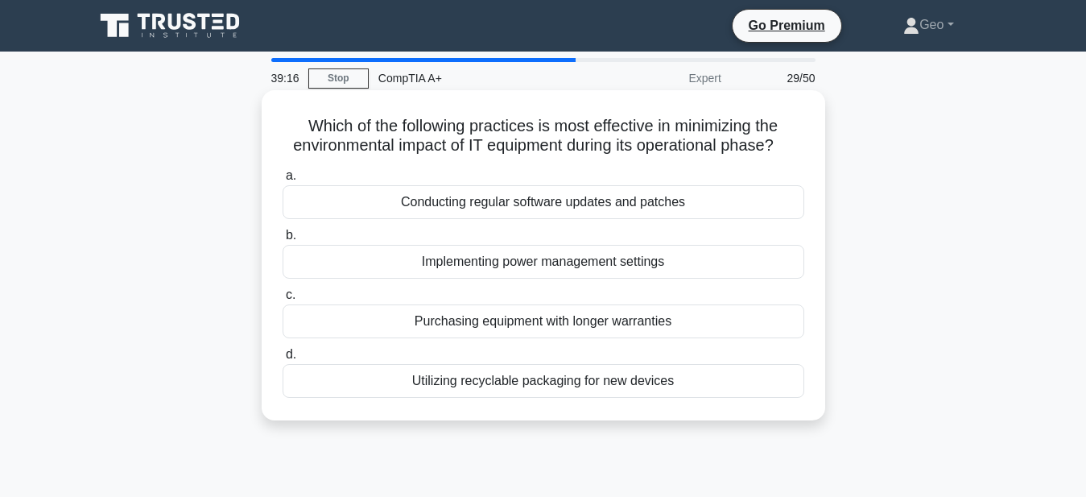
click at [656, 380] on div "Utilizing recyclable packaging for new devices" at bounding box center [544, 381] width 522 height 34
click at [283, 360] on input "d. Utilizing recyclable packaging for new devices" at bounding box center [283, 355] width 0 height 10
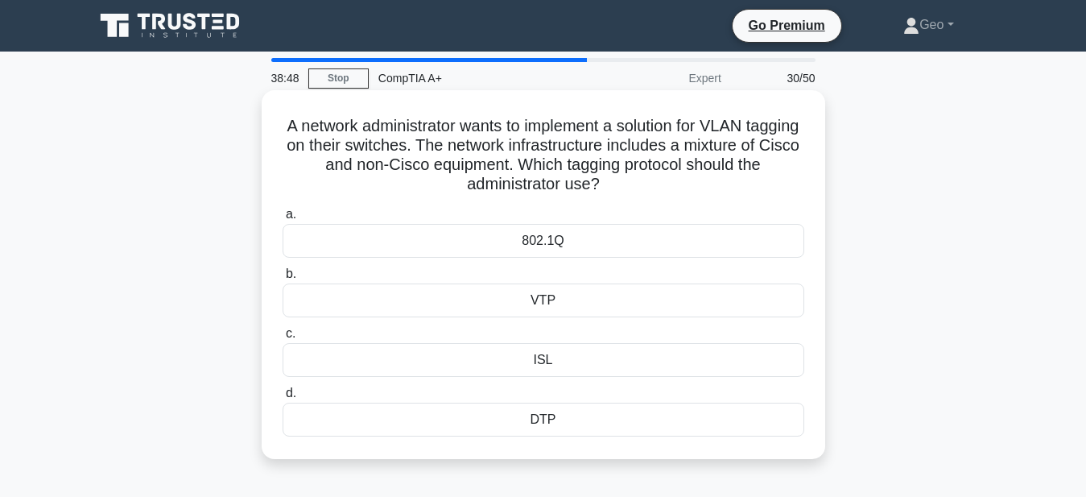
click at [547, 238] on div "802.1Q" at bounding box center [544, 241] width 522 height 34
click at [283, 220] on input "a. 802.1Q" at bounding box center [283, 214] width 0 height 10
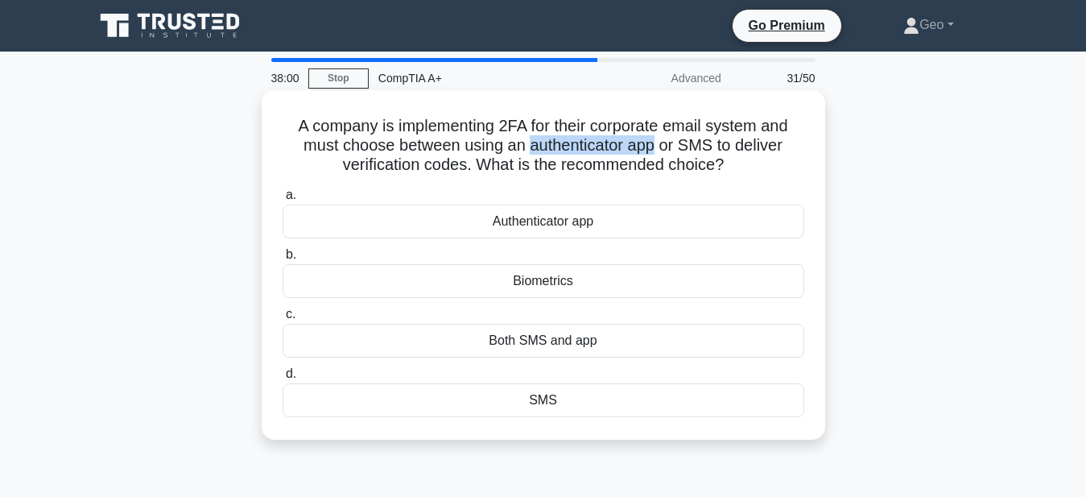
drag, startPoint x: 530, startPoint y: 147, endPoint x: 653, endPoint y: 147, distance: 123.2
click at [653, 147] on h5 "A company is implementing 2FA for their corporate email system and must choose …" at bounding box center [543, 146] width 525 height 60
click at [540, 221] on div "Authenticator app" at bounding box center [544, 222] width 522 height 34
click at [283, 201] on input "a. Authenticator app" at bounding box center [283, 195] width 0 height 10
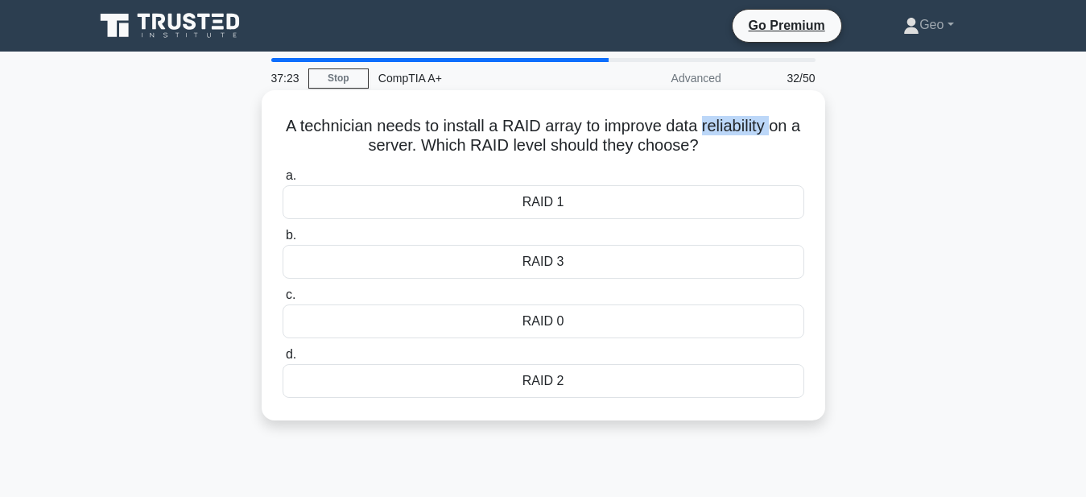
drag, startPoint x: 700, startPoint y: 128, endPoint x: 767, endPoint y: 130, distance: 67.7
click at [767, 130] on h5 "A technician needs to install a RAID array to improve data reliability on a ser…" at bounding box center [543, 136] width 525 height 40
click at [540, 205] on div "RAID 1" at bounding box center [544, 202] width 522 height 34
click at [283, 181] on input "a. RAID 1" at bounding box center [283, 176] width 0 height 10
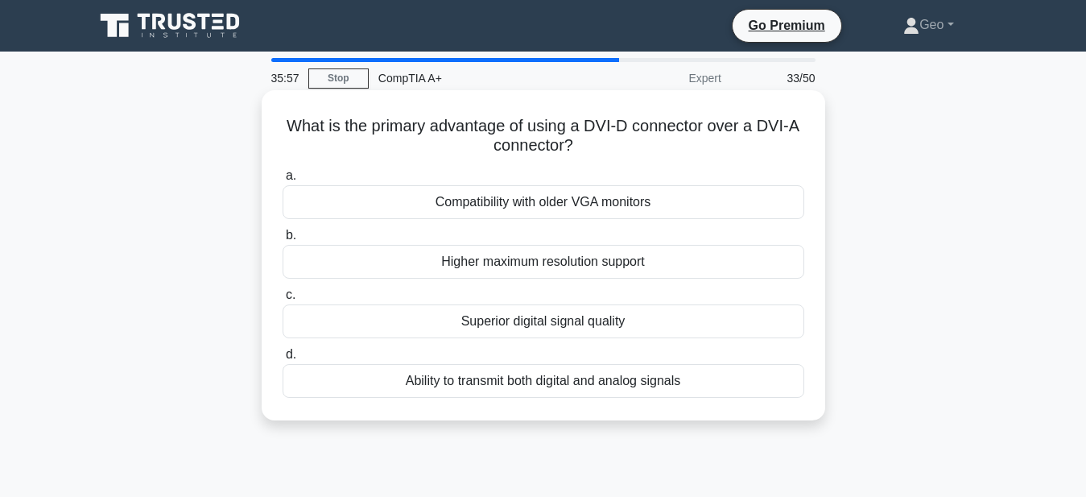
click at [549, 325] on div "Superior digital signal quality" at bounding box center [544, 321] width 522 height 34
click at [283, 300] on input "c. Superior digital signal quality" at bounding box center [283, 295] width 0 height 10
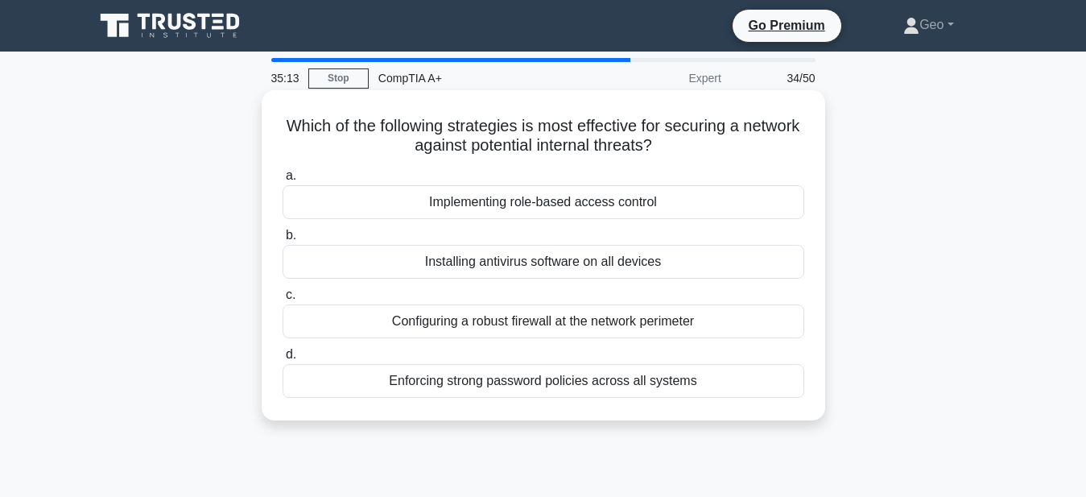
click at [641, 202] on div "Implementing role-based access control" at bounding box center [544, 202] width 522 height 34
click at [283, 181] on input "a. Implementing role-based access control" at bounding box center [283, 176] width 0 height 10
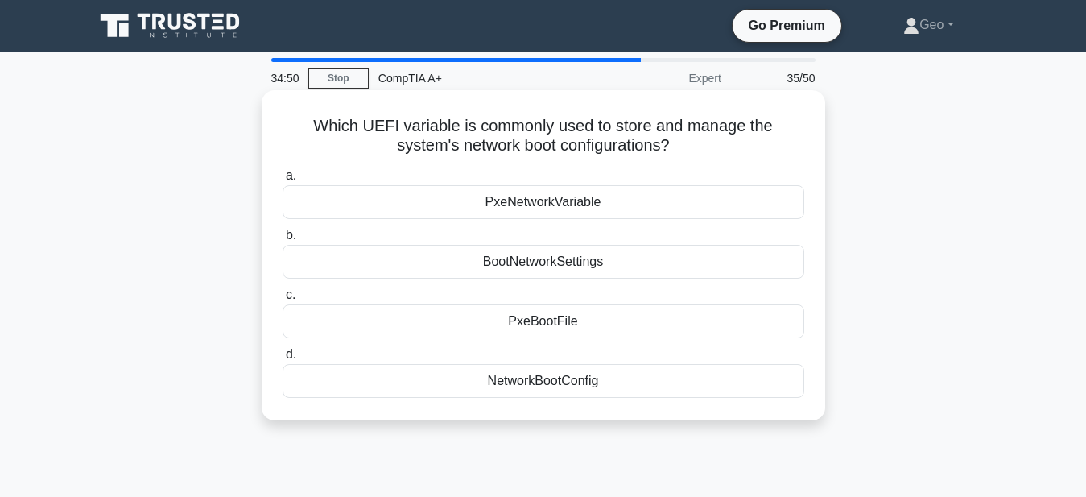
click at [563, 205] on div "PxeNetworkVariable" at bounding box center [544, 202] width 522 height 34
click at [283, 181] on input "a. PxeNetworkVariable" at bounding box center [283, 176] width 0 height 10
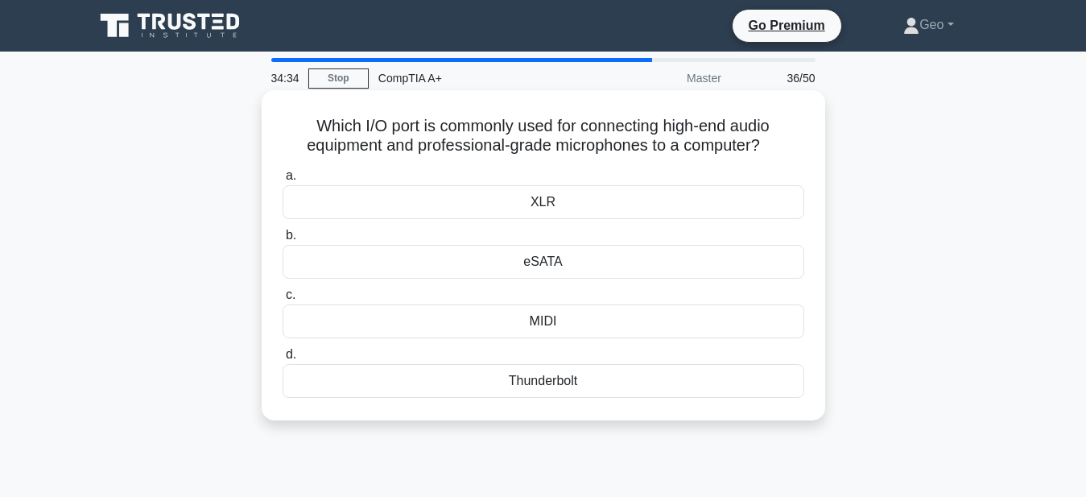
click at [544, 323] on div "MIDI" at bounding box center [544, 321] width 522 height 34
click at [283, 300] on input "c. MIDI" at bounding box center [283, 295] width 0 height 10
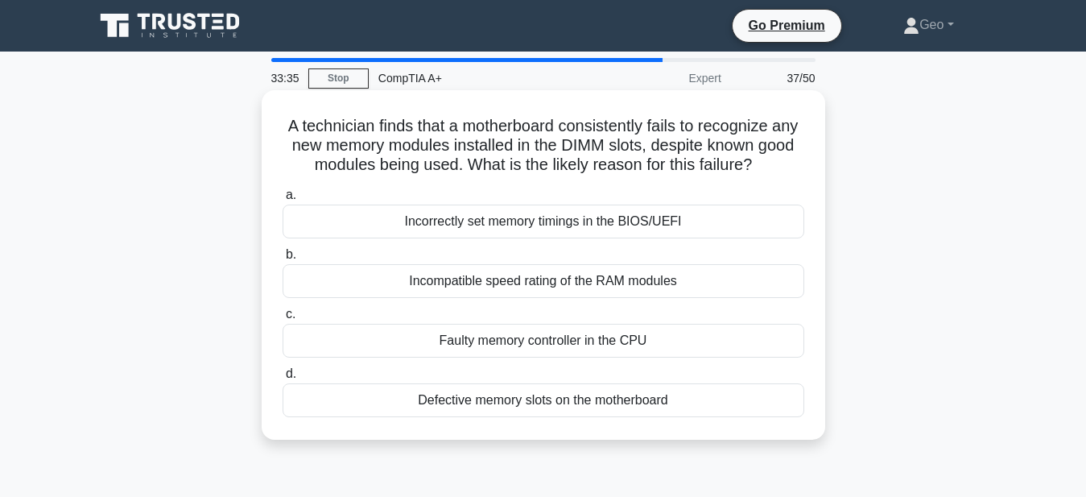
click at [549, 287] on div "Incompatible speed rating of the RAM modules" at bounding box center [544, 281] width 522 height 34
click at [283, 260] on input "b. Incompatible speed rating of the RAM modules" at bounding box center [283, 255] width 0 height 10
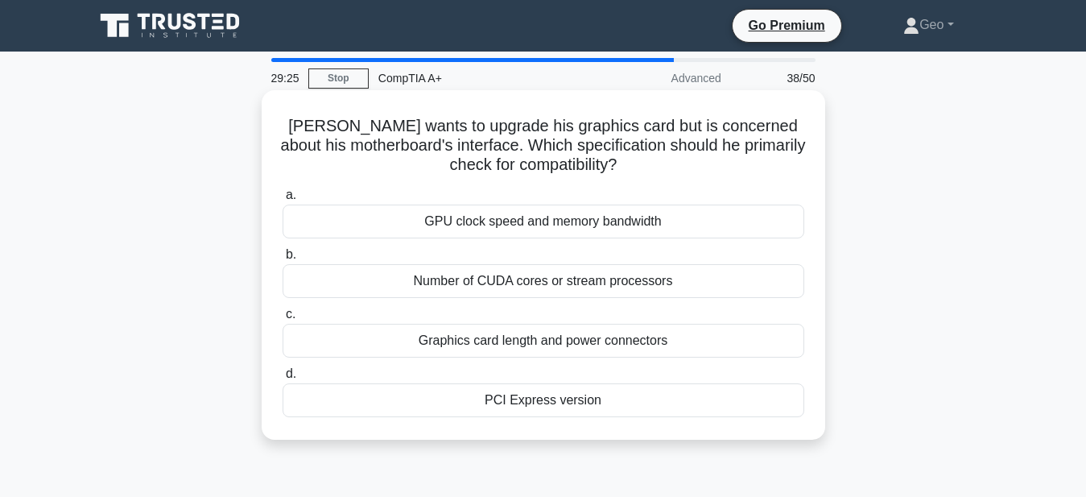
click at [565, 401] on div "PCI Express version" at bounding box center [544, 400] width 522 height 34
click at [283, 379] on input "d. PCI Express version" at bounding box center [283, 374] width 0 height 10
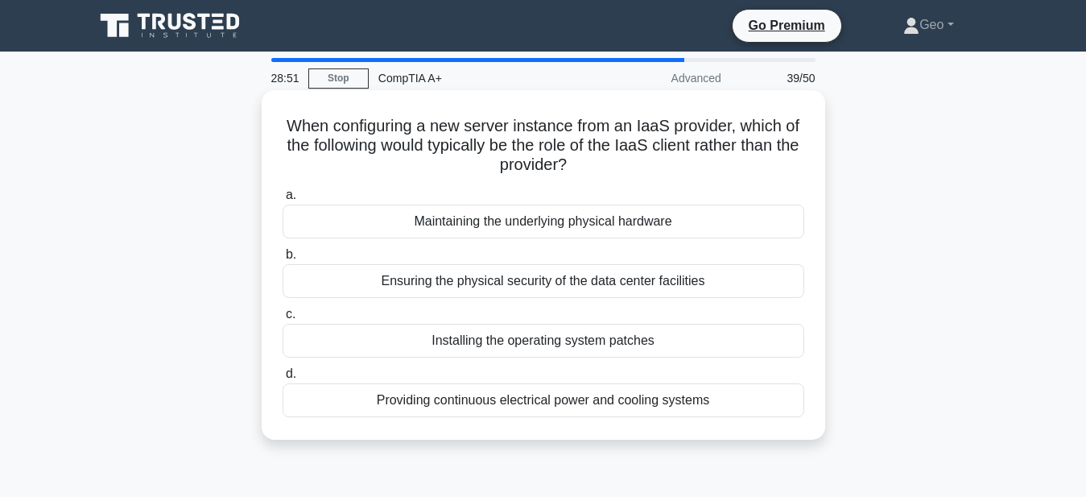
click at [597, 341] on div "Installing the operating system patches" at bounding box center [544, 341] width 522 height 34
click at [283, 320] on input "c. Installing the operating system patches" at bounding box center [283, 314] width 0 height 10
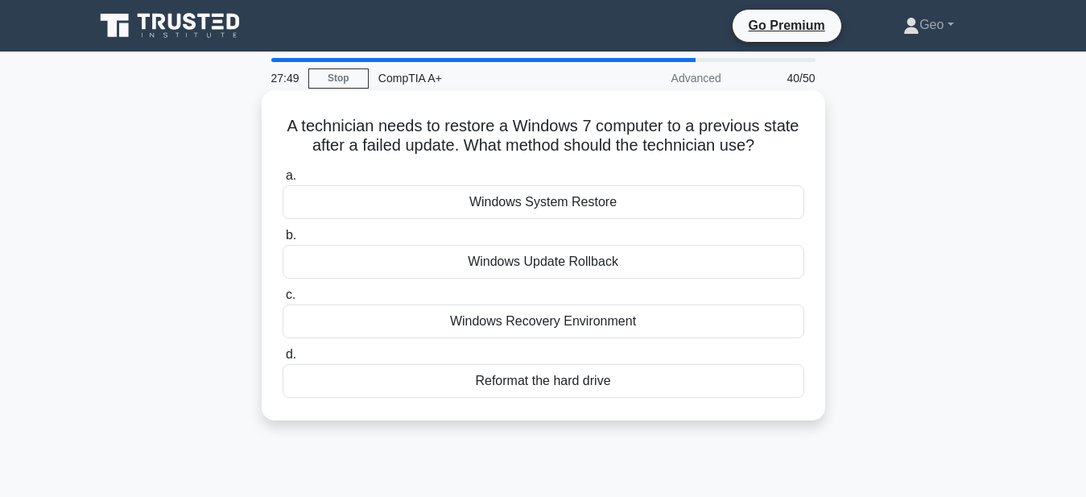
click at [557, 205] on div "Windows System Restore" at bounding box center [544, 202] width 522 height 34
click at [283, 181] on input "a. Windows System Restore" at bounding box center [283, 176] width 0 height 10
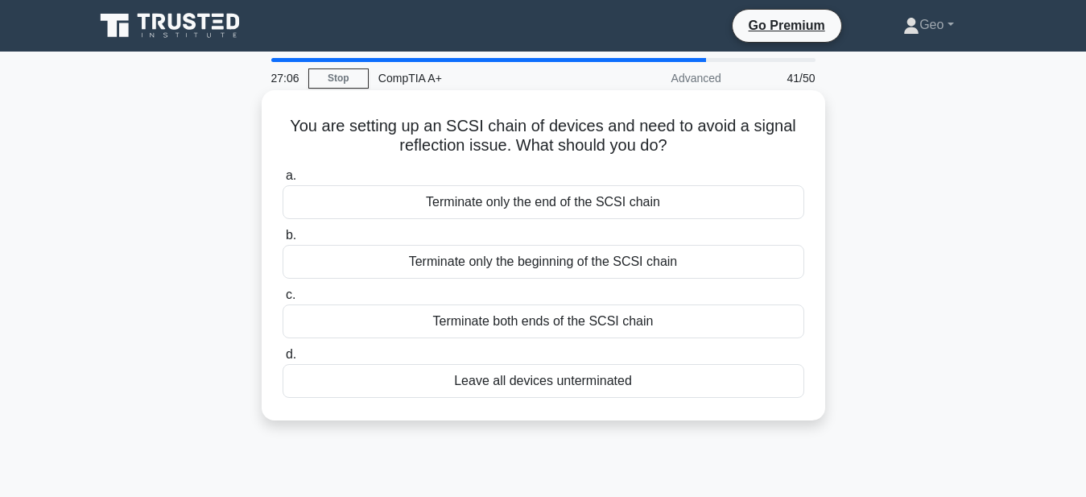
click at [575, 322] on div "Terminate both ends of the SCSI chain" at bounding box center [544, 321] width 522 height 34
click at [283, 300] on input "c. Terminate both ends of the SCSI chain" at bounding box center [283, 295] width 0 height 10
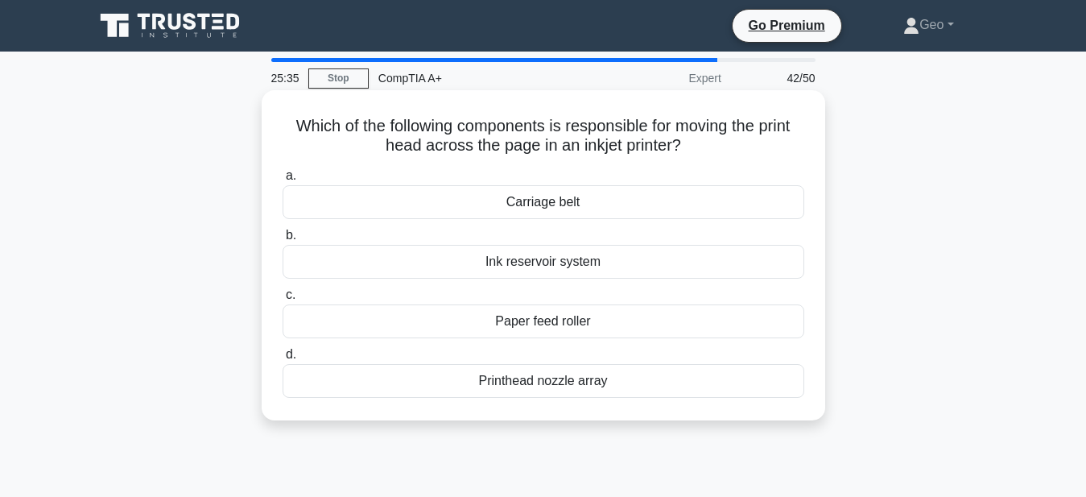
click at [527, 203] on div "Carriage belt" at bounding box center [544, 202] width 522 height 34
click at [283, 181] on input "a. Carriage belt" at bounding box center [283, 176] width 0 height 10
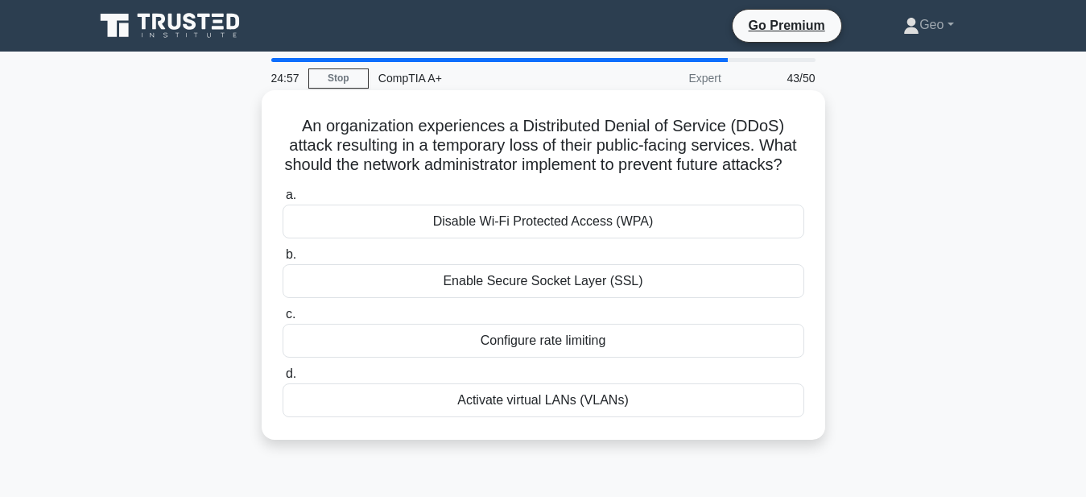
click at [555, 341] on div "Configure rate limiting" at bounding box center [544, 341] width 522 height 34
click at [283, 320] on input "c. Configure rate limiting" at bounding box center [283, 314] width 0 height 10
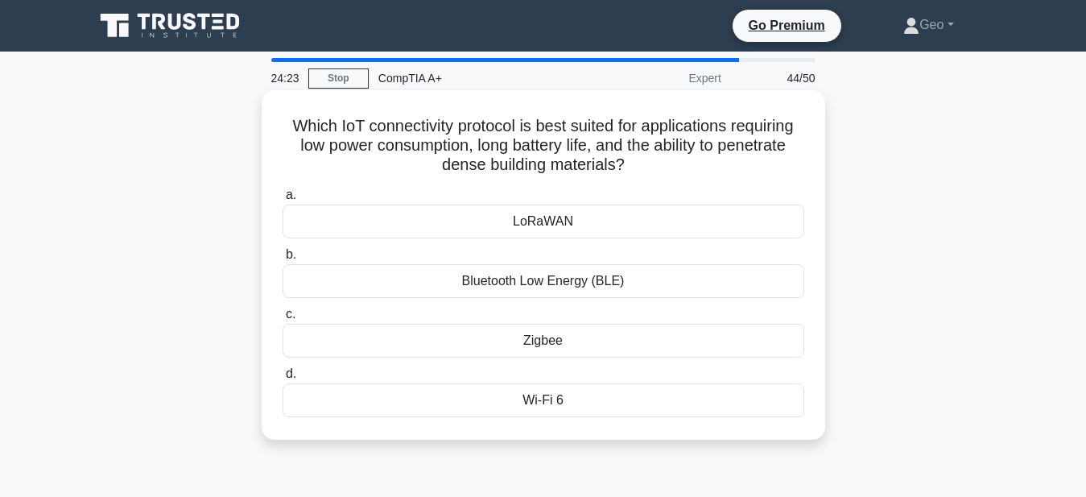
click at [546, 347] on div "Zigbee" at bounding box center [544, 341] width 522 height 34
click at [283, 320] on input "c. Zigbee" at bounding box center [283, 314] width 0 height 10
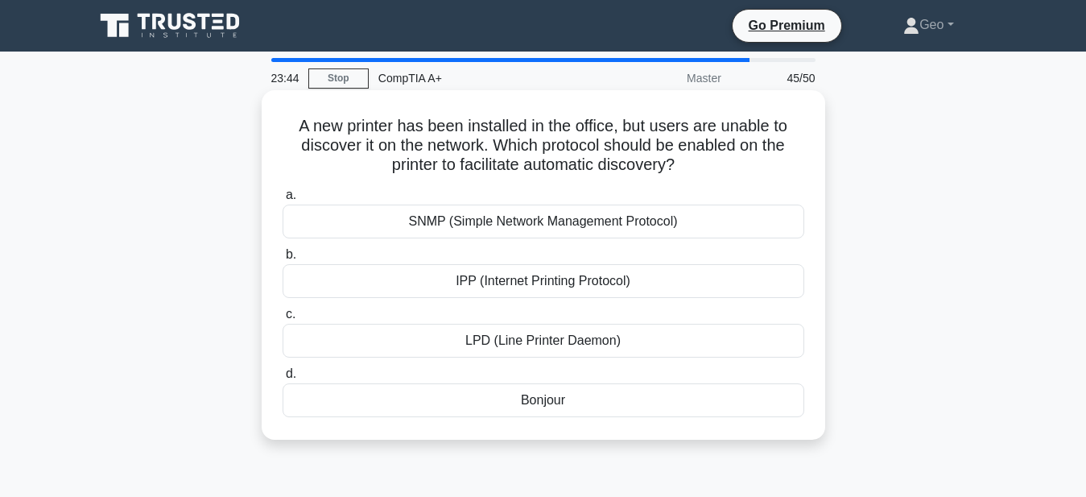
click at [542, 399] on div "Bonjour" at bounding box center [544, 400] width 522 height 34
click at [283, 379] on input "d. Bonjour" at bounding box center [283, 374] width 0 height 10
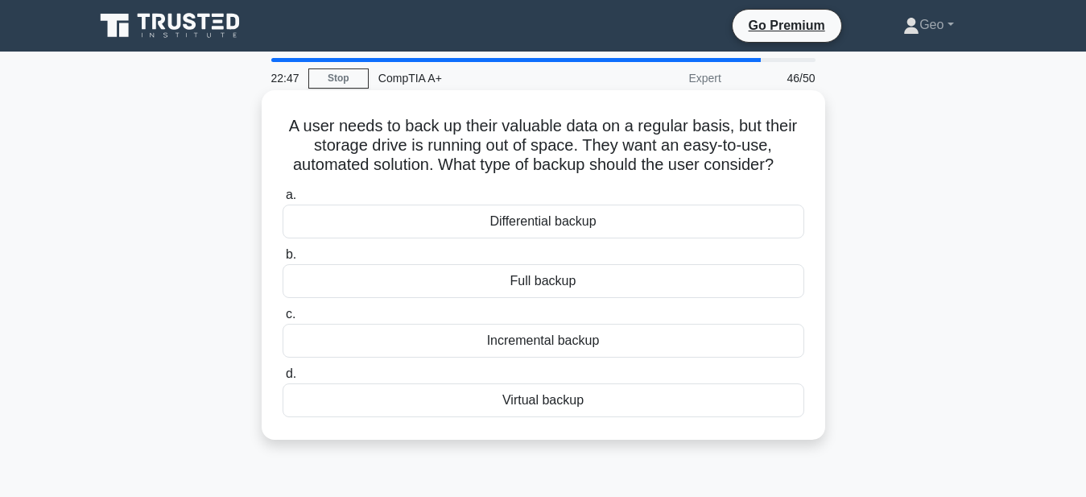
click at [567, 343] on div "Incremental backup" at bounding box center [544, 341] width 522 height 34
click at [283, 320] on input "c. Incremental backup" at bounding box center [283, 314] width 0 height 10
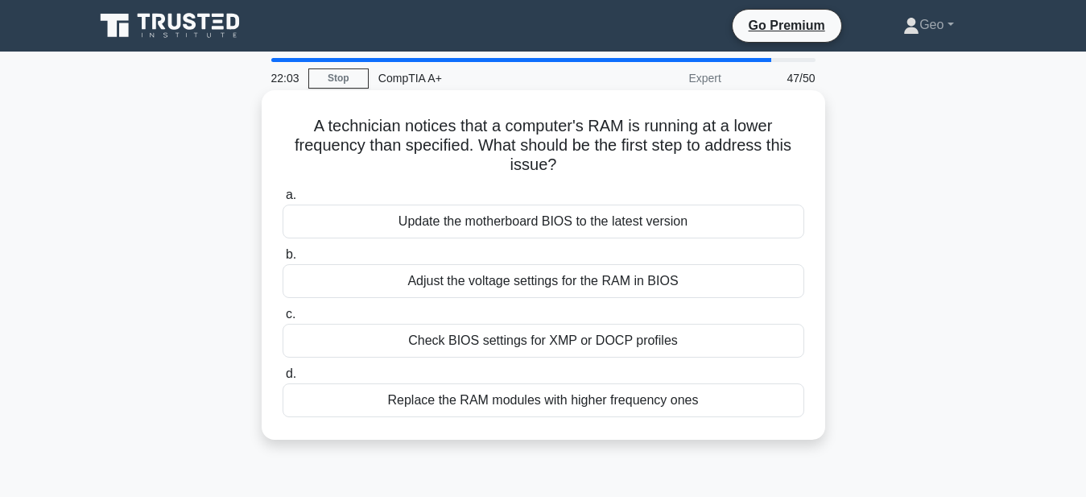
click at [548, 285] on div "Adjust the voltage settings for the RAM in BIOS" at bounding box center [544, 281] width 522 height 34
click at [283, 260] on input "b. Adjust the voltage settings for the RAM in BIOS" at bounding box center [283, 255] width 0 height 10
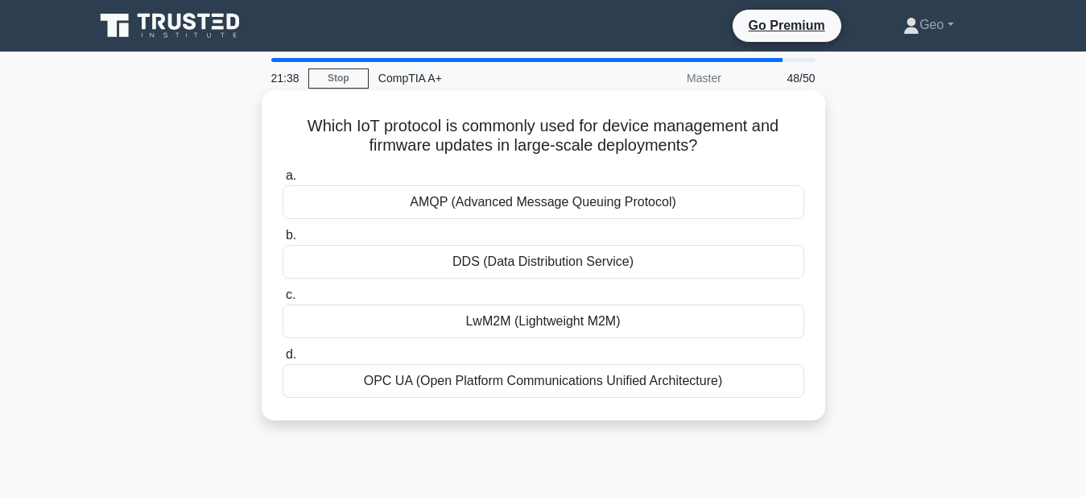
click at [540, 205] on div "AMQP (Advanced Message Queuing Protocol)" at bounding box center [544, 202] width 522 height 34
click at [283, 181] on input "a. AMQP (Advanced Message Queuing Protocol)" at bounding box center [283, 176] width 0 height 10
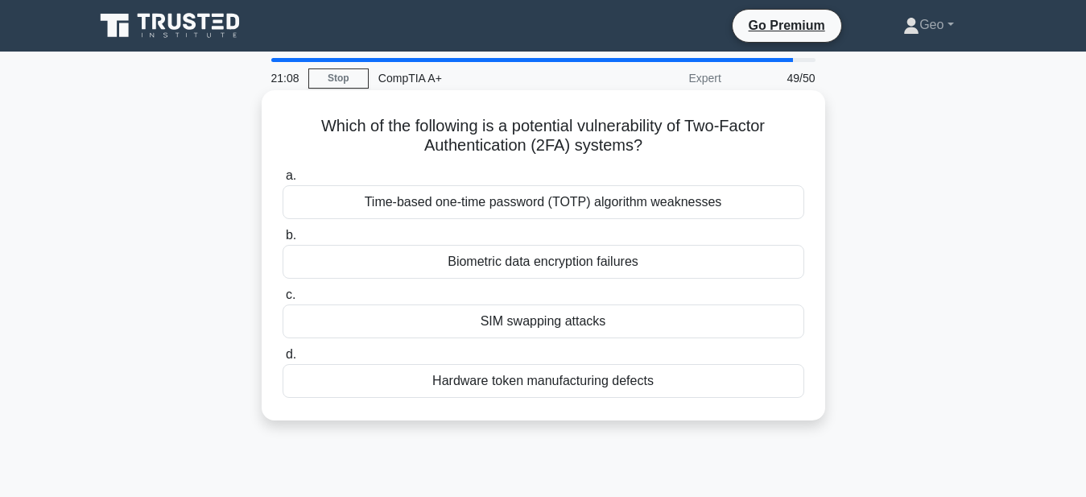
click at [596, 204] on div "Time-based one-time password (TOTP) algorithm weaknesses" at bounding box center [544, 202] width 522 height 34
click at [283, 181] on input "a. Time-based one-time password (TOTP) algorithm weaknesses" at bounding box center [283, 176] width 0 height 10
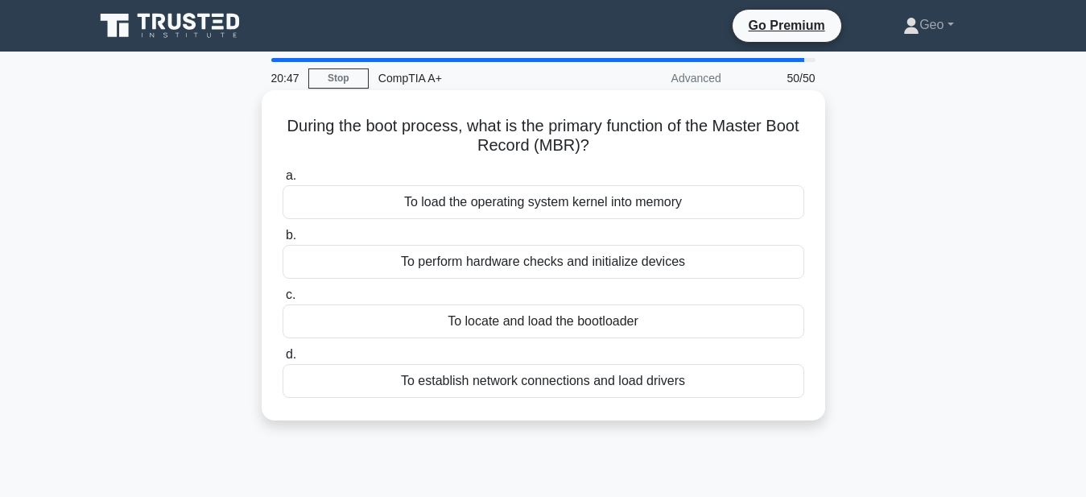
click at [568, 324] on div "To locate and load the bootloader" at bounding box center [544, 321] width 522 height 34
click at [283, 300] on input "c. To locate and load the bootloader" at bounding box center [283, 295] width 0 height 10
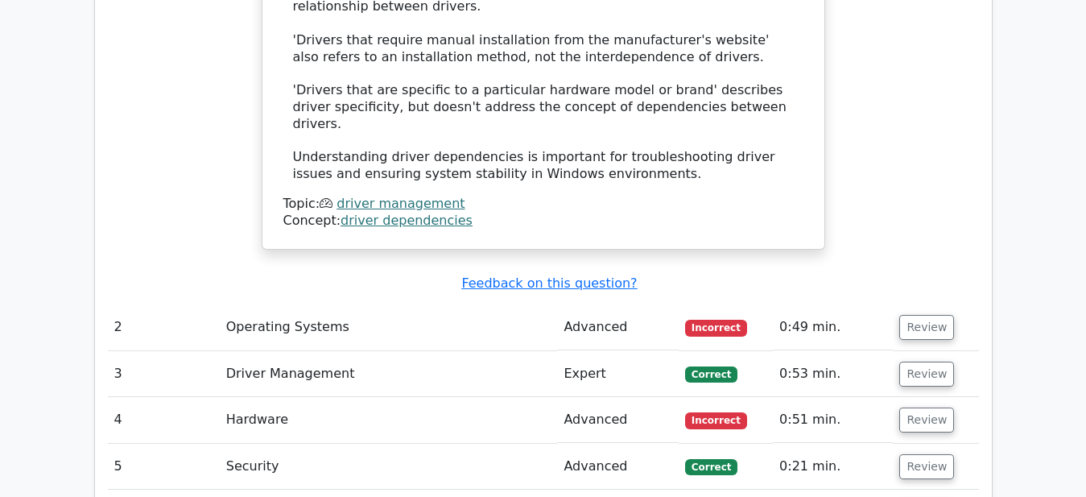
scroll to position [2629, 0]
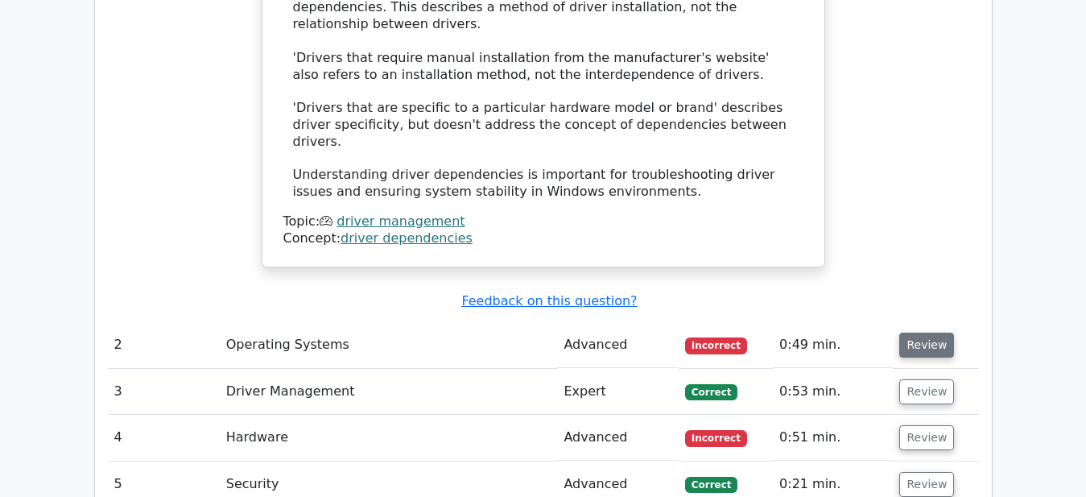
click at [918, 333] on button "Review" at bounding box center [927, 345] width 55 height 25
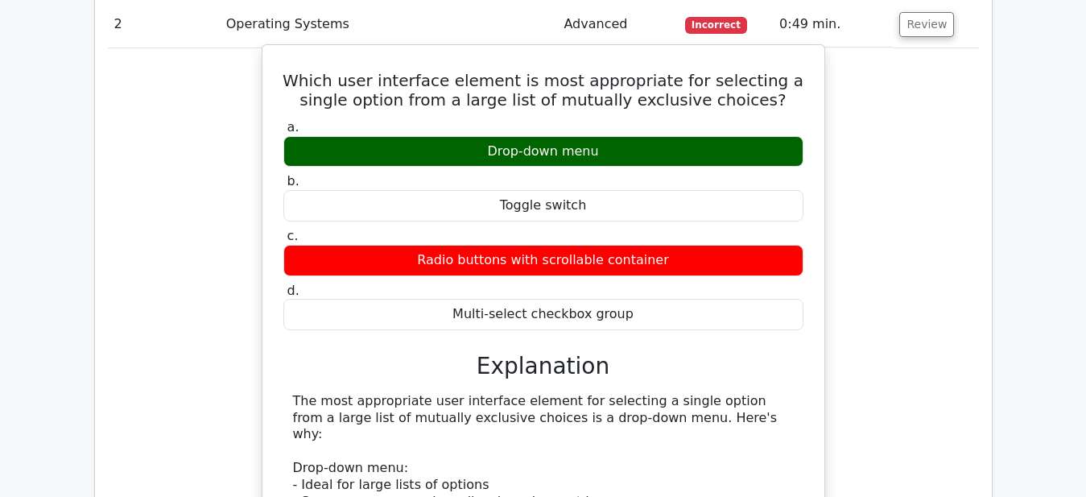
scroll to position [2793, 0]
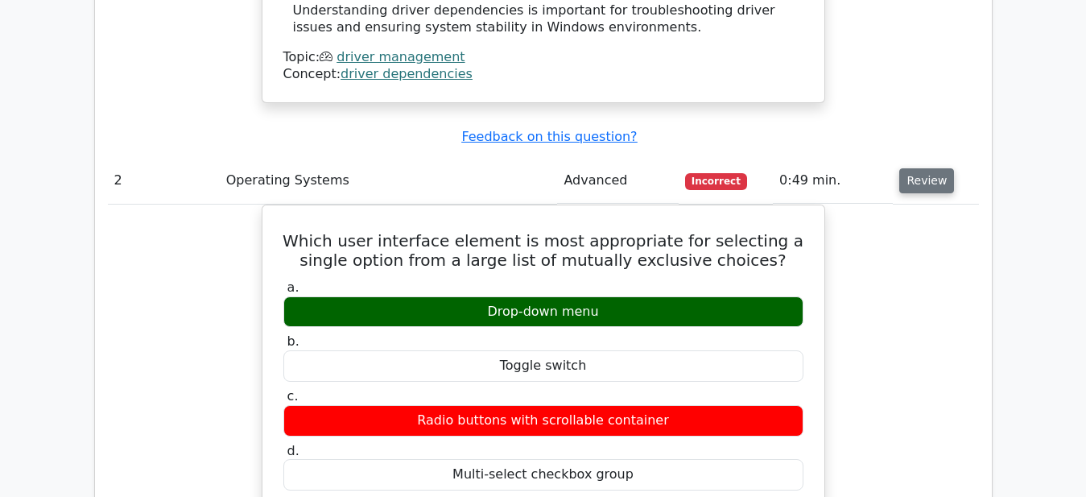
click at [923, 168] on button "Review" at bounding box center [927, 180] width 55 height 25
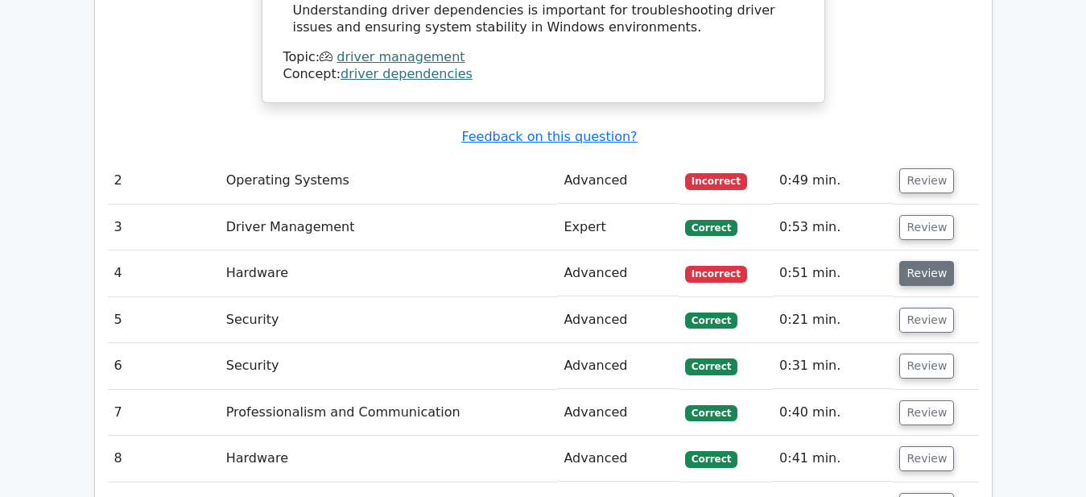
click at [918, 261] on button "Review" at bounding box center [927, 273] width 55 height 25
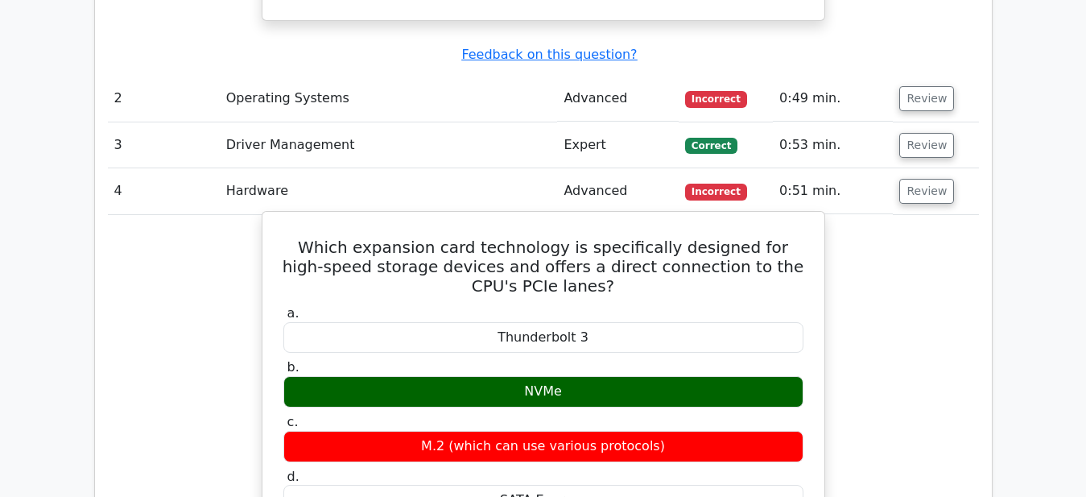
scroll to position [2957, 0]
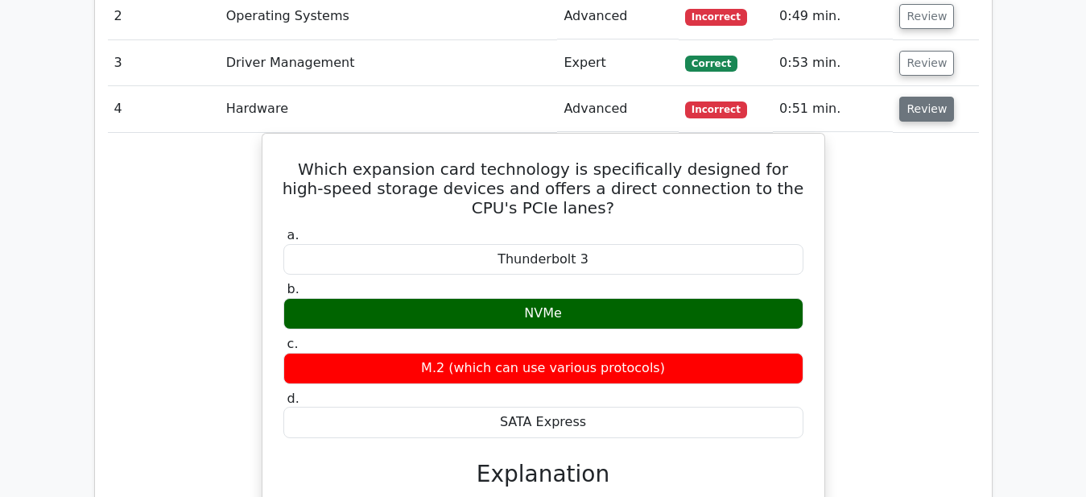
click at [919, 97] on button "Review" at bounding box center [927, 109] width 55 height 25
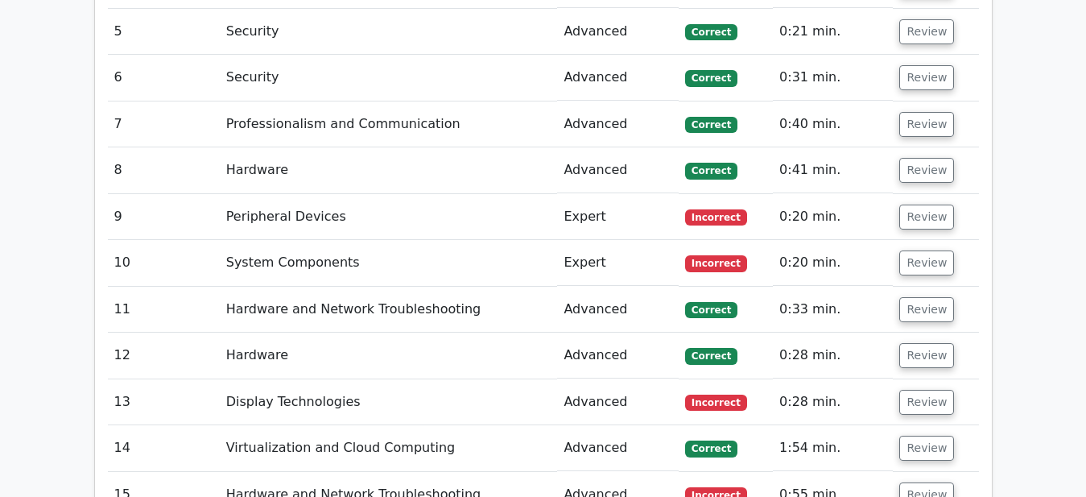
scroll to position [3121, 0]
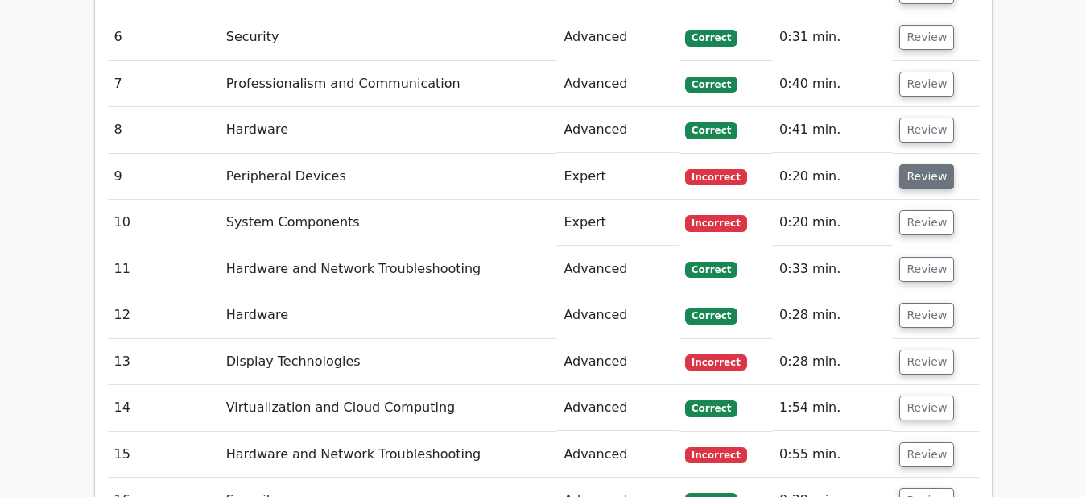
click at [916, 164] on button "Review" at bounding box center [927, 176] width 55 height 25
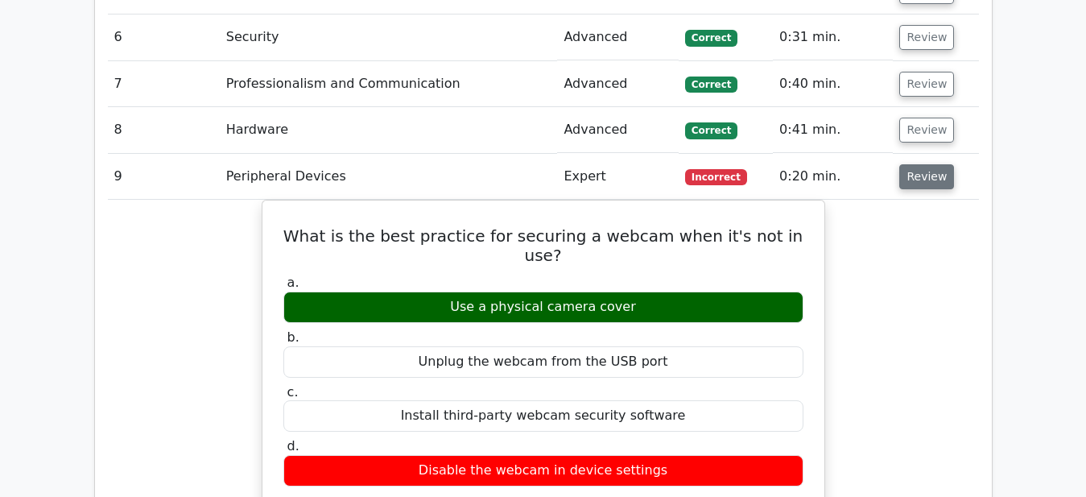
click at [928, 164] on button "Review" at bounding box center [927, 176] width 55 height 25
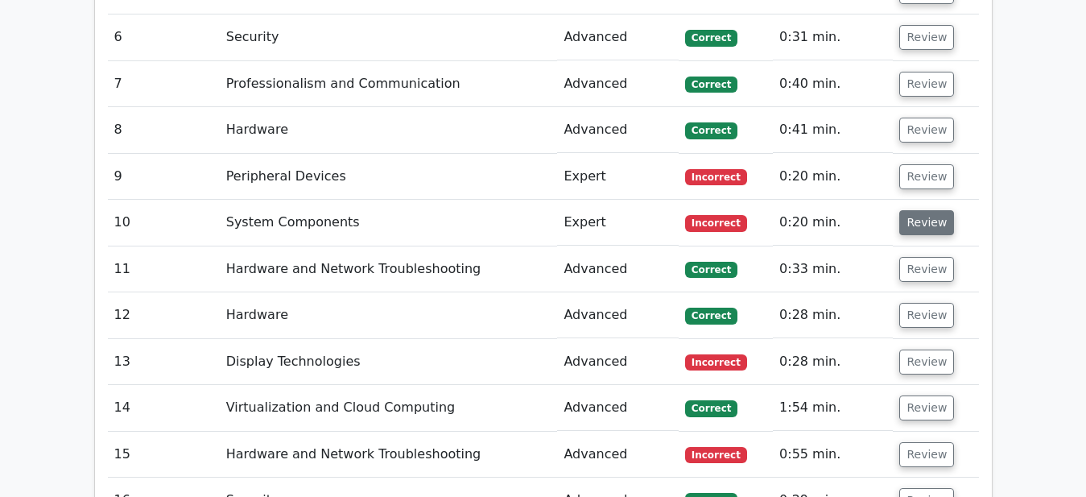
click at [924, 210] on button "Review" at bounding box center [927, 222] width 55 height 25
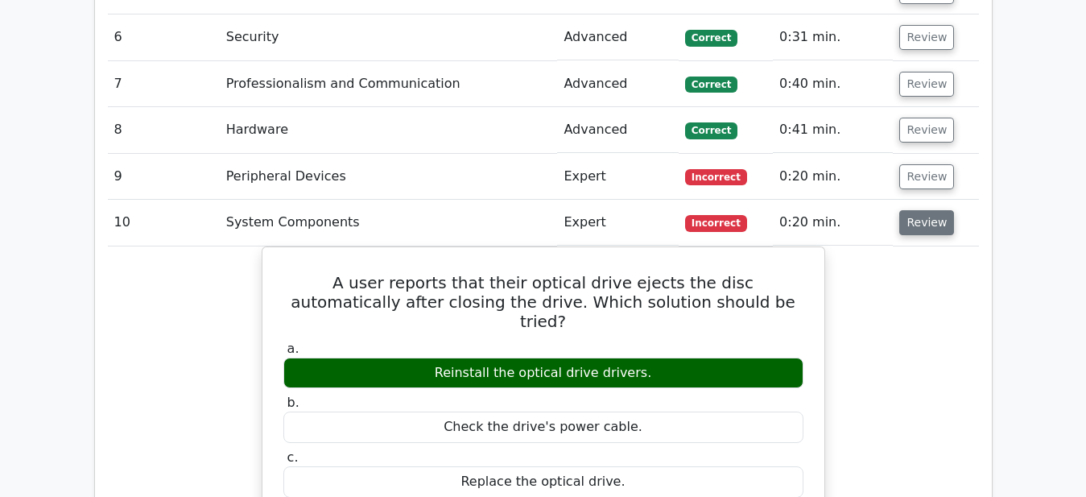
click at [924, 210] on button "Review" at bounding box center [927, 222] width 55 height 25
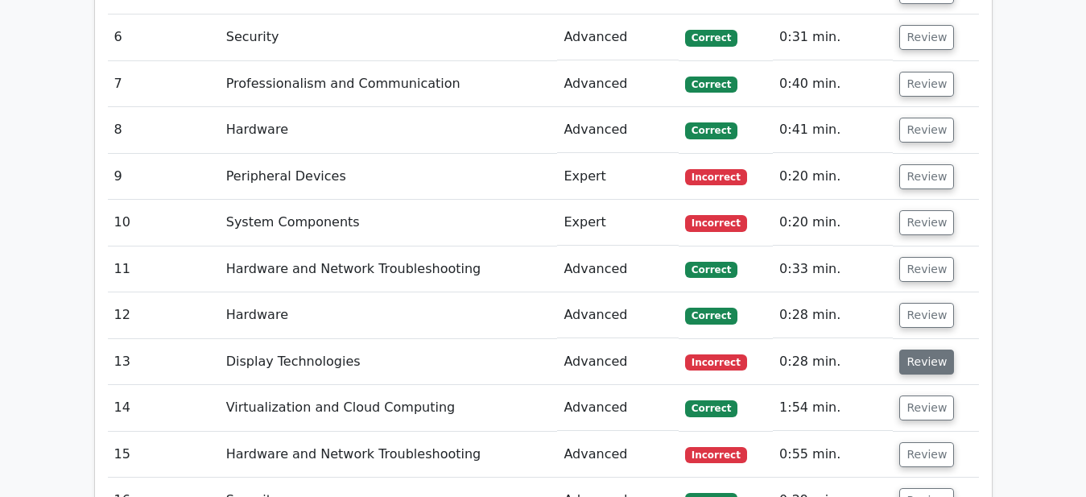
click at [923, 350] on button "Review" at bounding box center [927, 362] width 55 height 25
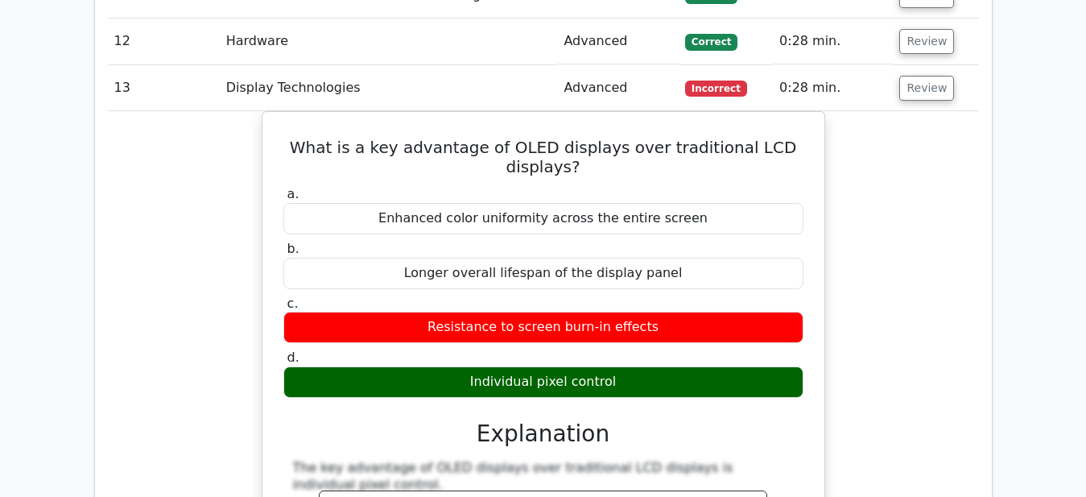
scroll to position [3368, 0]
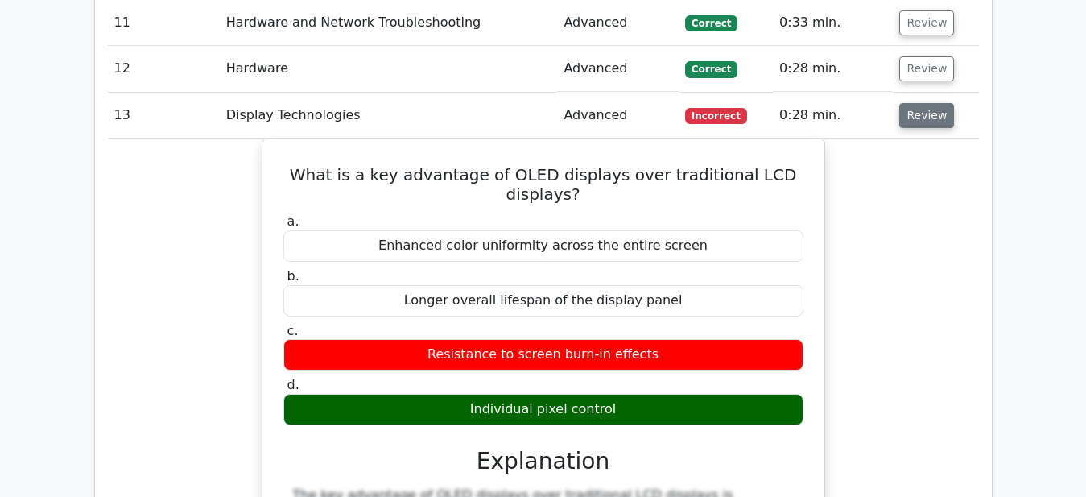
click at [925, 103] on button "Review" at bounding box center [927, 115] width 55 height 25
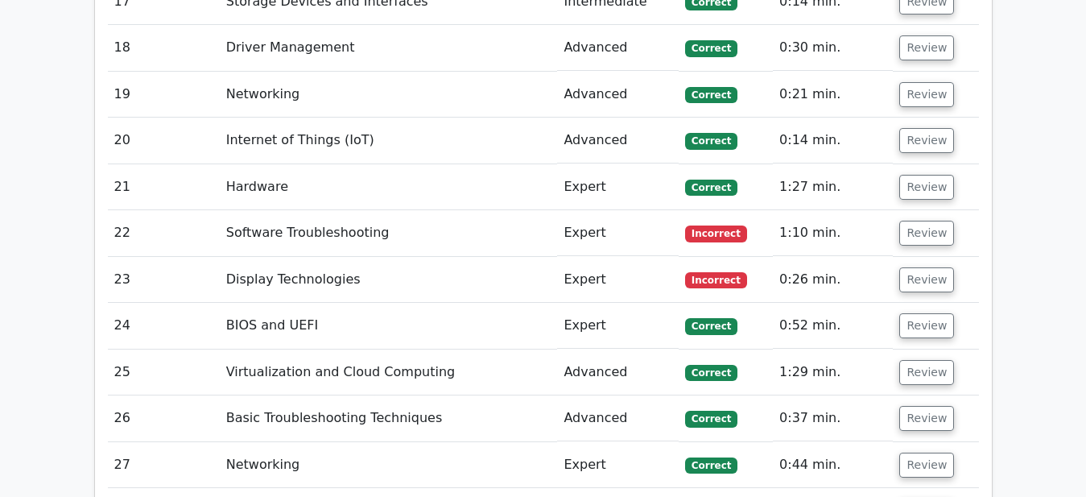
scroll to position [3697, 0]
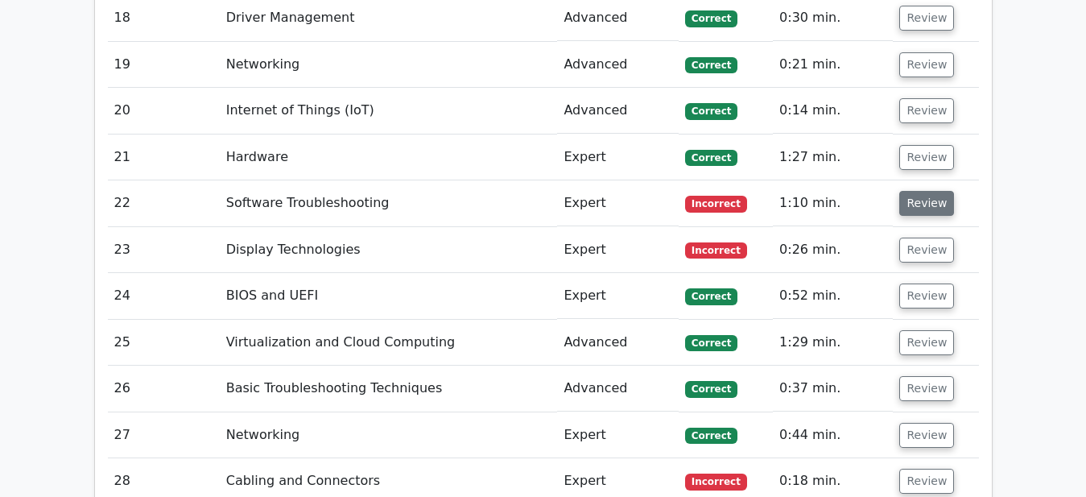
click at [926, 191] on button "Review" at bounding box center [927, 203] width 55 height 25
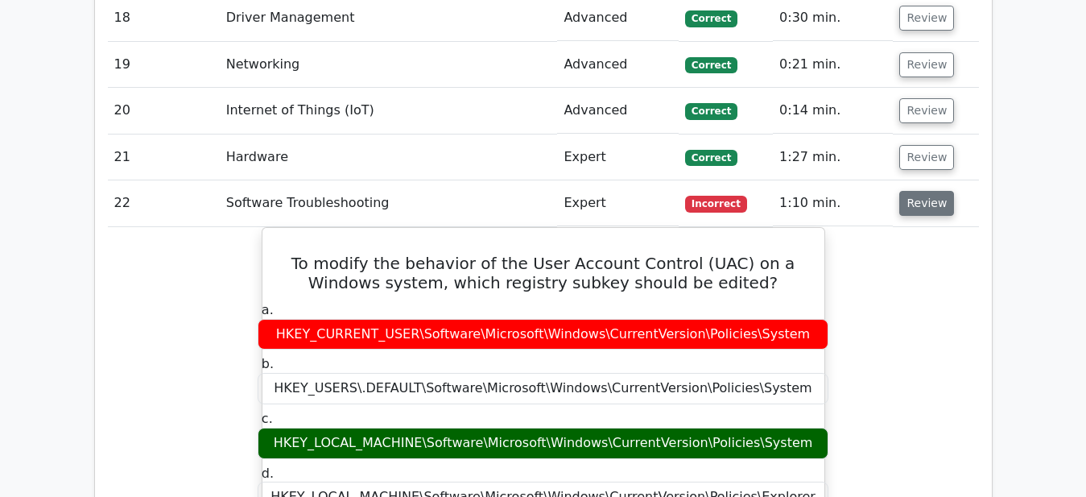
click at [926, 191] on button "Review" at bounding box center [927, 203] width 55 height 25
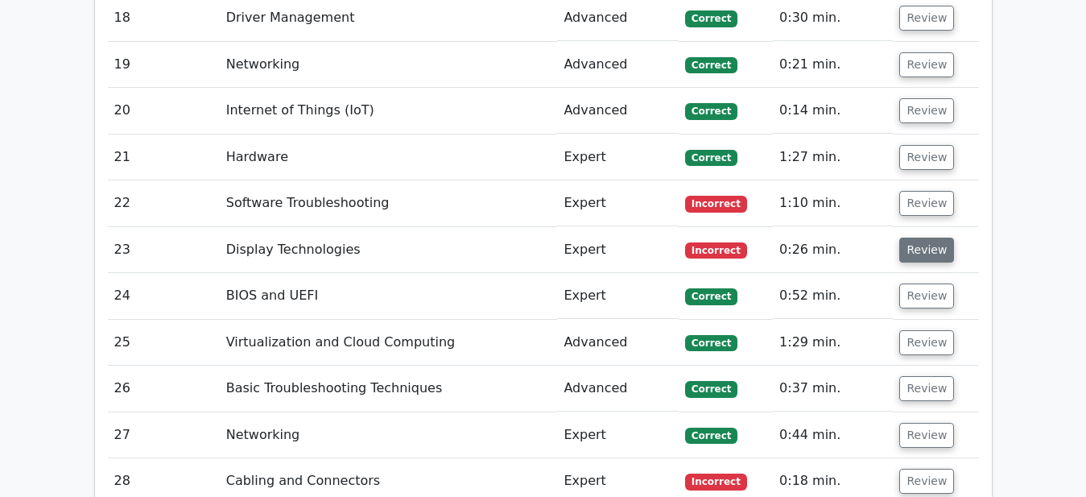
click at [925, 238] on button "Review" at bounding box center [927, 250] width 55 height 25
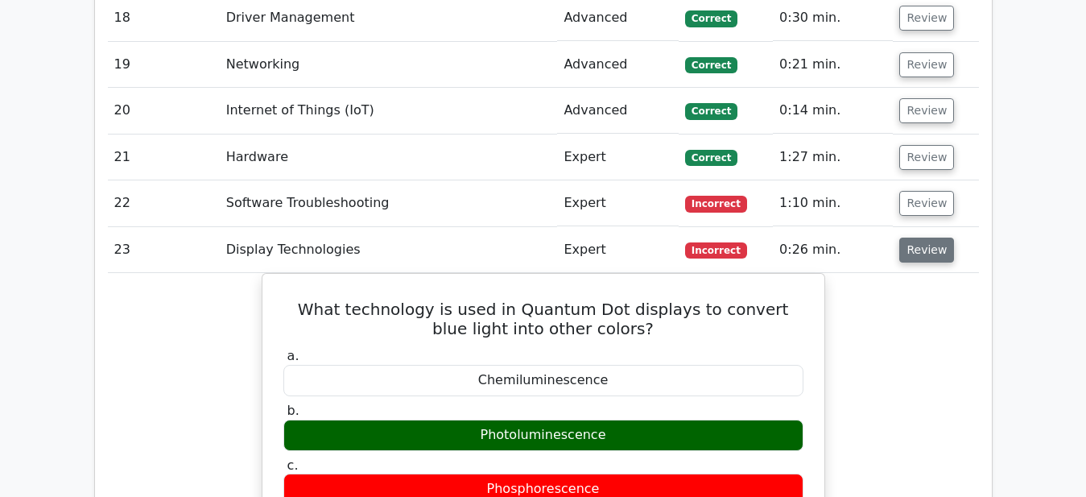
click at [925, 238] on button "Review" at bounding box center [927, 250] width 55 height 25
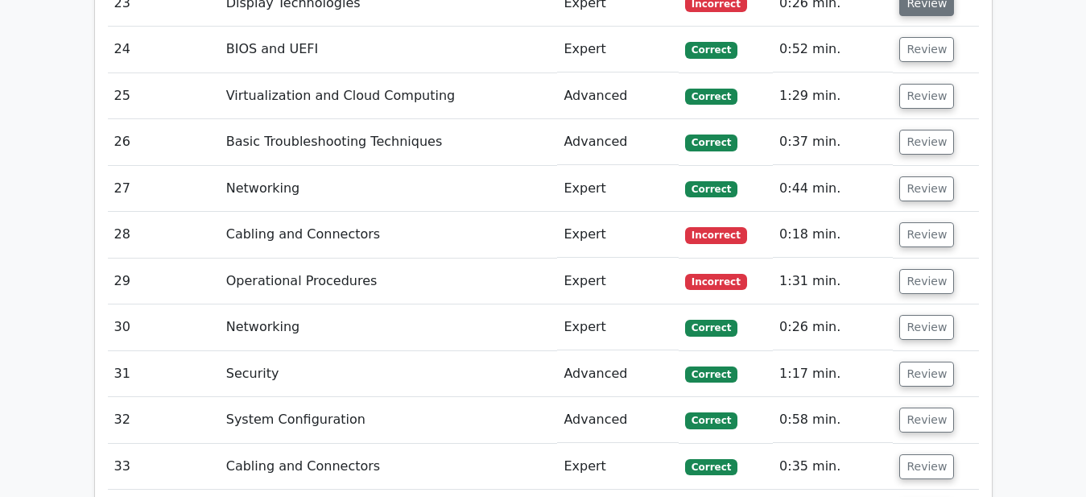
scroll to position [4025, 0]
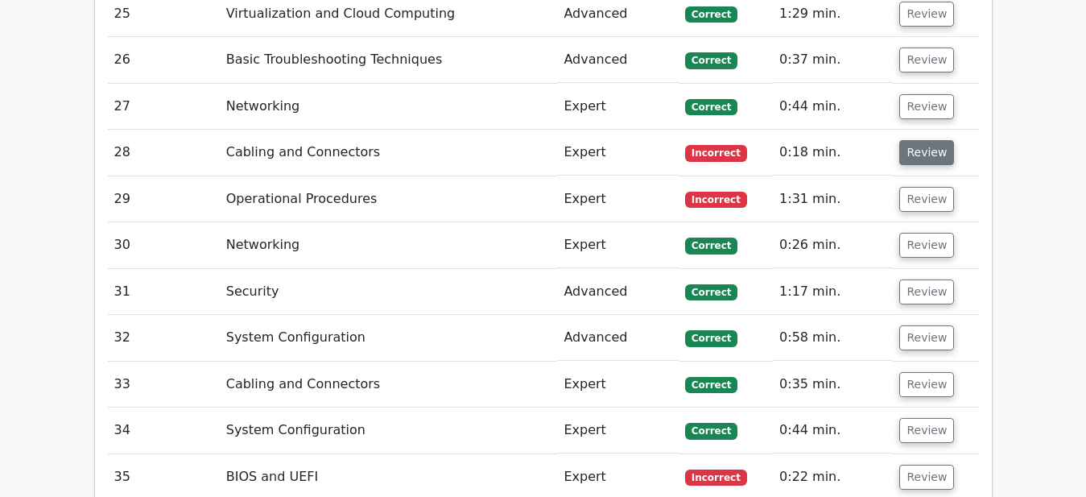
click at [918, 140] on button "Review" at bounding box center [927, 152] width 55 height 25
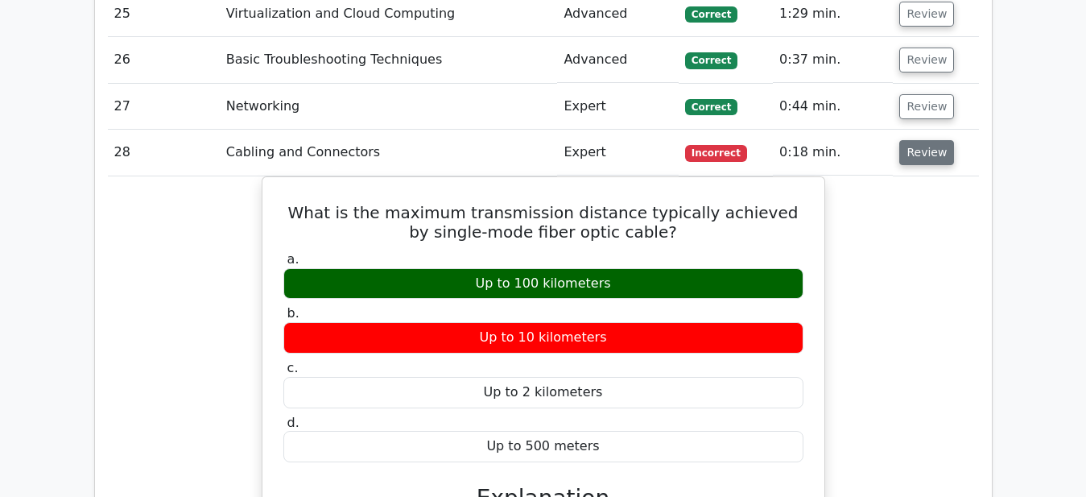
click at [918, 140] on button "Review" at bounding box center [927, 152] width 55 height 25
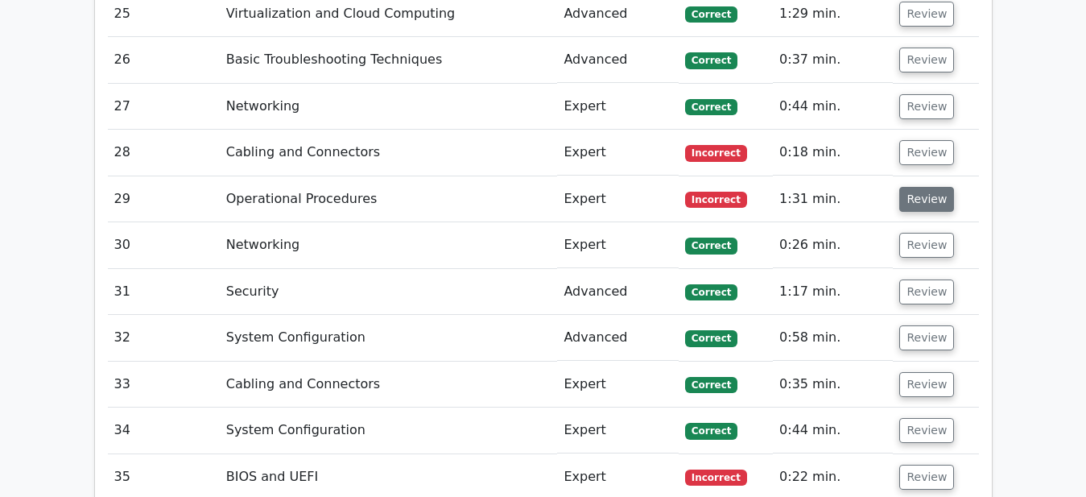
click at [929, 187] on button "Review" at bounding box center [927, 199] width 55 height 25
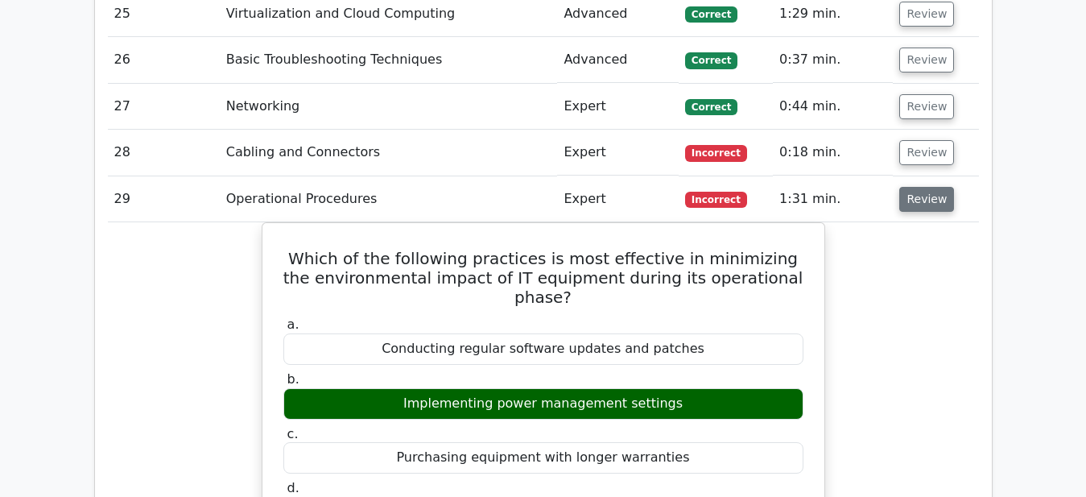
click at [928, 187] on button "Review" at bounding box center [927, 199] width 55 height 25
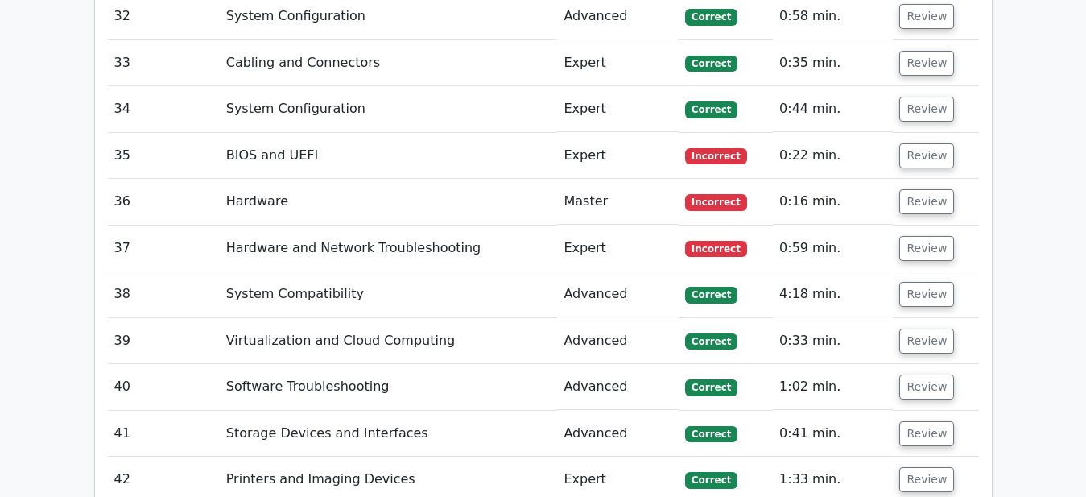
scroll to position [4354, 0]
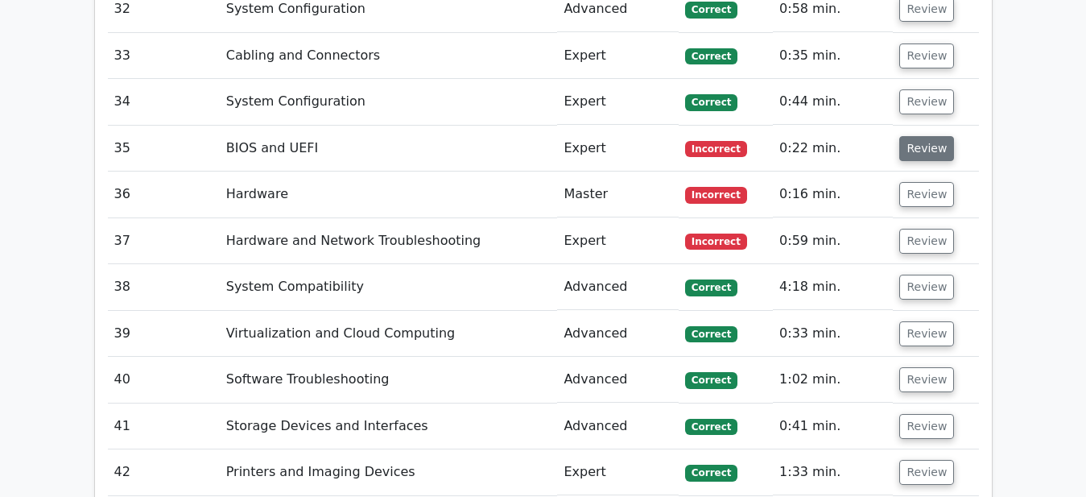
click at [914, 136] on button "Review" at bounding box center [927, 148] width 55 height 25
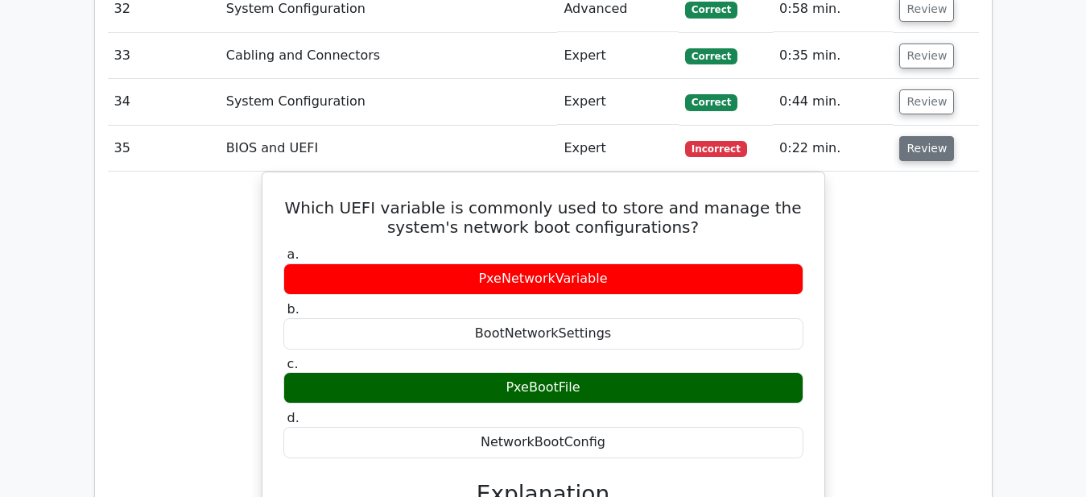
click at [914, 136] on button "Review" at bounding box center [927, 148] width 55 height 25
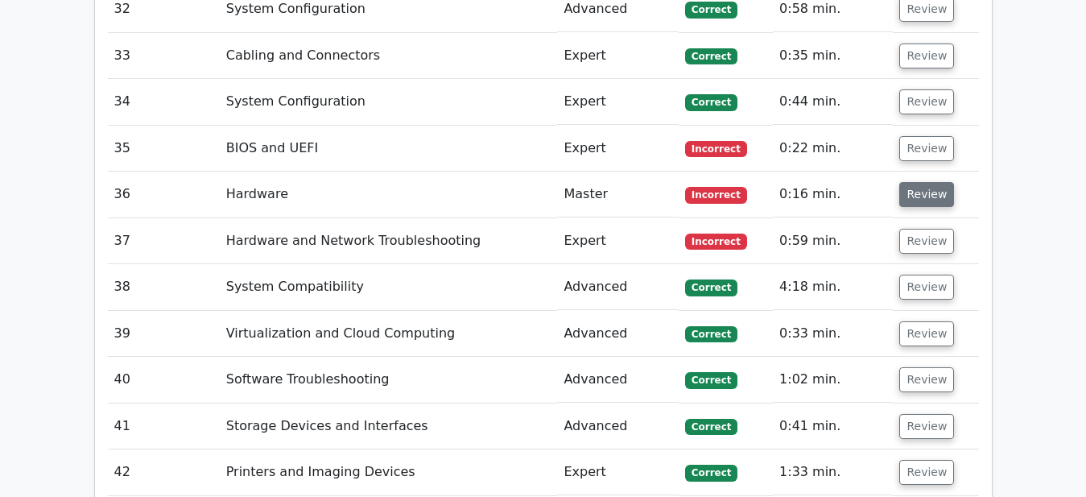
click at [932, 182] on button "Review" at bounding box center [927, 194] width 55 height 25
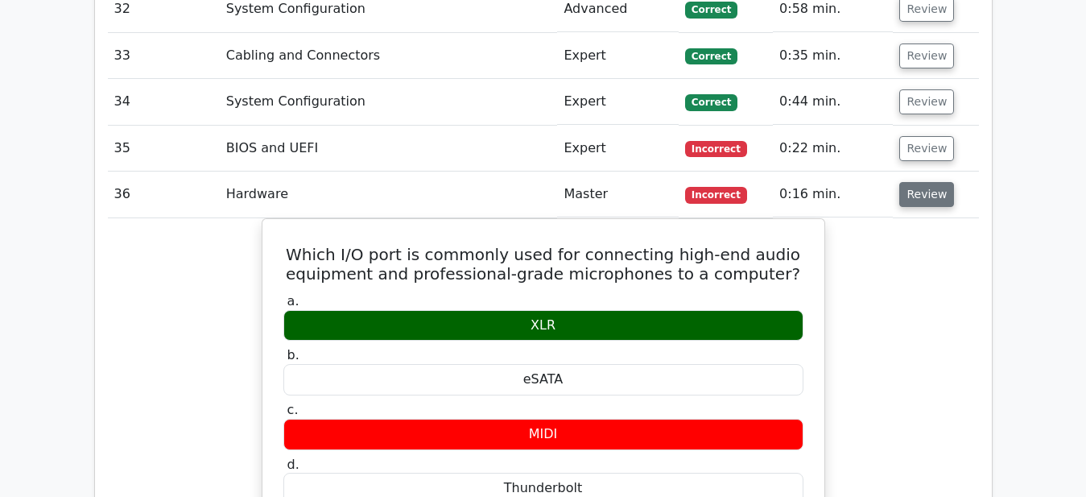
click at [928, 182] on button "Review" at bounding box center [927, 194] width 55 height 25
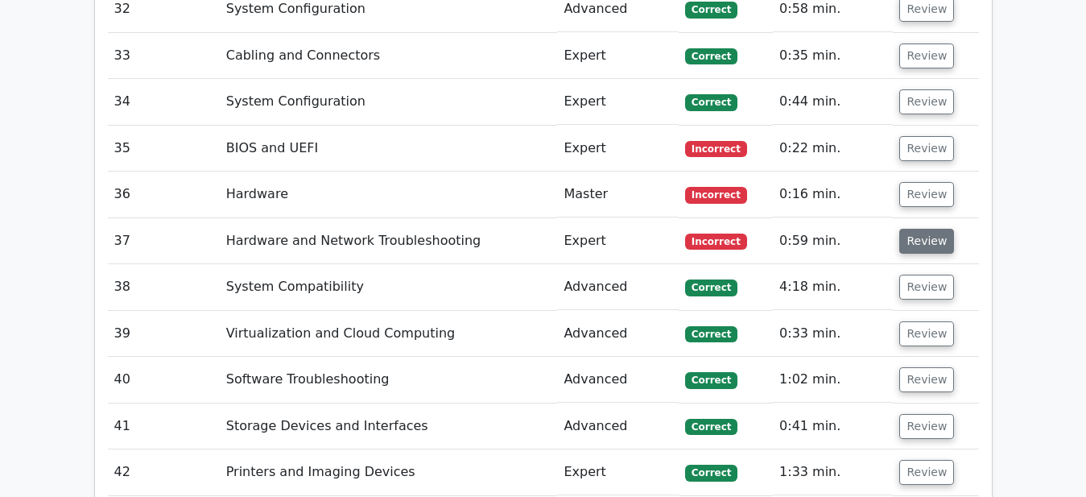
click at [925, 229] on button "Review" at bounding box center [927, 241] width 55 height 25
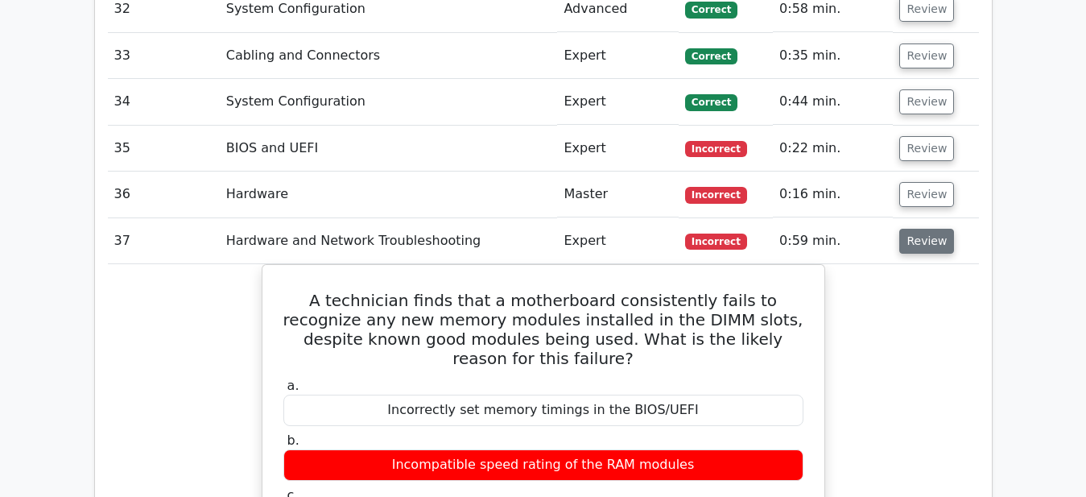
click at [924, 229] on button "Review" at bounding box center [927, 241] width 55 height 25
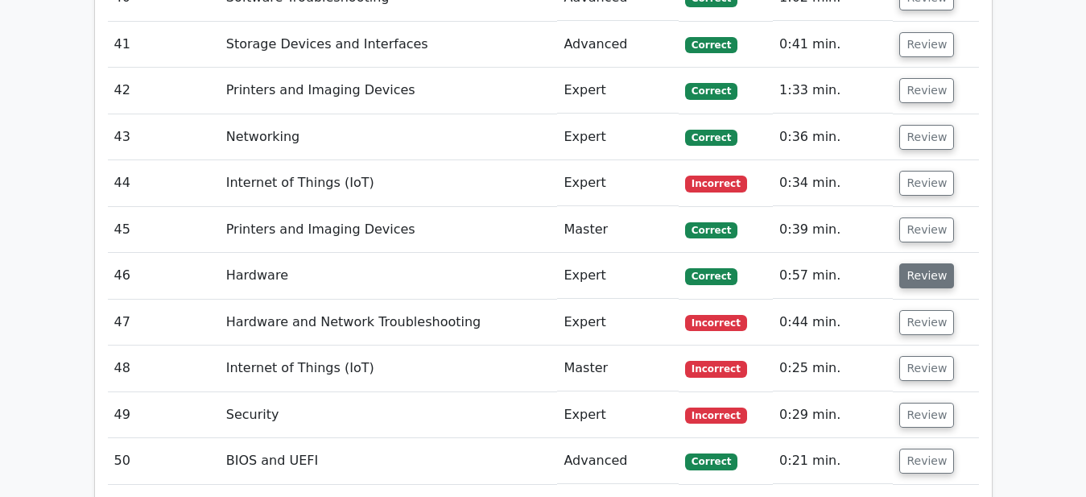
scroll to position [4764, 0]
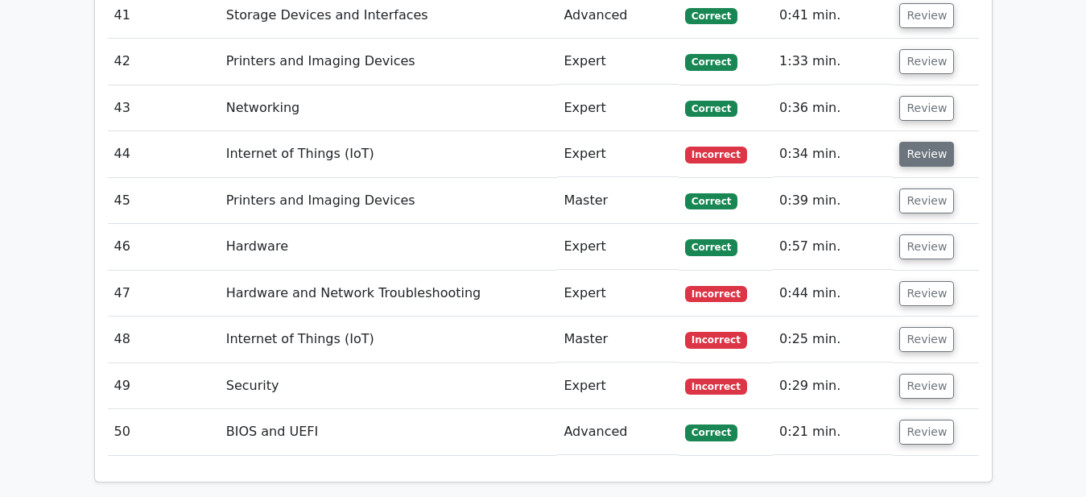
click at [914, 142] on button "Review" at bounding box center [927, 154] width 55 height 25
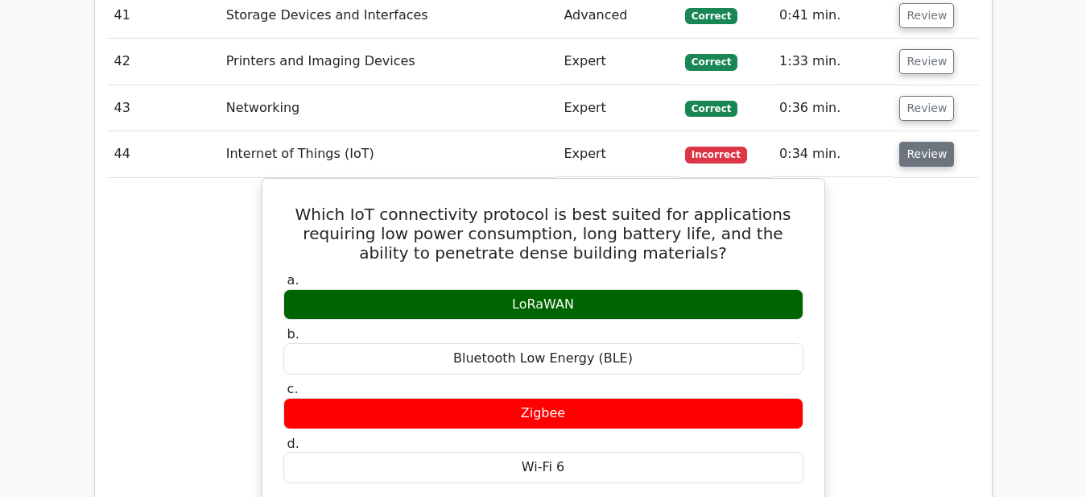
click at [914, 142] on button "Review" at bounding box center [927, 154] width 55 height 25
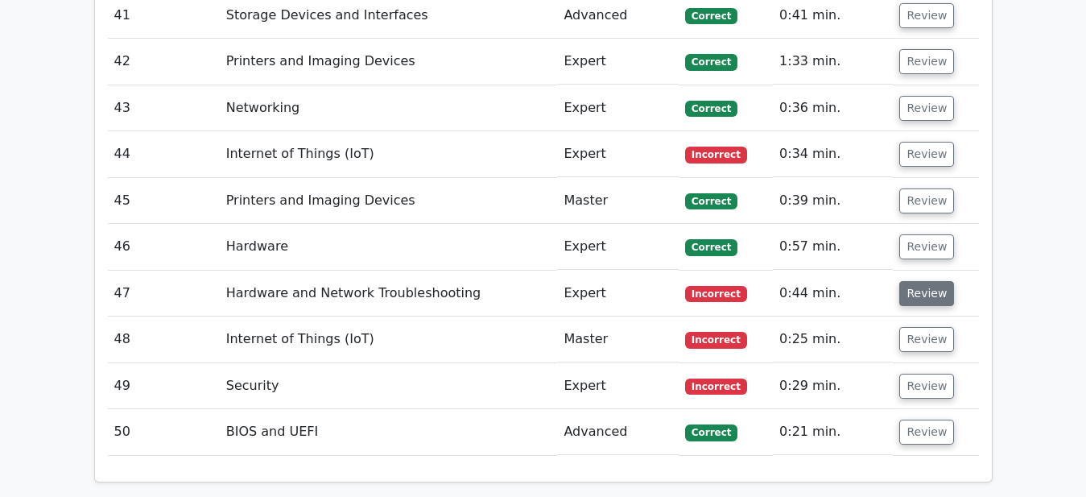
click at [906, 281] on button "Review" at bounding box center [927, 293] width 55 height 25
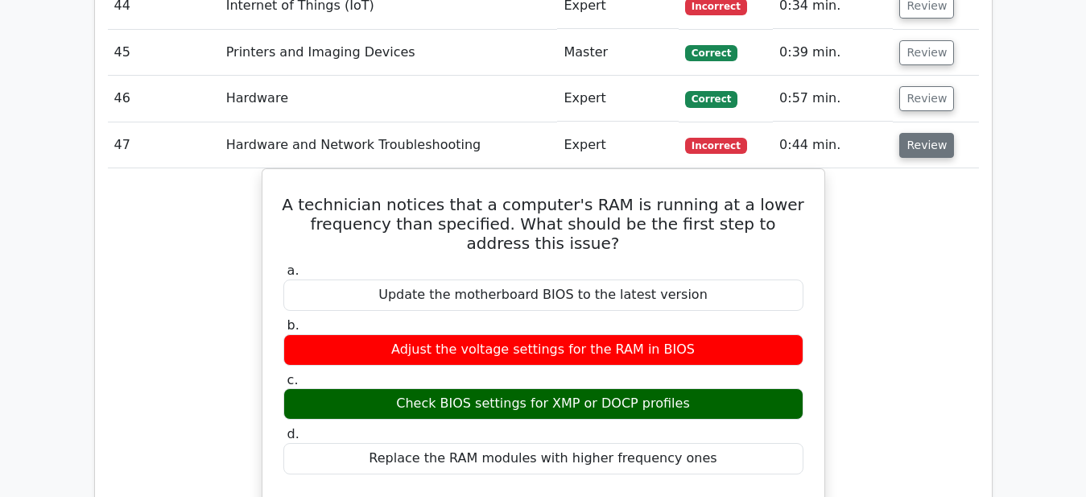
scroll to position [4929, 0]
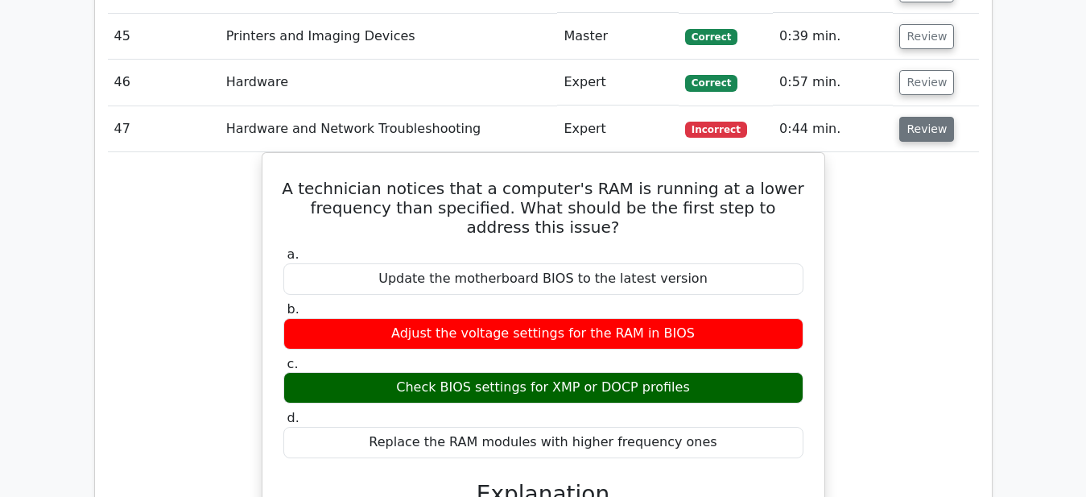
click at [913, 117] on button "Review" at bounding box center [927, 129] width 55 height 25
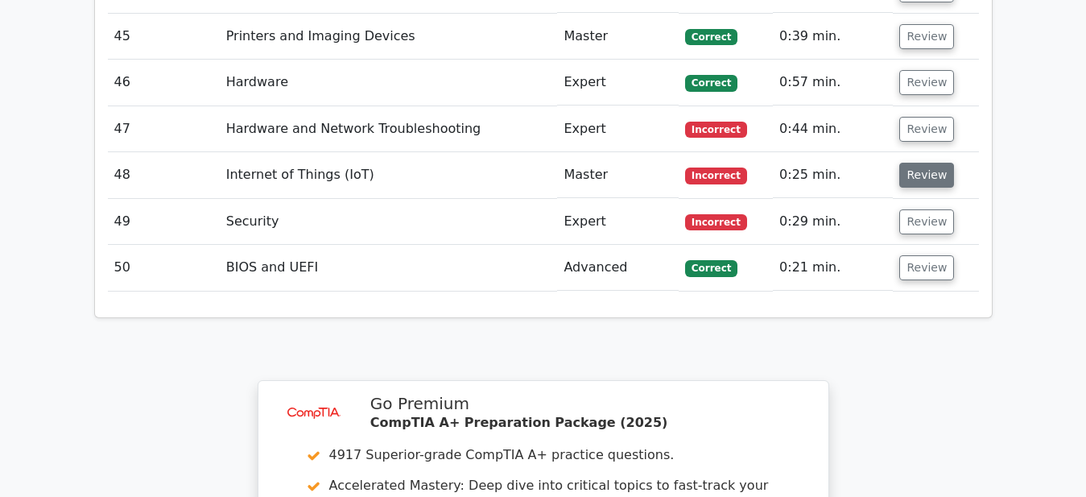
click at [921, 163] on button "Review" at bounding box center [927, 175] width 55 height 25
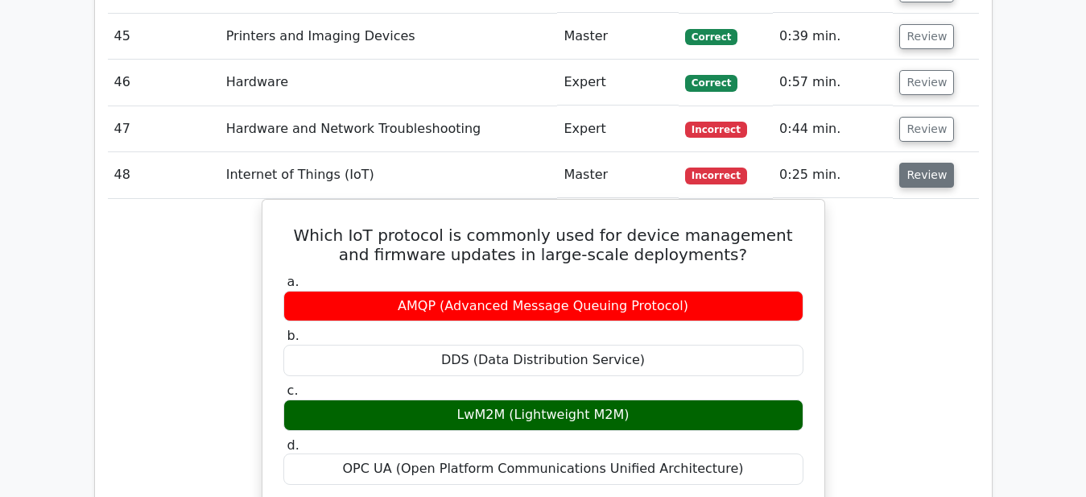
click at [921, 163] on button "Review" at bounding box center [927, 175] width 55 height 25
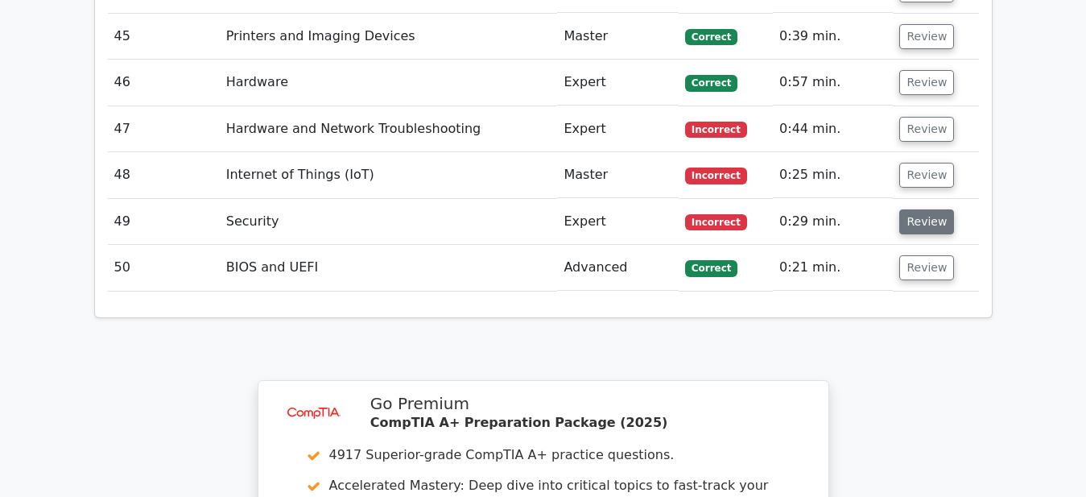
click at [916, 209] on button "Review" at bounding box center [927, 221] width 55 height 25
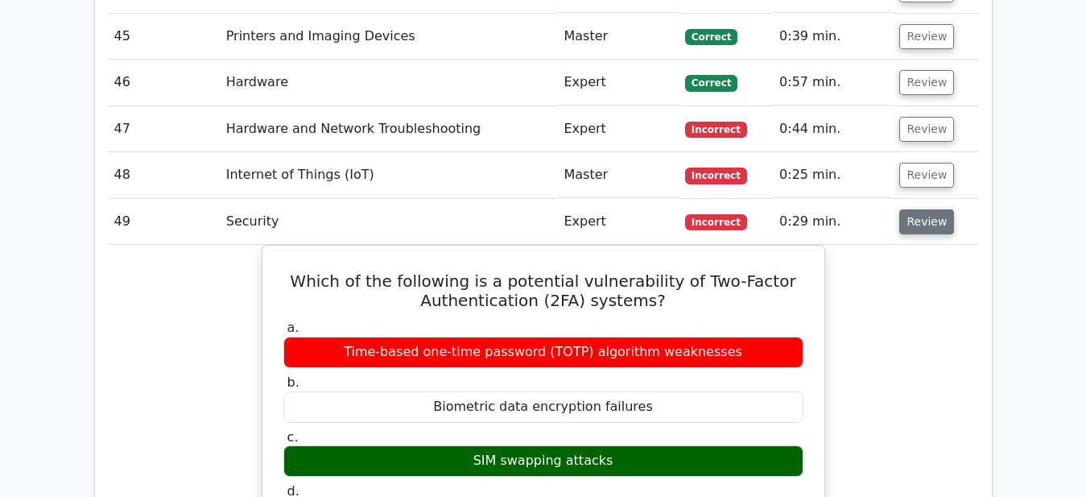
click at [916, 209] on button "Review" at bounding box center [927, 221] width 55 height 25
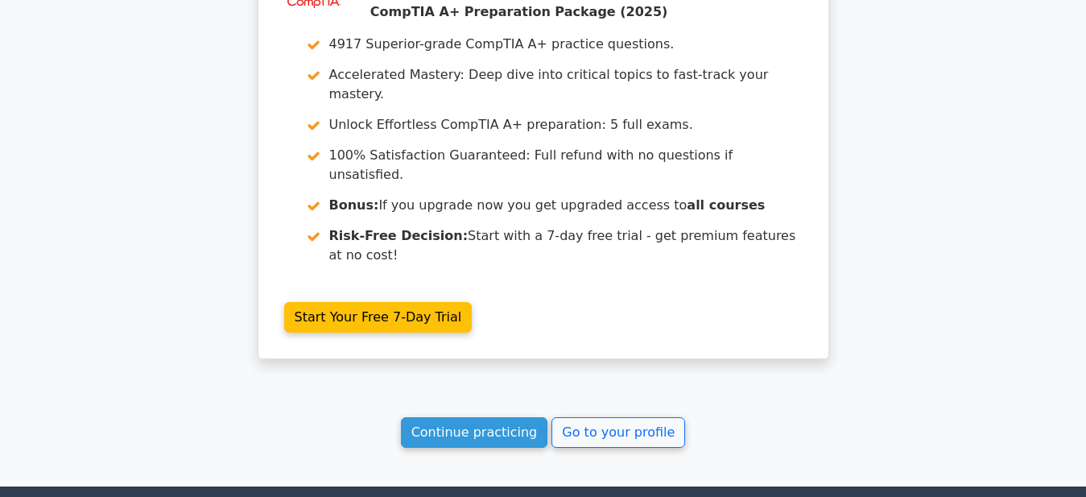
scroll to position [5364, 0]
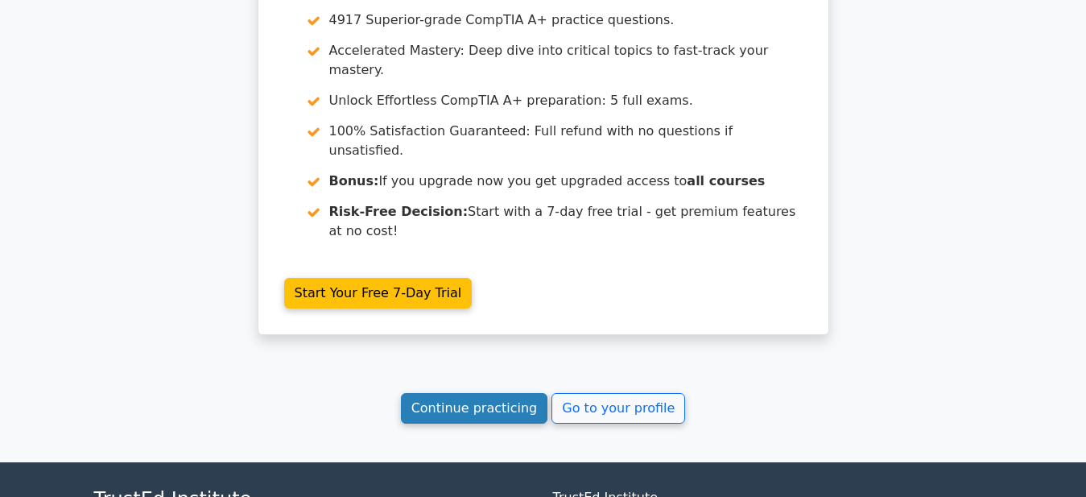
click at [490, 393] on link "Continue practicing" at bounding box center [474, 408] width 147 height 31
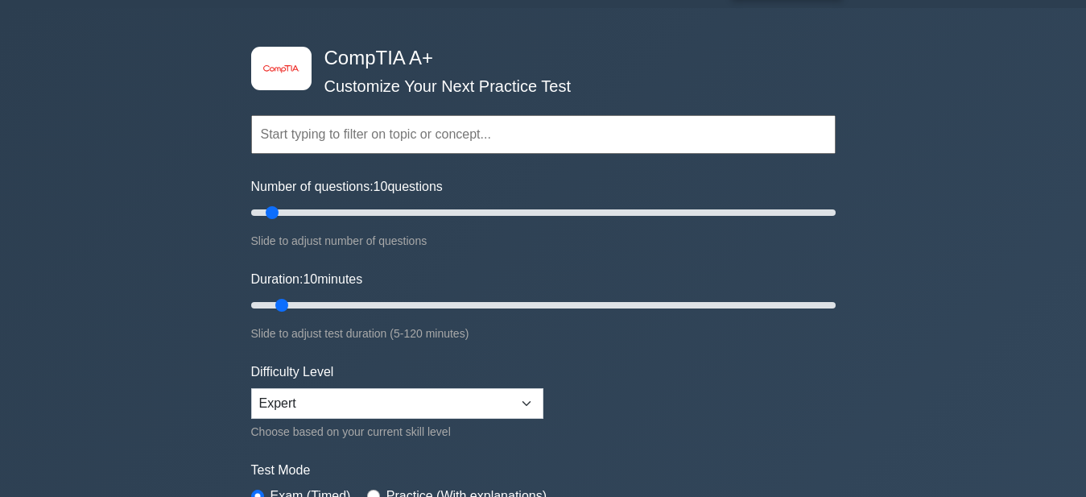
scroll to position [82, 0]
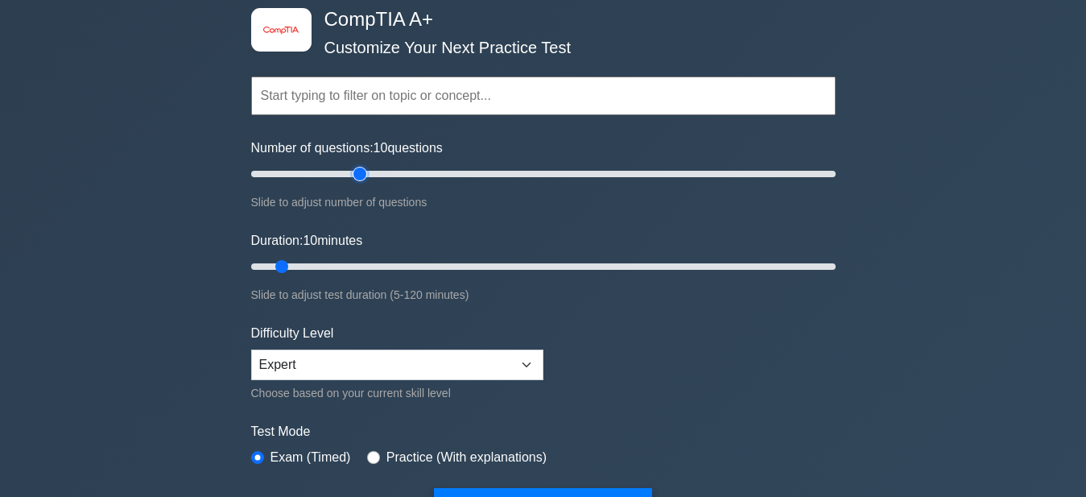
click at [353, 171] on input "Number of questions: 10 questions" at bounding box center [543, 173] width 585 height 19
click at [375, 172] on input "Number of questions: 40 questions" at bounding box center [543, 173] width 585 height 19
type input "50"
click at [391, 175] on input "Number of questions: 50 questions" at bounding box center [543, 173] width 585 height 19
click at [396, 261] on input "Duration: 10 minutes" at bounding box center [543, 266] width 585 height 19
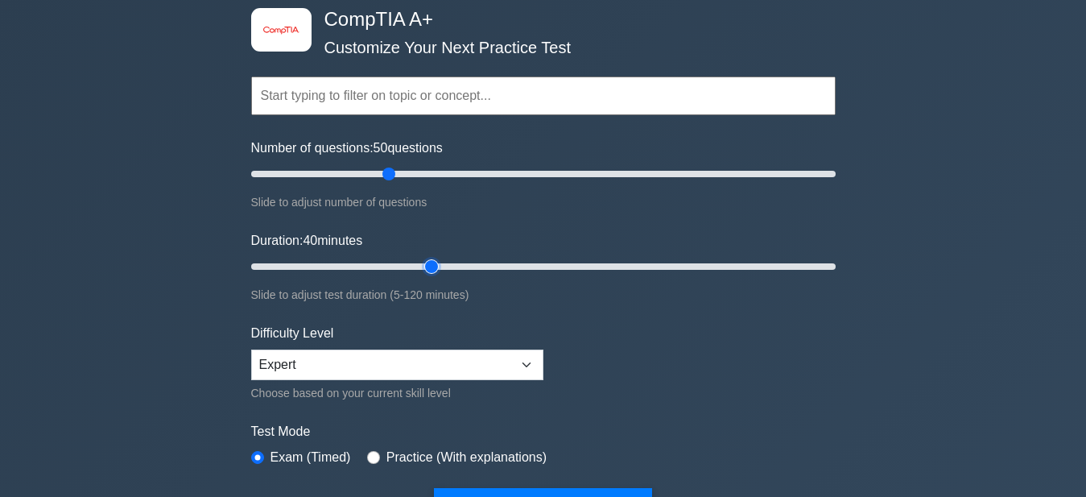
type input "40"
click at [426, 263] on input "Duration: 40 minutes" at bounding box center [543, 266] width 585 height 19
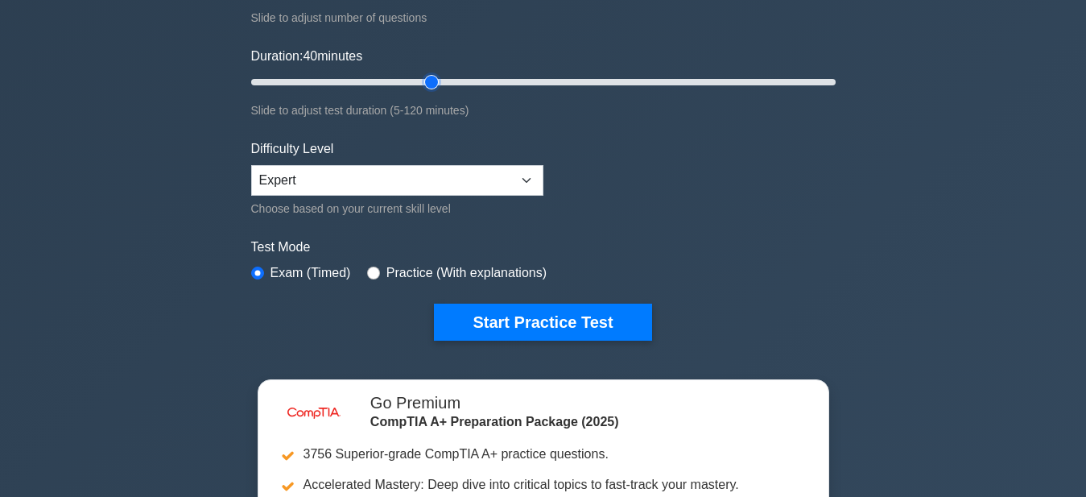
scroll to position [329, 0]
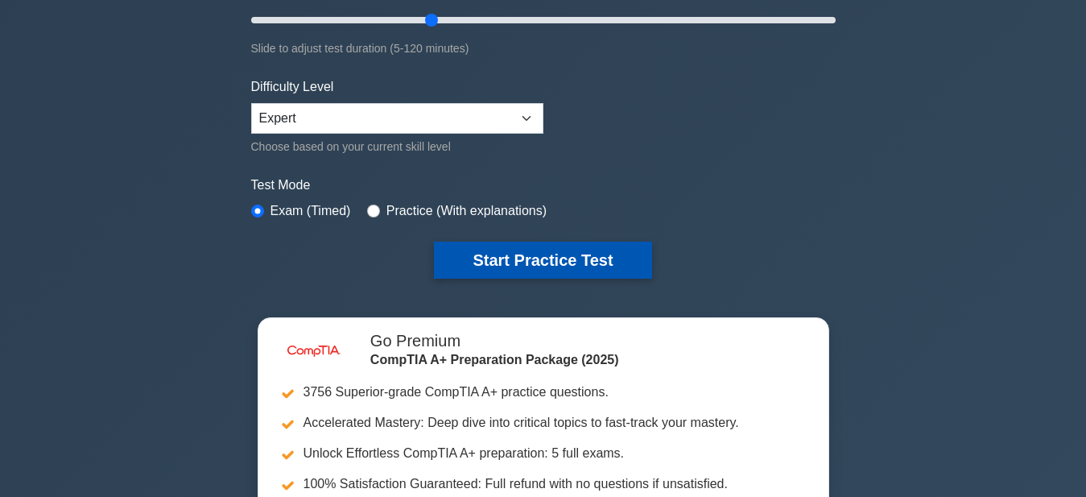
click at [550, 253] on button "Start Practice Test" at bounding box center [542, 260] width 217 height 37
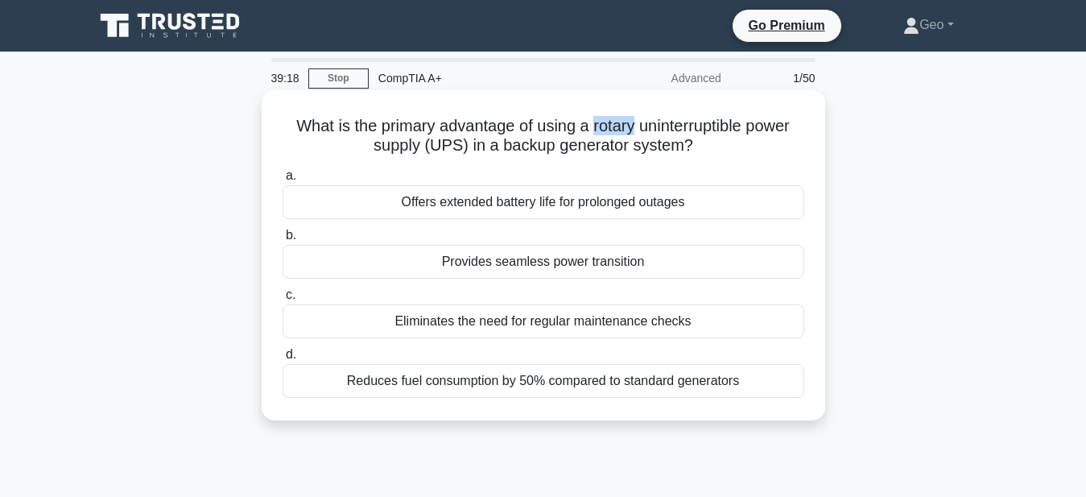
drag, startPoint x: 591, startPoint y: 129, endPoint x: 631, endPoint y: 129, distance: 40.3
click at [631, 129] on h5 "What is the primary advantage of using a rotary uninterruptible power supply (U…" at bounding box center [543, 136] width 525 height 40
click at [577, 385] on div "Reduces fuel consumption by 50% compared to standard generators" at bounding box center [544, 381] width 522 height 34
click at [283, 360] on input "d. Reduces fuel consumption by 50% compared to standard generators" at bounding box center [283, 355] width 0 height 10
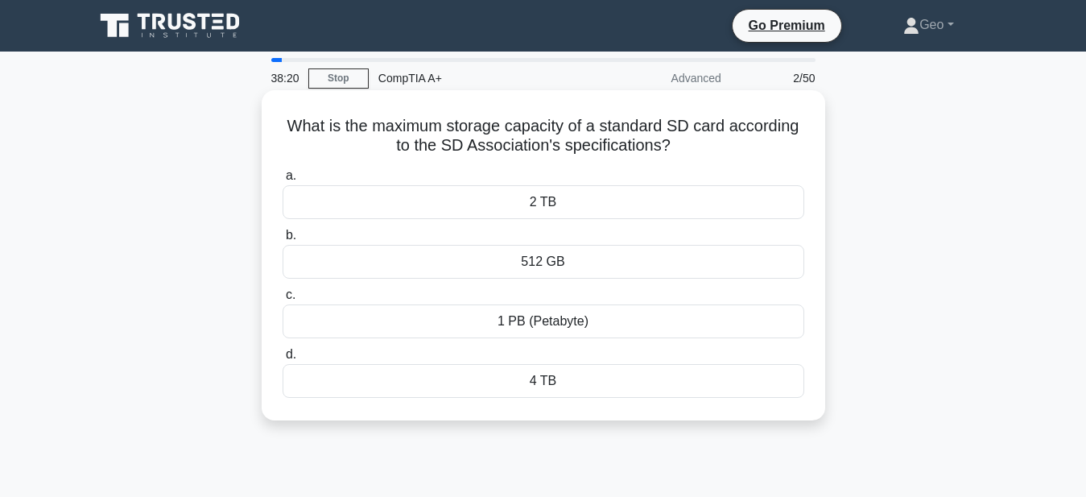
click at [539, 383] on div "4 TB" at bounding box center [544, 381] width 522 height 34
click at [283, 360] on input "d. 4 TB" at bounding box center [283, 355] width 0 height 10
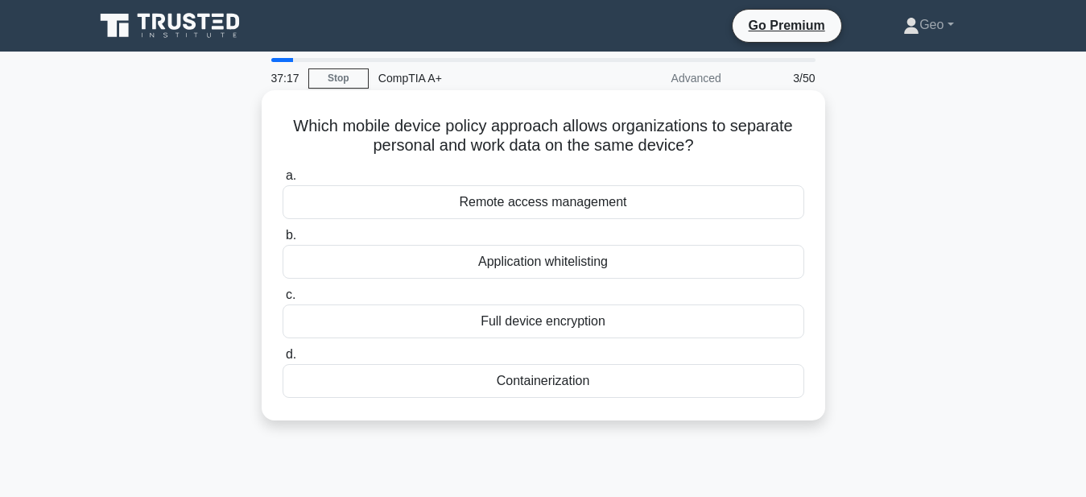
click at [576, 383] on div "Containerization" at bounding box center [544, 381] width 522 height 34
click at [283, 360] on input "d. Containerization" at bounding box center [283, 355] width 0 height 10
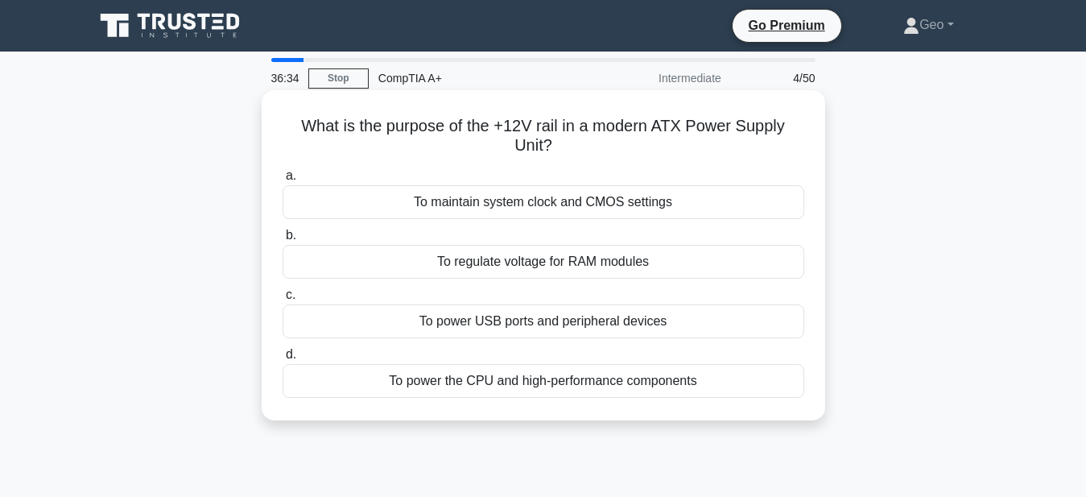
click at [571, 387] on div "To power the CPU and high-performance components" at bounding box center [544, 381] width 522 height 34
click at [283, 360] on input "d. To power the CPU and high-performance components" at bounding box center [283, 355] width 0 height 10
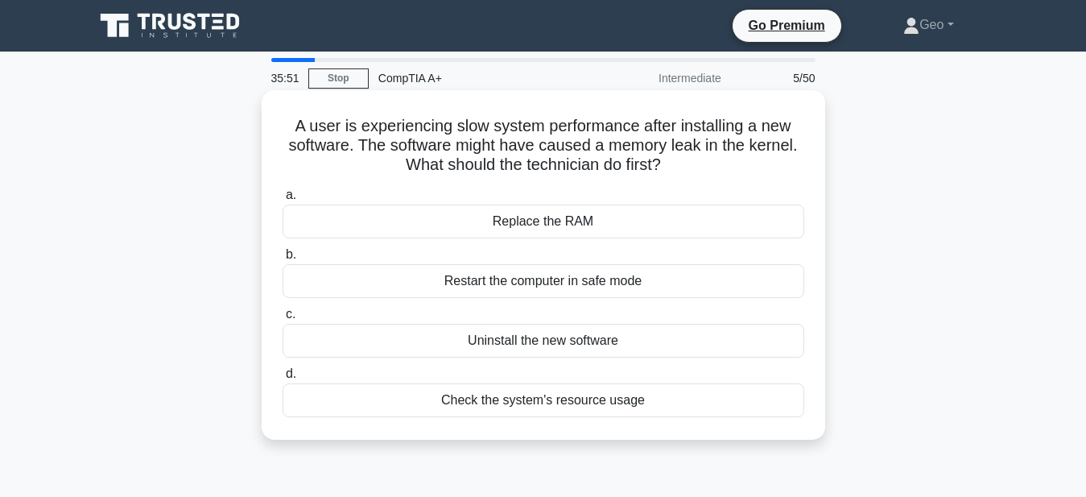
click at [559, 341] on div "Uninstall the new software" at bounding box center [544, 341] width 522 height 34
click at [283, 320] on input "c. Uninstall the new software" at bounding box center [283, 314] width 0 height 10
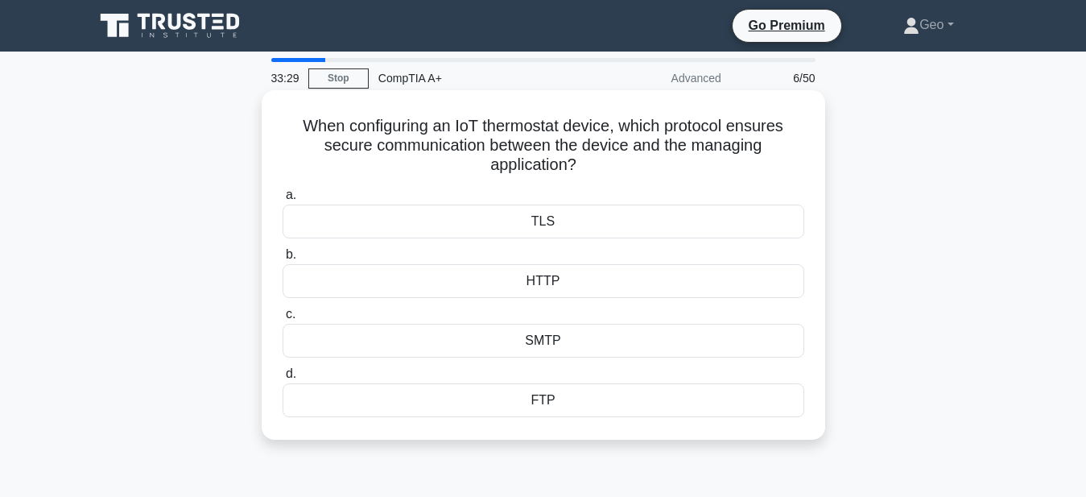
click at [541, 219] on div "TLS" at bounding box center [544, 222] width 522 height 34
click at [283, 201] on input "a. TLS" at bounding box center [283, 195] width 0 height 10
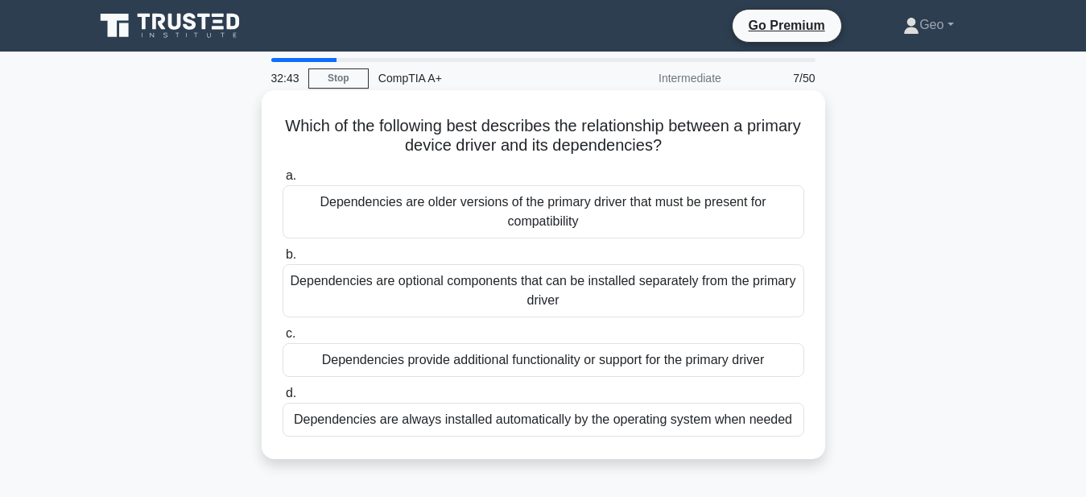
click at [511, 419] on div "Dependencies are always installed automatically by the operating system when ne…" at bounding box center [544, 420] width 522 height 34
click at [283, 399] on input "d. Dependencies are always installed automatically by the operating system when…" at bounding box center [283, 393] width 0 height 10
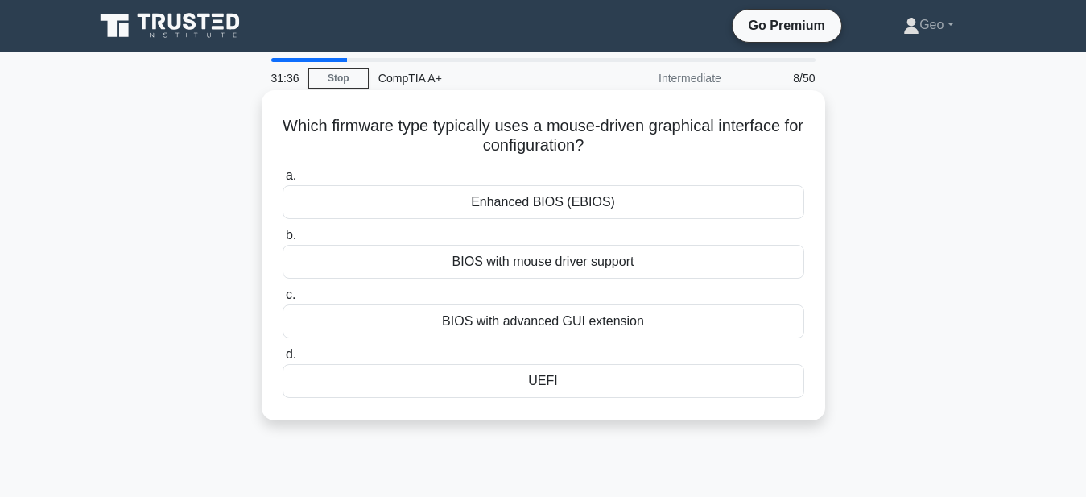
click at [541, 324] on div "BIOS with advanced GUI extension" at bounding box center [544, 321] width 522 height 34
click at [283, 300] on input "c. BIOS with advanced GUI extension" at bounding box center [283, 295] width 0 height 10
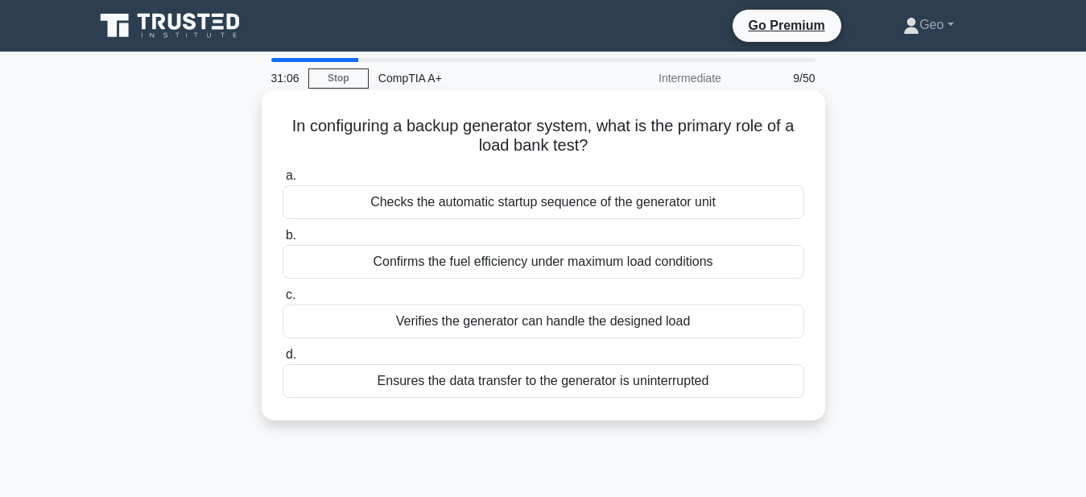
click at [558, 329] on div "Verifies the generator can handle the designed load" at bounding box center [544, 321] width 522 height 34
click at [283, 300] on input "c. Verifies the generator can handle the designed load" at bounding box center [283, 295] width 0 height 10
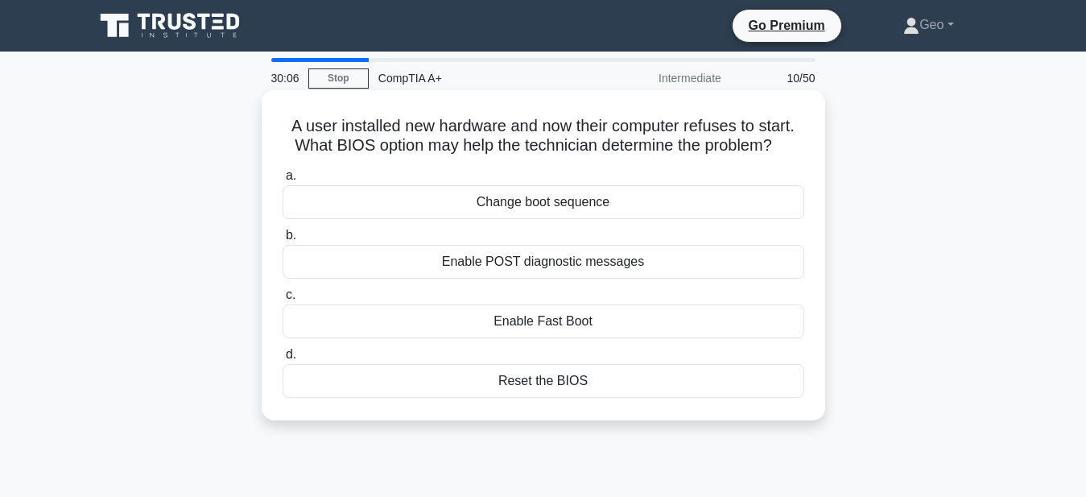
click at [536, 264] on div "Enable POST diagnostic messages" at bounding box center [544, 262] width 522 height 34
click at [283, 241] on input "b. Enable POST diagnostic messages" at bounding box center [283, 235] width 0 height 10
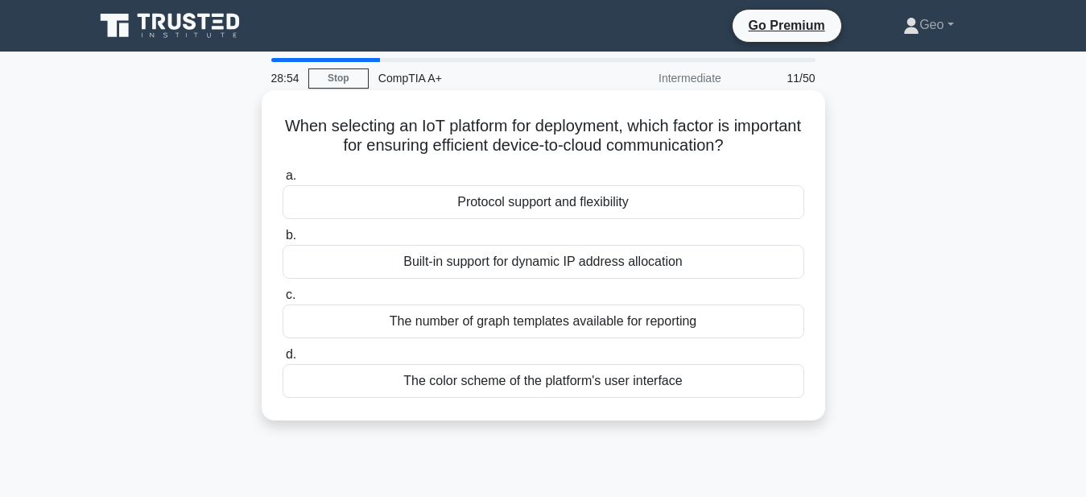
drag, startPoint x: 491, startPoint y: 148, endPoint x: 734, endPoint y: 142, distance: 243.3
click at [734, 142] on h5 "When selecting an IoT platform for deployment, which factor is important for en…" at bounding box center [543, 136] width 525 height 40
click at [540, 206] on div "Protocol support and flexibility" at bounding box center [544, 202] width 522 height 34
click at [283, 181] on input "a. Protocol support and flexibility" at bounding box center [283, 176] width 0 height 10
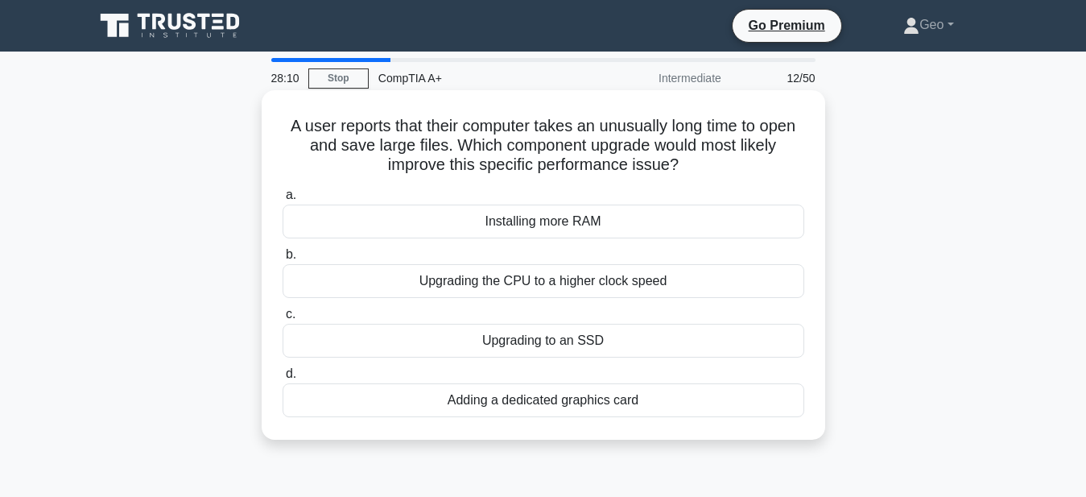
click at [590, 341] on div "Upgrading to an SSD" at bounding box center [544, 341] width 522 height 34
click at [283, 320] on input "c. Upgrading to an SSD" at bounding box center [283, 314] width 0 height 10
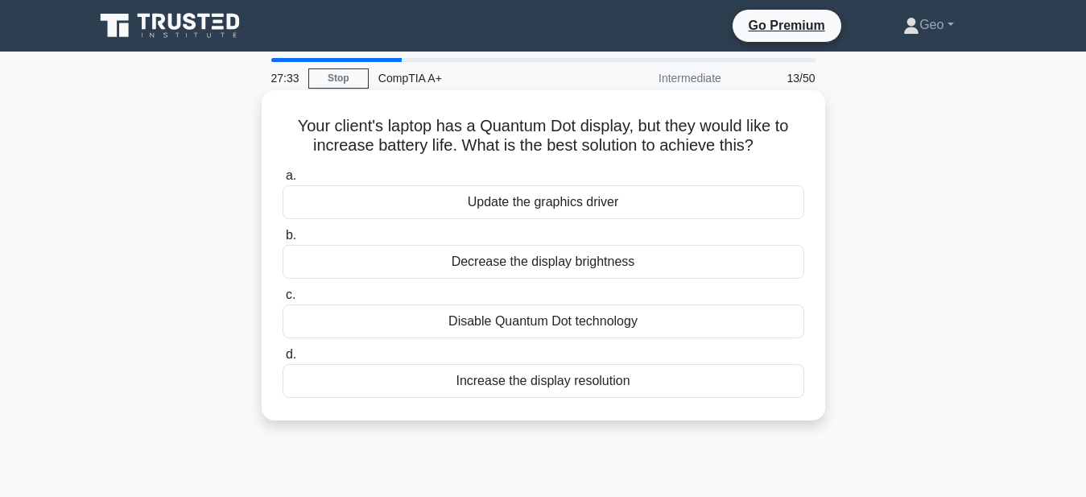
click at [556, 263] on div "Decrease the display brightness" at bounding box center [544, 262] width 522 height 34
click at [283, 241] on input "b. Decrease the display brightness" at bounding box center [283, 235] width 0 height 10
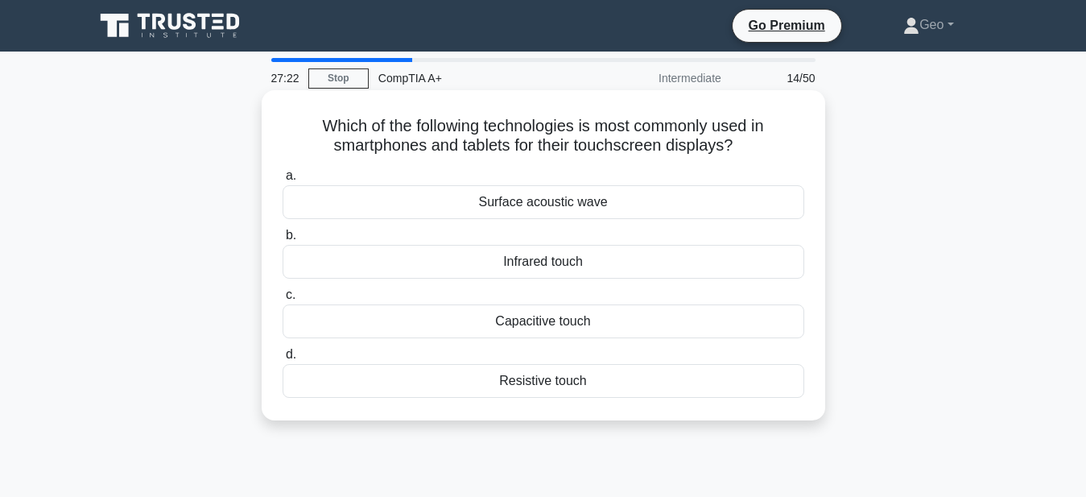
click at [519, 321] on div "Capacitive touch" at bounding box center [544, 321] width 522 height 34
click at [283, 300] on input "c. Capacitive touch" at bounding box center [283, 295] width 0 height 10
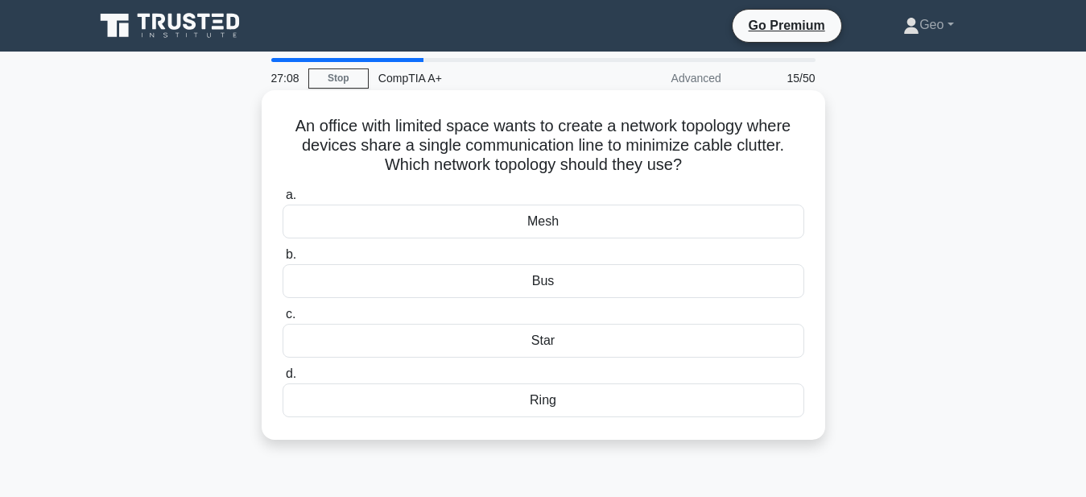
click at [568, 282] on div "Bus" at bounding box center [544, 281] width 522 height 34
click at [283, 260] on input "b. Bus" at bounding box center [283, 255] width 0 height 10
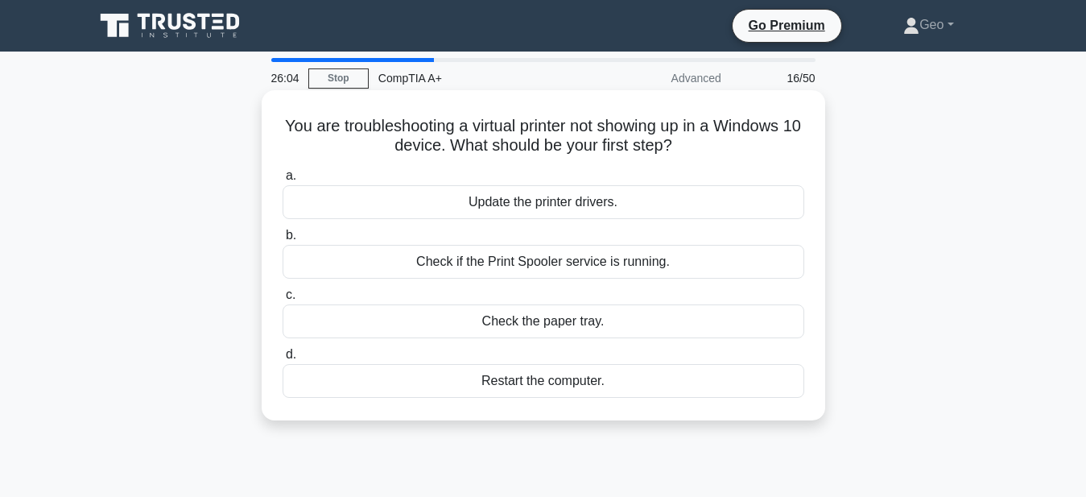
click at [528, 384] on div "Restart the computer." at bounding box center [544, 381] width 522 height 34
click at [283, 360] on input "d. Restart the computer." at bounding box center [283, 355] width 0 height 10
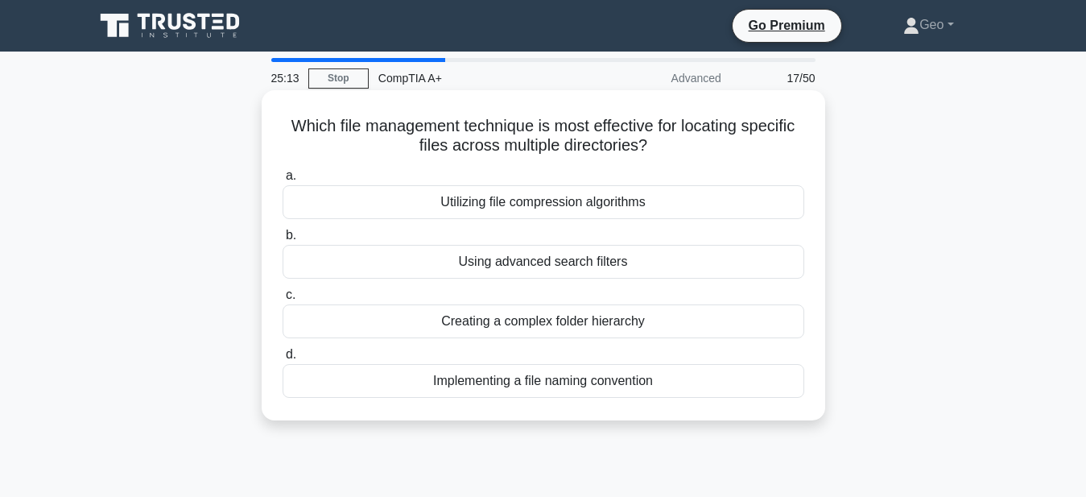
click at [569, 384] on div "Implementing a file naming convention" at bounding box center [544, 381] width 522 height 34
click at [283, 360] on input "d. Implementing a file naming convention" at bounding box center [283, 355] width 0 height 10
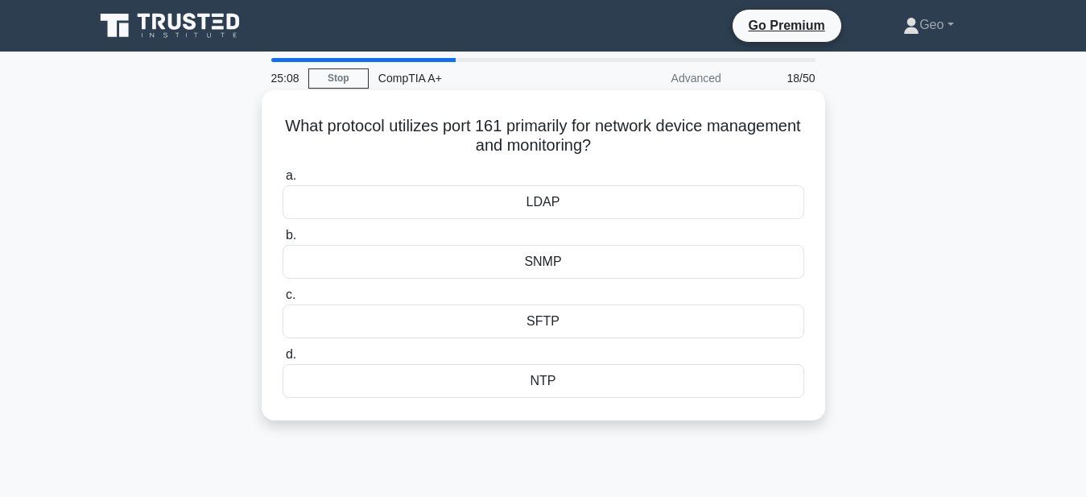
click at [547, 266] on div "SNMP" at bounding box center [544, 262] width 522 height 34
click at [283, 241] on input "b. SNMP" at bounding box center [283, 235] width 0 height 10
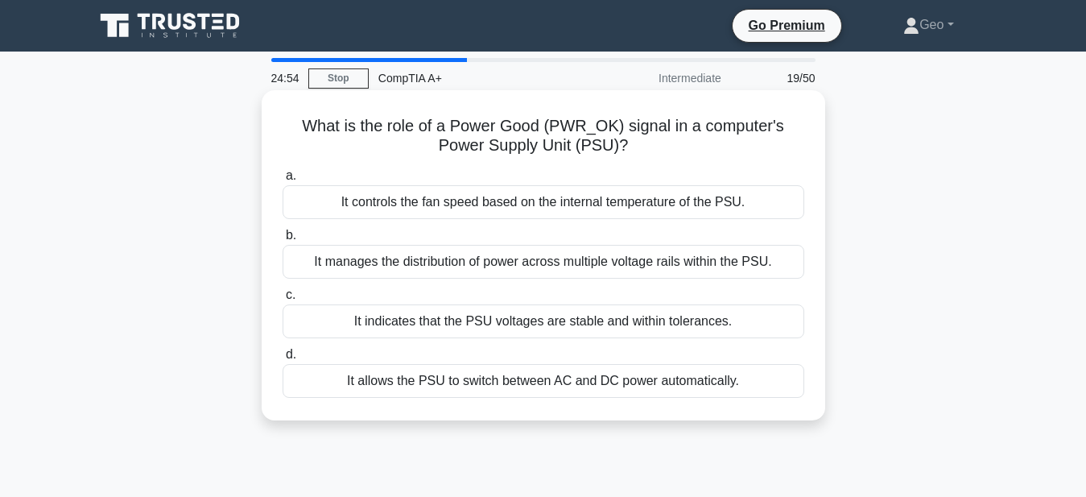
click at [566, 326] on div "It indicates that the PSU voltages are stable and within tolerances." at bounding box center [544, 321] width 522 height 34
click at [283, 300] on input "c. It indicates that the PSU voltages are stable and within tolerances." at bounding box center [283, 295] width 0 height 10
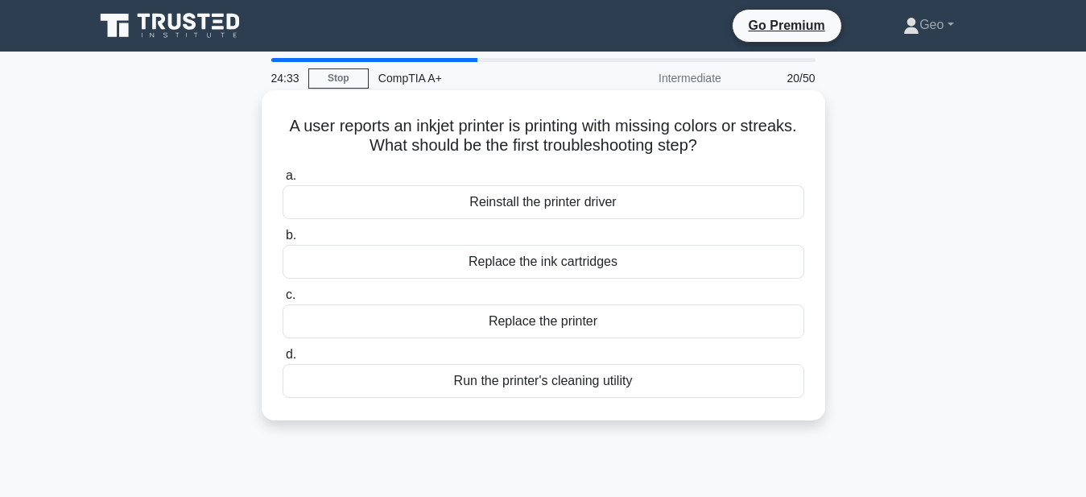
click at [548, 264] on div "Replace the ink cartridges" at bounding box center [544, 262] width 522 height 34
click at [283, 241] on input "b. Replace the ink cartridges" at bounding box center [283, 235] width 0 height 10
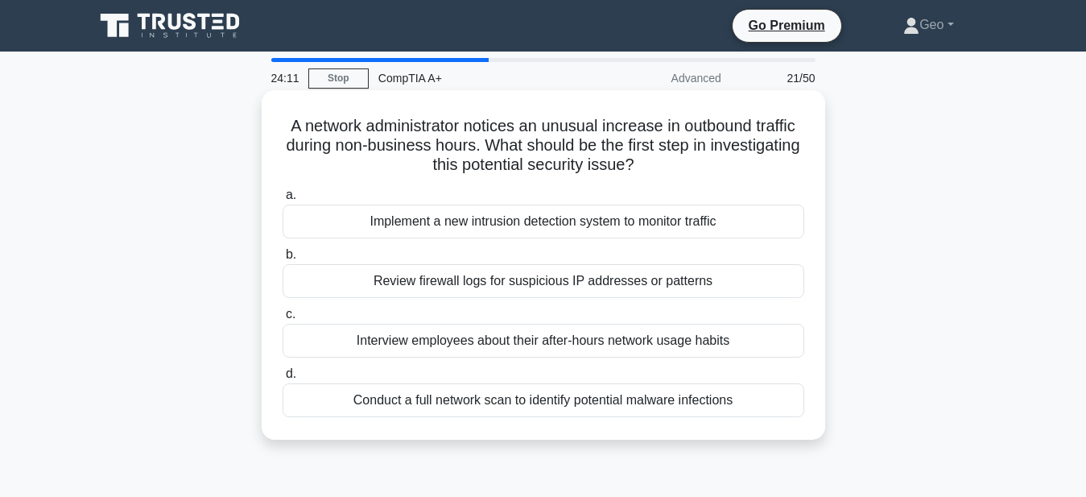
click at [585, 403] on div "Conduct a full network scan to identify potential malware infections" at bounding box center [544, 400] width 522 height 34
click at [283, 379] on input "d. Conduct a full network scan to identify potential malware infections" at bounding box center [283, 374] width 0 height 10
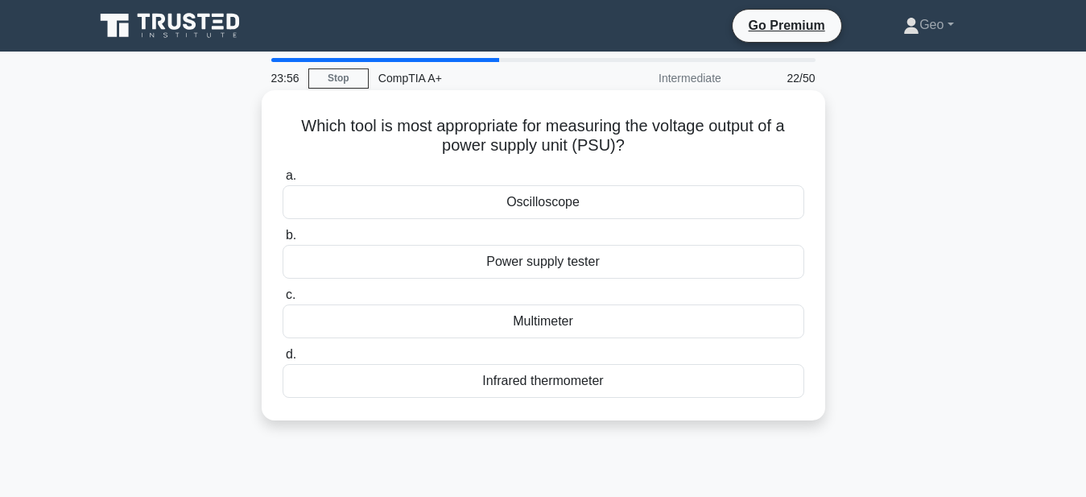
click at [551, 321] on div "Multimeter" at bounding box center [544, 321] width 522 height 34
click at [283, 300] on input "c. Multimeter" at bounding box center [283, 295] width 0 height 10
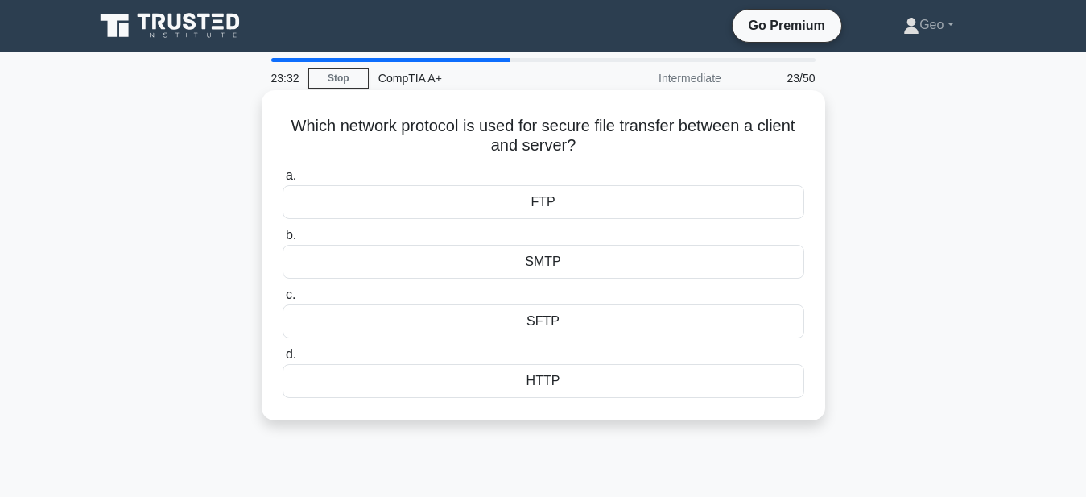
click at [546, 321] on div "SFTP" at bounding box center [544, 321] width 522 height 34
click at [283, 300] on input "c. SFTP" at bounding box center [283, 295] width 0 height 10
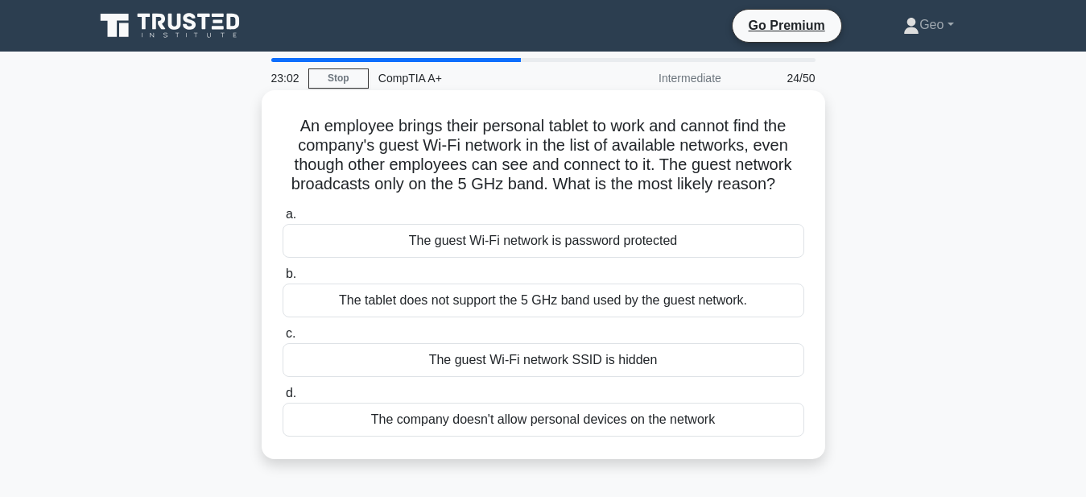
click at [572, 302] on div "The tablet does not support the 5 GHz band used by the guest network." at bounding box center [544, 300] width 522 height 34
click at [283, 279] on input "b. The tablet does not support the 5 GHz band used by the guest network." at bounding box center [283, 274] width 0 height 10
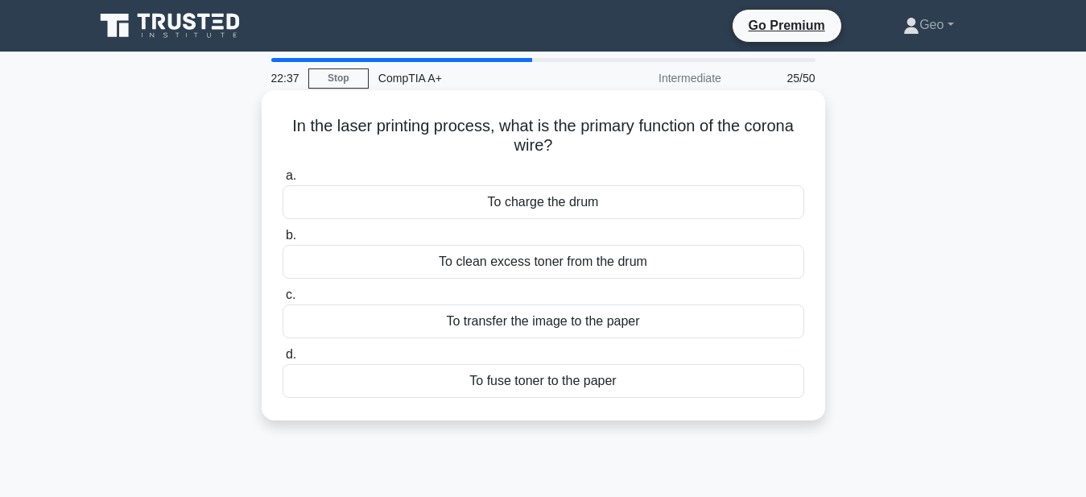
click at [542, 207] on div "To charge the drum" at bounding box center [544, 202] width 522 height 34
click at [283, 181] on input "a. To charge the drum" at bounding box center [283, 176] width 0 height 10
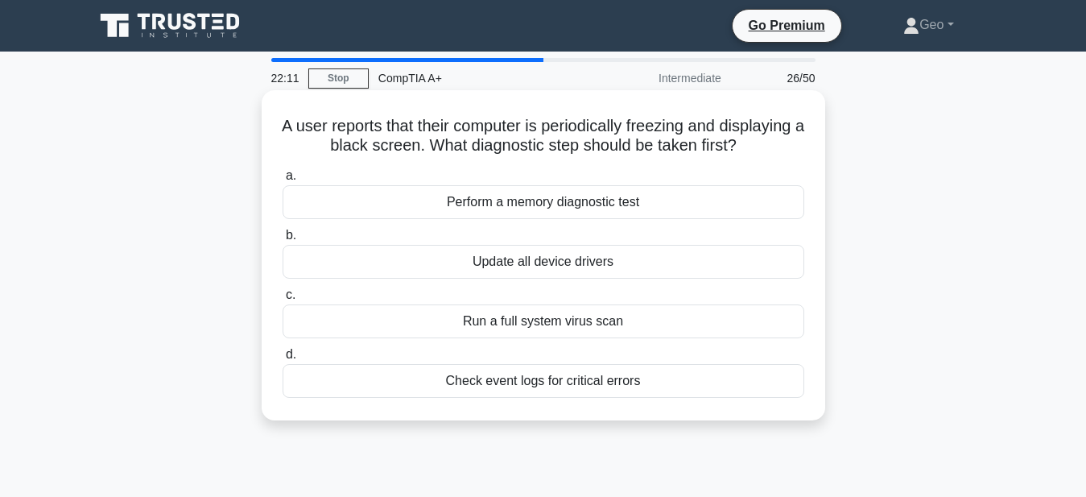
click at [542, 203] on div "Perform a memory diagnostic test" at bounding box center [544, 202] width 522 height 34
click at [283, 181] on input "a. Perform a memory diagnostic test" at bounding box center [283, 176] width 0 height 10
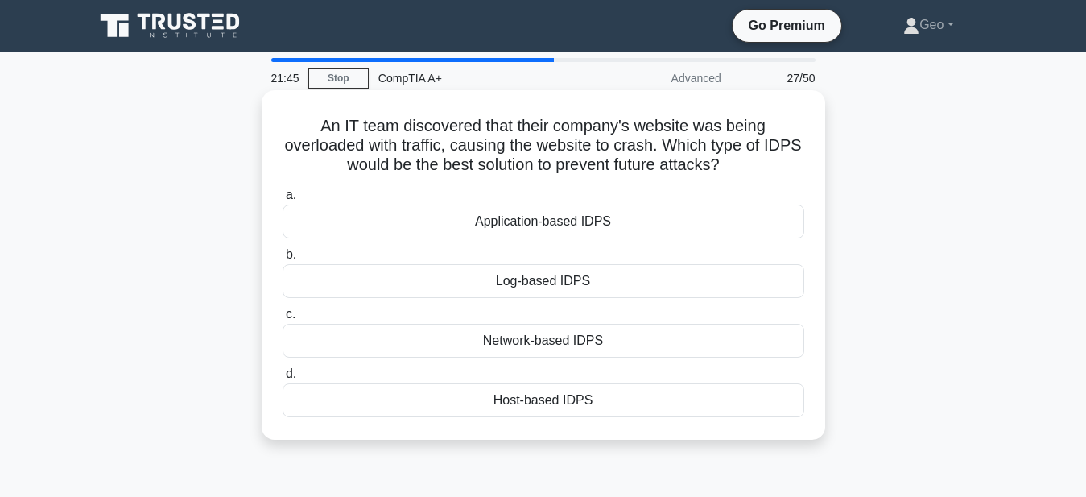
click at [548, 345] on div "Network-based IDPS" at bounding box center [544, 341] width 522 height 34
click at [283, 320] on input "c. Network-based IDPS" at bounding box center [283, 314] width 0 height 10
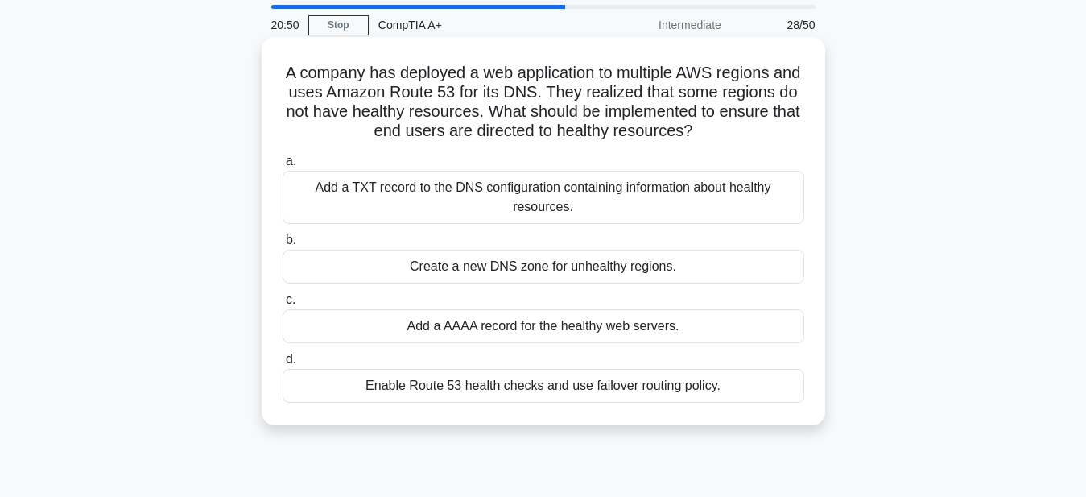
scroll to position [82, 0]
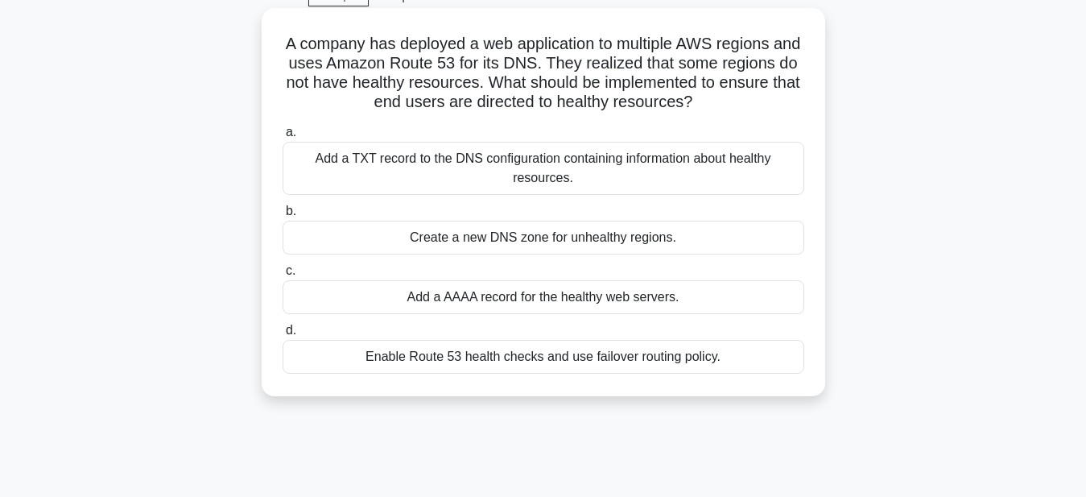
click at [571, 358] on div "Enable Route 53 health checks and use failover routing policy." at bounding box center [544, 357] width 522 height 34
click at [283, 336] on input "d. Enable Route 53 health checks and use failover routing policy." at bounding box center [283, 330] width 0 height 10
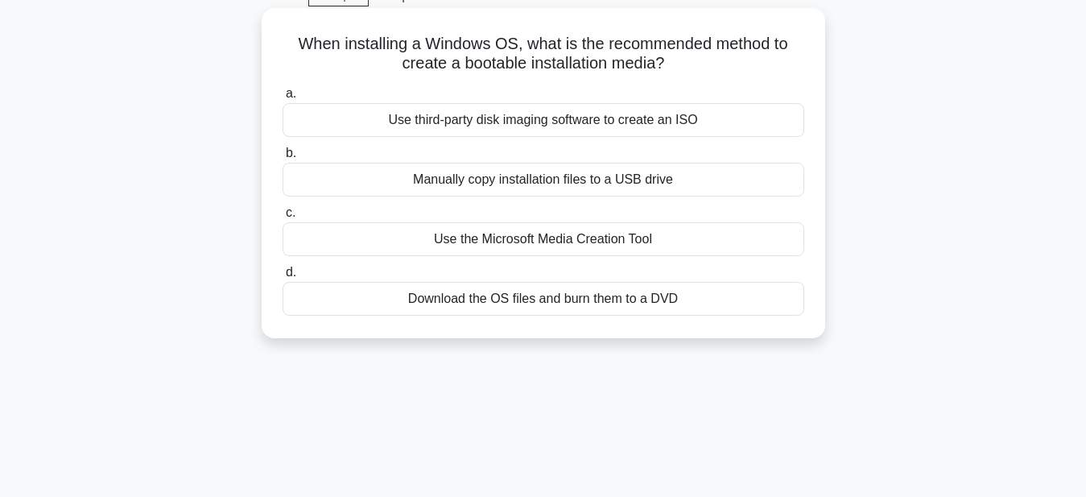
click at [565, 244] on div "Use the Microsoft Media Creation Tool" at bounding box center [544, 239] width 522 height 34
click at [283, 218] on input "c. Use the Microsoft Media Creation Tool" at bounding box center [283, 213] width 0 height 10
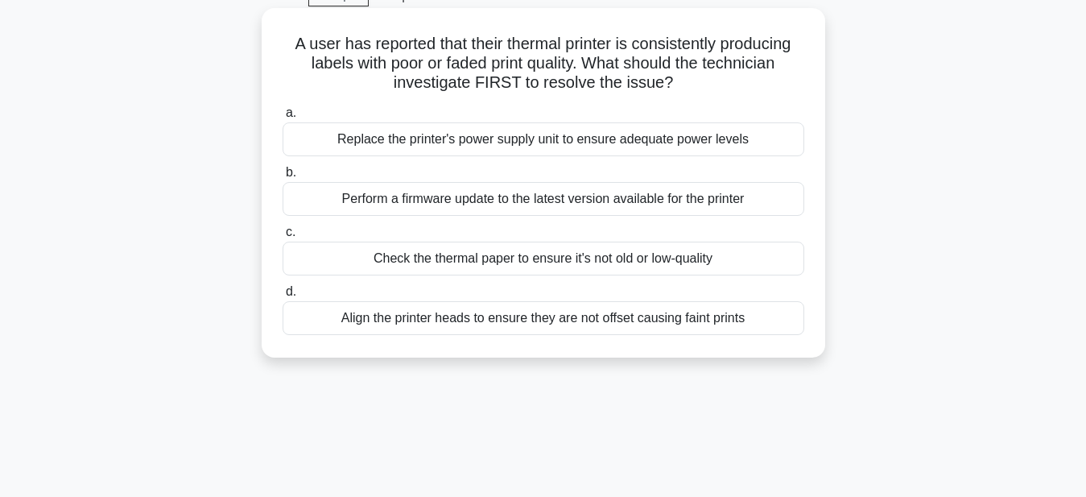
click at [655, 147] on div "Replace the printer's power supply unit to ensure adequate power levels" at bounding box center [544, 139] width 522 height 34
click at [283, 118] on input "a. Replace the printer's power supply unit to ensure adequate power levels" at bounding box center [283, 113] width 0 height 10
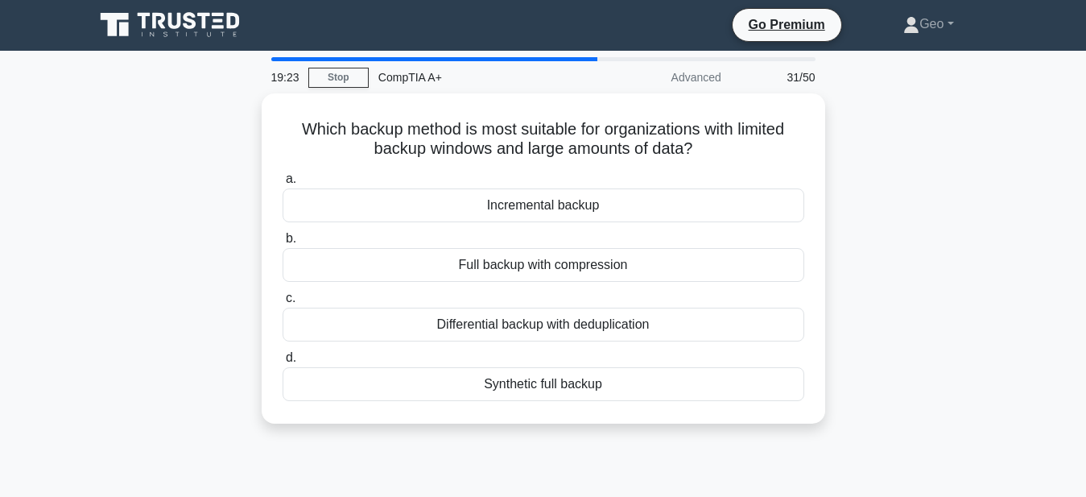
scroll to position [0, 0]
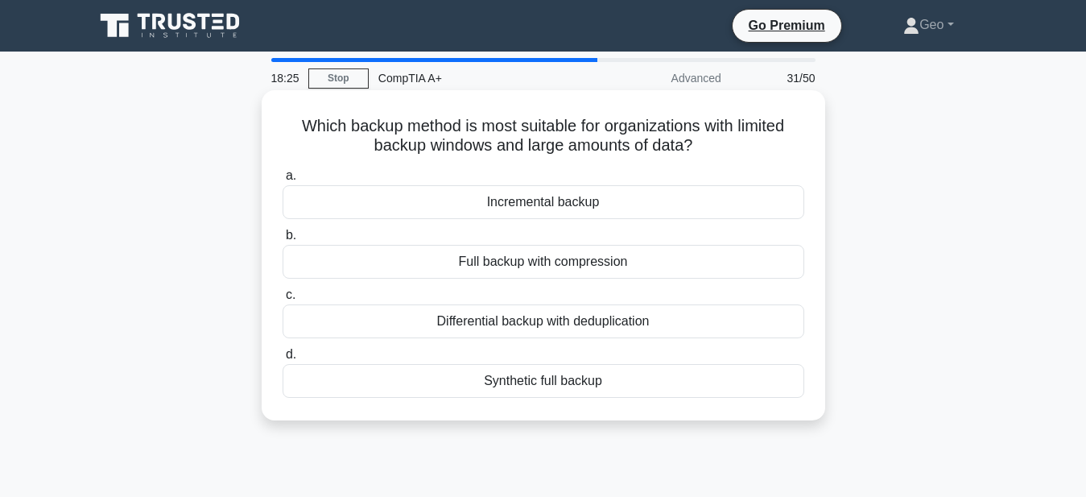
click at [597, 209] on div "Incremental backup" at bounding box center [544, 202] width 522 height 34
click at [283, 181] on input "a. Incremental backup" at bounding box center [283, 176] width 0 height 10
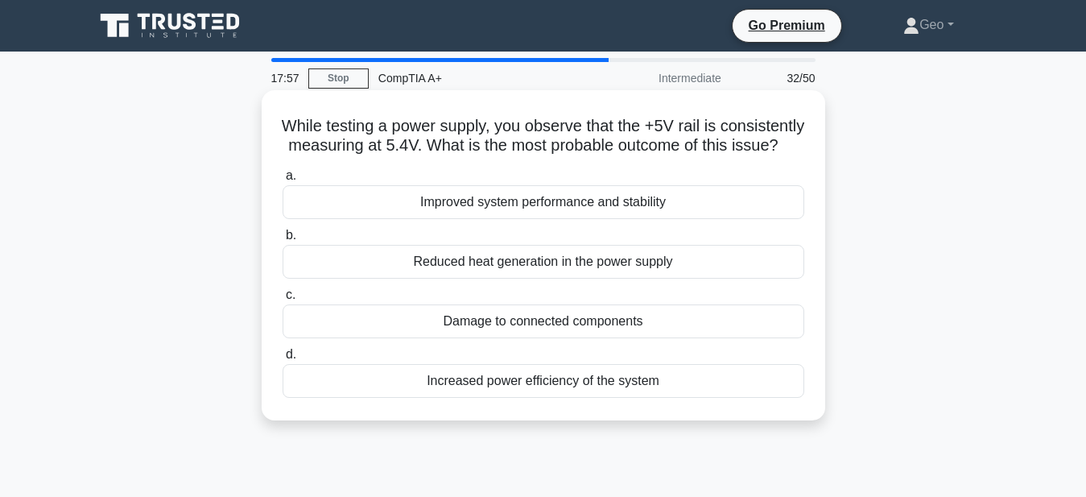
click at [592, 328] on div "Damage to connected components" at bounding box center [544, 321] width 522 height 34
click at [283, 300] on input "c. Damage to connected components" at bounding box center [283, 295] width 0 height 10
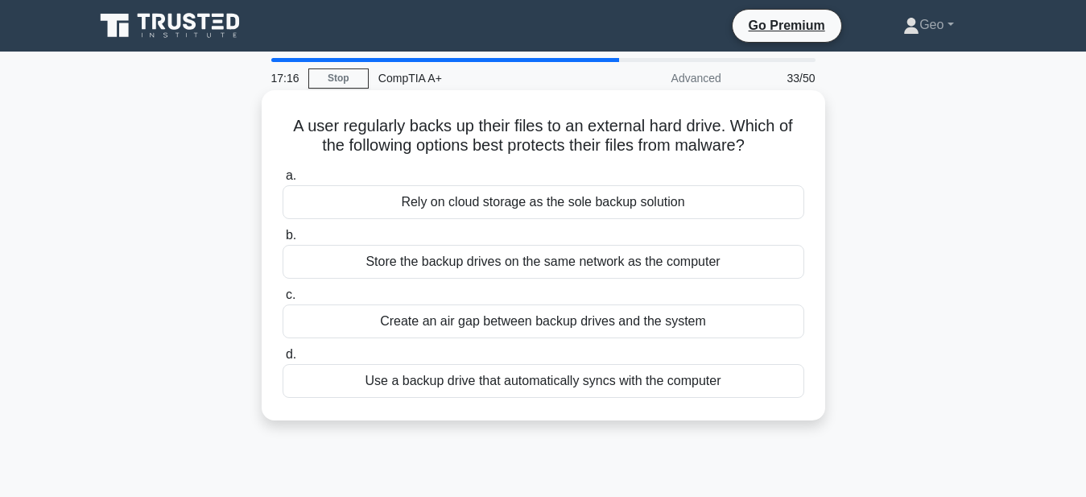
click at [438, 325] on div "Create an air gap between backup drives and the system" at bounding box center [544, 321] width 522 height 34
click at [283, 300] on input "c. Create an air gap between backup drives and the system" at bounding box center [283, 295] width 0 height 10
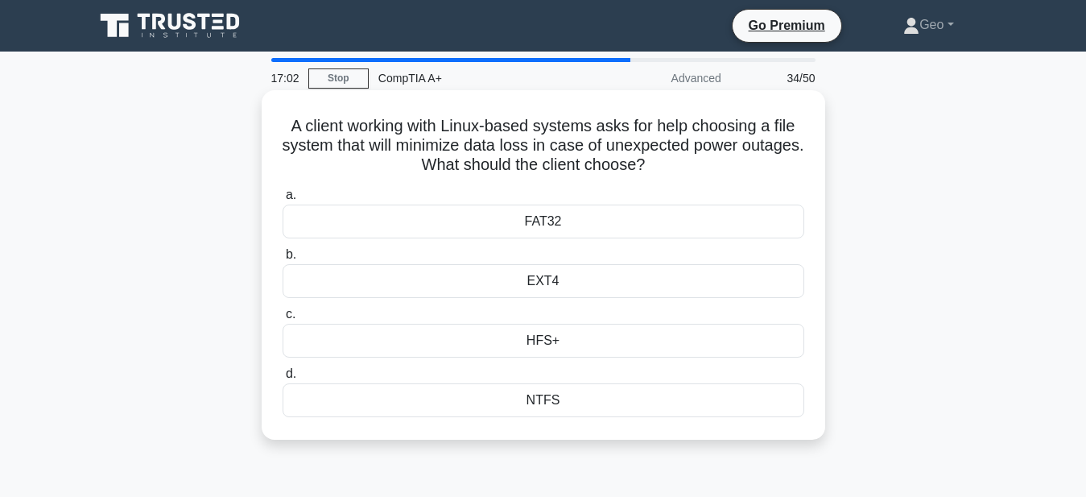
drag, startPoint x: 399, startPoint y: 148, endPoint x: 805, endPoint y: 160, distance: 406.9
click at [805, 160] on h5 "A client working with Linux-based systems asks for help choosing a file system …" at bounding box center [543, 146] width 525 height 60
click at [664, 170] on icon ".spinner_0XTQ{transform-origin:center;animation:spinner_y6GP .75s linear infini…" at bounding box center [654, 165] width 19 height 19
click at [554, 280] on div "EXT4" at bounding box center [544, 281] width 522 height 34
click at [283, 260] on input "b. EXT4" at bounding box center [283, 255] width 0 height 10
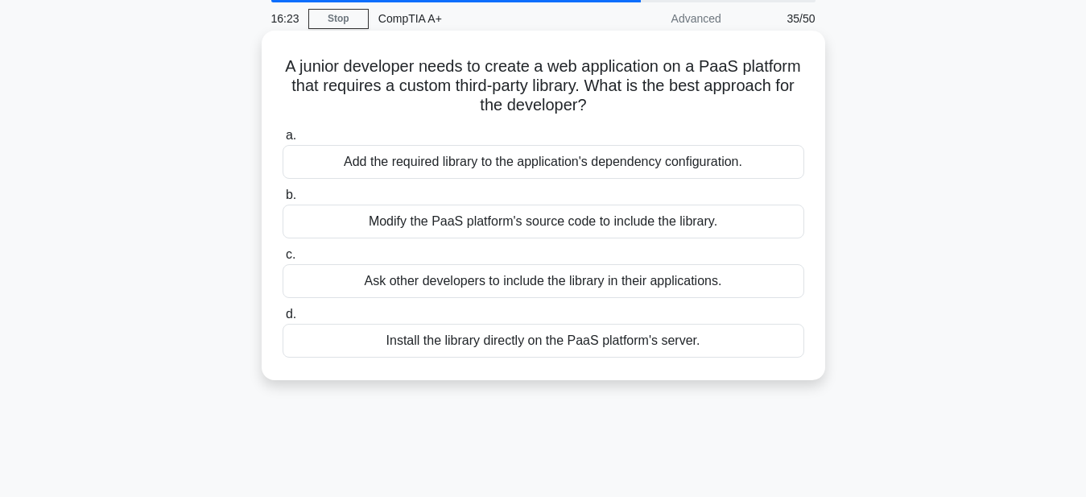
scroll to position [82, 0]
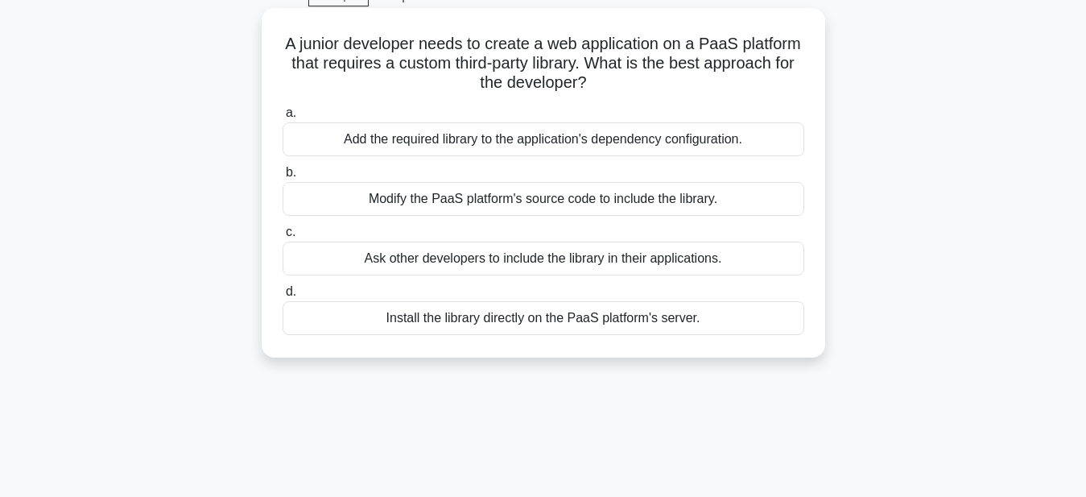
click at [569, 319] on div "Install the library directly on the PaaS platform's server." at bounding box center [544, 318] width 522 height 34
click at [283, 297] on input "d. Install the library directly on the PaaS platform's server." at bounding box center [283, 292] width 0 height 10
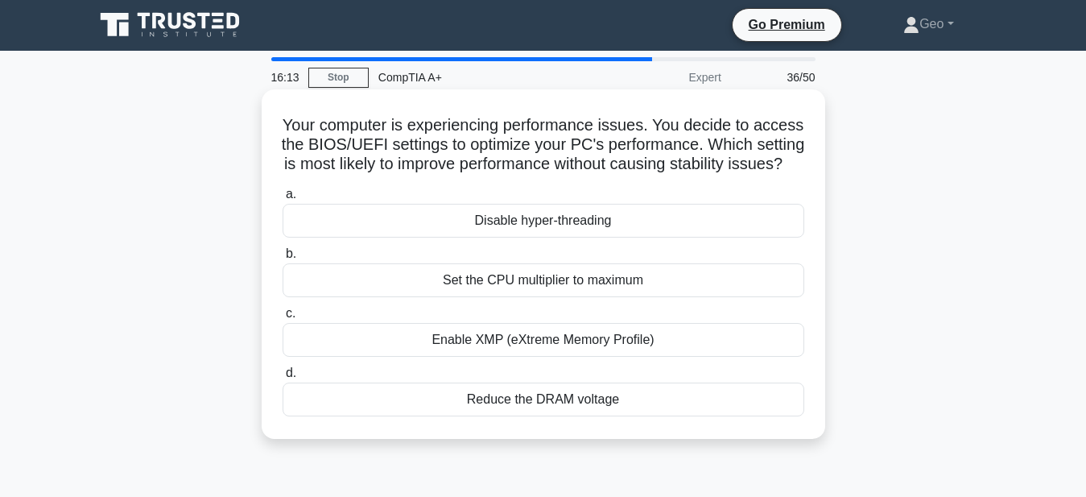
scroll to position [0, 0]
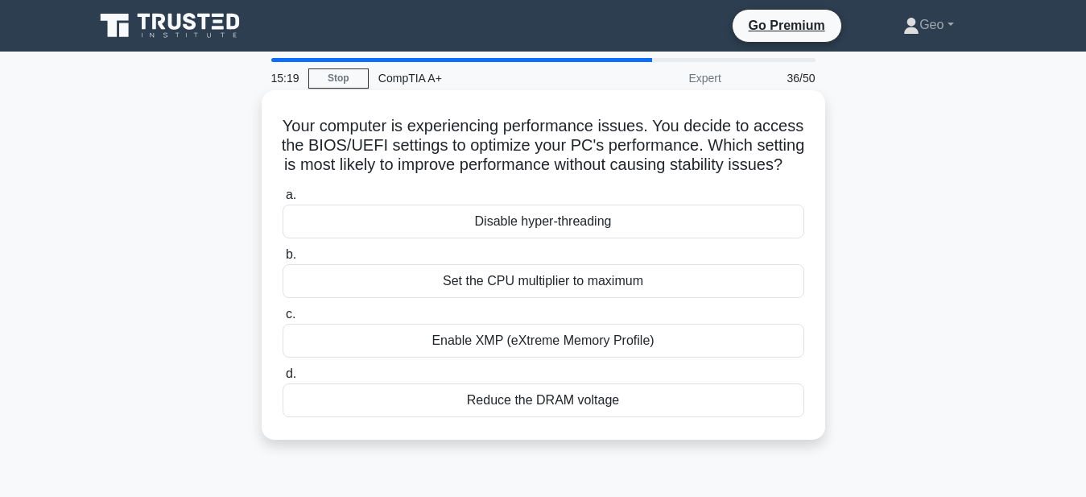
click at [573, 280] on div "Set the CPU multiplier to maximum" at bounding box center [544, 281] width 522 height 34
click at [283, 260] on input "b. Set the CPU multiplier to maximum" at bounding box center [283, 255] width 0 height 10
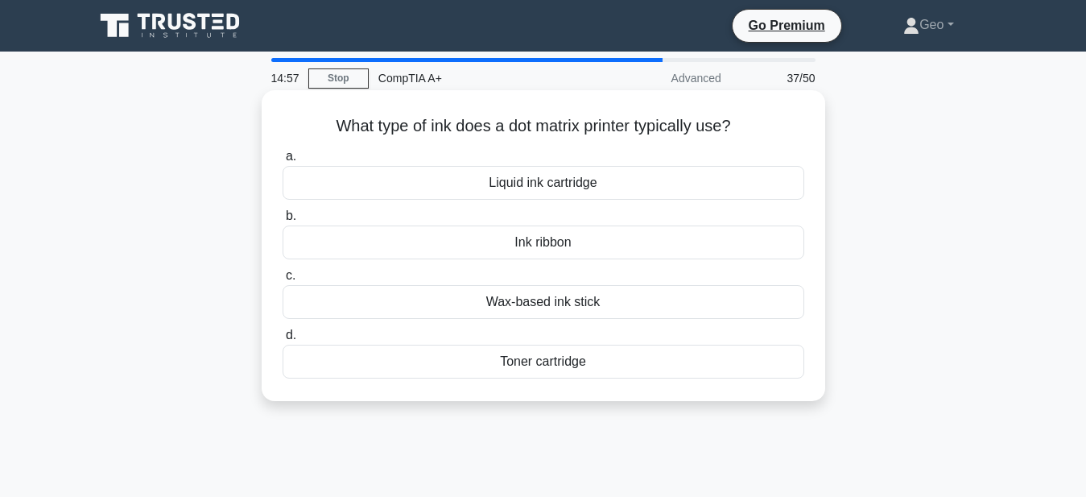
click at [556, 307] on div "Wax-based ink stick" at bounding box center [544, 302] width 522 height 34
click at [283, 281] on input "c. Wax-based ink stick" at bounding box center [283, 276] width 0 height 10
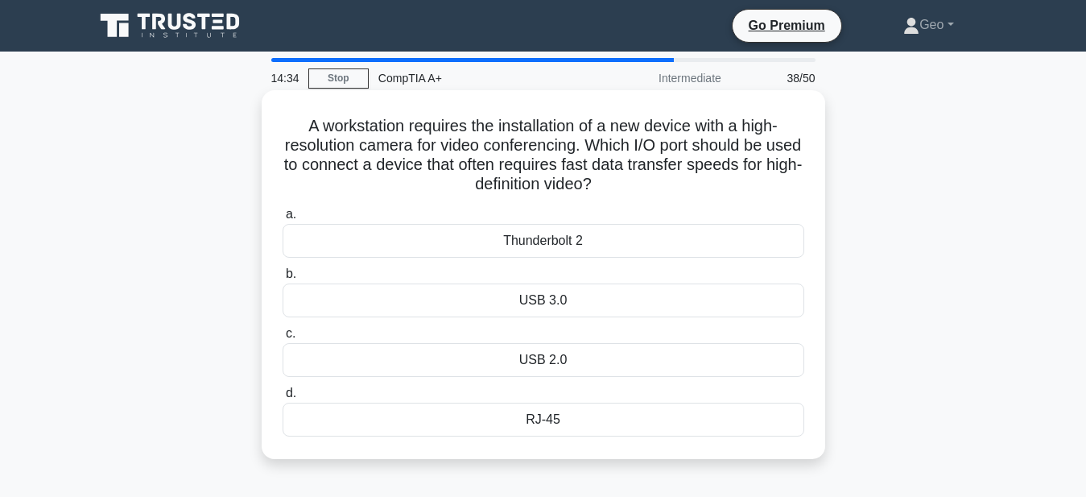
drag, startPoint x: 478, startPoint y: 183, endPoint x: 600, endPoint y: 183, distance: 122.4
click at [600, 183] on h5 "A workstation requires the installation of a new device with a high-resolution …" at bounding box center [543, 155] width 525 height 79
click at [623, 184] on h5 "A workstation requires the installation of a new device with a high-resolution …" at bounding box center [543, 155] width 525 height 79
click at [559, 241] on div "Thunderbolt 2" at bounding box center [544, 241] width 522 height 34
click at [283, 220] on input "a. Thunderbolt 2" at bounding box center [283, 214] width 0 height 10
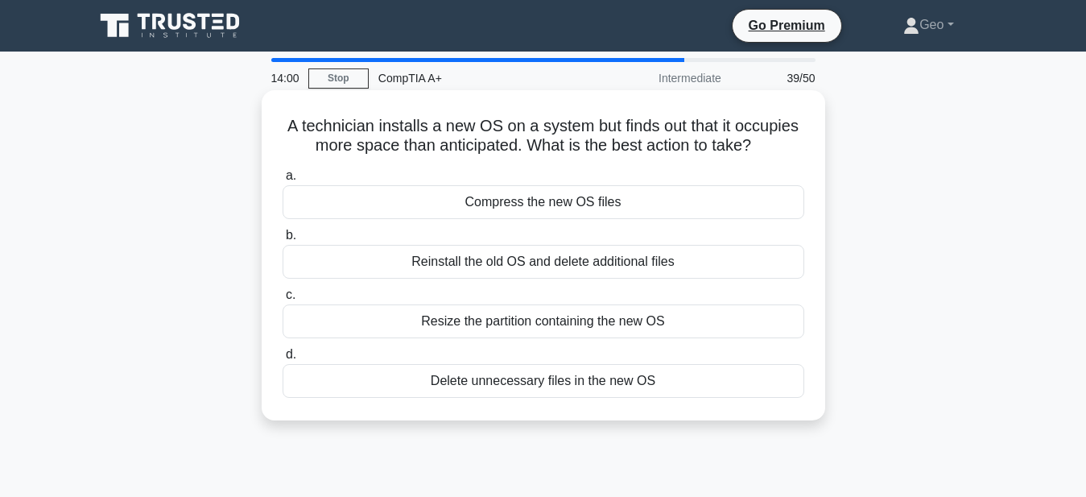
click at [573, 322] on div "Resize the partition containing the new OS" at bounding box center [544, 321] width 522 height 34
click at [283, 300] on input "c. Resize the partition containing the new OS" at bounding box center [283, 295] width 0 height 10
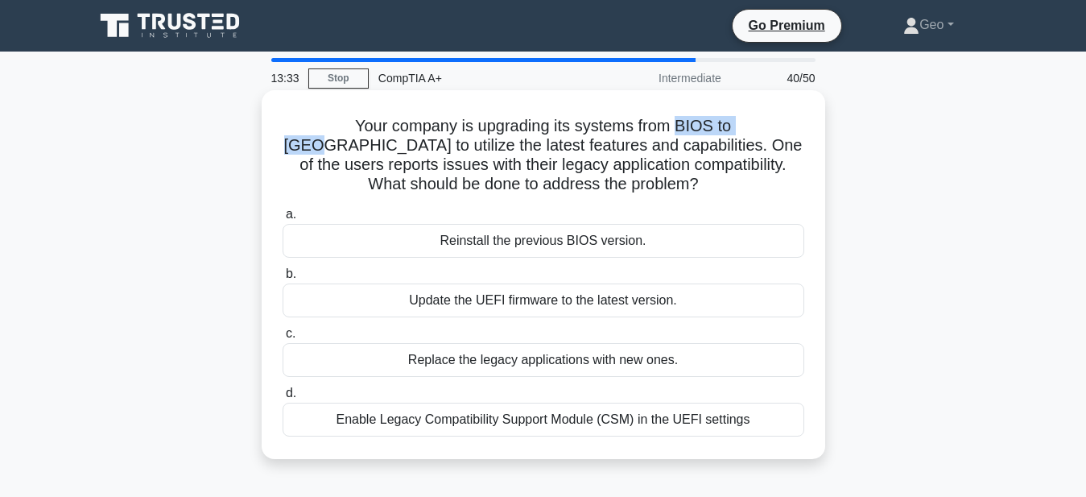
drag, startPoint x: 612, startPoint y: 126, endPoint x: 700, endPoint y: 122, distance: 87.9
click at [700, 122] on h5 "Your company is upgrading its systems from BIOS to UEFI to utilize the latest f…" at bounding box center [543, 155] width 525 height 79
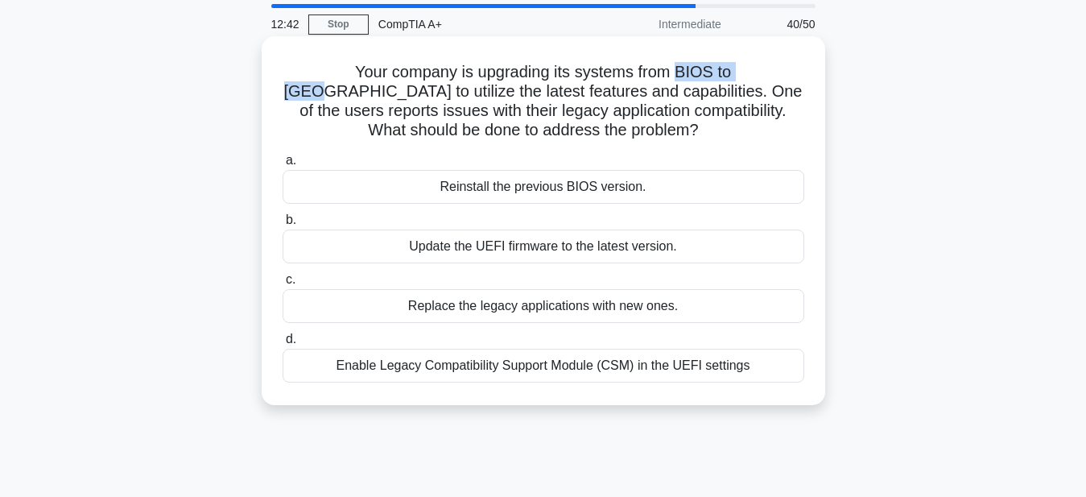
scroll to position [82, 0]
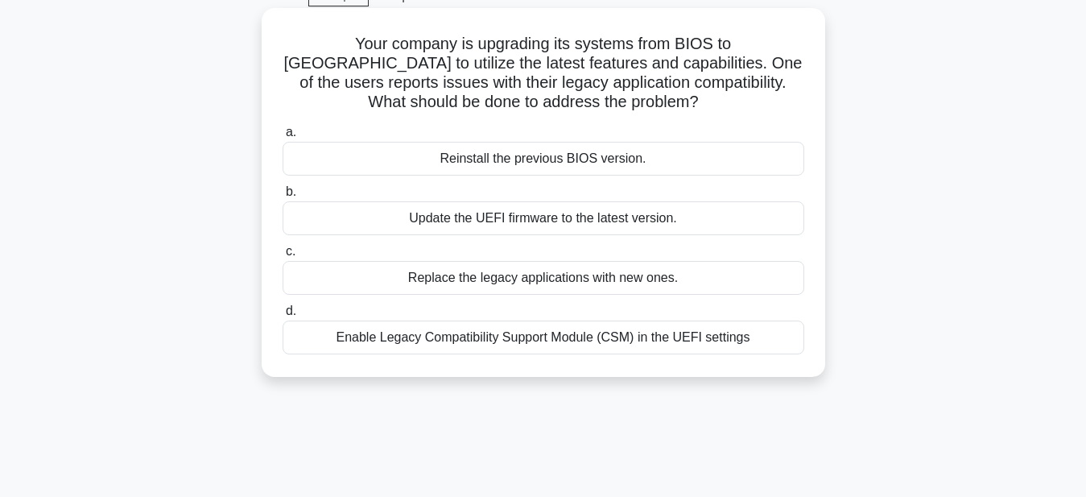
click at [676, 342] on div "Enable Legacy Compatibility Support Module (CSM) in the UEFI settings" at bounding box center [544, 338] width 522 height 34
click at [283, 316] on input "d. Enable Legacy Compatibility Support Module (CSM) in the UEFI settings" at bounding box center [283, 311] width 0 height 10
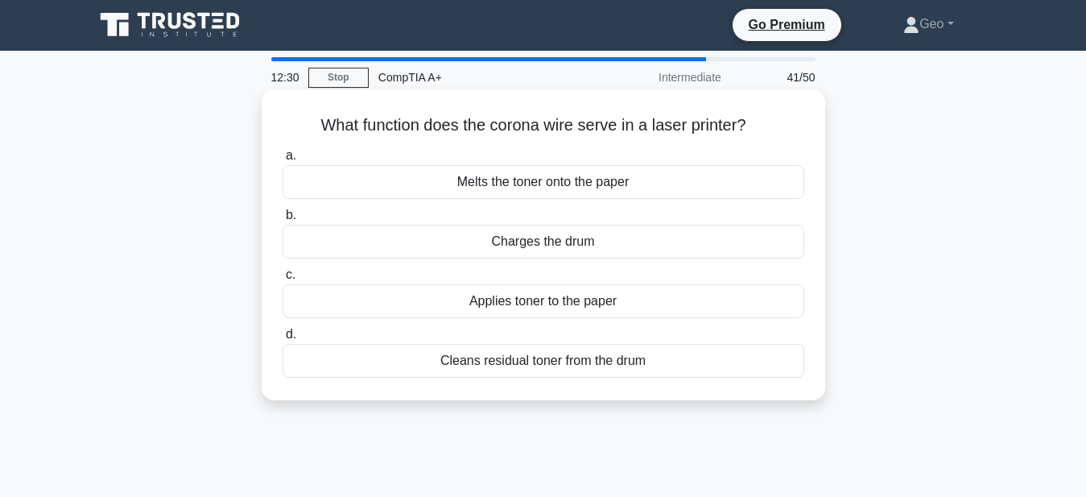
scroll to position [0, 0]
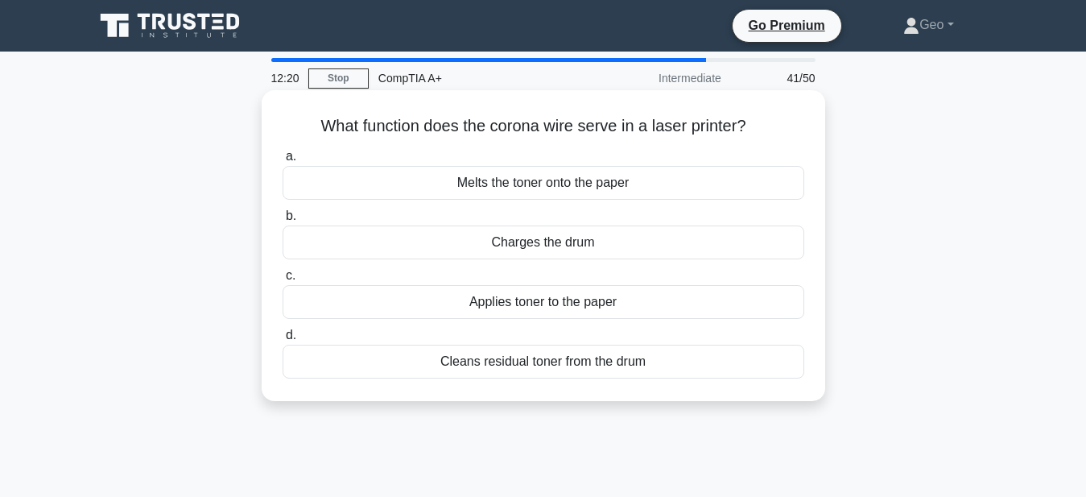
click at [535, 243] on div "Charges the drum" at bounding box center [544, 242] width 522 height 34
click at [283, 221] on input "b. Charges the drum" at bounding box center [283, 216] width 0 height 10
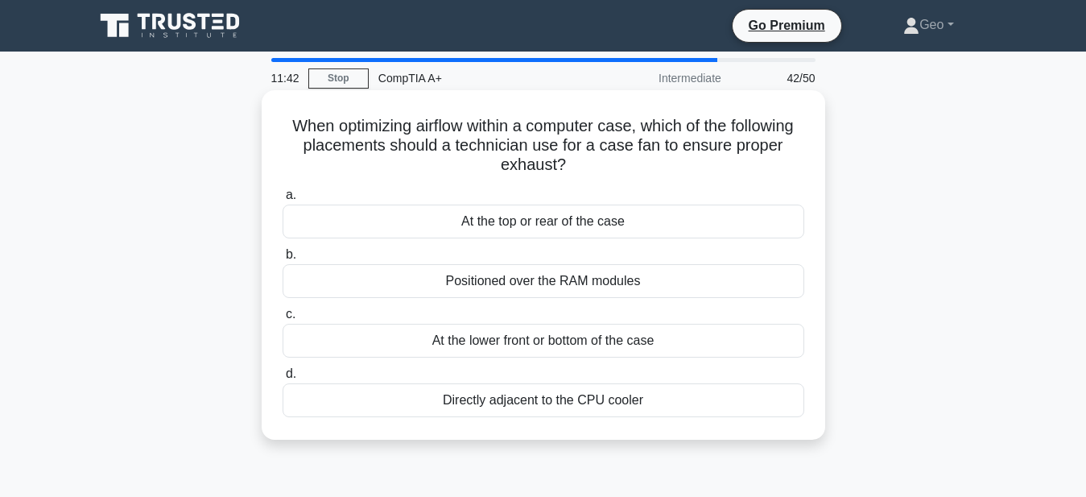
click at [573, 221] on div "At the top or rear of the case" at bounding box center [544, 222] width 522 height 34
click at [283, 201] on input "a. At the top or rear of the case" at bounding box center [283, 195] width 0 height 10
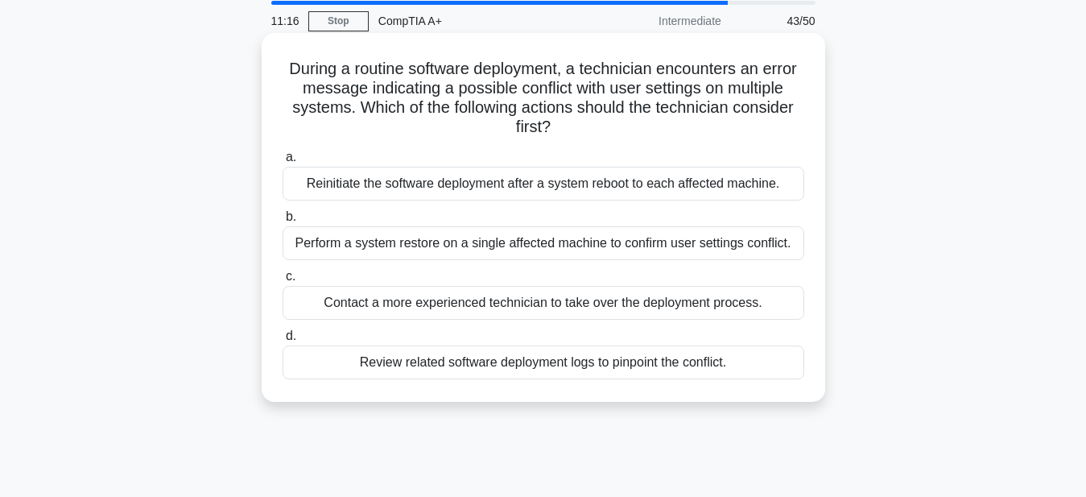
scroll to position [82, 0]
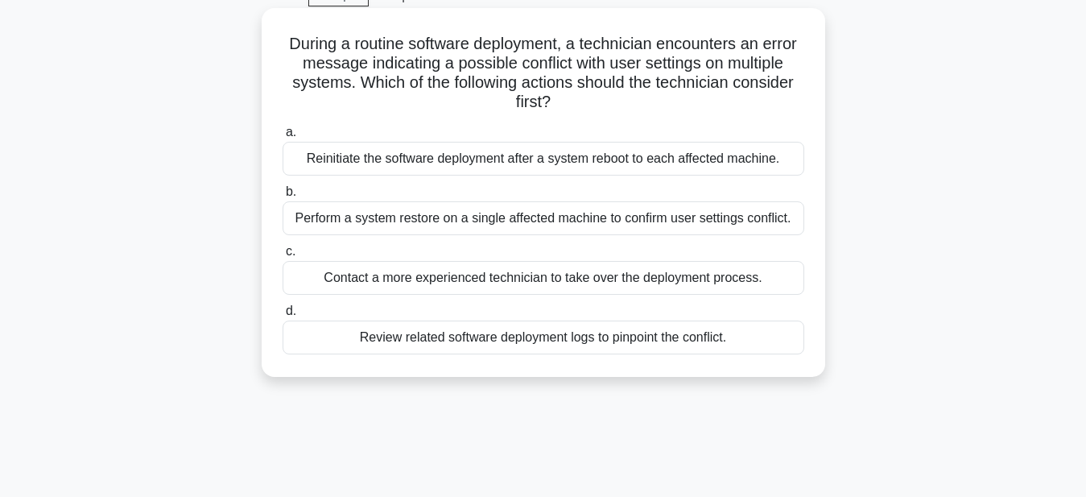
click at [567, 336] on div "Review related software deployment logs to pinpoint the conflict." at bounding box center [544, 338] width 522 height 34
click at [283, 316] on input "d. Review related software deployment logs to pinpoint the conflict." at bounding box center [283, 311] width 0 height 10
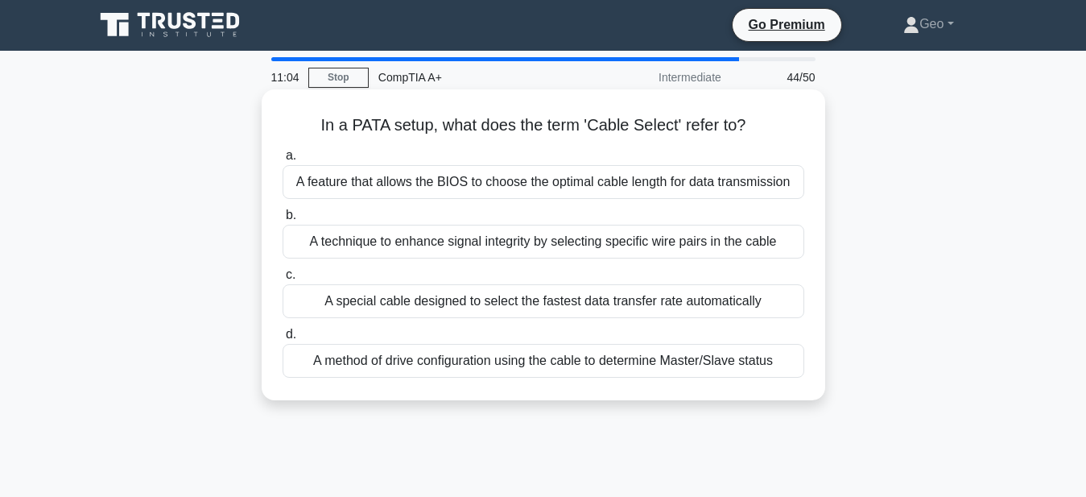
scroll to position [0, 0]
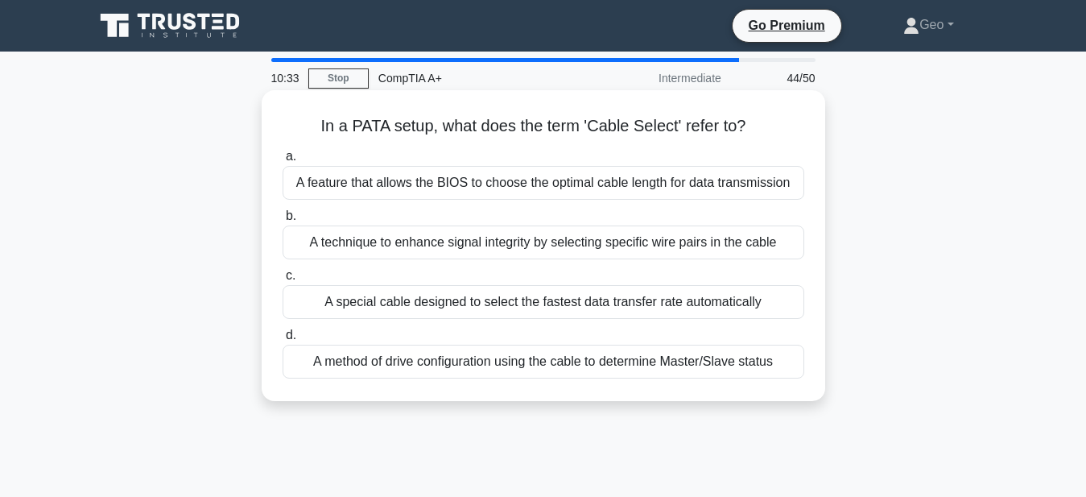
click at [585, 366] on div "A method of drive configuration using the cable to determine Master/Slave status" at bounding box center [544, 362] width 522 height 34
click at [283, 341] on input "d. A method of drive configuration using the cable to determine Master/Slave st…" at bounding box center [283, 335] width 0 height 10
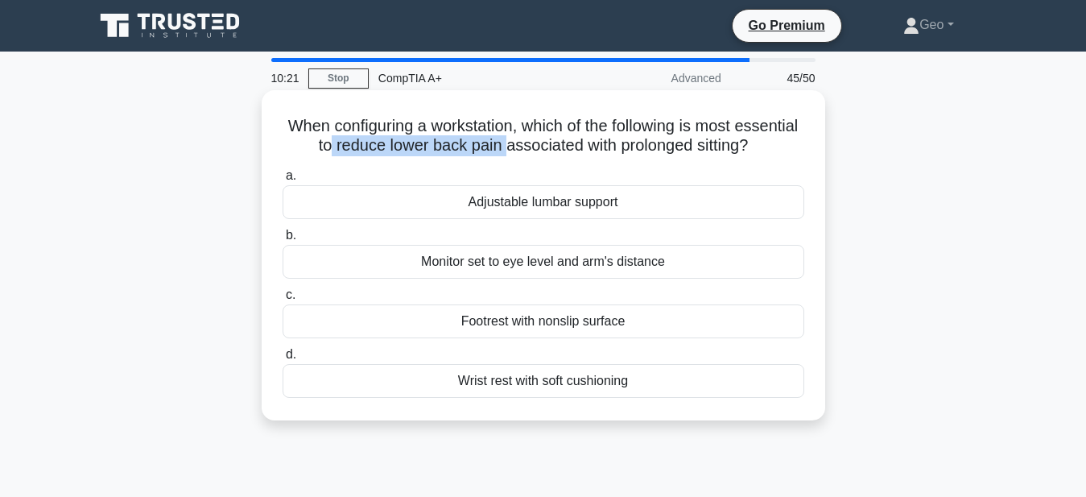
drag, startPoint x: 329, startPoint y: 145, endPoint x: 502, endPoint y: 154, distance: 173.4
click at [502, 154] on h5 "When configuring a workstation, which of the following is most essential to red…" at bounding box center [543, 136] width 525 height 40
click at [580, 205] on div "Adjustable lumbar support" at bounding box center [544, 202] width 522 height 34
click at [283, 181] on input "a. Adjustable lumbar support" at bounding box center [283, 176] width 0 height 10
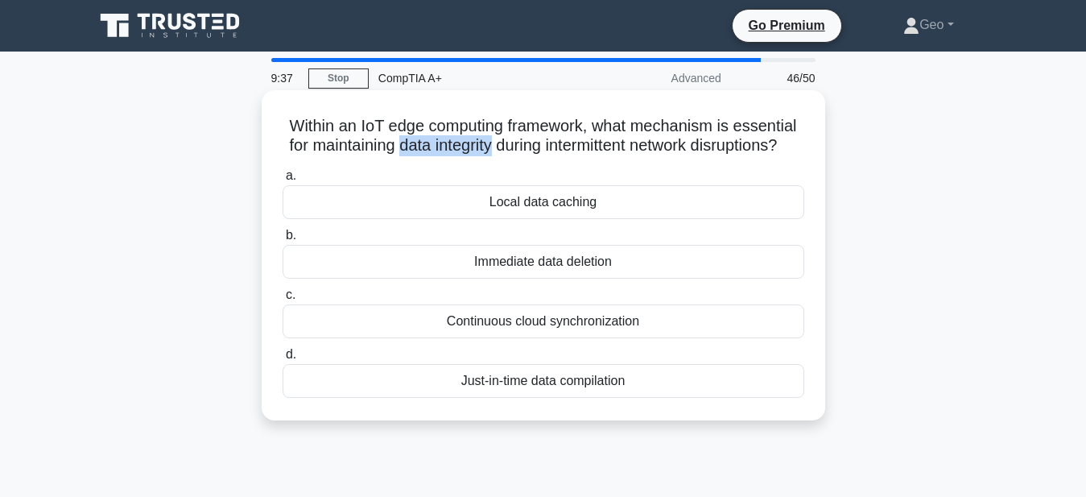
drag, startPoint x: 489, startPoint y: 148, endPoint x: 394, endPoint y: 147, distance: 95.0
click at [394, 147] on h5 "Within an IoT edge computing framework, what mechanism is essential for maintai…" at bounding box center [543, 136] width 525 height 40
click at [546, 205] on div "Local data caching" at bounding box center [544, 202] width 522 height 34
click at [283, 181] on input "a. Local data caching" at bounding box center [283, 176] width 0 height 10
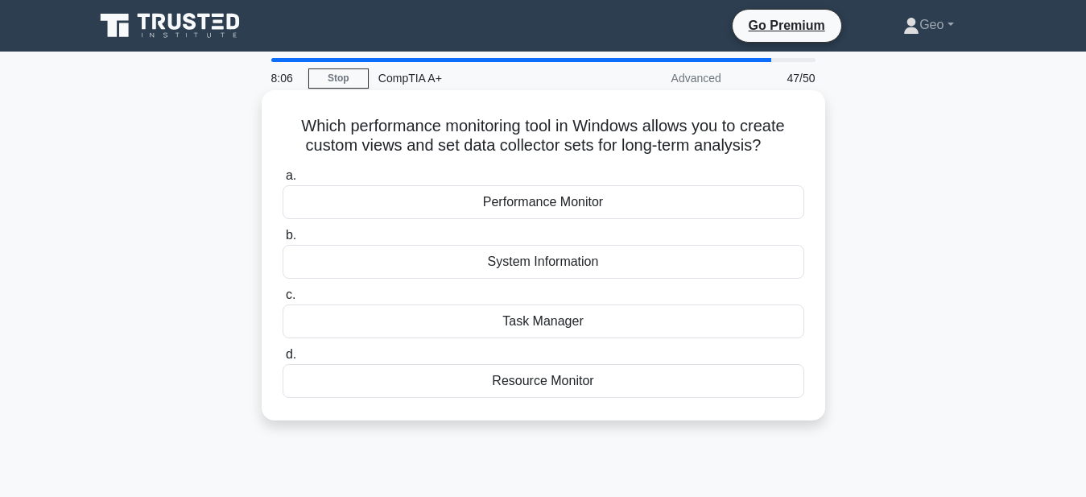
click at [532, 207] on div "Performance Monitor" at bounding box center [544, 202] width 522 height 34
click at [283, 181] on input "a. Performance Monitor" at bounding box center [283, 176] width 0 height 10
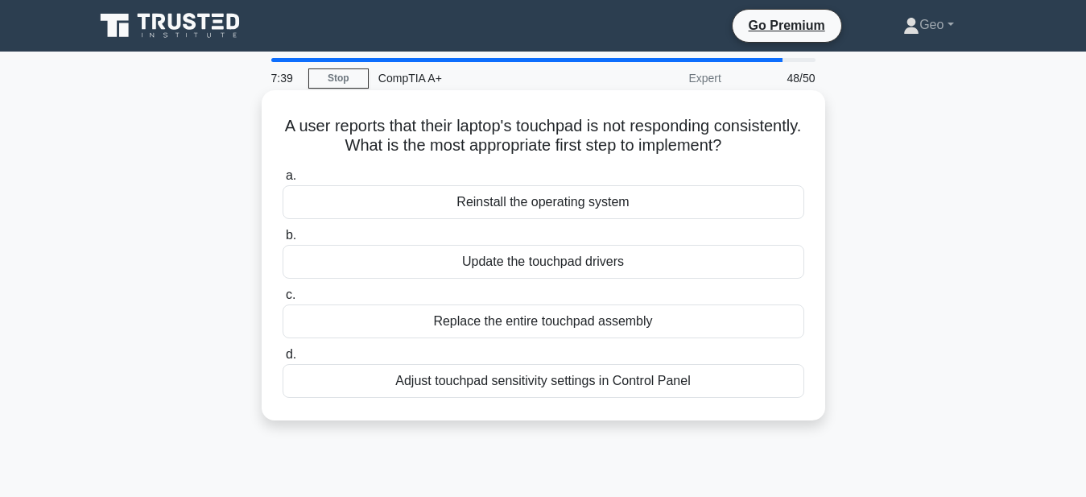
click at [617, 264] on div "Update the touchpad drivers" at bounding box center [544, 262] width 522 height 34
click at [283, 241] on input "b. Update the touchpad drivers" at bounding box center [283, 235] width 0 height 10
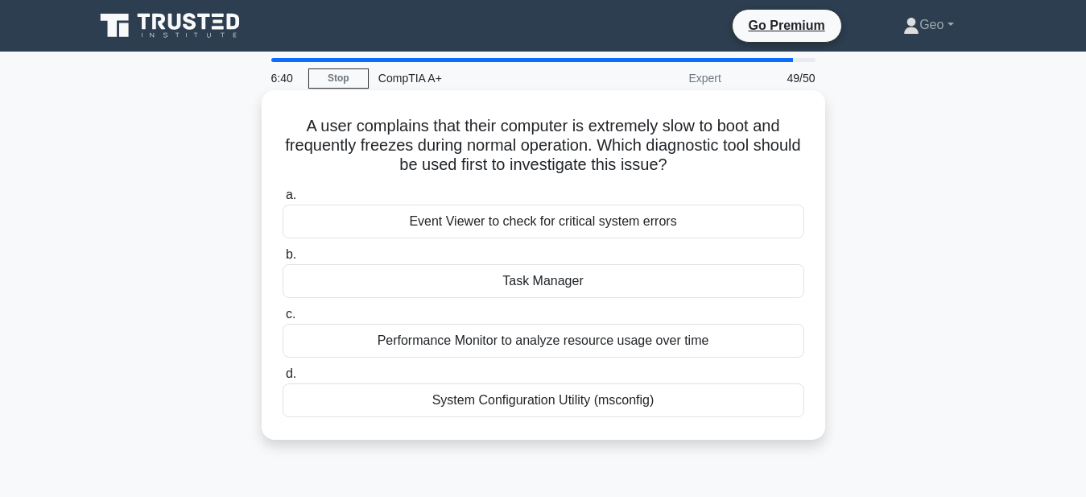
click at [556, 221] on div "Event Viewer to check for critical system errors" at bounding box center [544, 222] width 522 height 34
click at [283, 201] on input "a. Event Viewer to check for critical system errors" at bounding box center [283, 195] width 0 height 10
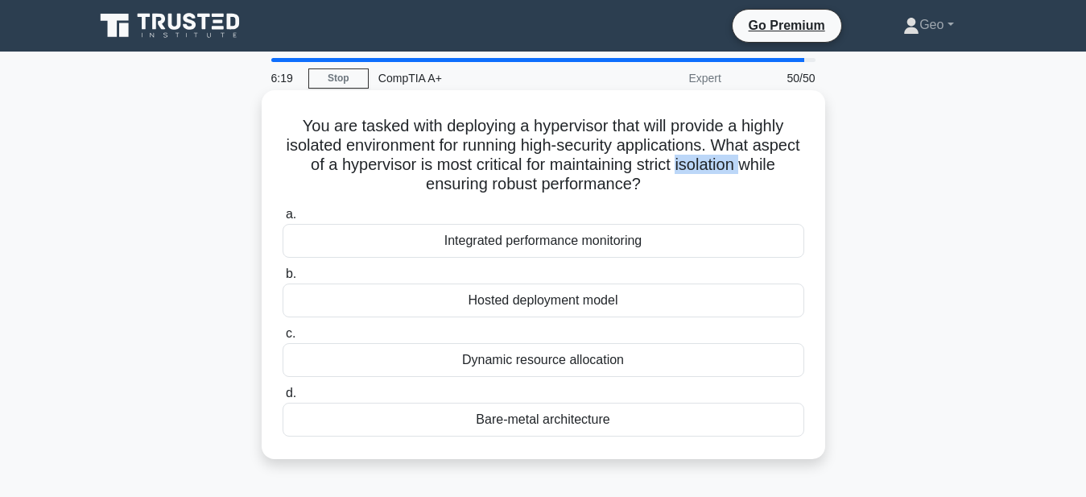
drag, startPoint x: 674, startPoint y: 166, endPoint x: 743, endPoint y: 166, distance: 69.3
click at [743, 166] on h5 "You are tasked with deploying a hypervisor that will provide a highly isolated …" at bounding box center [543, 155] width 525 height 79
click at [550, 424] on div "Bare-metal architecture" at bounding box center [544, 420] width 522 height 34
click at [283, 399] on input "d. Bare-metal architecture" at bounding box center [283, 393] width 0 height 10
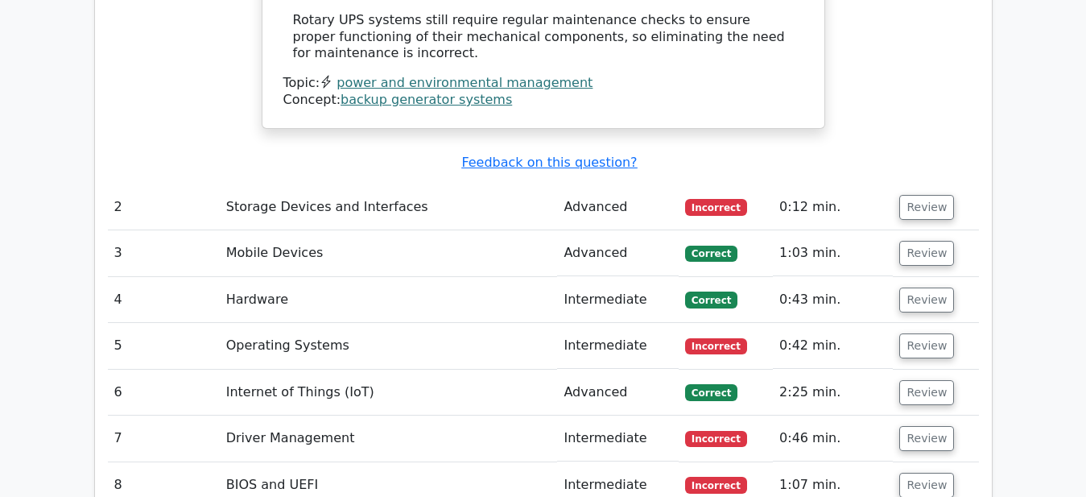
scroll to position [2629, 0]
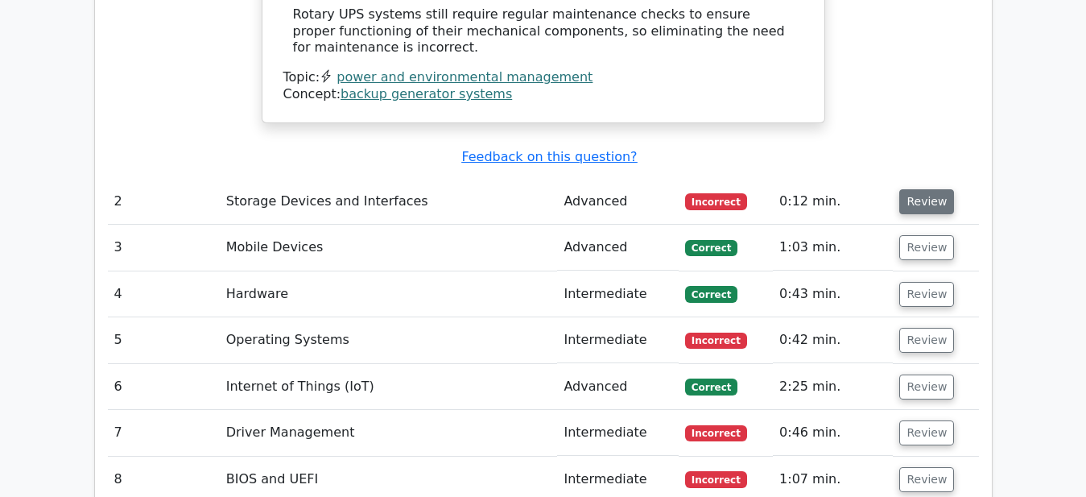
click at [924, 189] on button "Review" at bounding box center [927, 201] width 55 height 25
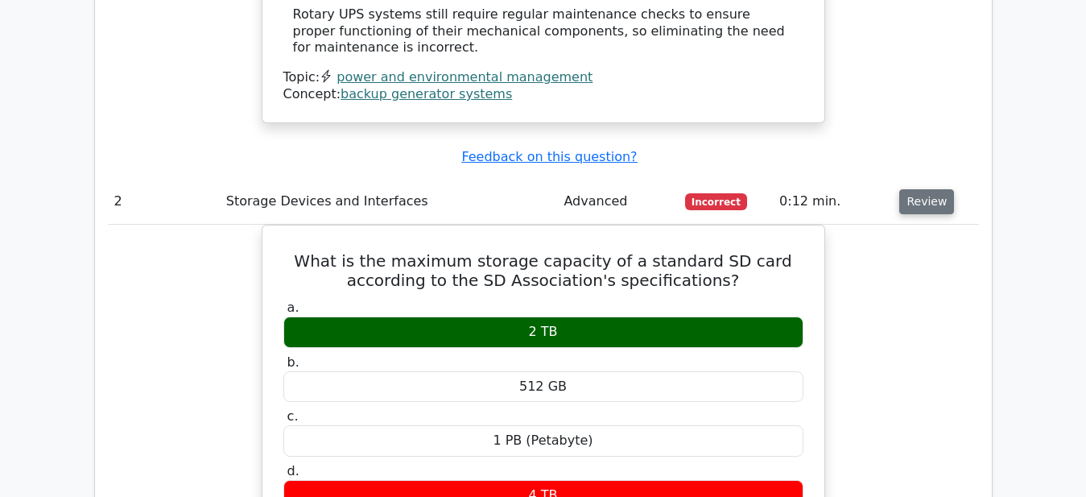
click at [924, 189] on button "Review" at bounding box center [927, 201] width 55 height 25
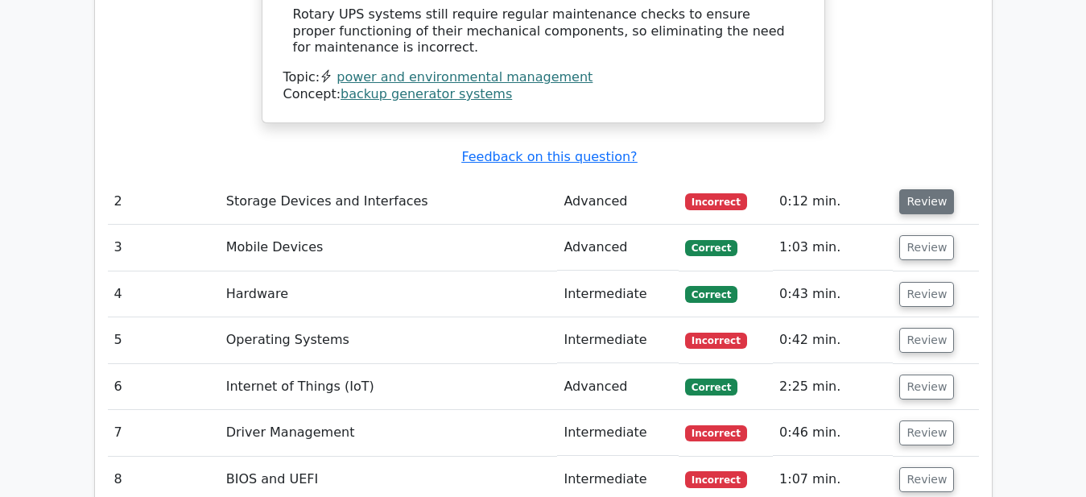
scroll to position [2711, 0]
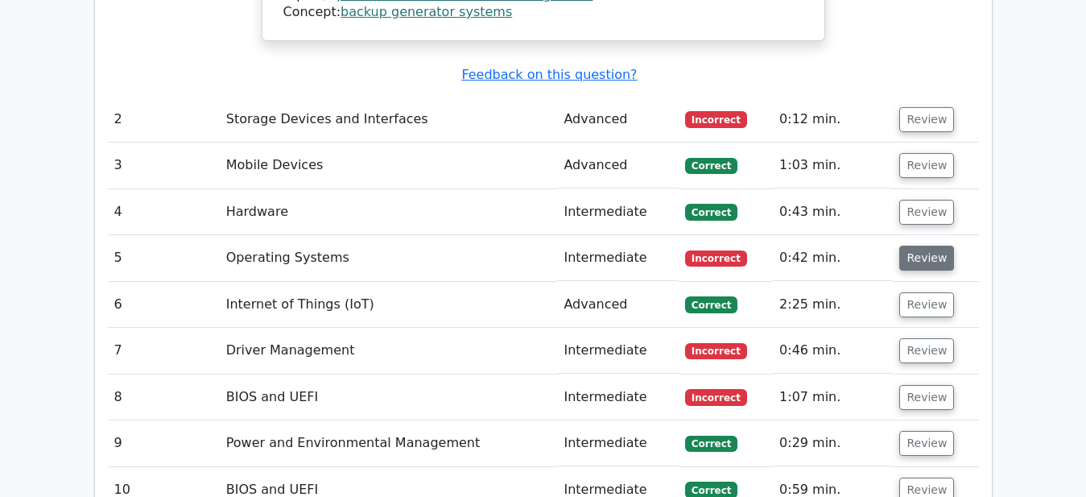
click at [929, 246] on button "Review" at bounding box center [927, 258] width 55 height 25
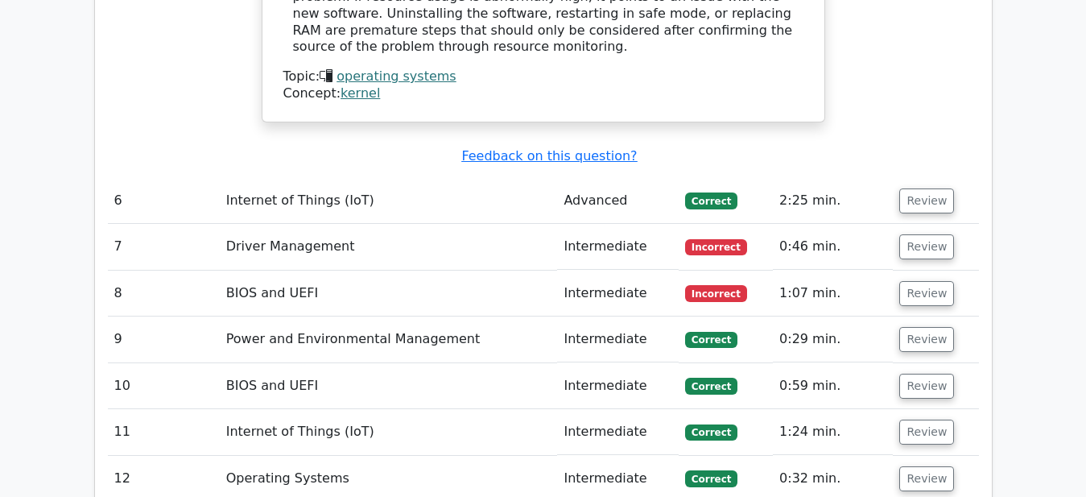
scroll to position [3450, 0]
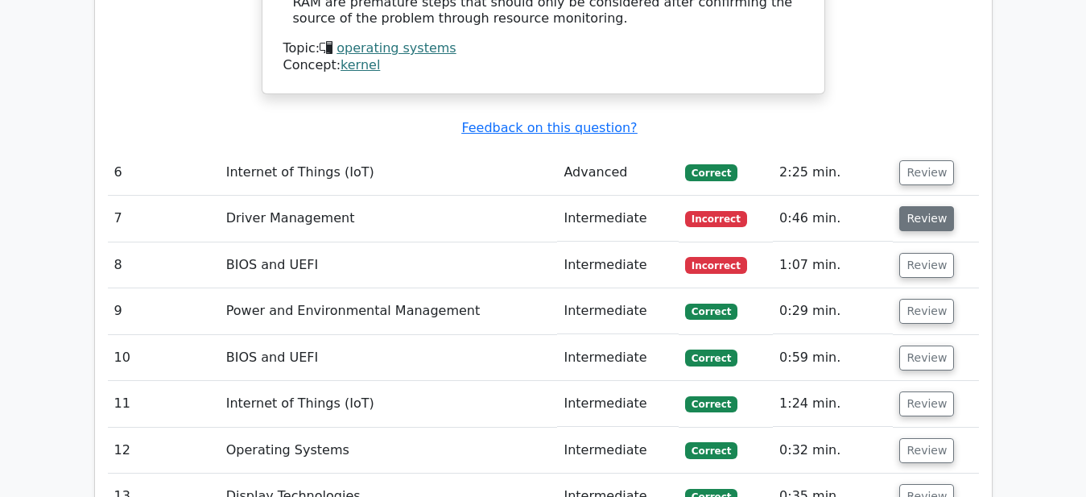
click at [916, 206] on button "Review" at bounding box center [927, 218] width 55 height 25
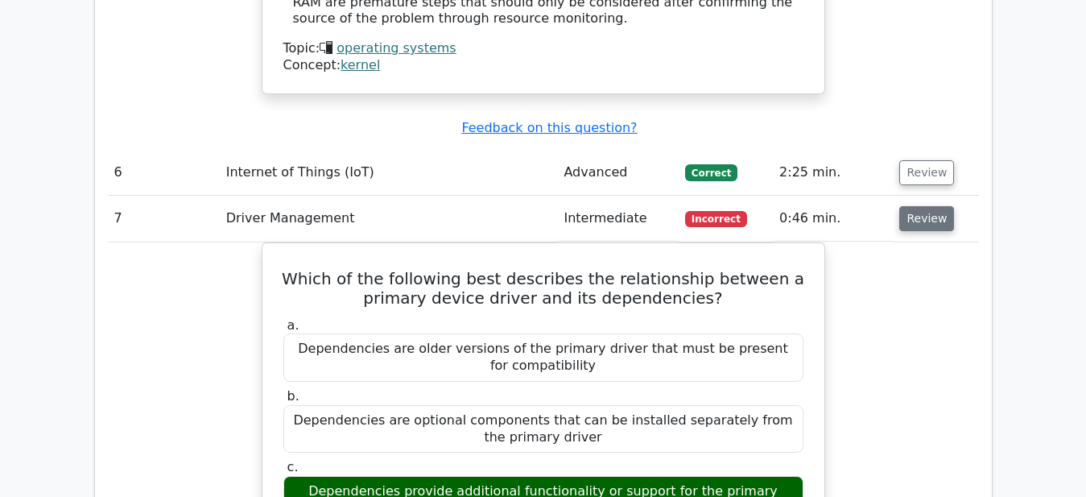
click at [908, 206] on button "Review" at bounding box center [927, 218] width 55 height 25
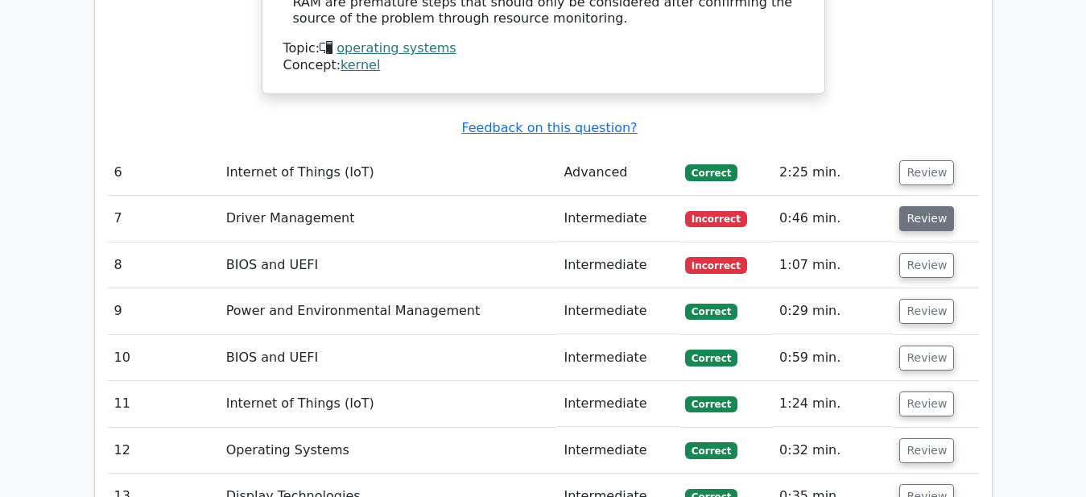
click at [908, 206] on button "Review" at bounding box center [927, 218] width 55 height 25
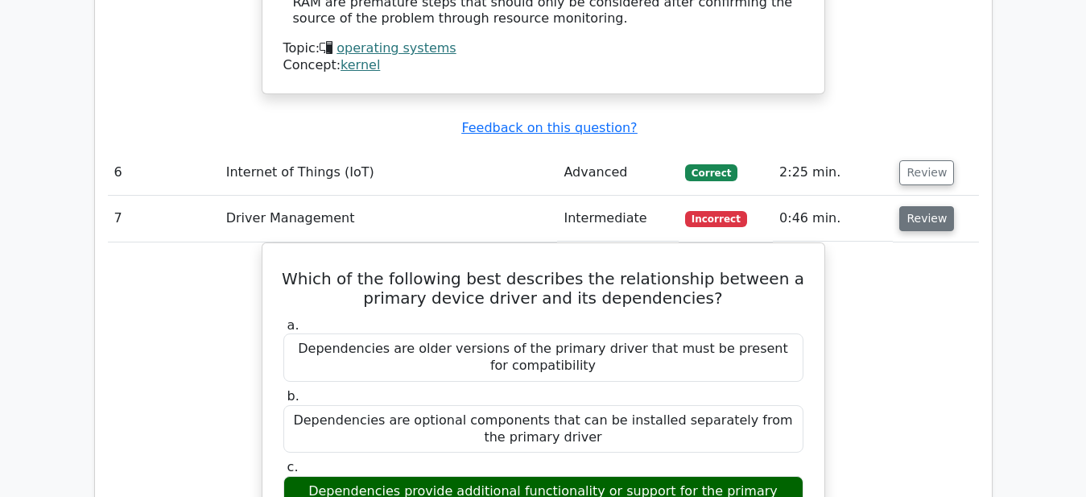
click at [908, 206] on button "Review" at bounding box center [927, 218] width 55 height 25
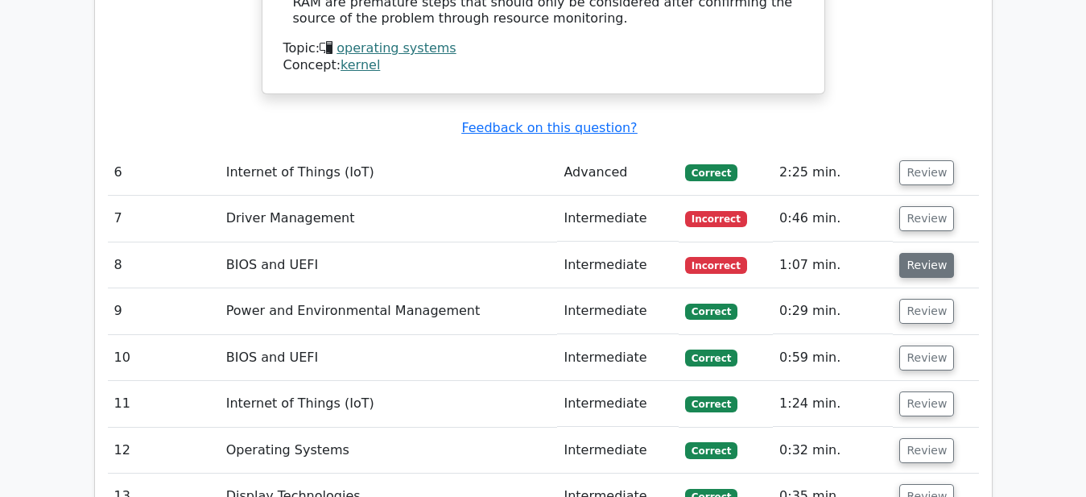
click at [924, 253] on button "Review" at bounding box center [927, 265] width 55 height 25
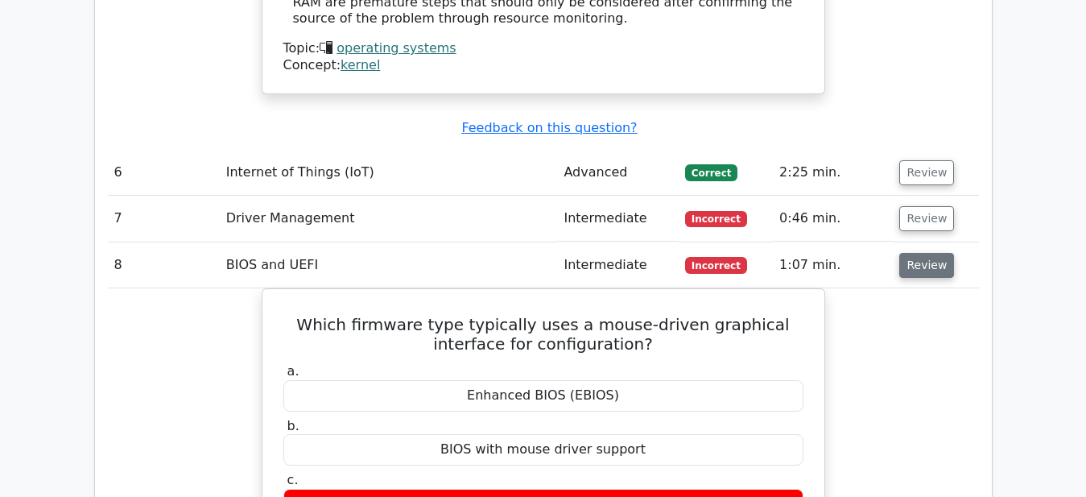
click at [916, 253] on button "Review" at bounding box center [927, 265] width 55 height 25
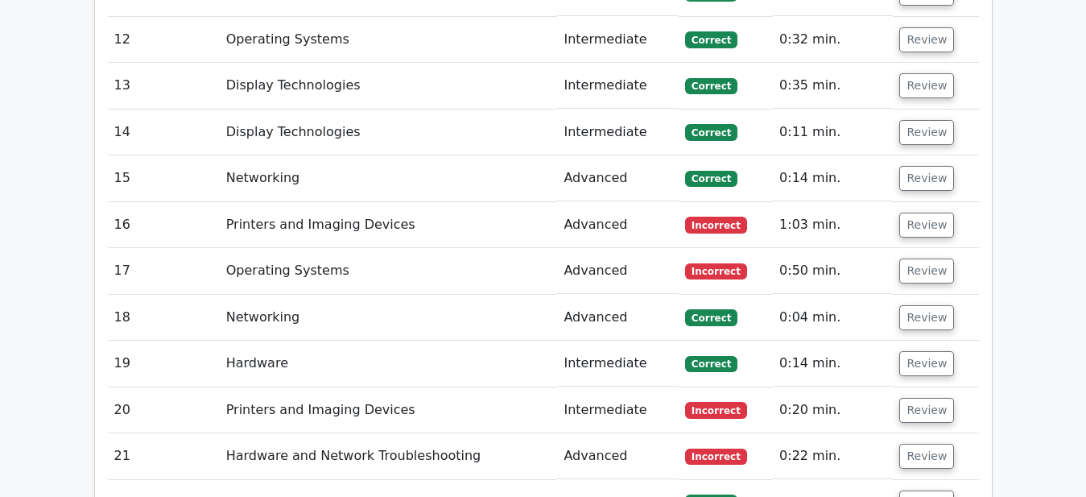
scroll to position [3943, 0]
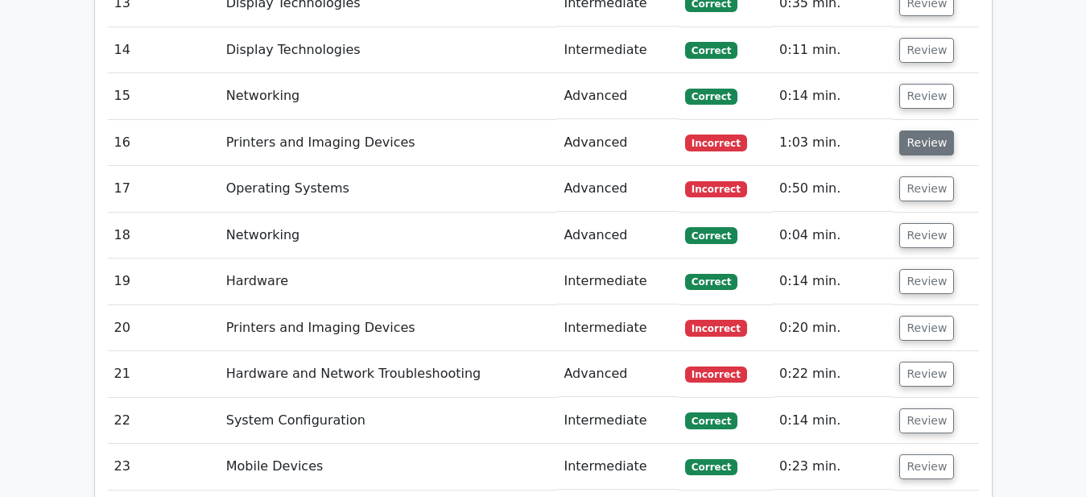
click at [929, 130] on button "Review" at bounding box center [927, 142] width 55 height 25
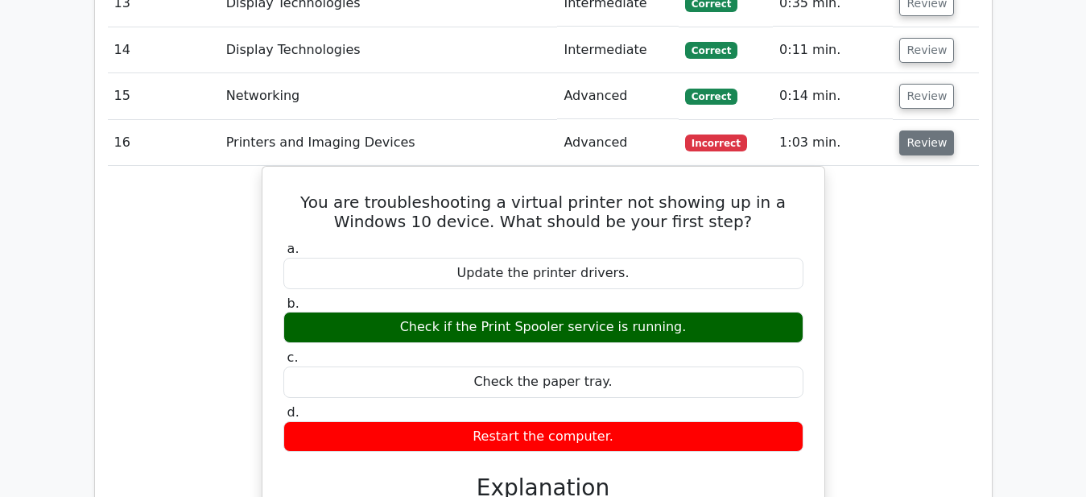
click at [929, 130] on button "Review" at bounding box center [927, 142] width 55 height 25
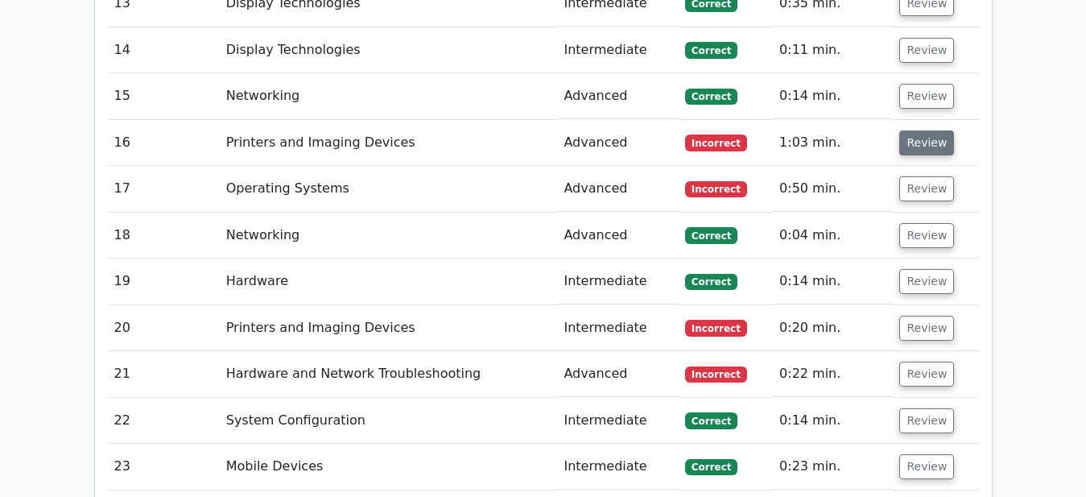
click at [929, 130] on button "Review" at bounding box center [927, 142] width 55 height 25
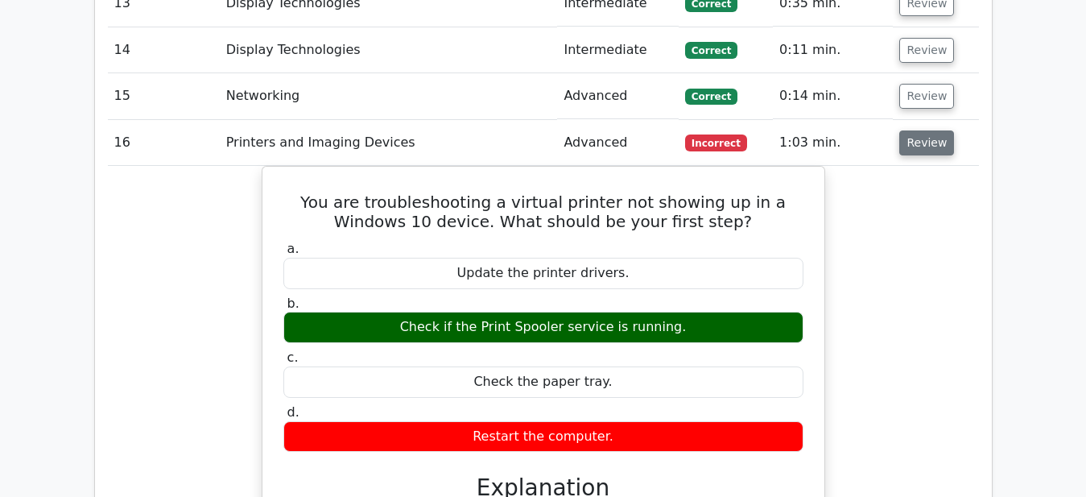
click at [929, 130] on button "Review" at bounding box center [927, 142] width 55 height 25
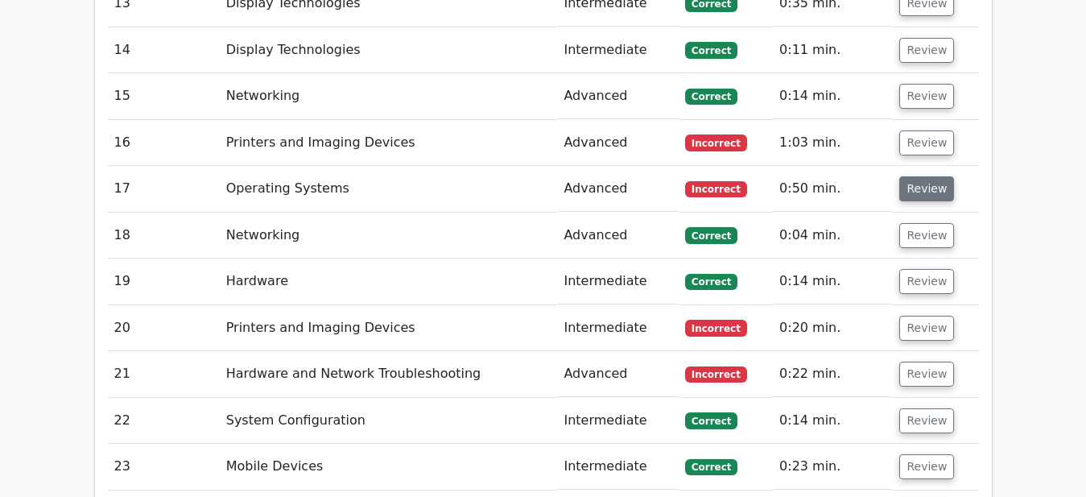
click at [915, 176] on button "Review" at bounding box center [927, 188] width 55 height 25
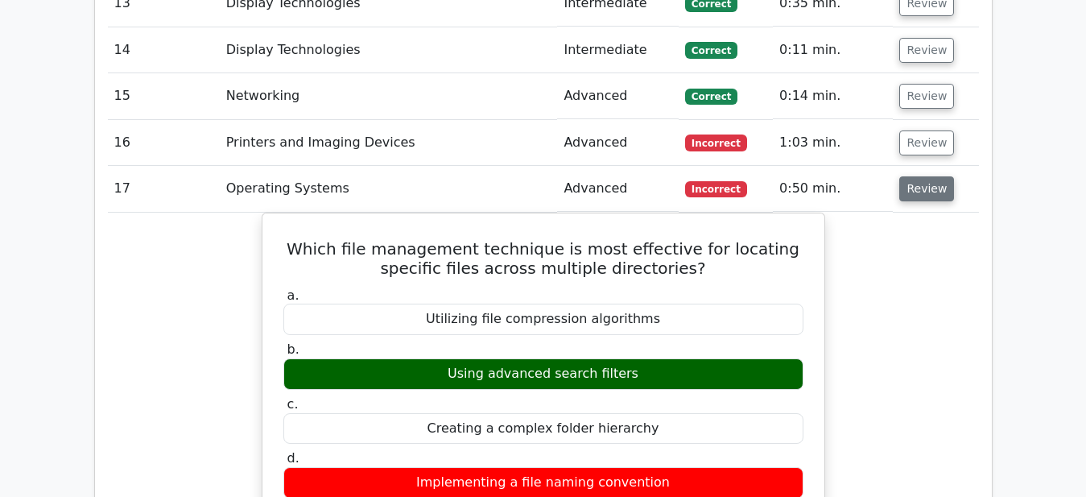
click at [913, 176] on button "Review" at bounding box center [927, 188] width 55 height 25
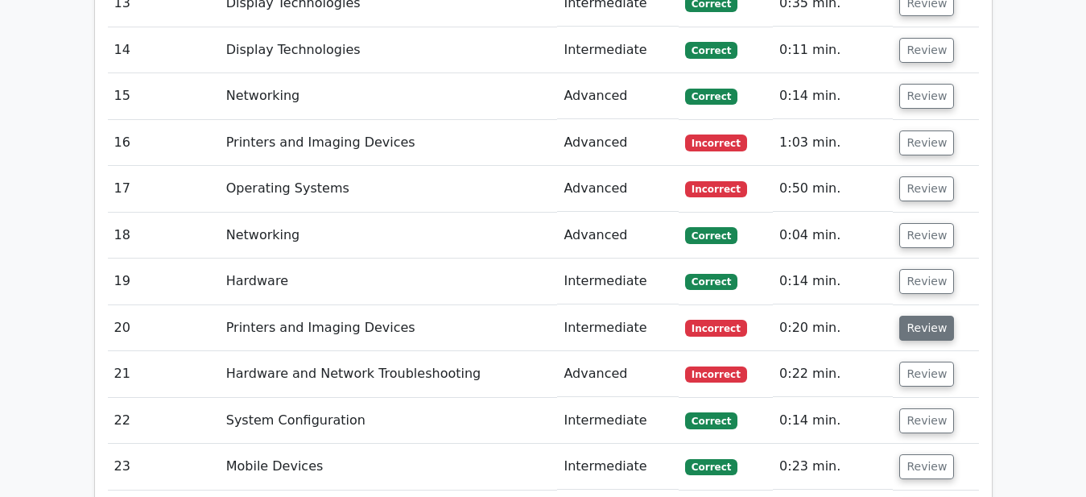
click at [913, 316] on button "Review" at bounding box center [927, 328] width 55 height 25
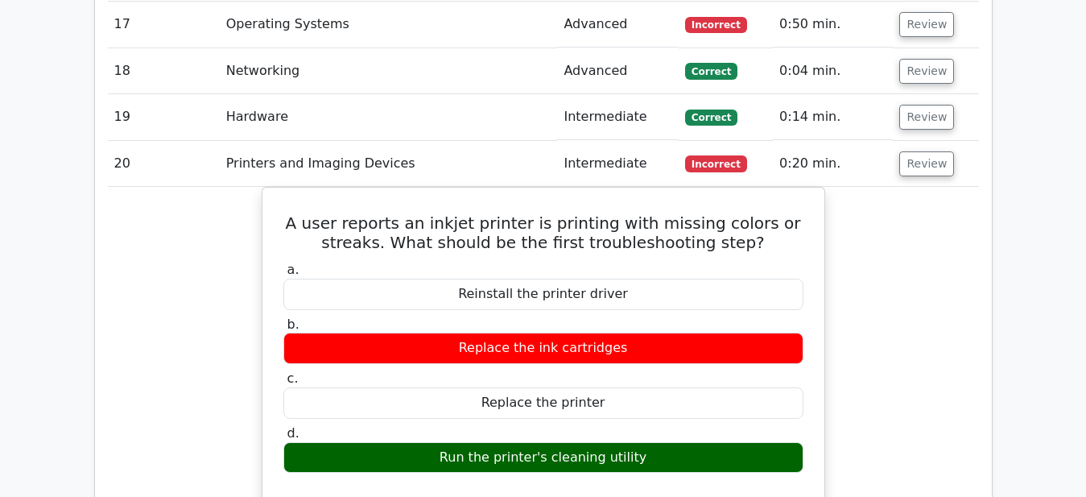
scroll to position [4025, 0]
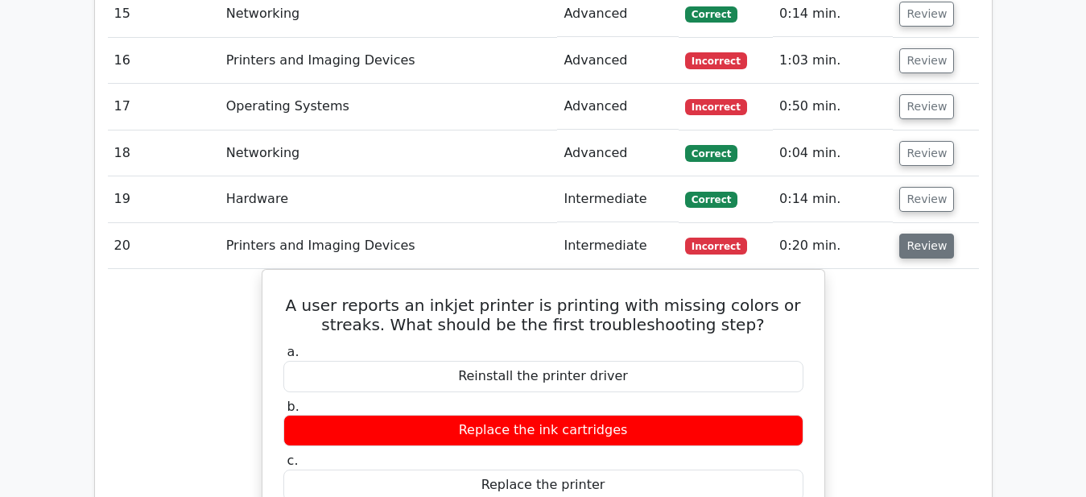
click at [923, 234] on button "Review" at bounding box center [927, 246] width 55 height 25
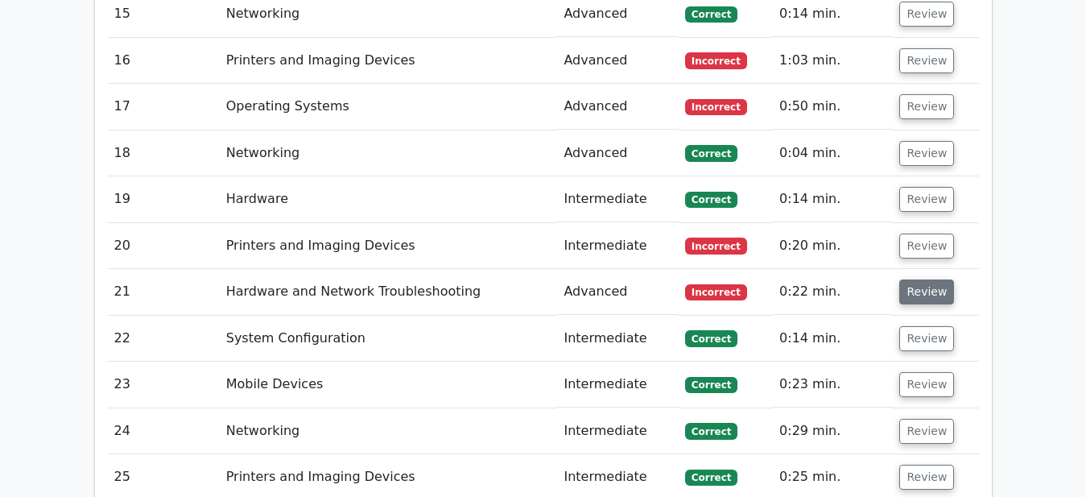
click at [916, 279] on button "Review" at bounding box center [927, 291] width 55 height 25
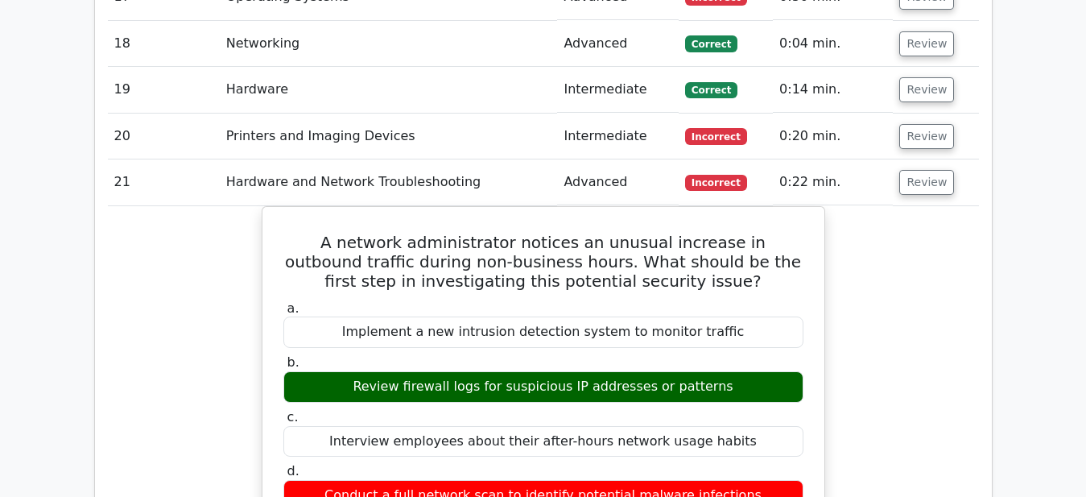
scroll to position [4107, 0]
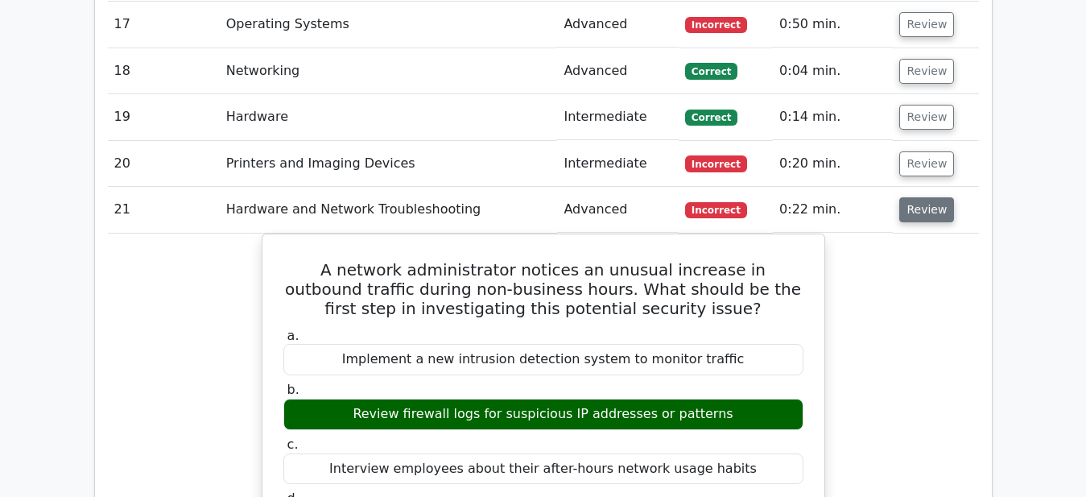
click at [916, 197] on button "Review" at bounding box center [927, 209] width 55 height 25
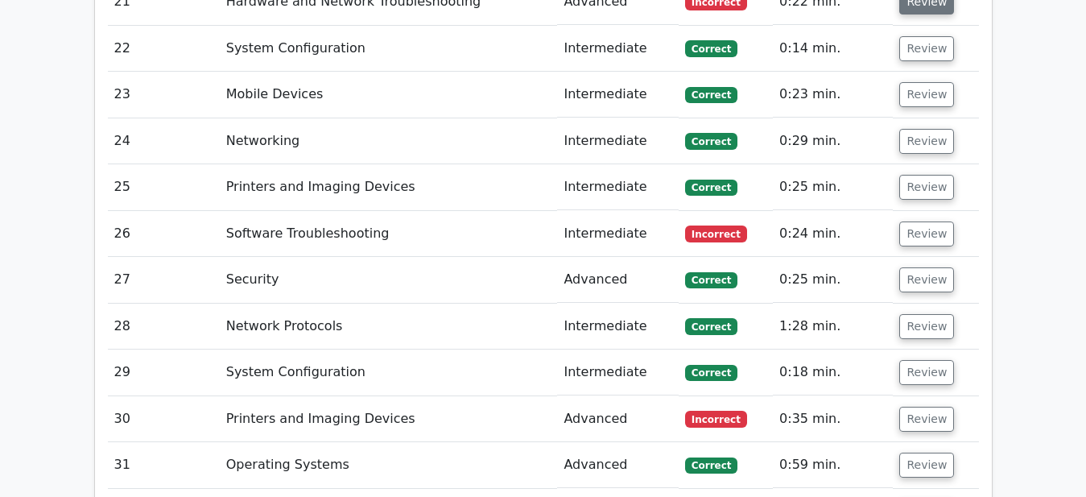
scroll to position [4354, 0]
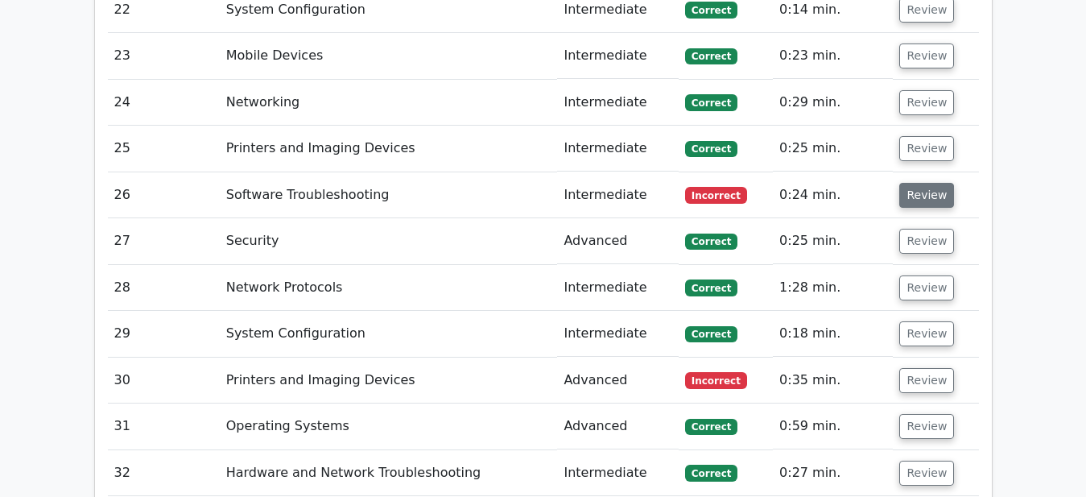
click at [927, 183] on button "Review" at bounding box center [927, 195] width 55 height 25
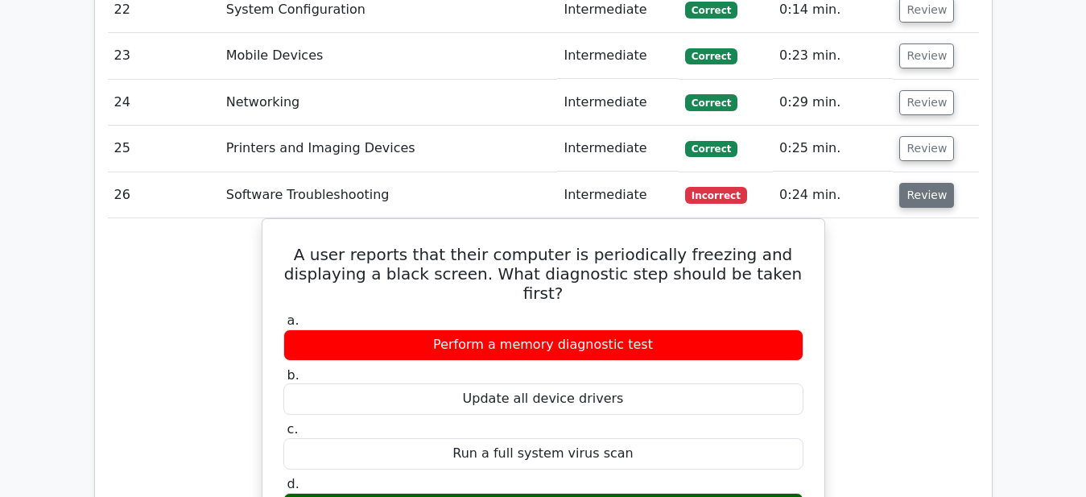
click at [923, 183] on button "Review" at bounding box center [927, 195] width 55 height 25
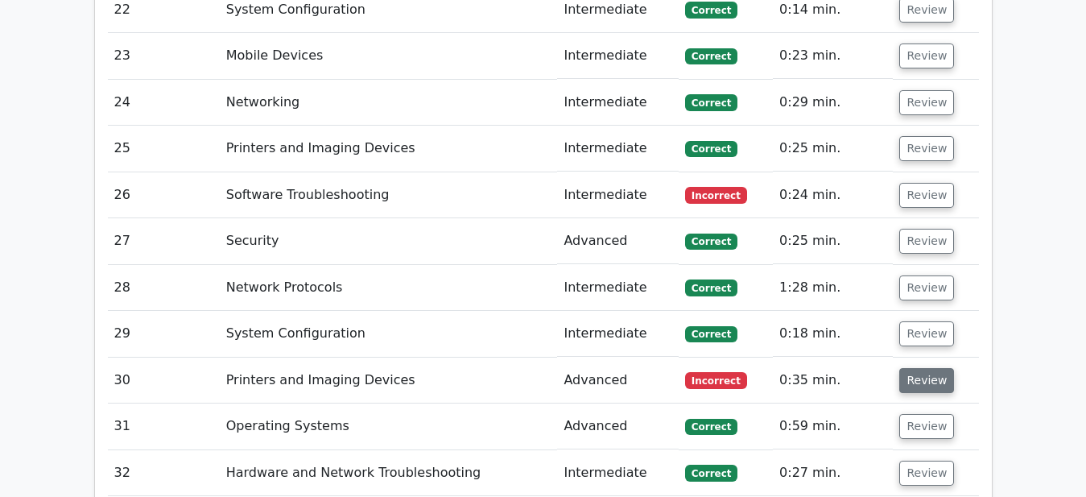
click at [907, 368] on button "Review" at bounding box center [927, 380] width 55 height 25
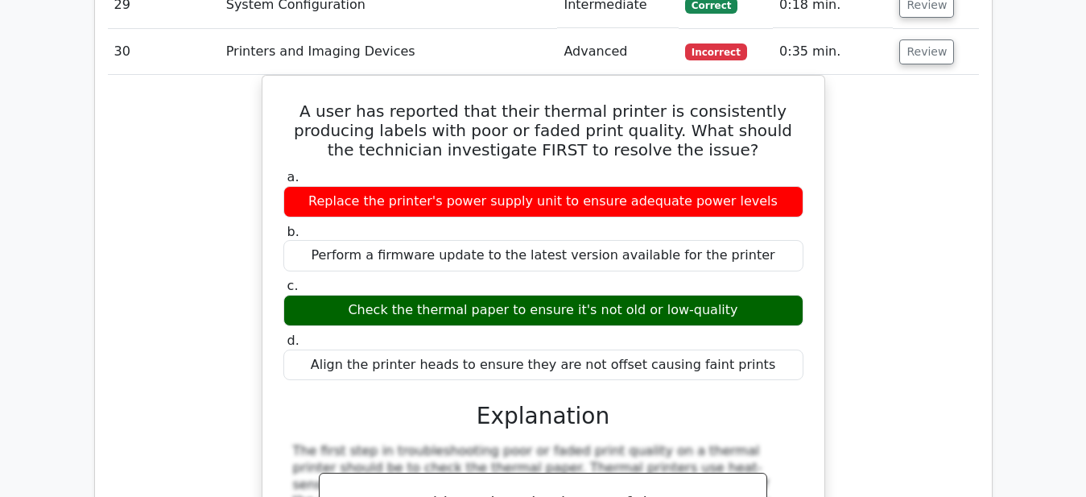
scroll to position [4518, 0]
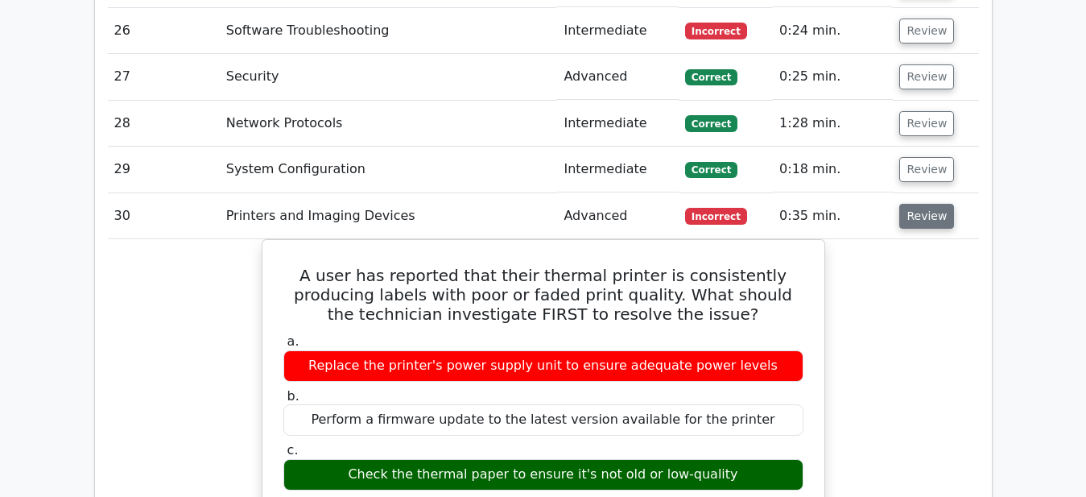
click at [919, 204] on button "Review" at bounding box center [927, 216] width 55 height 25
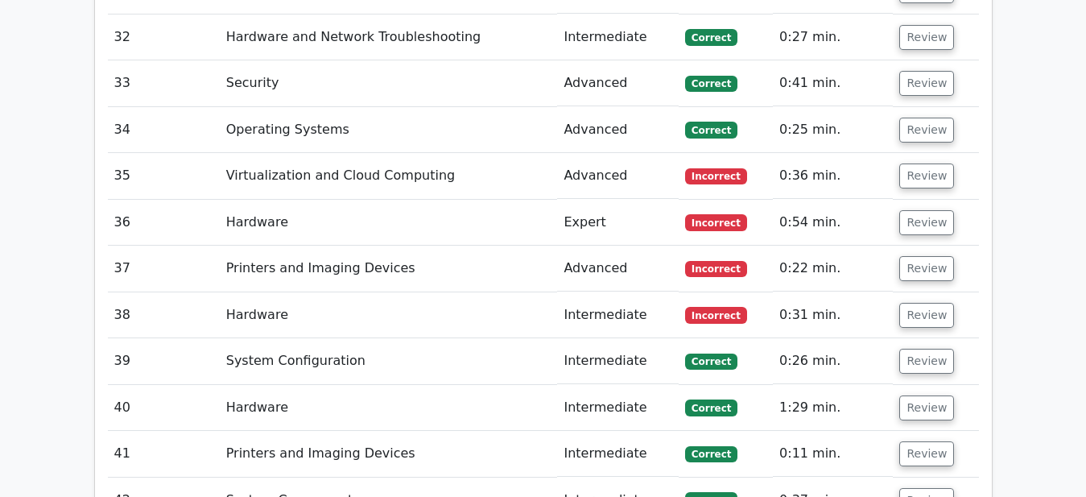
scroll to position [4764, 0]
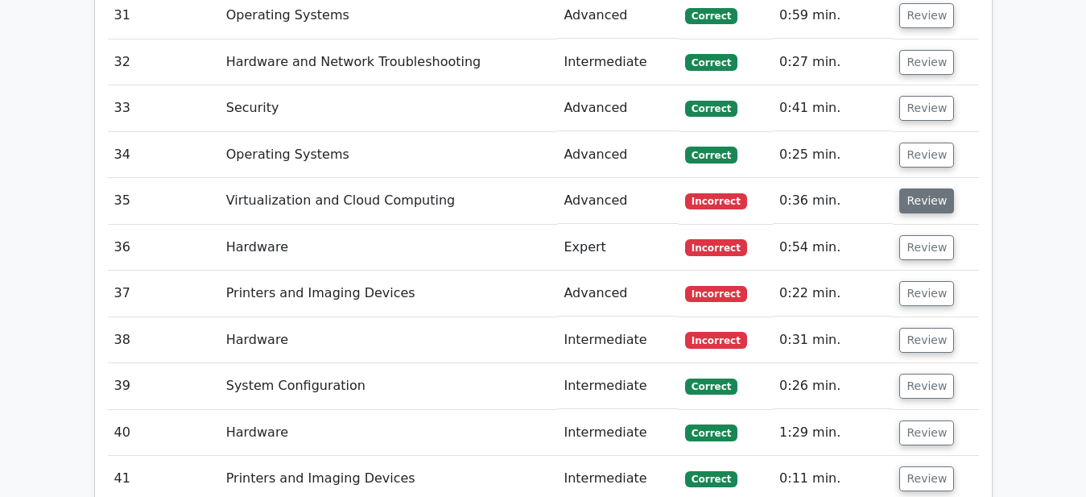
click at [918, 188] on button "Review" at bounding box center [927, 200] width 55 height 25
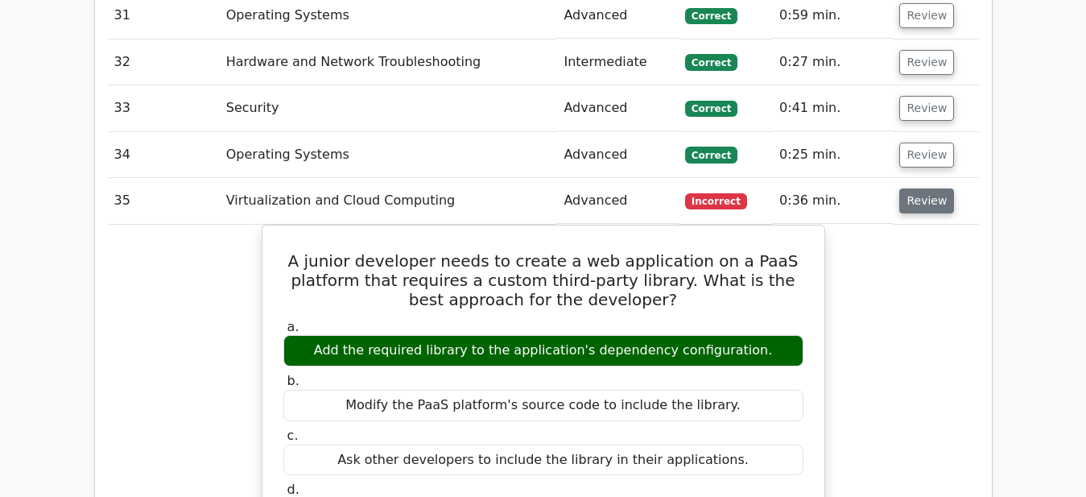
click at [918, 188] on button "Review" at bounding box center [927, 200] width 55 height 25
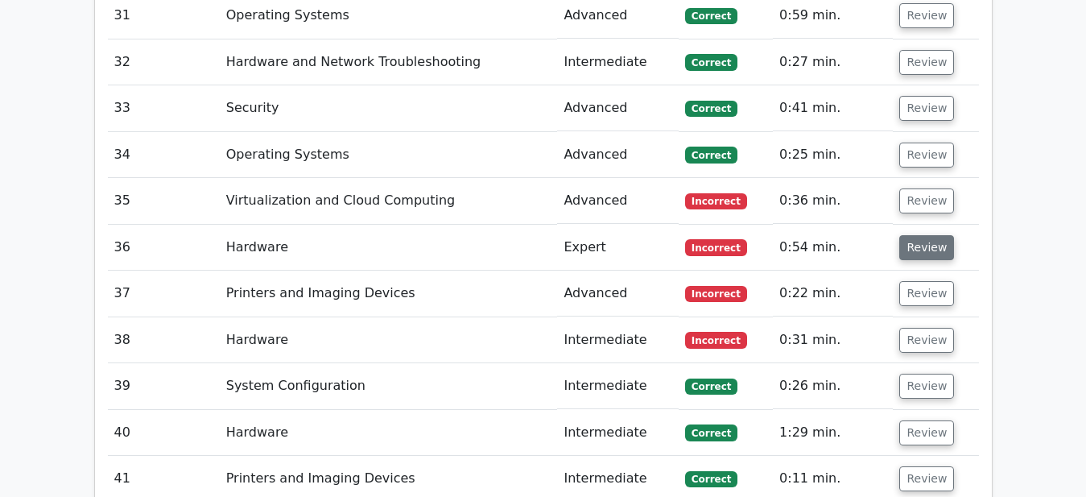
click at [924, 235] on button "Review" at bounding box center [927, 247] width 55 height 25
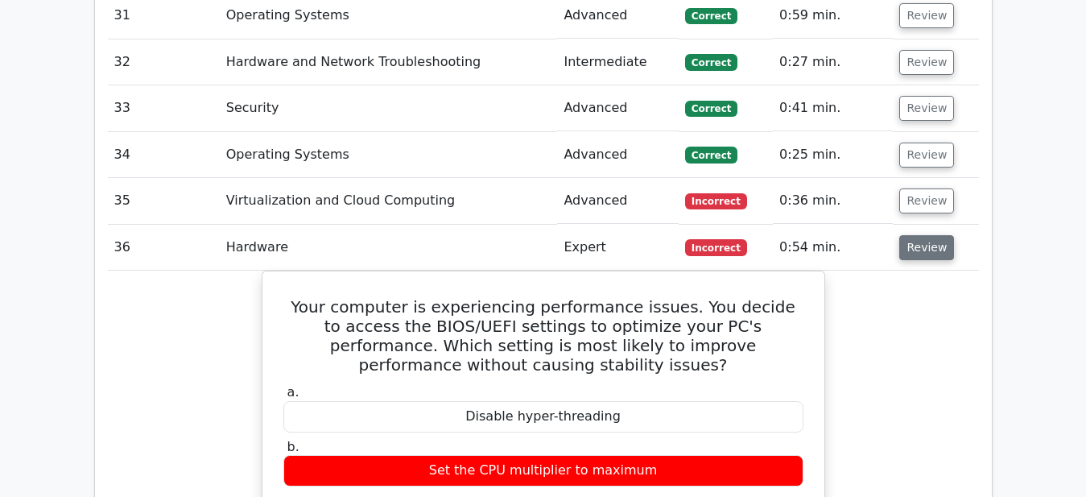
click at [922, 235] on button "Review" at bounding box center [927, 247] width 55 height 25
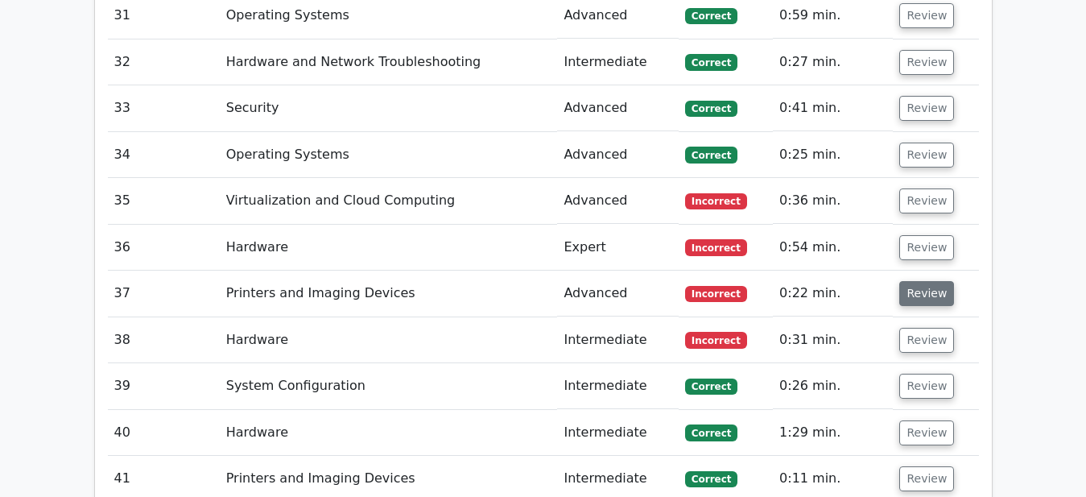
click at [922, 281] on button "Review" at bounding box center [927, 293] width 55 height 25
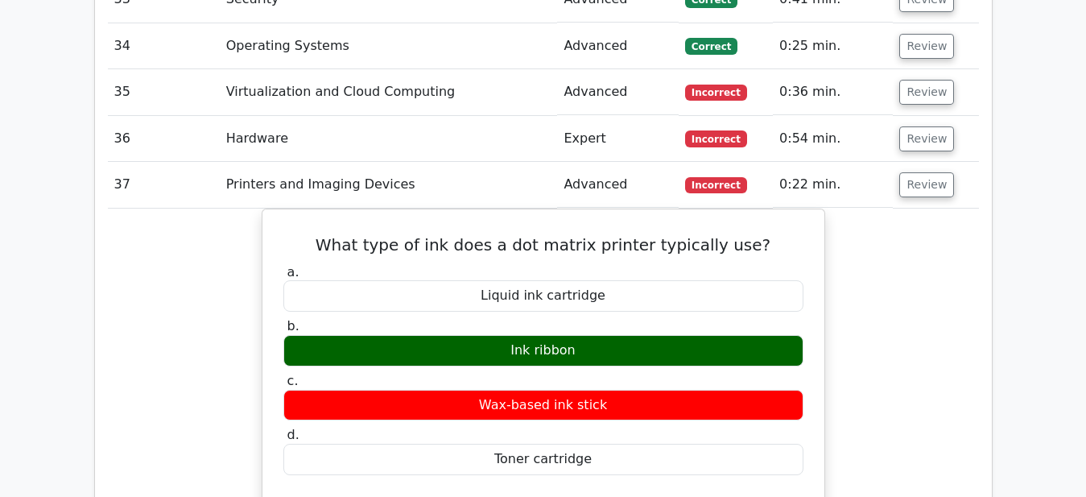
scroll to position [4847, 0]
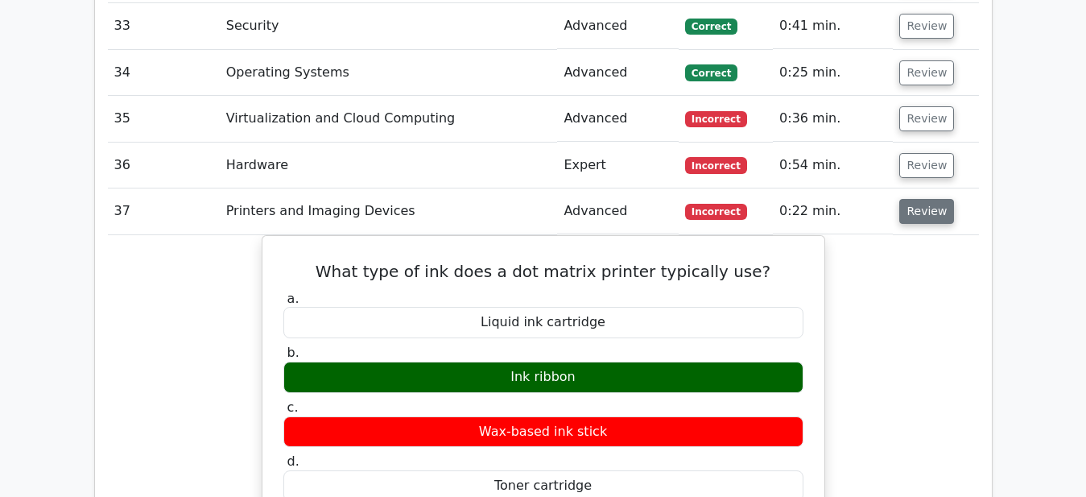
click at [921, 199] on button "Review" at bounding box center [927, 211] width 55 height 25
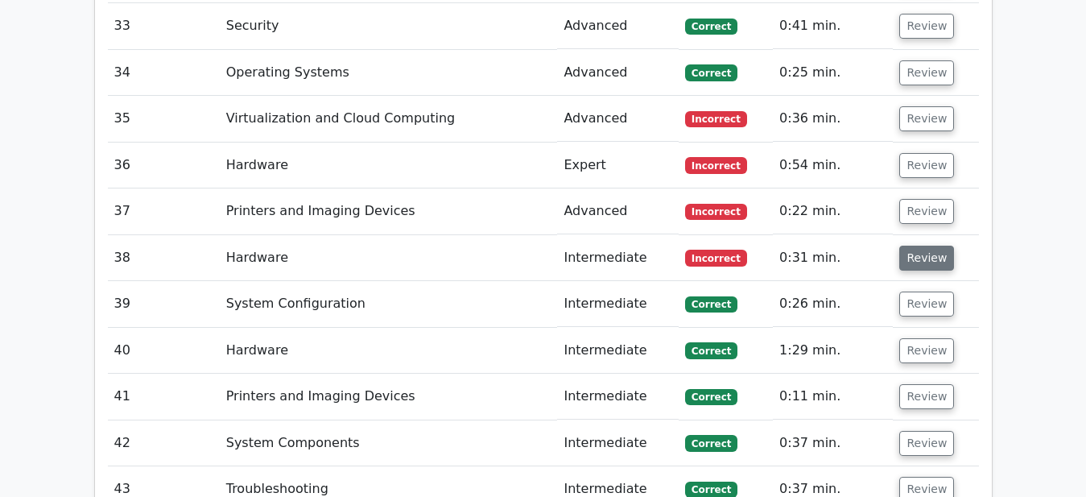
click at [924, 246] on button "Review" at bounding box center [927, 258] width 55 height 25
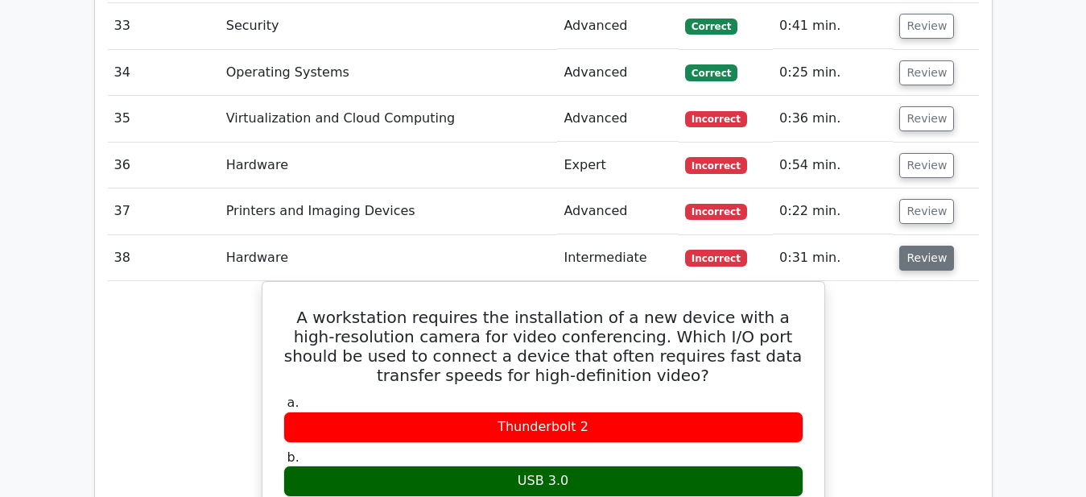
click at [923, 246] on button "Review" at bounding box center [927, 258] width 55 height 25
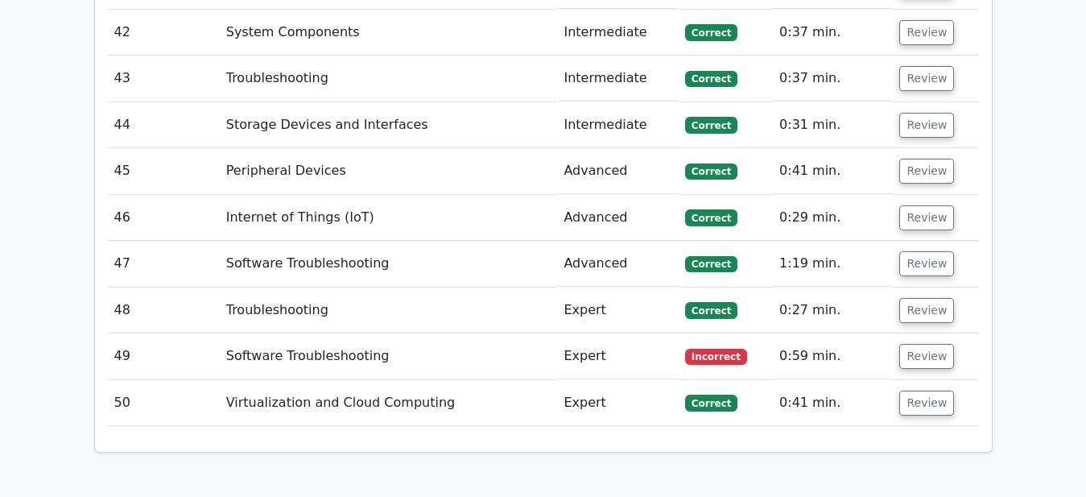
scroll to position [5339, 0]
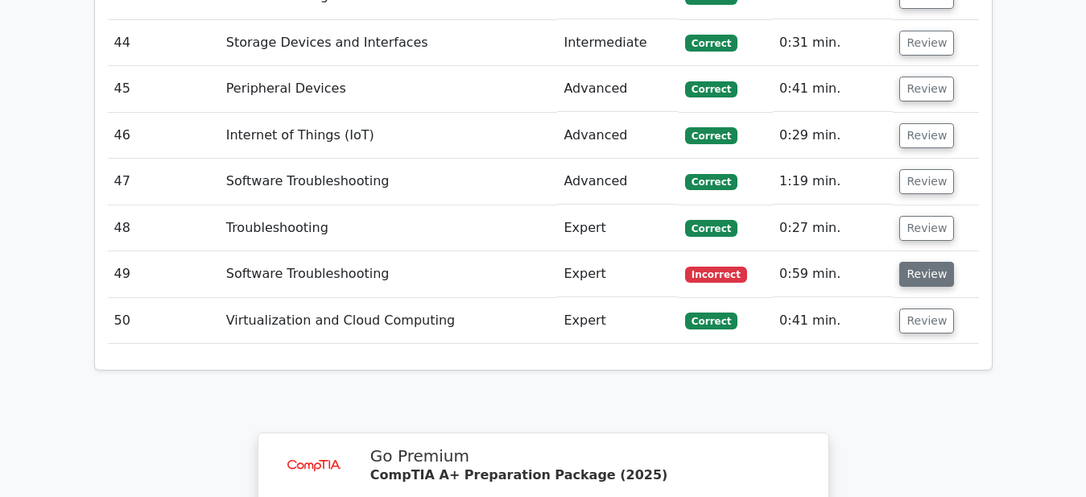
click at [918, 262] on button "Review" at bounding box center [927, 274] width 55 height 25
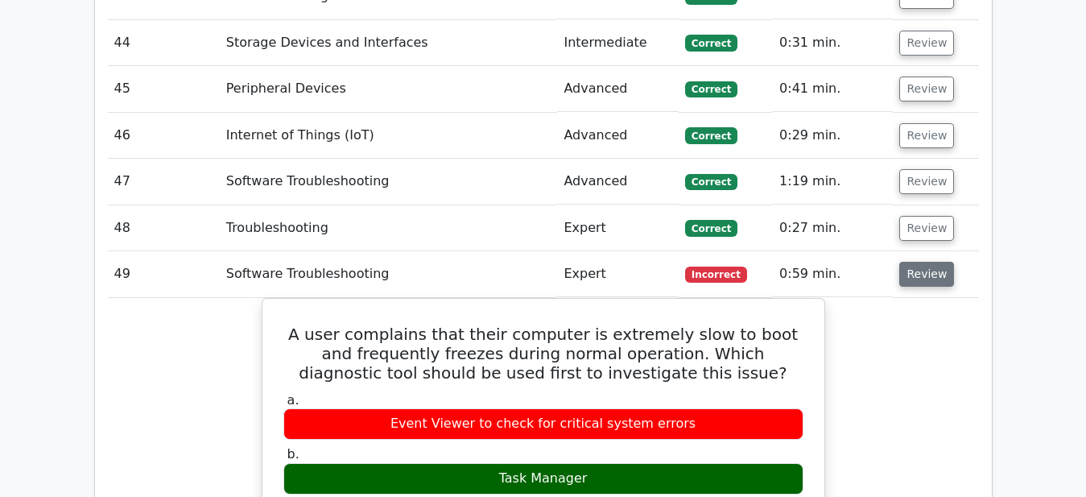
click at [918, 262] on button "Review" at bounding box center [927, 274] width 55 height 25
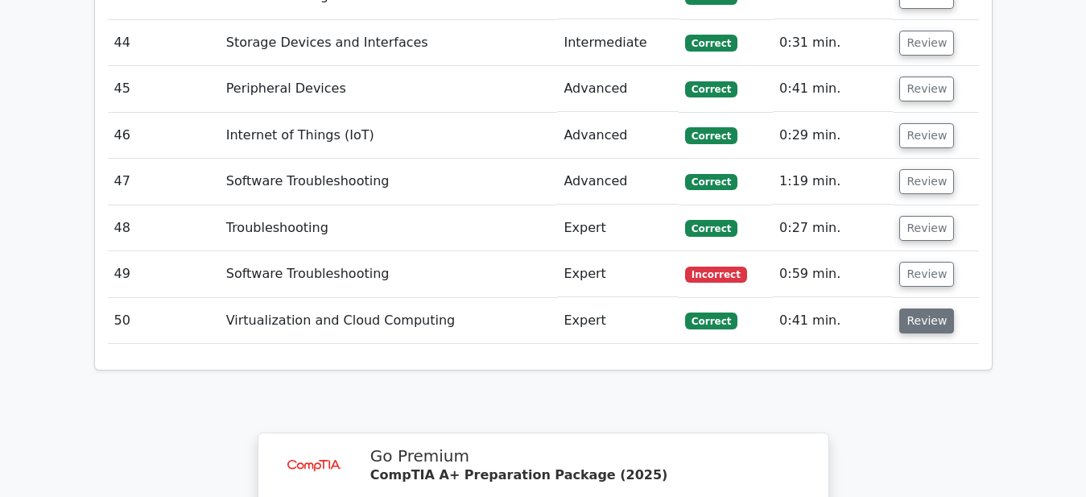
click at [915, 308] on button "Review" at bounding box center [927, 320] width 55 height 25
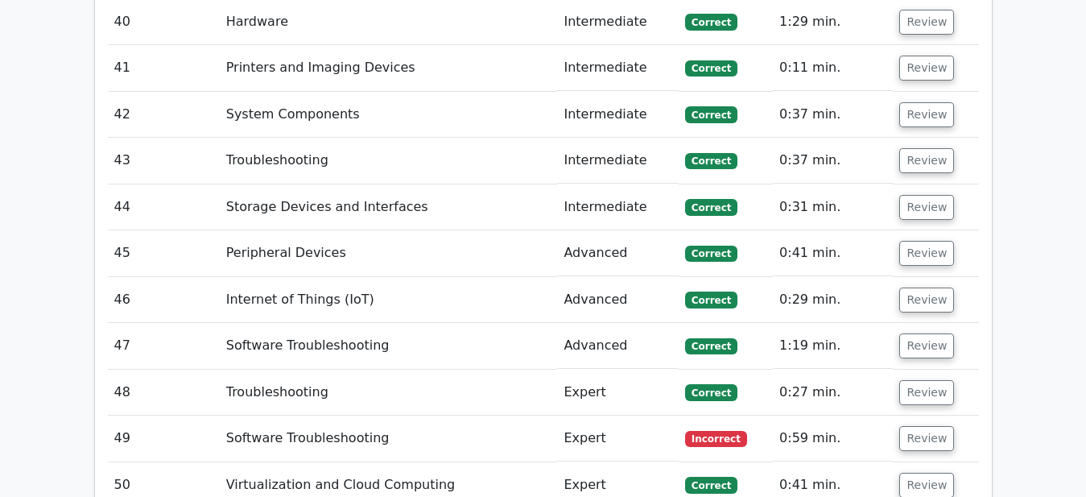
scroll to position [4847, 0]
